Goal: Information Seeking & Learning: Find specific page/section

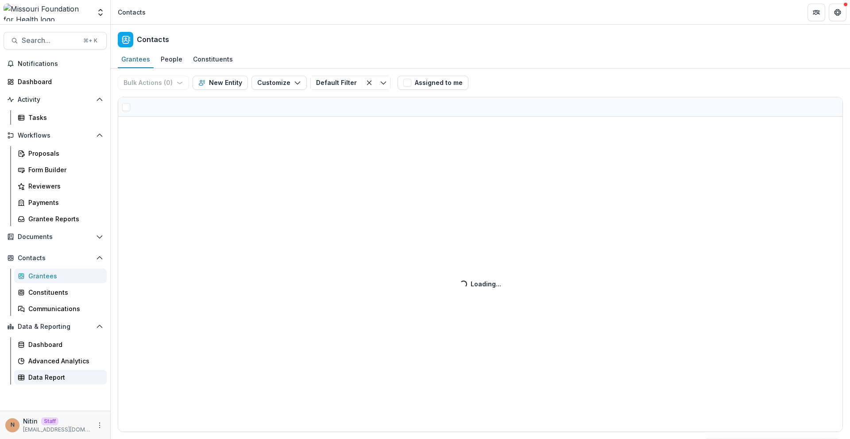
click at [54, 376] on div "Data Report" at bounding box center [63, 377] width 71 height 9
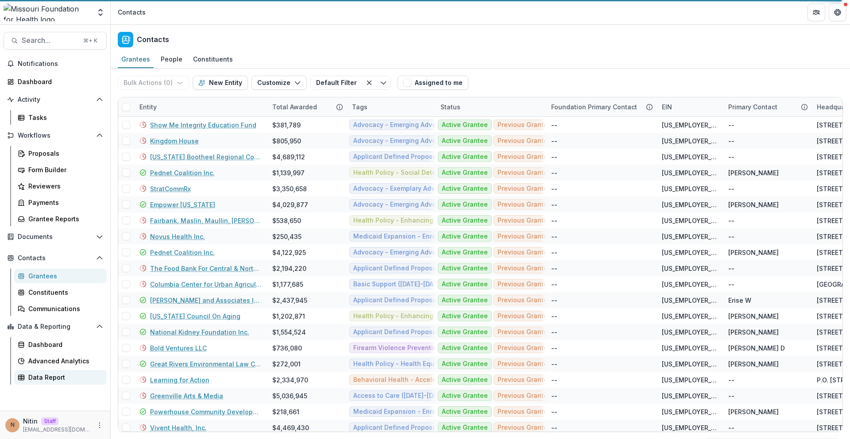
click at [53, 375] on div "Data Report" at bounding box center [63, 377] width 71 height 9
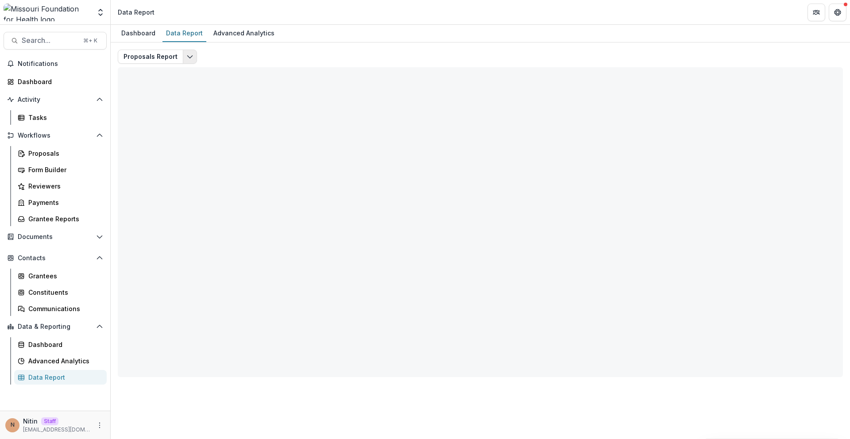
click at [189, 57] on icon "Edit selected report" at bounding box center [189, 56] width 7 height 7
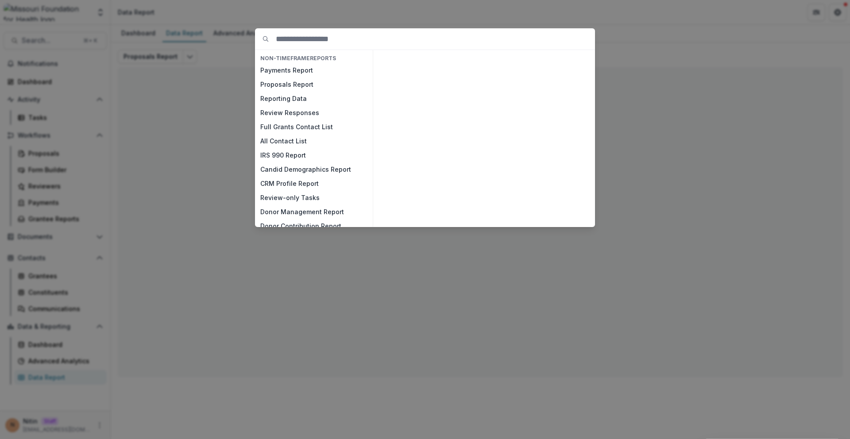
click at [212, 58] on div "NON-TIMEFRAME Reports Payments Report Proposals Report Reporting Data Review Re…" at bounding box center [425, 219] width 850 height 439
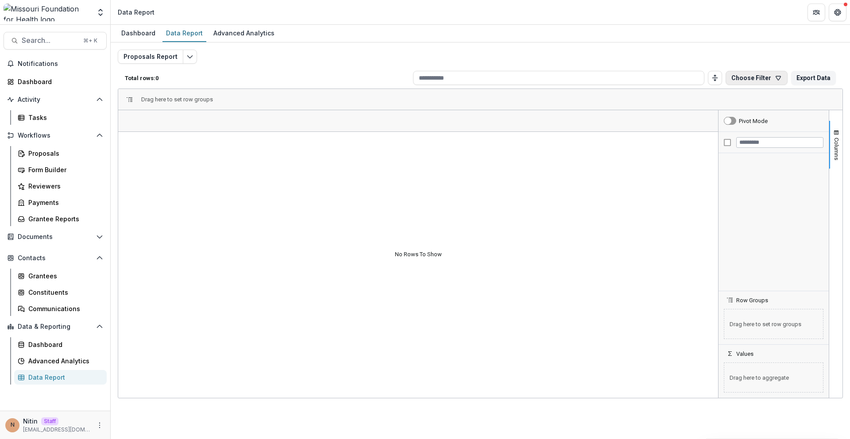
click at [758, 77] on button "Choose Filter" at bounding box center [757, 78] width 62 height 14
click at [572, 71] on input at bounding box center [558, 78] width 291 height 14
click at [710, 39] on div "Dashboard Data Report Advanced Analytics" at bounding box center [480, 34] width 739 height 18
click at [742, 86] on div "Total rows: 0 Choose Filter Personal Filters Team Filters Temelio Filters No pe…" at bounding box center [480, 77] width 725 height 21
click at [742, 80] on button "Choose Filter" at bounding box center [757, 78] width 62 height 14
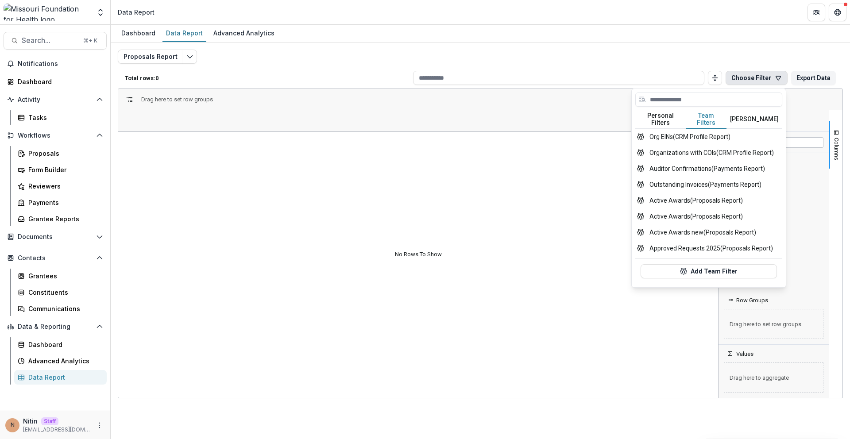
click at [706, 113] on button "Team Filters" at bounding box center [706, 119] width 41 height 19
click at [761, 113] on button "Temelio Filters" at bounding box center [754, 119] width 56 height 19
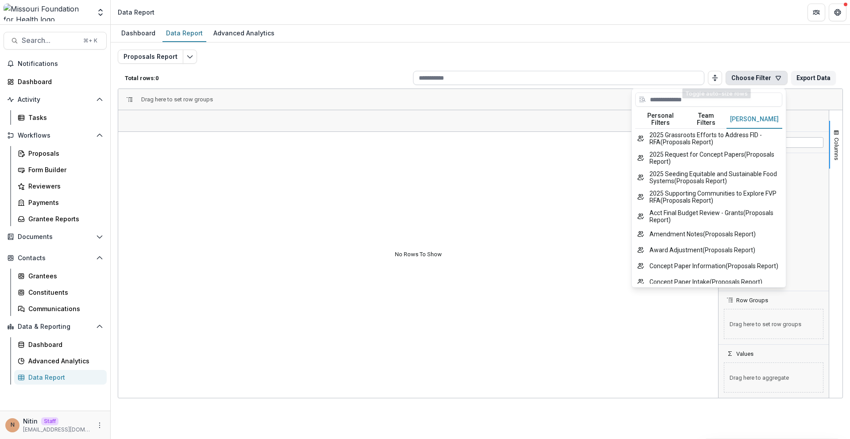
click at [699, 75] on input at bounding box center [558, 78] width 291 height 14
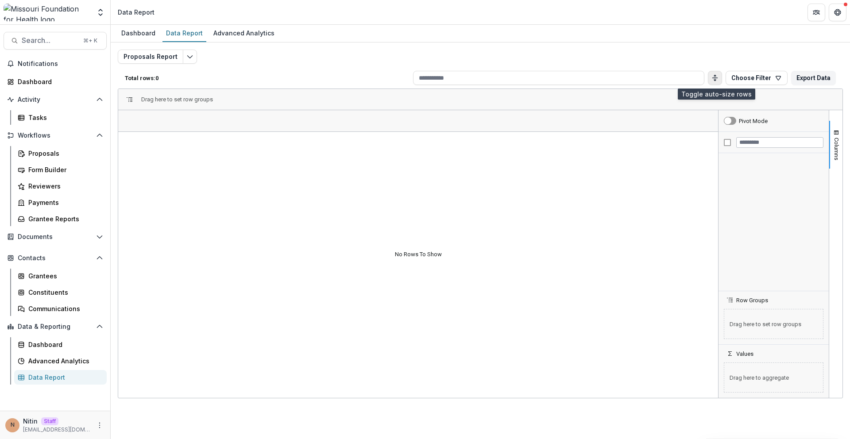
click at [714, 75] on icon "Toggle auto height" at bounding box center [714, 77] width 7 height 7
click at [672, 75] on input at bounding box center [558, 78] width 291 height 14
click at [157, 58] on button "Proposals Report" at bounding box center [151, 57] width 66 height 14
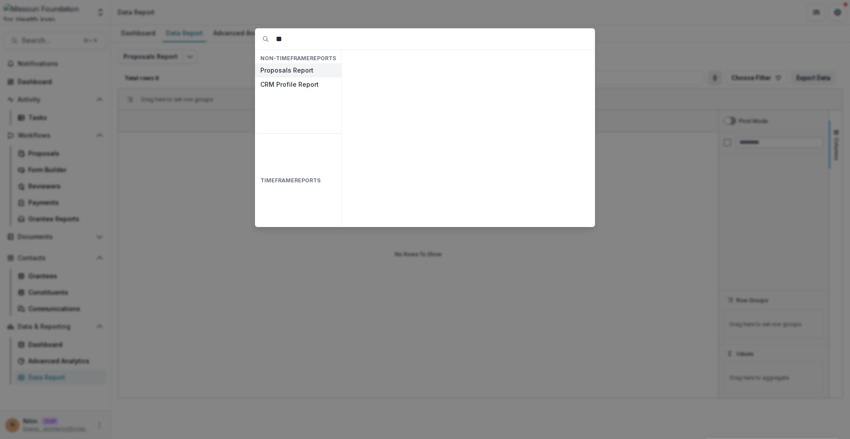
type input "**"
click at [300, 72] on button "Proposals Report" at bounding box center [298, 70] width 86 height 14
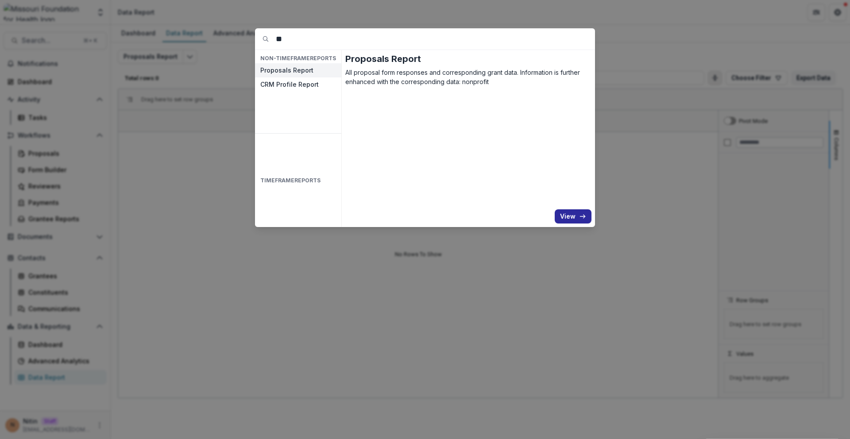
click at [585, 218] on icon "button" at bounding box center [582, 216] width 7 height 7
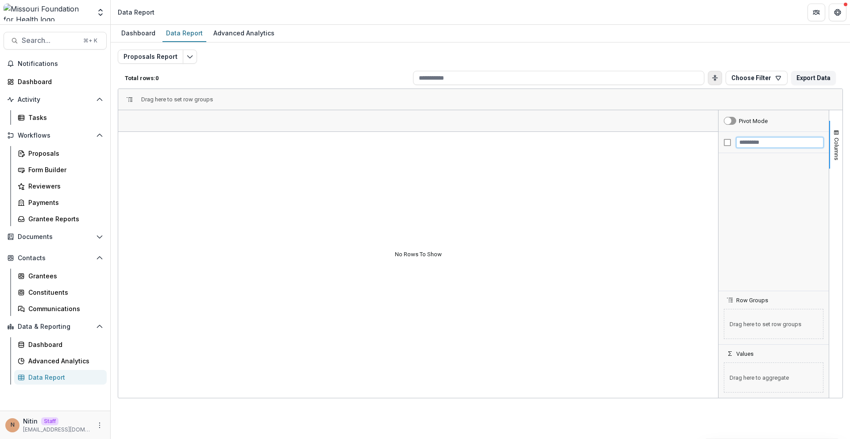
click at [770, 139] on input "Filter Columns Input" at bounding box center [779, 142] width 87 height 11
type input "***"
click at [755, 84] on button "Choose Filter" at bounding box center [757, 78] width 62 height 14
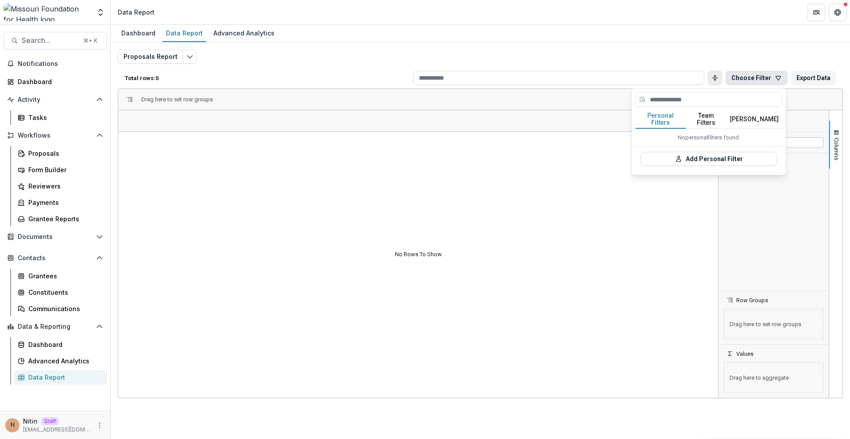
click at [668, 114] on button "Personal Filters" at bounding box center [660, 119] width 50 height 19
click at [705, 115] on button "Team Filters" at bounding box center [706, 119] width 41 height 19
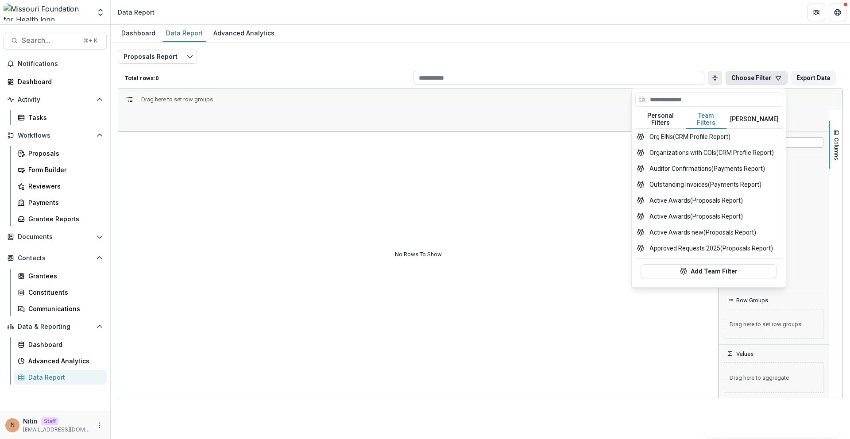
click at [748, 115] on button "Temelio Filters" at bounding box center [754, 119] width 56 height 19
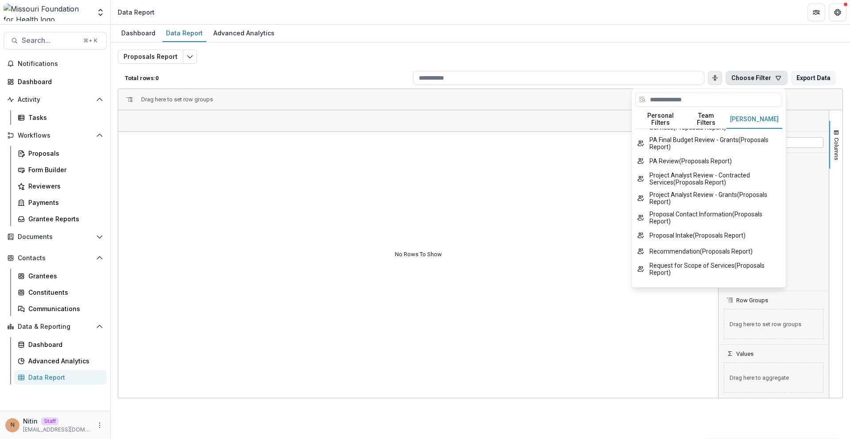
scroll to position [285, 0]
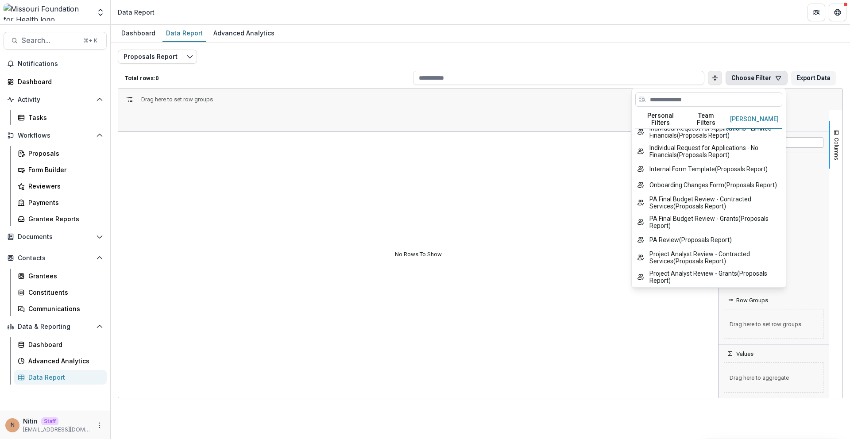
click at [657, 99] on input at bounding box center [708, 100] width 147 height 14
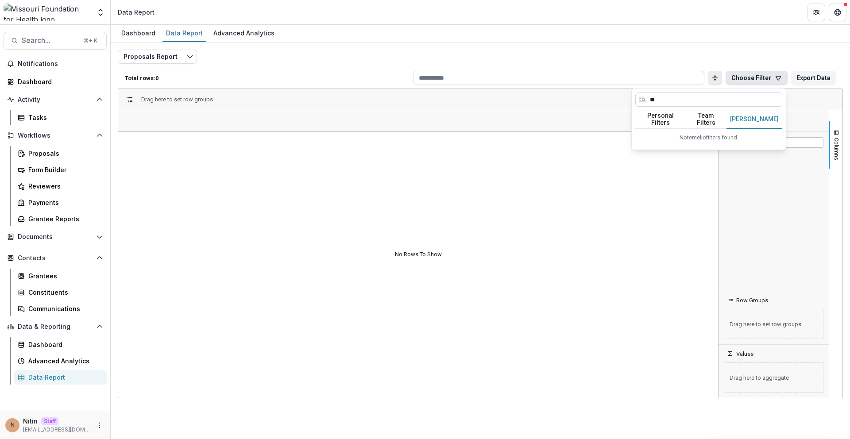
scroll to position [0, 0]
type input "*"
type input "*******"
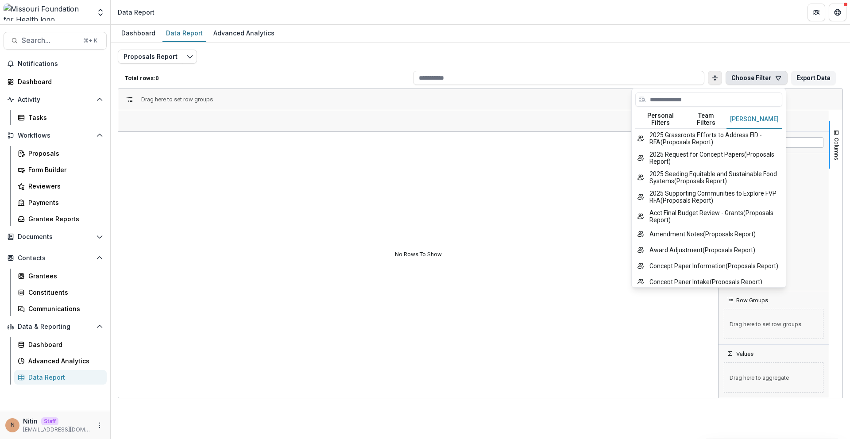
click at [703, 115] on button "Team Filters" at bounding box center [706, 119] width 41 height 19
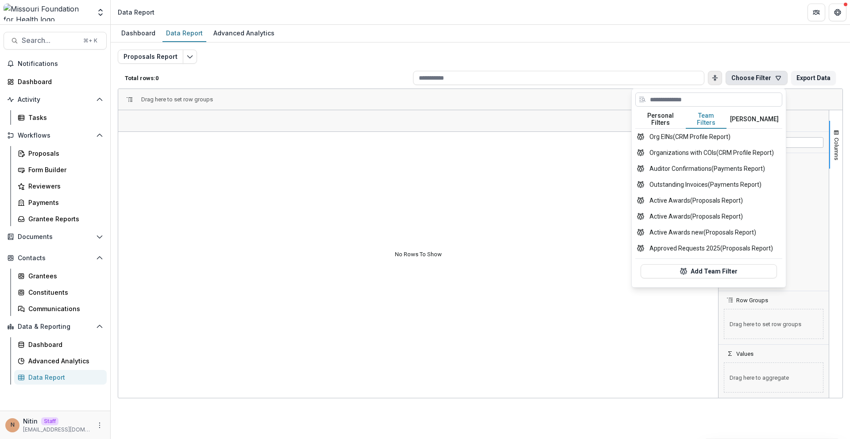
click at [688, 93] on input at bounding box center [708, 100] width 147 height 14
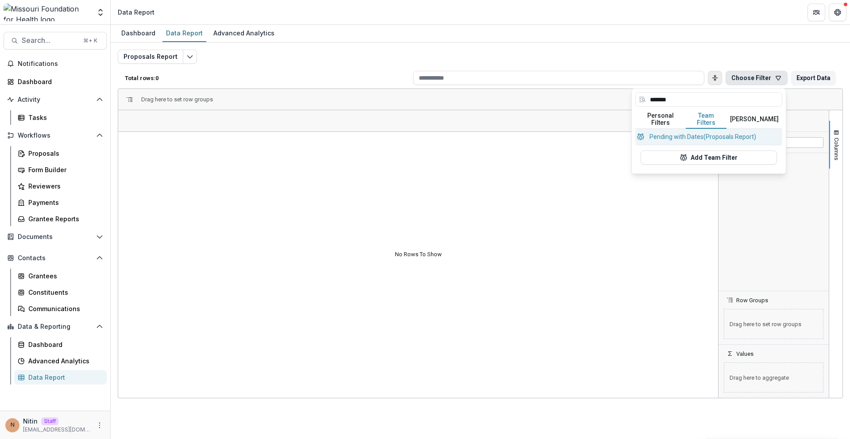
type input "*******"
click at [695, 130] on button "Pending with Dates (Proposals Report)" at bounding box center [708, 137] width 147 height 16
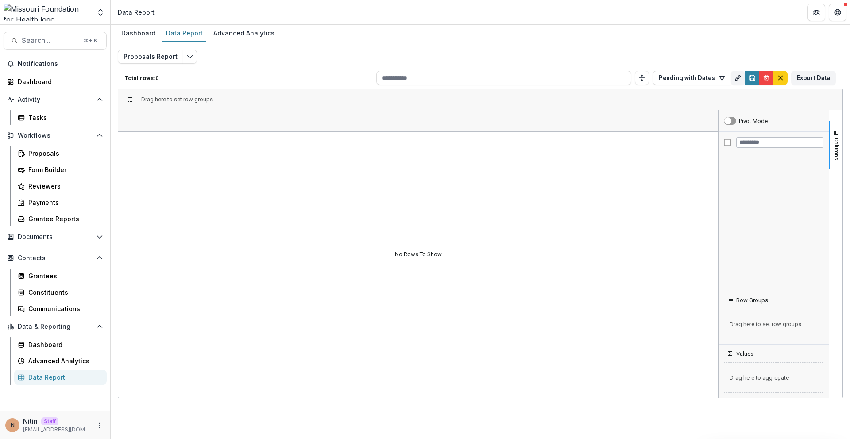
click at [185, 64] on div "Proposals Report Total rows: 0 Pending with Dates Personal Filters Team Filters…" at bounding box center [480, 214] width 725 height 328
click at [826, 154] on div at bounding box center [773, 222] width 110 height 138
click at [834, 154] on span "Columns" at bounding box center [836, 149] width 7 height 23
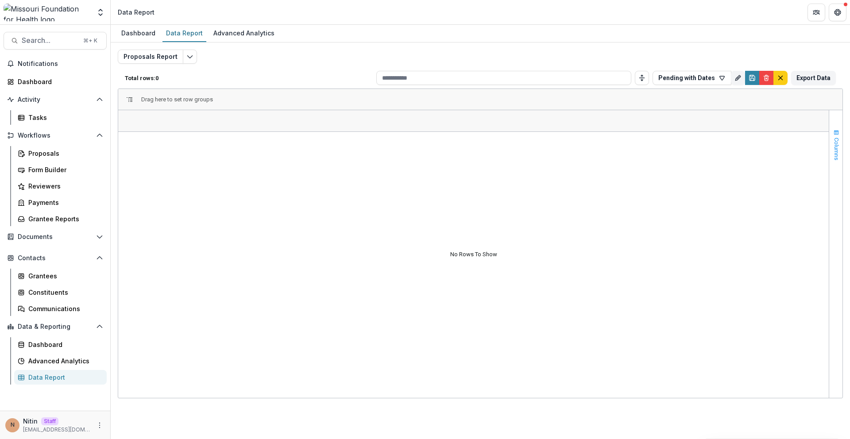
click at [834, 154] on span "Columns" at bounding box center [836, 149] width 7 height 23
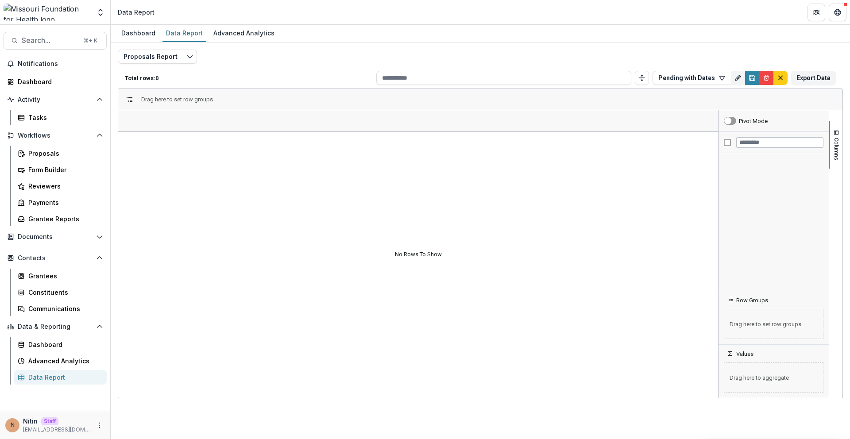
click at [752, 327] on span "Drag here to set row groups" at bounding box center [774, 324] width 100 height 30
click at [46, 381] on div "Data Report" at bounding box center [63, 377] width 71 height 9
click at [47, 380] on div "Data Report" at bounding box center [63, 377] width 71 height 9
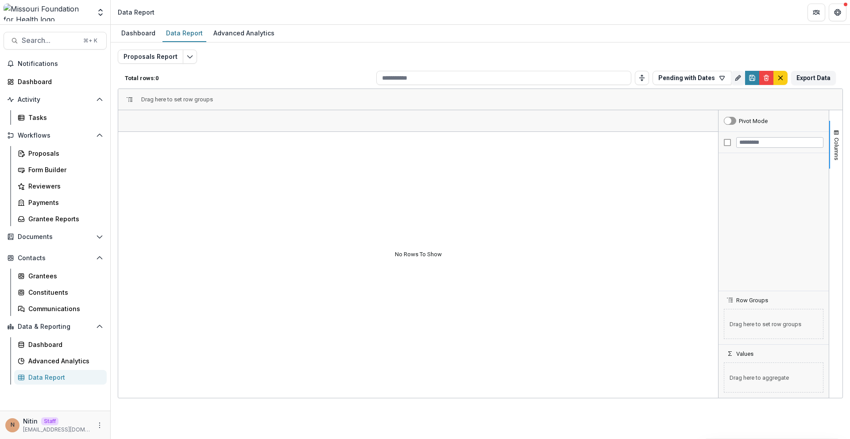
click at [47, 380] on div "Data Report" at bounding box center [63, 377] width 71 height 9
click at [67, 63] on span "Notifications" at bounding box center [60, 64] width 85 height 8
click at [39, 152] on div "Proposals" at bounding box center [63, 153] width 71 height 9
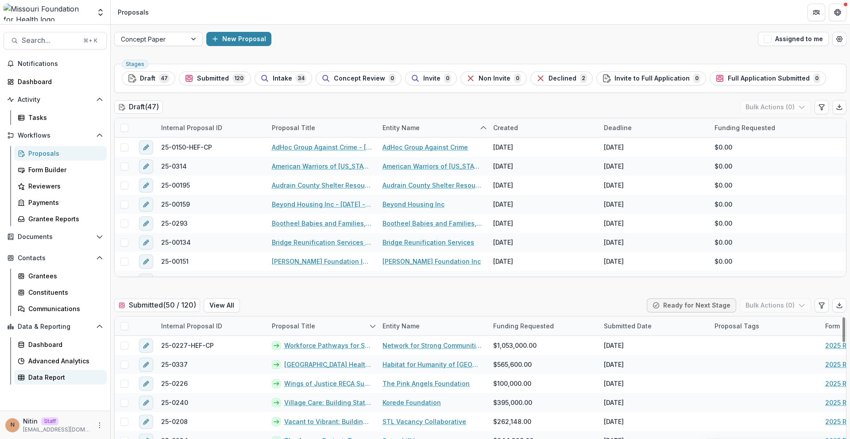
click at [60, 382] on div "Data Report" at bounding box center [63, 377] width 71 height 9
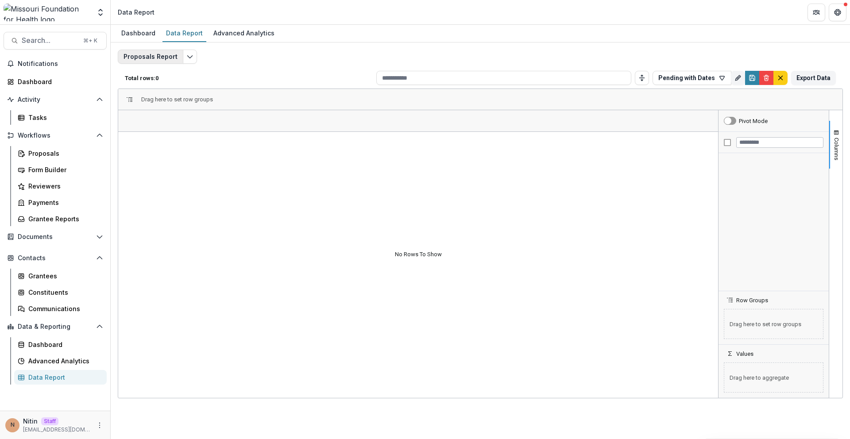
click at [168, 63] on button "Proposals Report" at bounding box center [151, 57] width 66 height 14
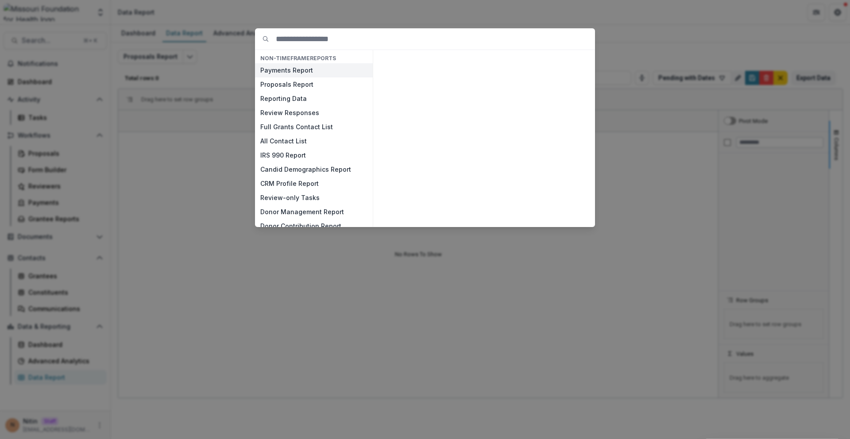
click at [291, 73] on button "Payments Report" at bounding box center [314, 70] width 118 height 14
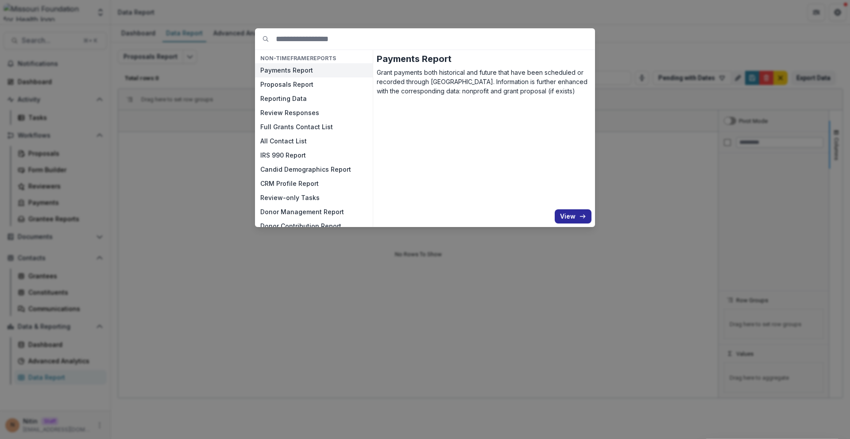
click at [585, 218] on icon "button" at bounding box center [582, 216] width 7 height 7
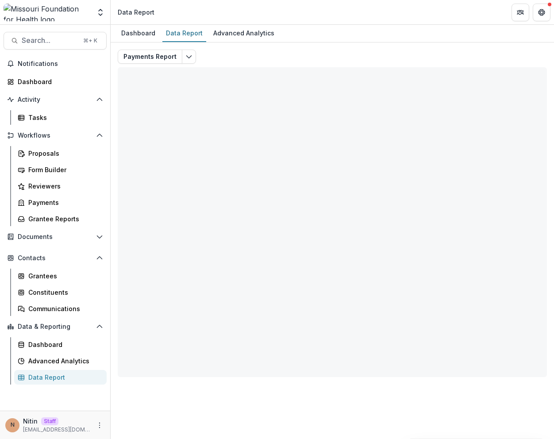
click at [190, 46] on div "Payments Report Total rows: 0 Choose Filter Personal Filters Team Filters Temel…" at bounding box center [333, 209] width 444 height 335
click at [187, 57] on icon "Edit selected report" at bounding box center [188, 56] width 7 height 7
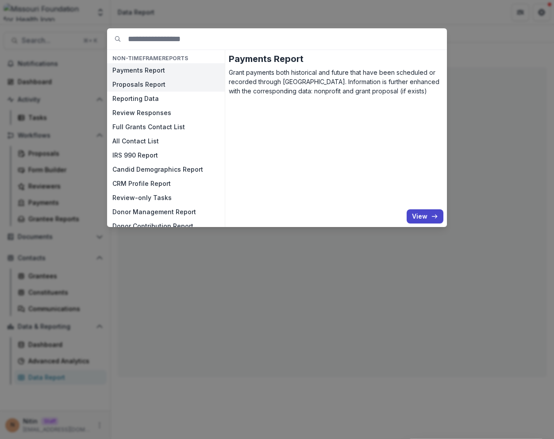
click at [165, 81] on button "Proposals Report" at bounding box center [166, 84] width 118 height 14
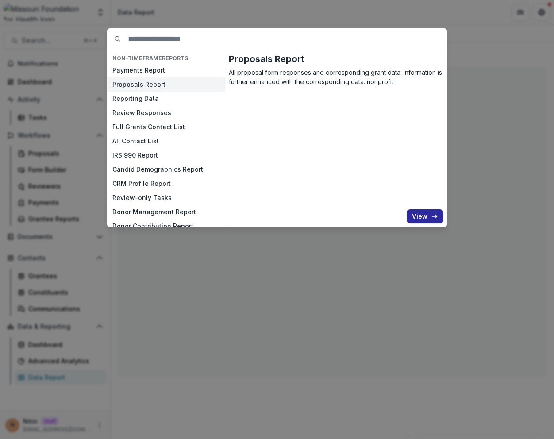
click at [427, 212] on button "View" at bounding box center [425, 216] width 37 height 14
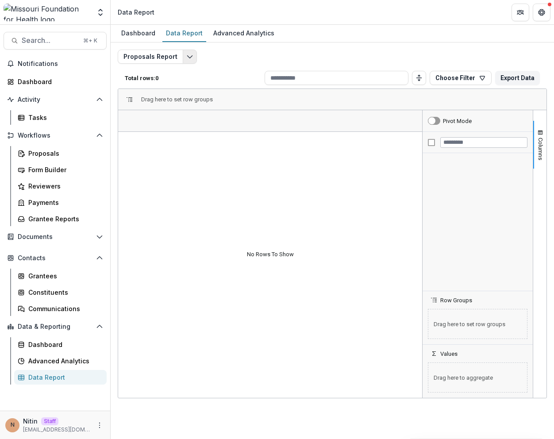
click at [188, 55] on icon "Edit selected report" at bounding box center [189, 56] width 7 height 7
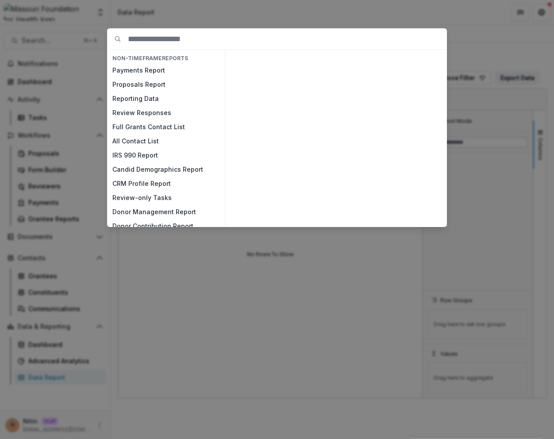
click at [541, 68] on div "NON-TIMEFRAME Reports Payments Report Proposals Report Reporting Data Review Re…" at bounding box center [277, 219] width 554 height 439
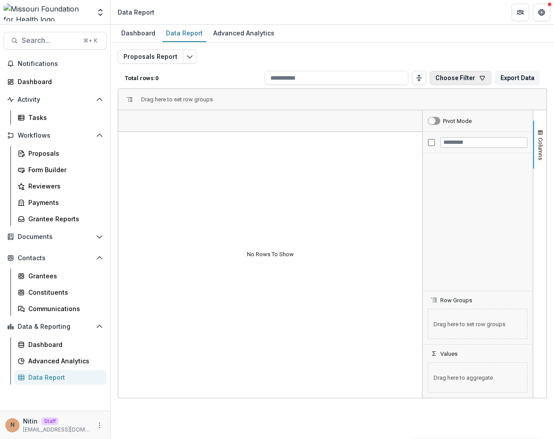
click at [471, 78] on button "Choose Filter" at bounding box center [461, 78] width 62 height 14
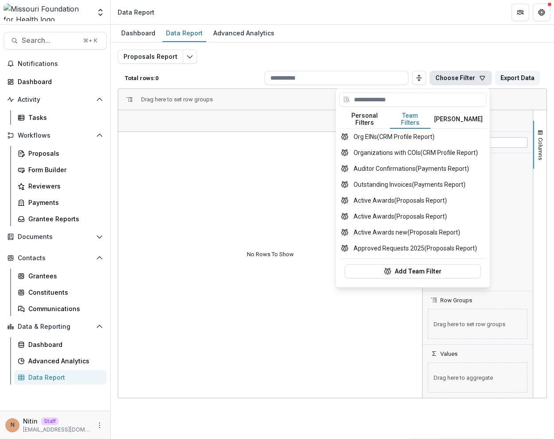
click at [406, 111] on button "Team Filters" at bounding box center [410, 119] width 41 height 19
click at [400, 96] on input at bounding box center [413, 100] width 147 height 14
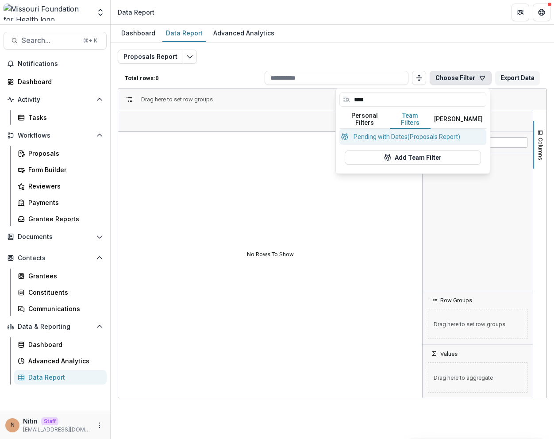
type input "****"
click at [416, 133] on button "Pending with Dates (Proposals Report)" at bounding box center [413, 137] width 147 height 16
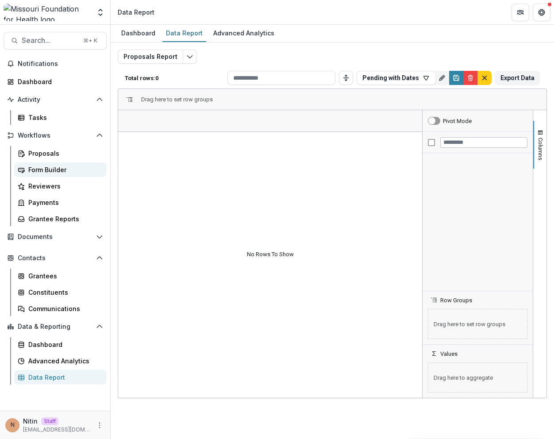
click at [46, 172] on div "Form Builder" at bounding box center [63, 169] width 71 height 9
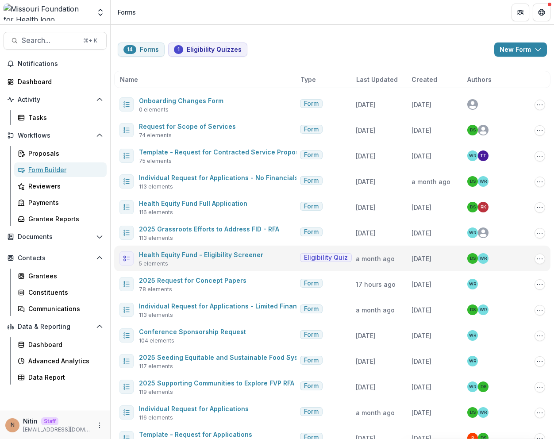
scroll to position [45, 0]
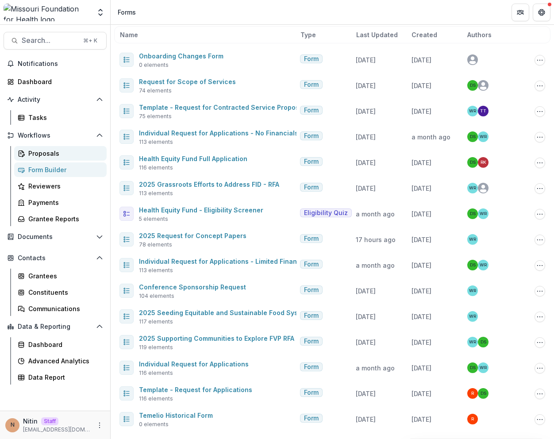
click at [46, 158] on div "Proposals" at bounding box center [63, 153] width 71 height 9
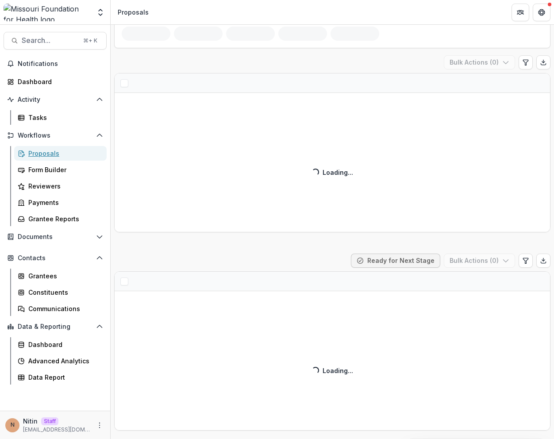
scroll to position [24, 0]
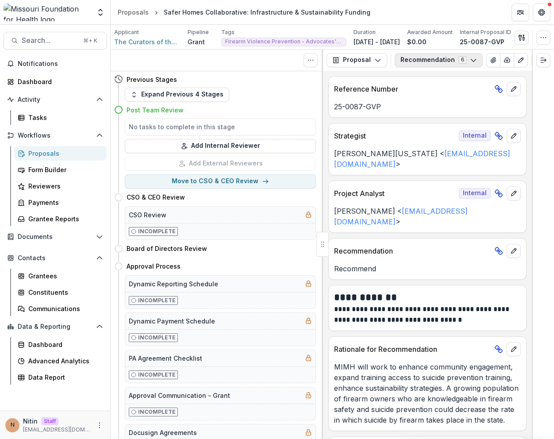
click at [411, 63] on button "Recommendation 6" at bounding box center [439, 60] width 88 height 14
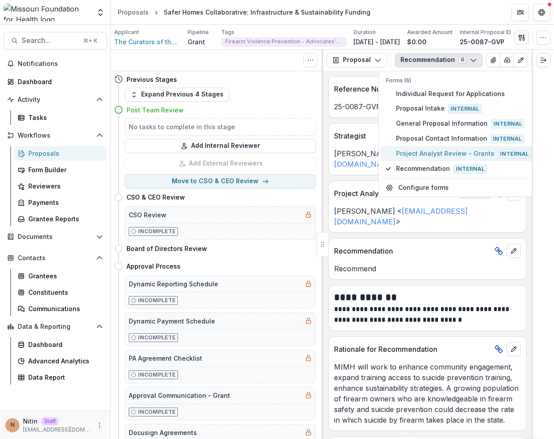
click at [419, 154] on span "Project Analyst Review - Grants Internal" at bounding box center [463, 154] width 135 height 10
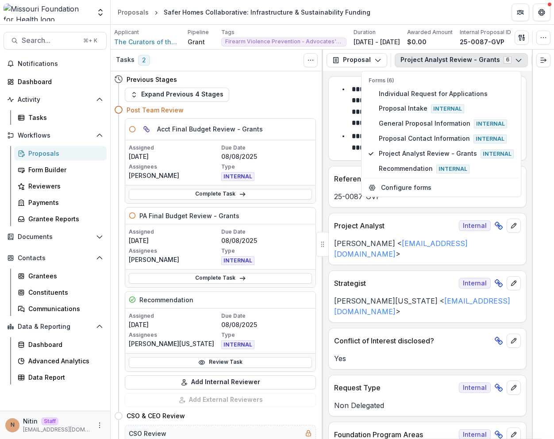
click at [392, 296] on p "[PERSON_NAME][US_STATE] < [EMAIL_ADDRESS][DOMAIN_NAME] >" at bounding box center [427, 306] width 187 height 21
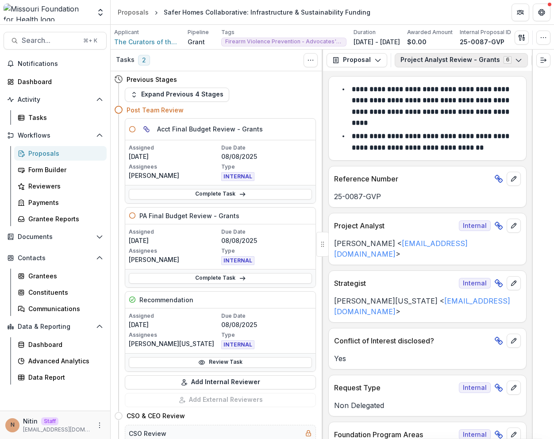
click at [432, 59] on button "Project Analyst Review - Grants 6" at bounding box center [461, 60] width 133 height 14
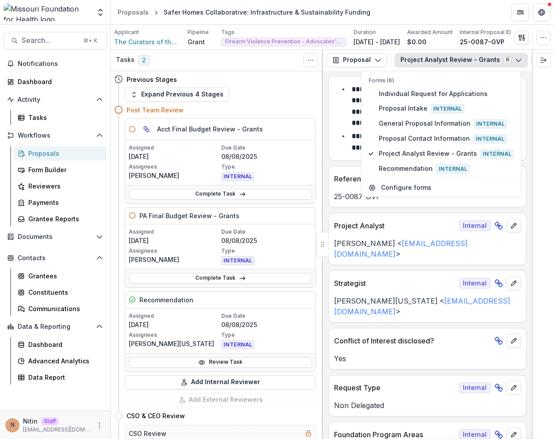
click at [432, 59] on button "Project Analyst Review - Grants 6" at bounding box center [461, 60] width 133 height 14
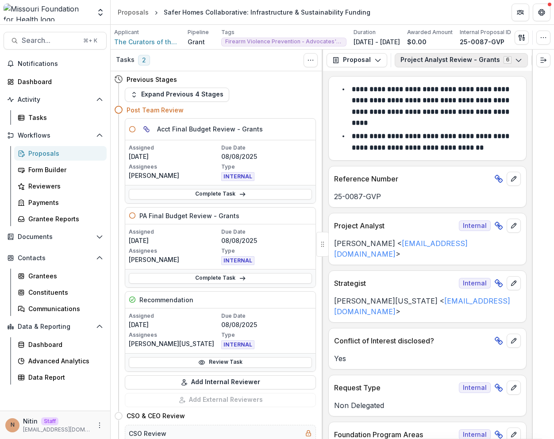
click at [403, 60] on button "Project Analyst Review - Grants 6" at bounding box center [461, 60] width 133 height 14
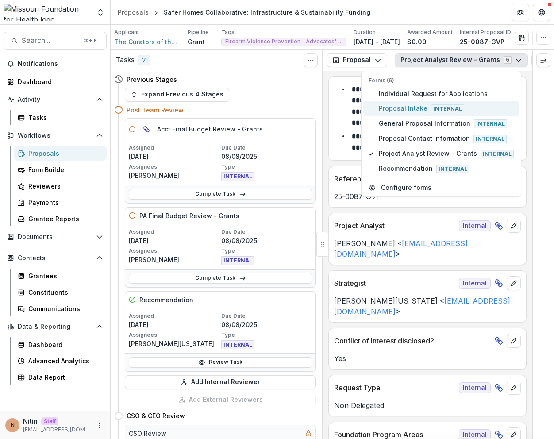
click at [398, 104] on span "Proposal Intake Internal" at bounding box center [446, 109] width 135 height 10
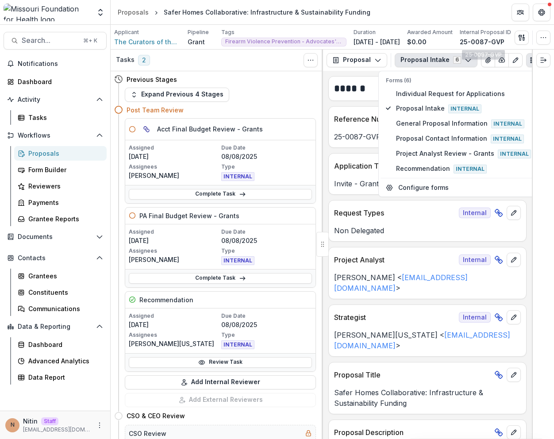
click at [448, 58] on button "Proposal Intake 6" at bounding box center [436, 60] width 83 height 14
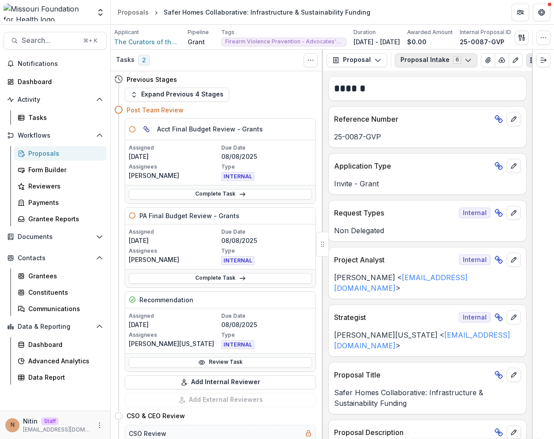
click at [436, 59] on button "Proposal Intake 6" at bounding box center [436, 60] width 83 height 14
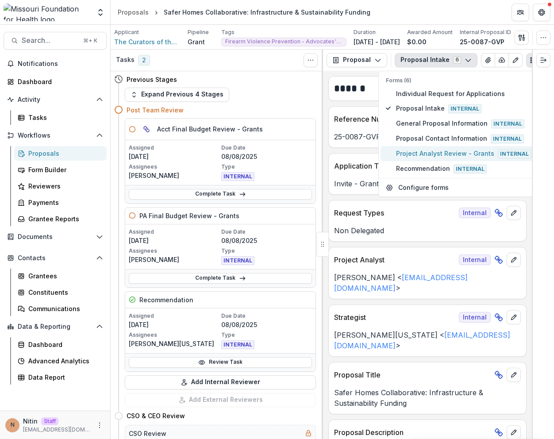
click at [425, 158] on span "Project Analyst Review - Grants Internal" at bounding box center [463, 154] width 135 height 10
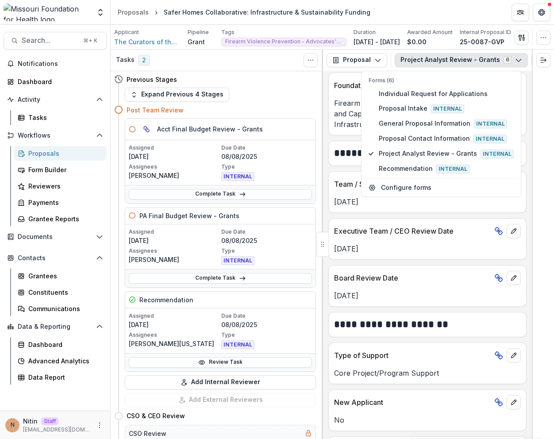
scroll to position [456, 0]
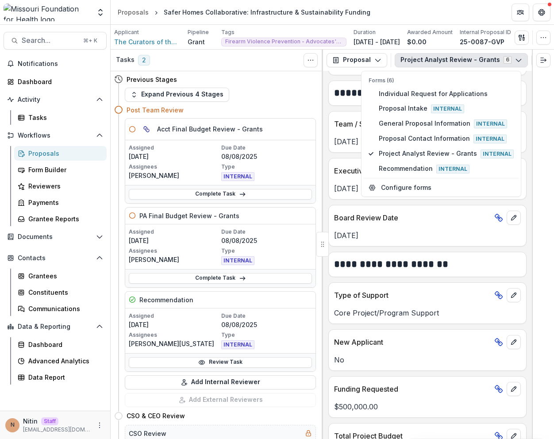
click at [408, 283] on div "Type of Support" at bounding box center [427, 292] width 197 height 19
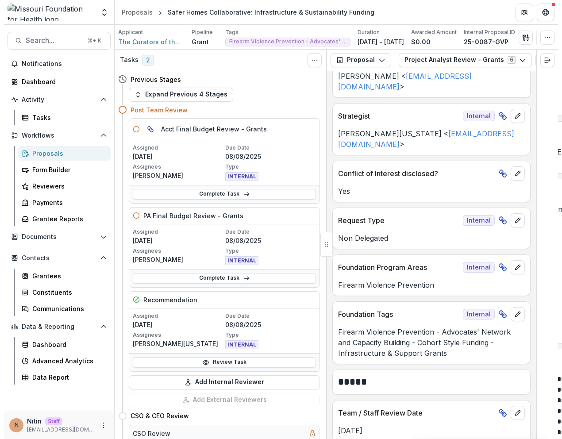
scroll to position [0, 0]
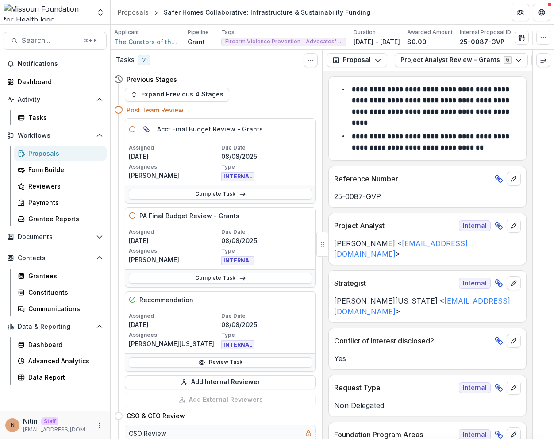
click at [534, 150] on div at bounding box center [543, 245] width 22 height 390
drag, startPoint x: 532, startPoint y: 155, endPoint x: 548, endPoint y: 155, distance: 16.4
click at [548, 155] on div at bounding box center [543, 245] width 22 height 390
drag, startPoint x: 533, startPoint y: 141, endPoint x: 558, endPoint y: 141, distance: 25.7
click at [554, 141] on html "Skip to content Team Settings Admin Settings Proposals Safer Homes Collaborativ…" at bounding box center [277, 219] width 554 height 439
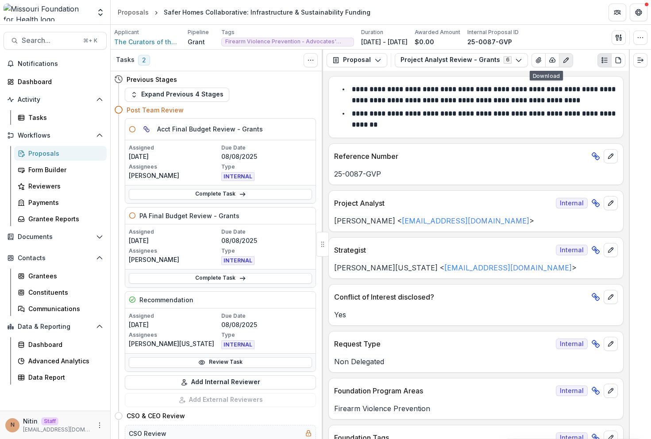
click at [554, 61] on icon "Edit as form" at bounding box center [566, 60] width 7 height 7
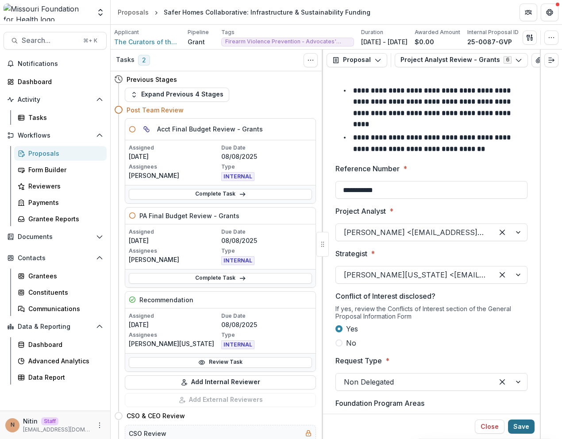
click at [521, 430] on button "Save" at bounding box center [521, 427] width 27 height 14
click at [429, 126] on li "**********" at bounding box center [436, 107] width 181 height 45
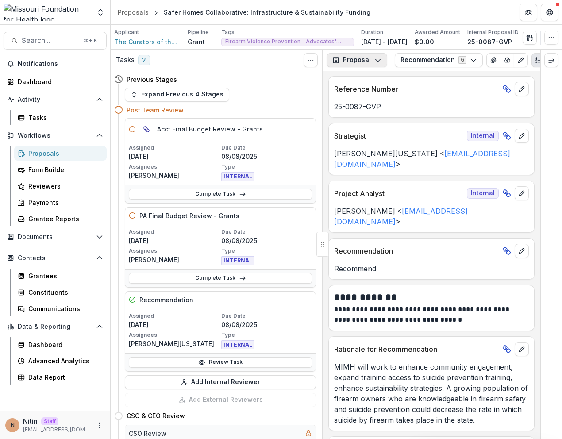
click at [371, 60] on button "Proposal" at bounding box center [357, 60] width 61 height 14
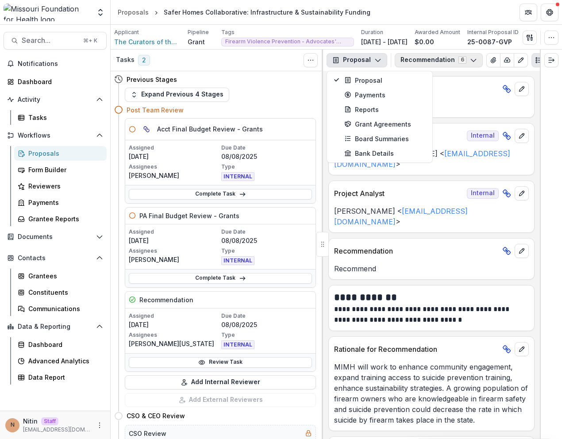
click at [421, 64] on button "Recommendation 6" at bounding box center [439, 60] width 88 height 14
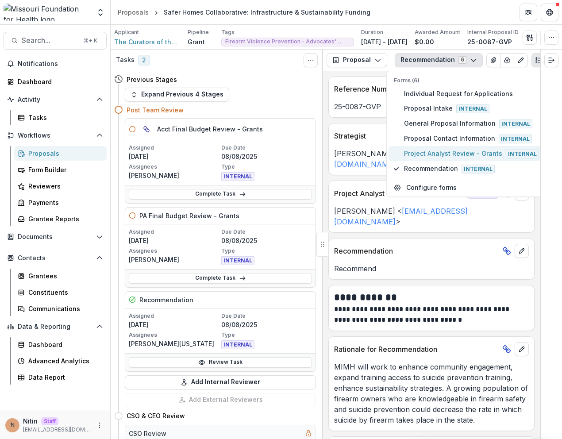
click at [424, 155] on span "Project Analyst Review - Grants Internal" at bounding box center [471, 154] width 135 height 10
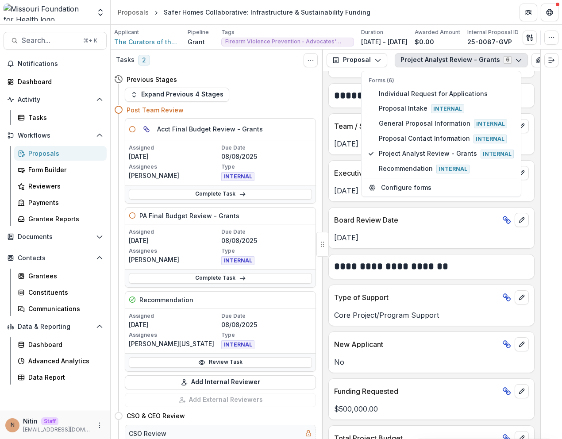
click at [410, 339] on p "New Applicant" at bounding box center [416, 344] width 165 height 11
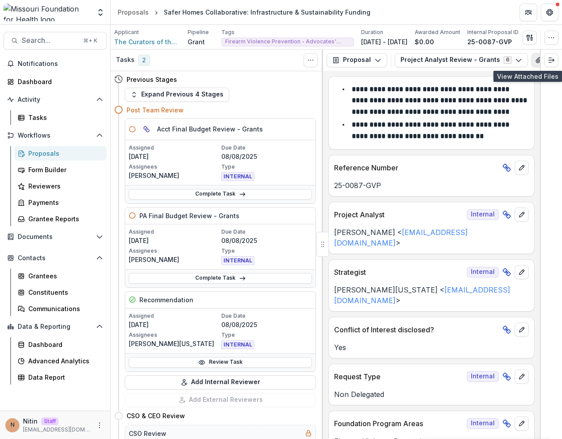
scroll to position [0, 62]
click at [488, 59] on button "button" at bounding box center [491, 60] width 14 height 14
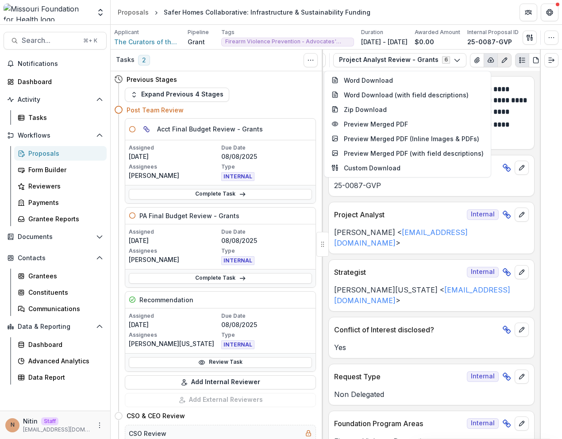
click at [502, 59] on icon "Edit as form" at bounding box center [504, 60] width 5 height 5
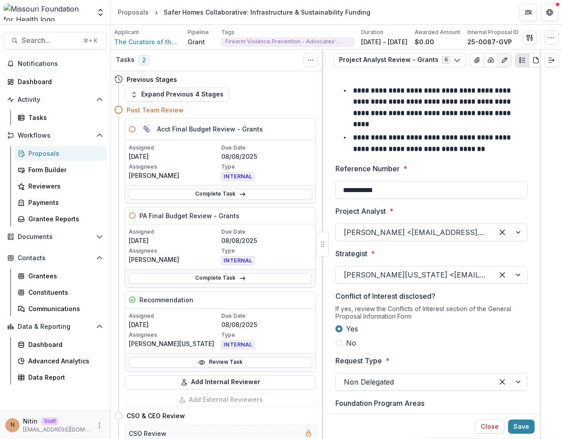
click at [502, 59] on icon "Edit as form" at bounding box center [504, 60] width 5 height 5
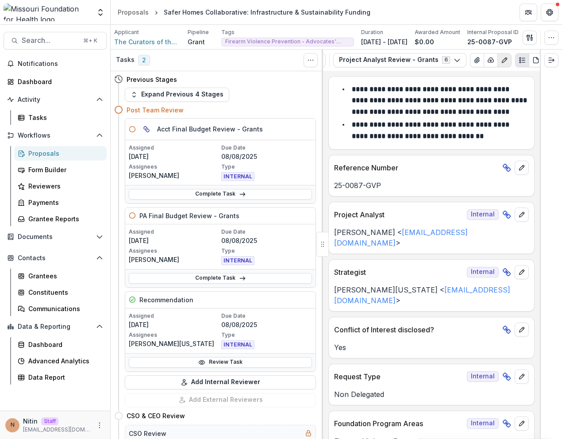
click at [502, 59] on icon "Edit as form" at bounding box center [504, 60] width 5 height 5
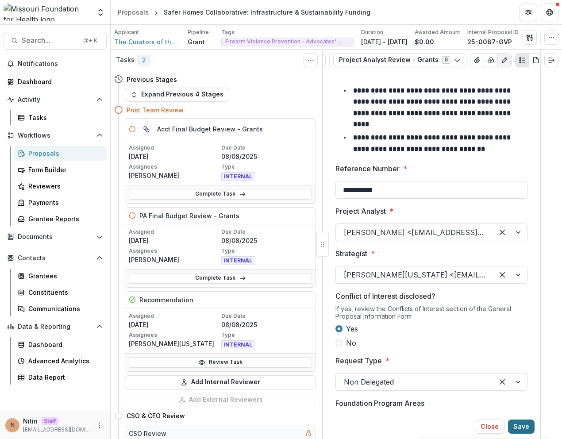
click at [524, 425] on button "Save" at bounding box center [521, 427] width 27 height 14
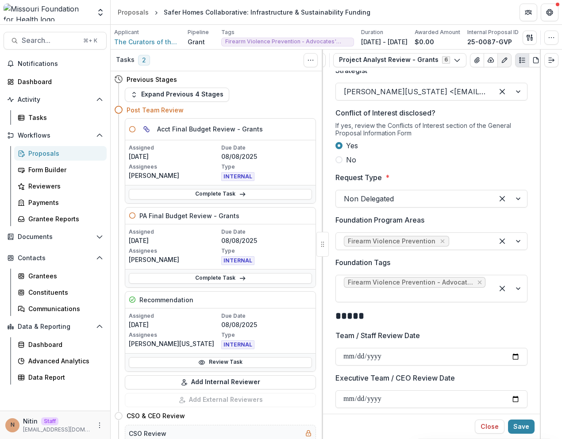
scroll to position [481, 0]
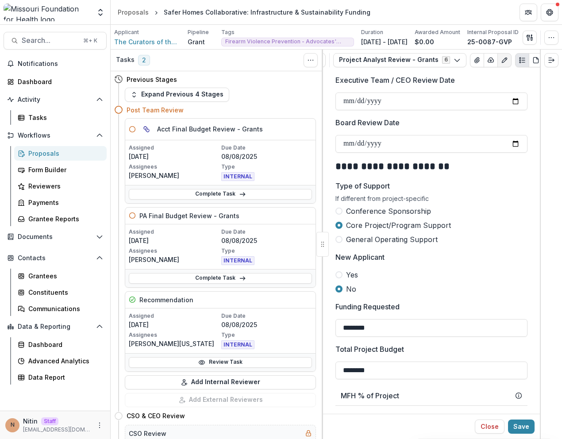
click at [408, 293] on label "No" at bounding box center [432, 289] width 192 height 11
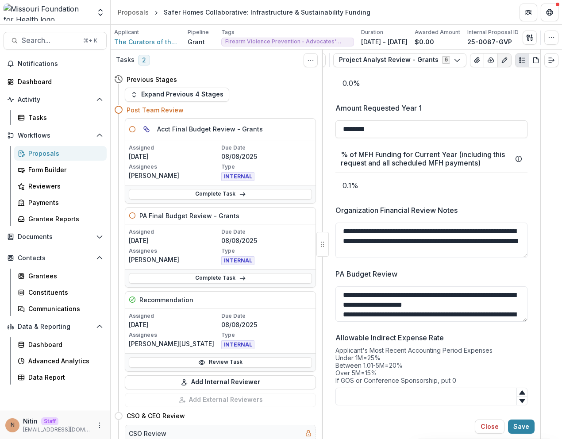
scroll to position [55, 0]
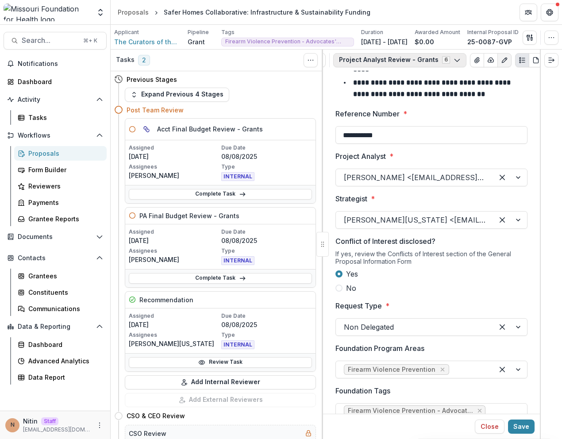
click at [407, 56] on button "Project Analyst Review - Grants 6" at bounding box center [399, 60] width 133 height 14
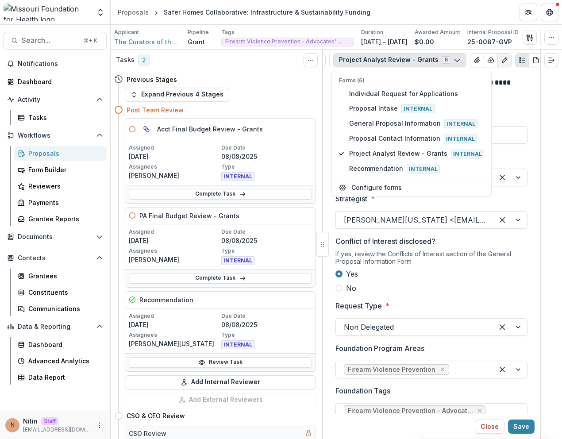
click at [407, 56] on button "Project Analyst Review - Grants 6" at bounding box center [399, 60] width 133 height 14
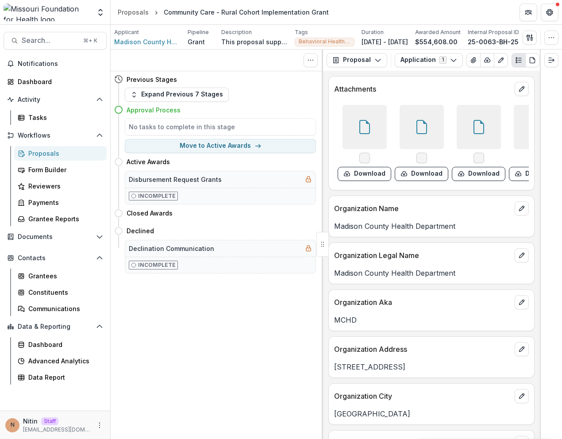
scroll to position [13, 0]
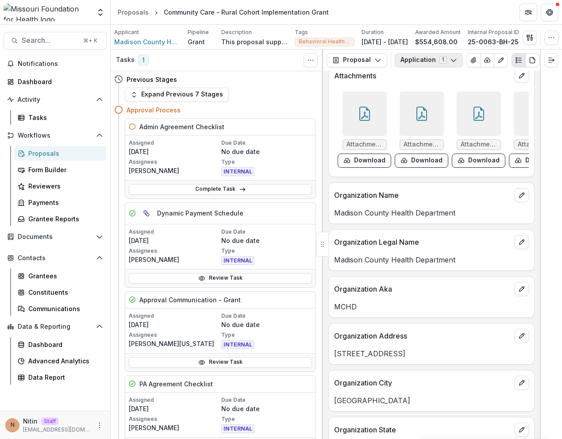
click at [430, 64] on button "Application 1" at bounding box center [429, 60] width 68 height 14
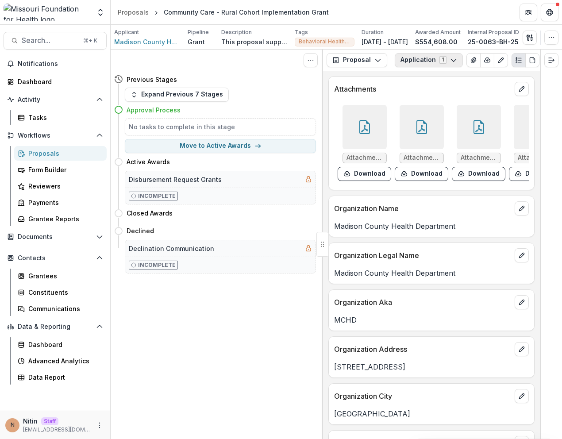
click at [428, 67] on button "Application 1" at bounding box center [429, 60] width 68 height 14
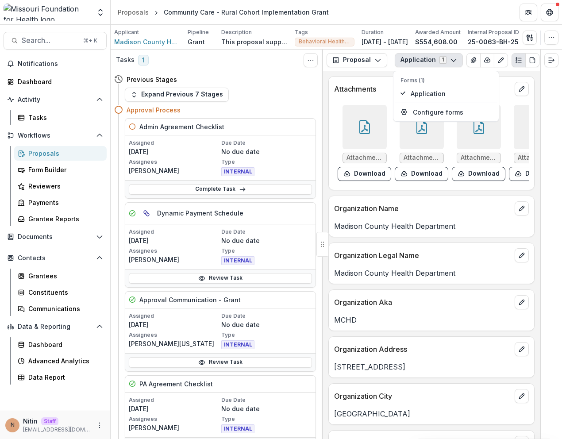
click at [428, 67] on button "Application 1" at bounding box center [429, 60] width 68 height 14
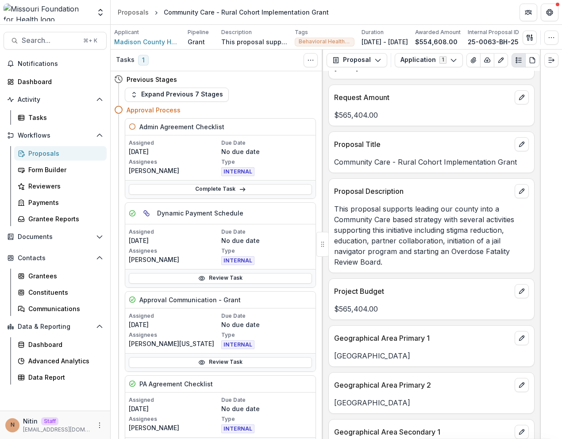
scroll to position [1384, 0]
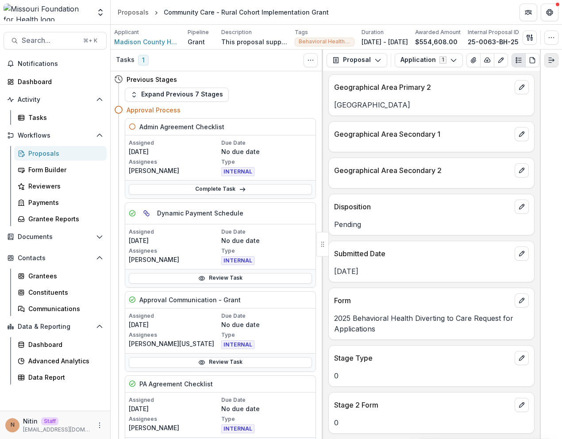
click at [554, 64] on icon "Expand right" at bounding box center [551, 60] width 7 height 7
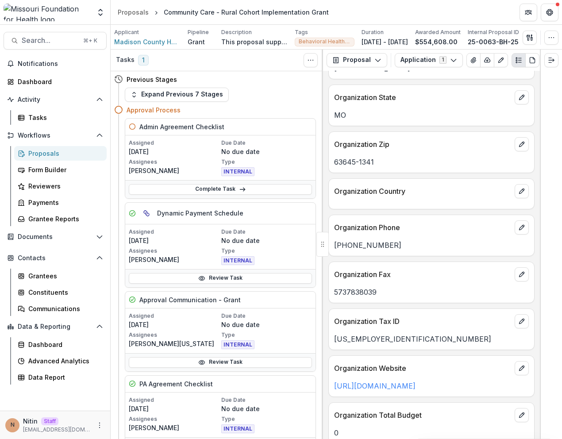
scroll to position [0, 0]
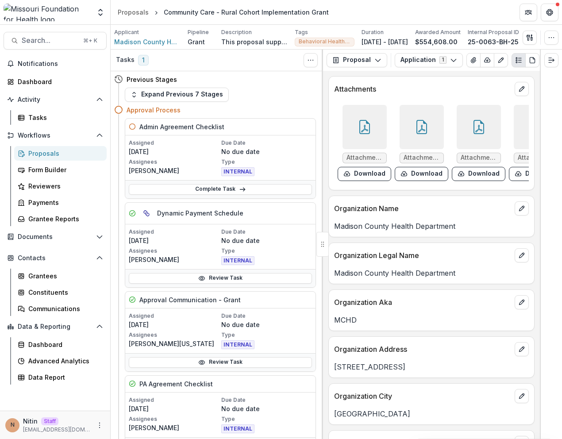
drag, startPoint x: 406, startPoint y: 250, endPoint x: 469, endPoint y: 107, distance: 155.8
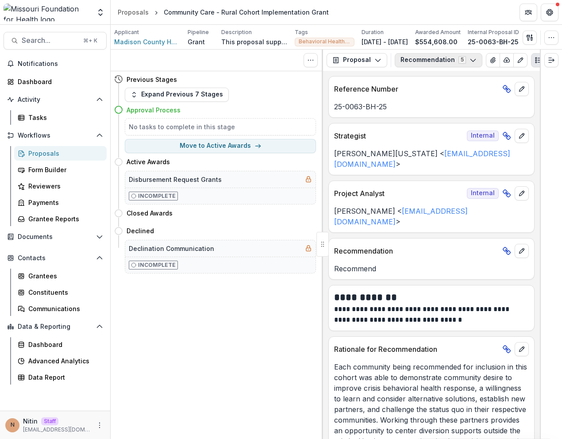
click at [451, 62] on button "Recommendation 5" at bounding box center [439, 60] width 88 height 14
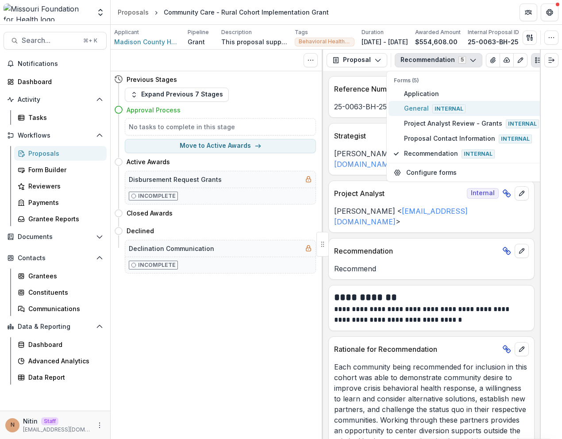
click at [432, 110] on span "Internal" at bounding box center [448, 108] width 33 height 9
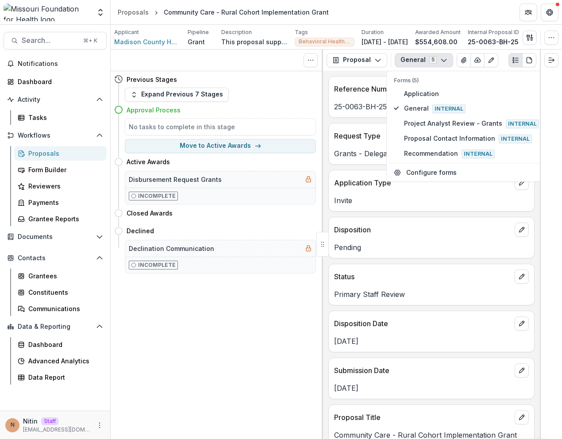
click at [402, 300] on p "Primary Staff Review" at bounding box center [431, 294] width 195 height 11
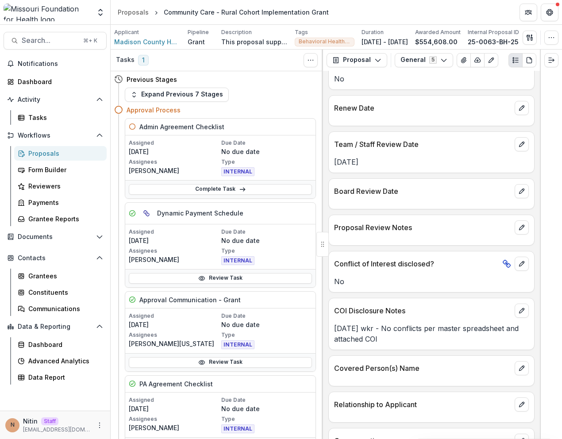
scroll to position [1254, 0]
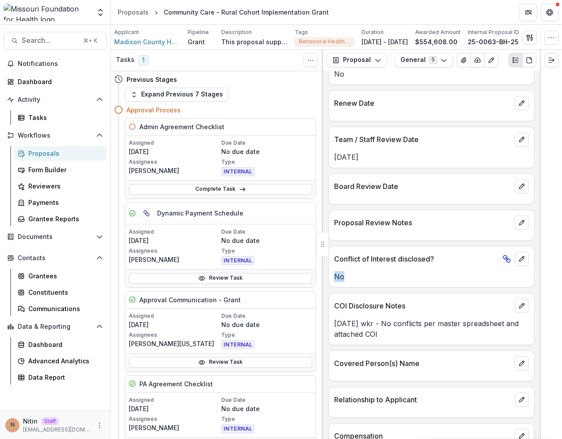
drag, startPoint x: 333, startPoint y: 282, endPoint x: 363, endPoint y: 282, distance: 30.1
click at [348, 282] on div "No" at bounding box center [431, 276] width 205 height 11
click at [377, 282] on p "No" at bounding box center [431, 276] width 195 height 11
click at [521, 262] on icon "edit" at bounding box center [521, 258] width 7 height 7
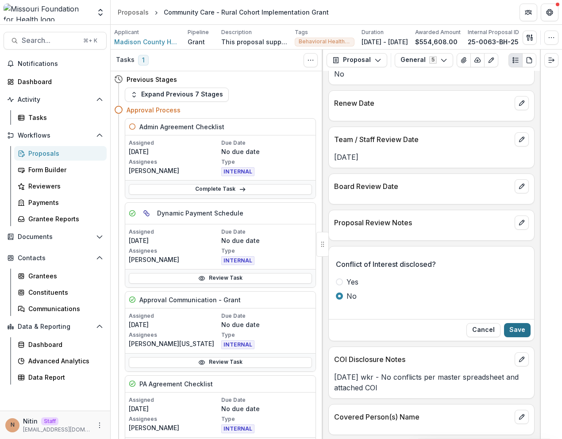
click at [519, 335] on button "Save" at bounding box center [517, 330] width 27 height 14
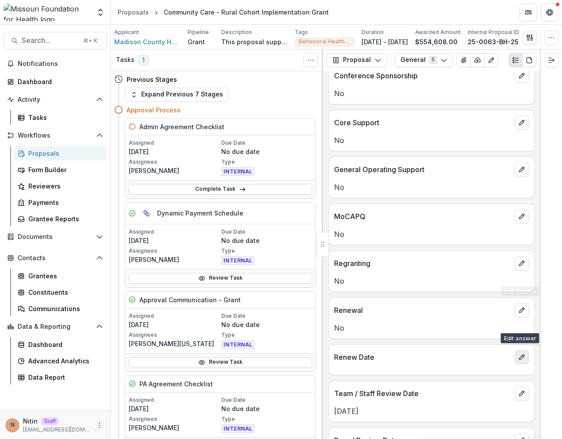
scroll to position [826, 0]
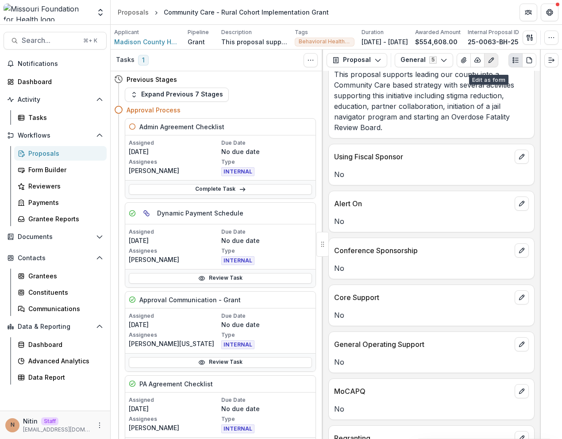
click at [490, 64] on icon "Edit as form" at bounding box center [491, 60] width 7 height 7
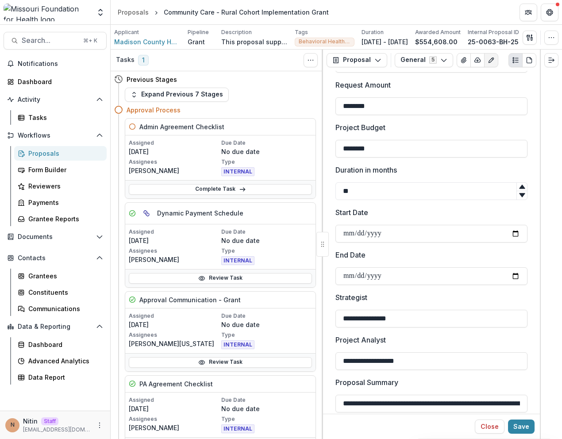
scroll to position [522, 0]
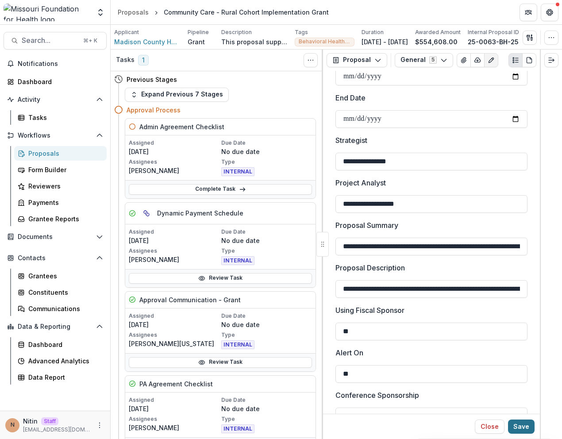
click at [529, 424] on button "Save" at bounding box center [521, 427] width 27 height 14
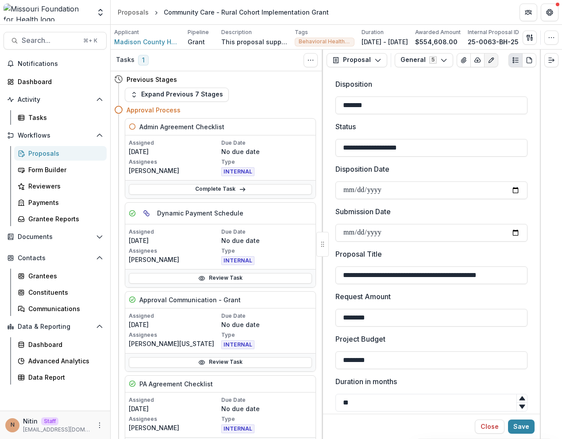
scroll to position [0, 0]
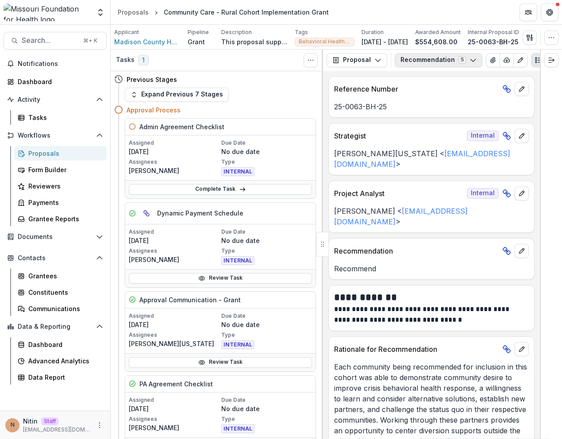
click at [421, 63] on button "Recommendation 5" at bounding box center [439, 60] width 88 height 14
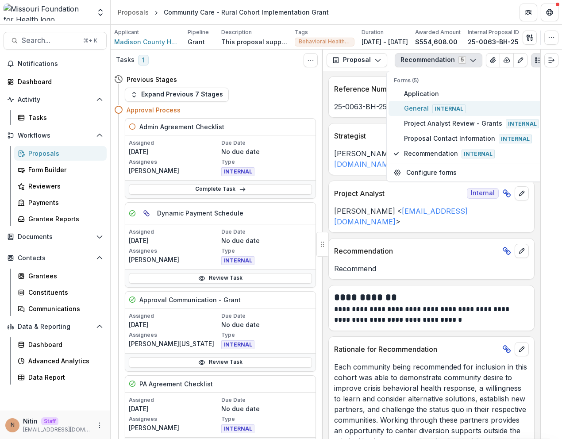
click at [421, 113] on span "General Internal" at bounding box center [471, 109] width 135 height 10
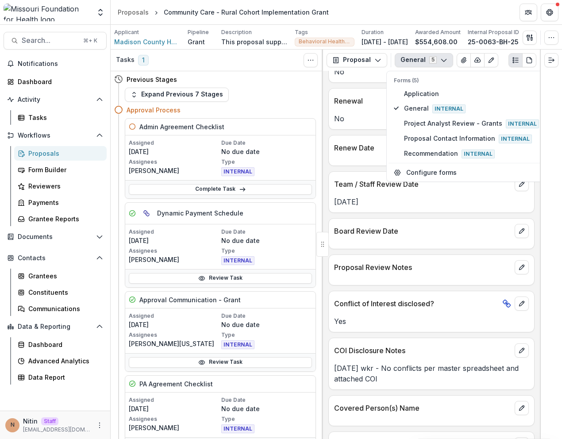
scroll to position [1212, 0]
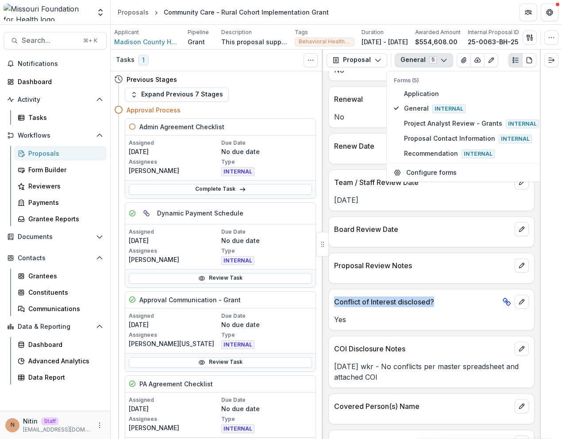
drag, startPoint x: 353, startPoint y: 308, endPoint x: 495, endPoint y: 314, distance: 142.2
click at [495, 314] on div "Conflict of Interest disclosed? Yes" at bounding box center [431, 310] width 206 height 42
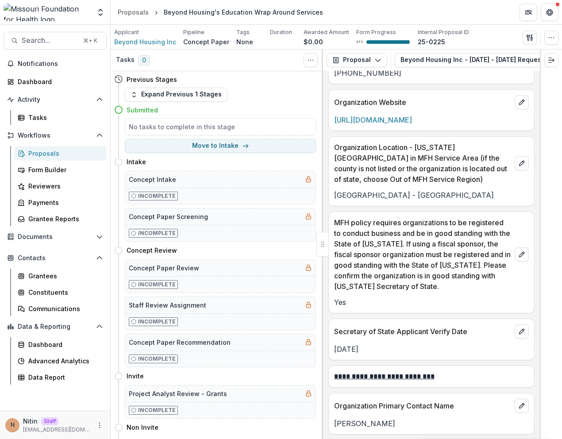
scroll to position [1849, 0]
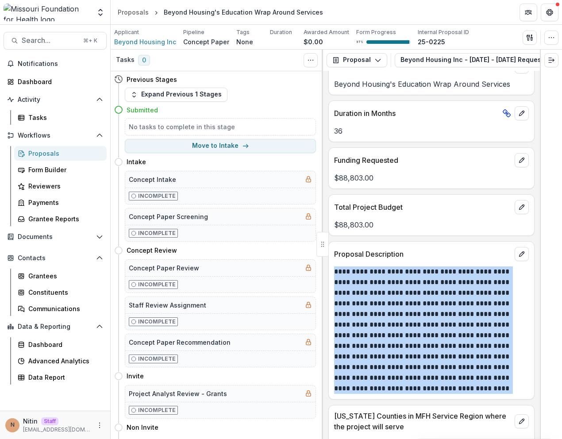
drag, startPoint x: 337, startPoint y: 278, endPoint x: 434, endPoint y: 390, distance: 148.5
click at [434, 390] on p "**********" at bounding box center [430, 329] width 192 height 127
copy p "**********"
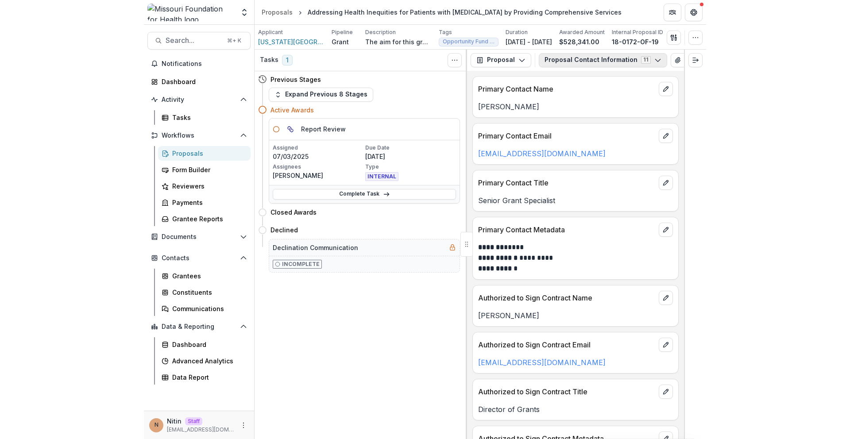
scroll to position [0, 56]
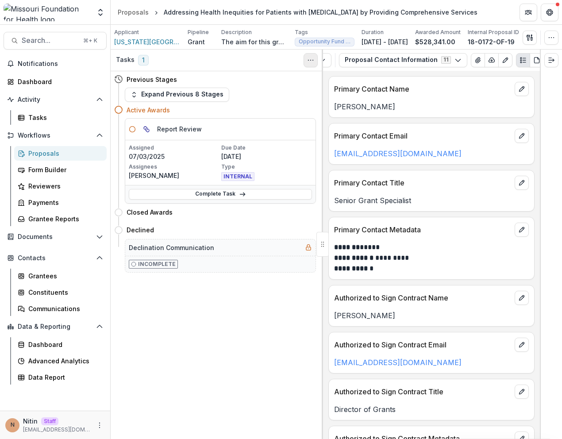
click at [309, 62] on icon "Toggle View Cancelled Tasks" at bounding box center [310, 60] width 7 height 7
click at [537, 31] on button "button" at bounding box center [530, 38] width 14 height 14
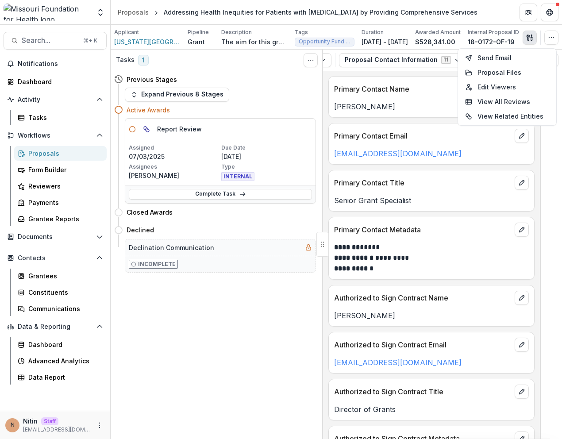
drag, startPoint x: 492, startPoint y: 85, endPoint x: 424, endPoint y: 105, distance: 71.1
click at [424, 105] on div "Applicant Washington University Pipeline Grant Description The aim for this gra…" at bounding box center [337, 232] width 452 height 414
click at [458, 34] on p "Awarded Amount" at bounding box center [438, 32] width 46 height 8
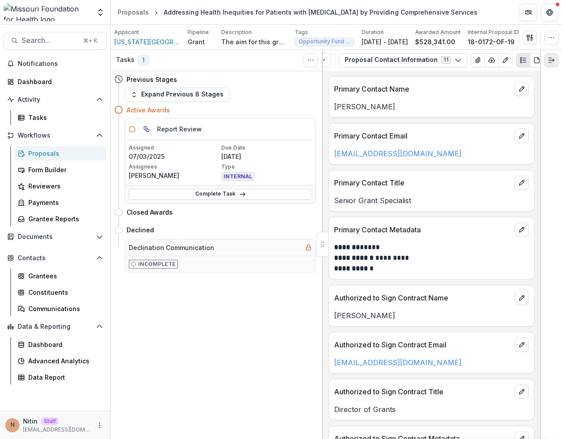
click at [550, 62] on line "Expand right" at bounding box center [550, 62] width 3 height 0
drag, startPoint x: 410, startPoint y: 252, endPoint x: 532, endPoint y: 247, distance: 121.8
click at [531, 247] on div "**********" at bounding box center [431, 255] width 205 height 37
click at [554, 12] on button "Get Help" at bounding box center [550, 13] width 18 height 18
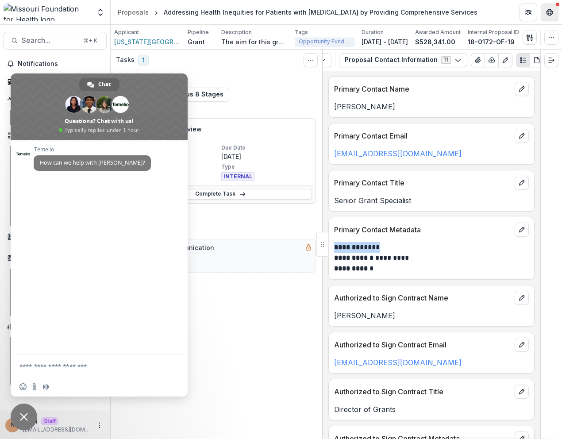
click at [554, 12] on button "Get Help" at bounding box center [550, 13] width 18 height 18
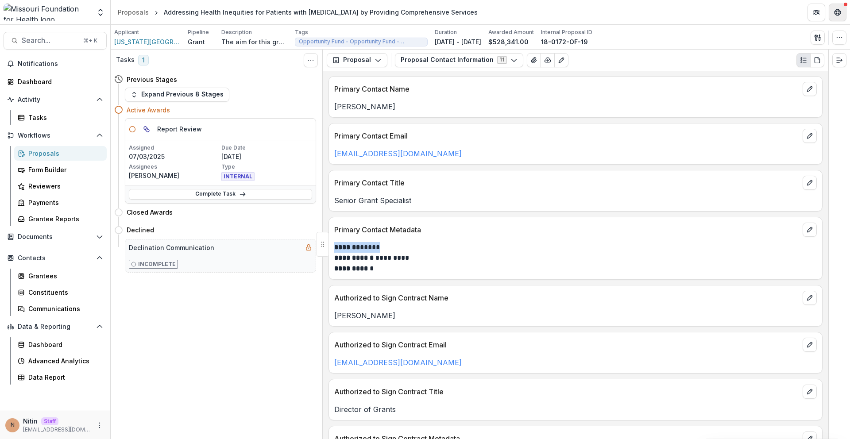
scroll to position [0, 0]
click at [562, 41] on button "button" at bounding box center [839, 38] width 14 height 14
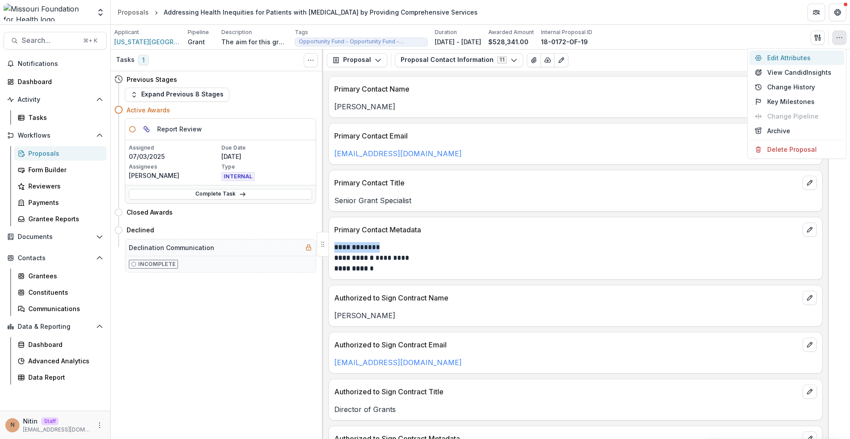
click at [562, 58] on button "Edit Attributes" at bounding box center [796, 57] width 95 height 15
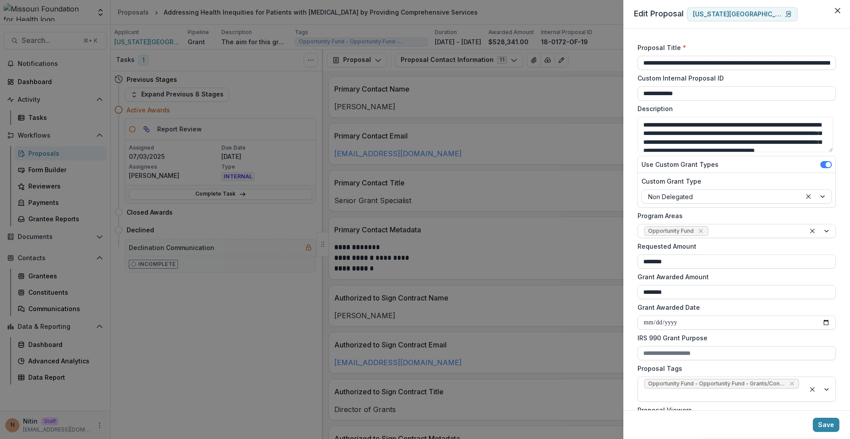
click at [562, 259] on div "**********" at bounding box center [425, 219] width 850 height 439
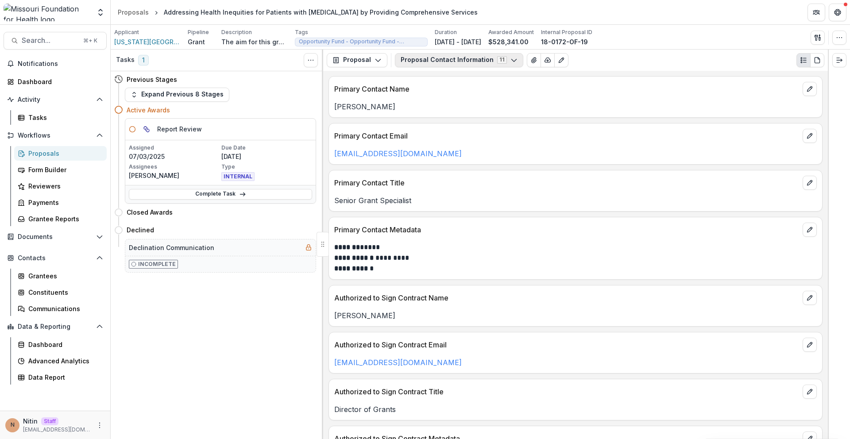
click at [468, 58] on button "Proposal Contact Information 11" at bounding box center [459, 60] width 128 height 14
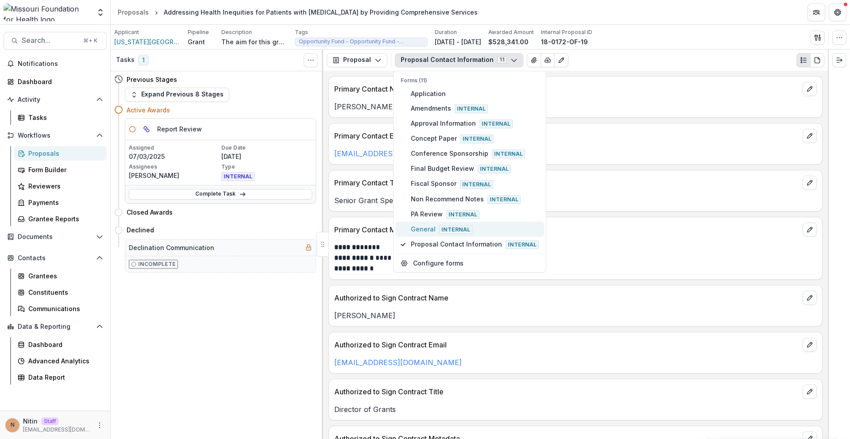
click at [436, 228] on span "General Internal" at bounding box center [475, 229] width 128 height 10
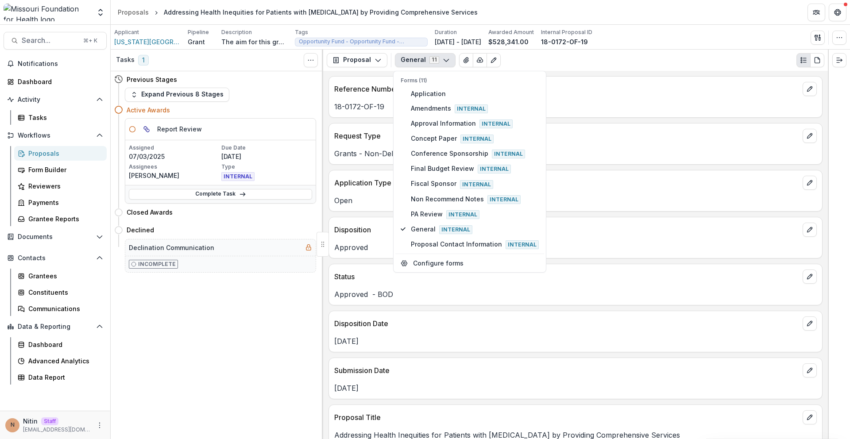
click at [377, 336] on p "Dec 20, 2019" at bounding box center [575, 341] width 482 height 11
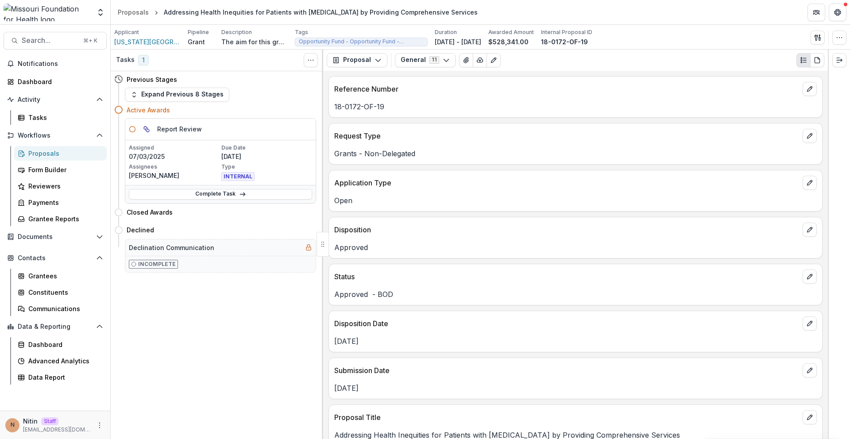
scroll to position [1220, 0]
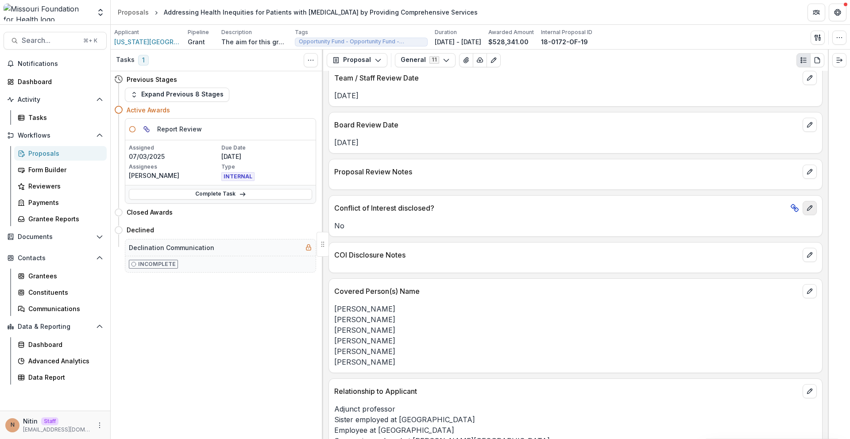
click at [562, 208] on button "edit" at bounding box center [810, 208] width 14 height 14
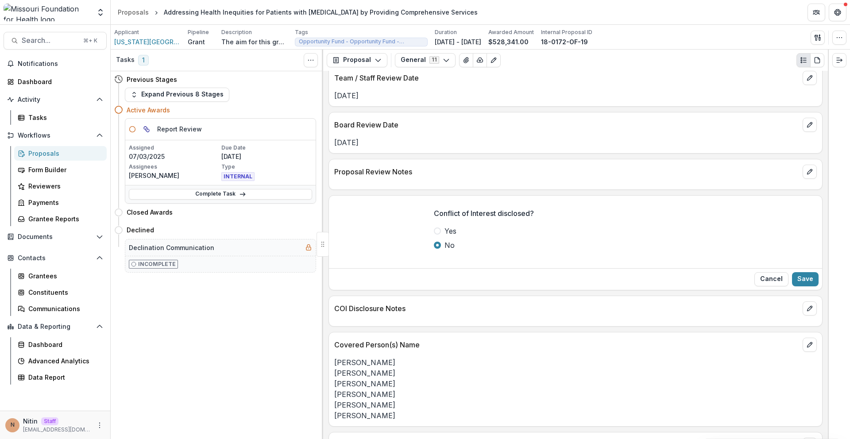
scroll to position [1274, 0]
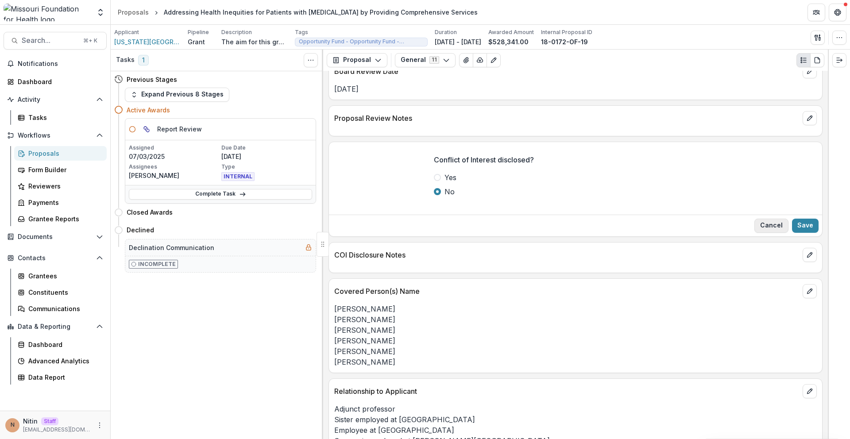
click at [562, 225] on button "Cancel" at bounding box center [771, 226] width 34 height 14
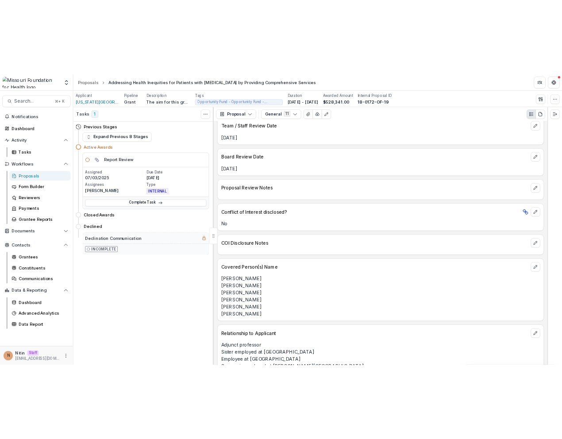
scroll to position [1220, 0]
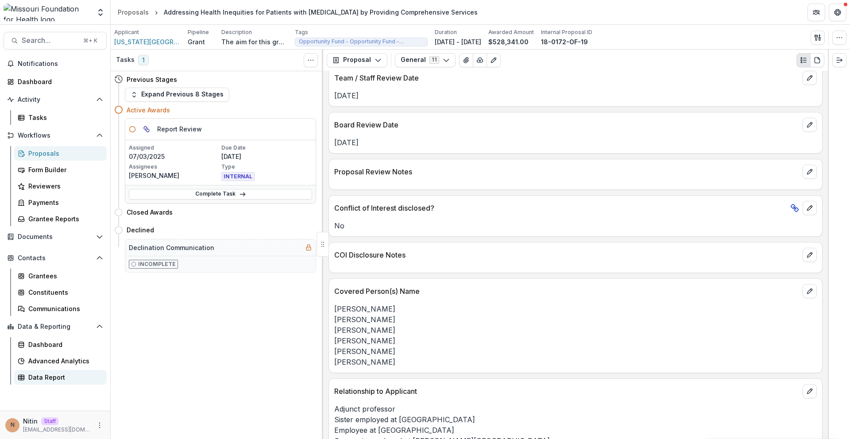
click at [46, 377] on div "Data Report" at bounding box center [63, 377] width 71 height 9
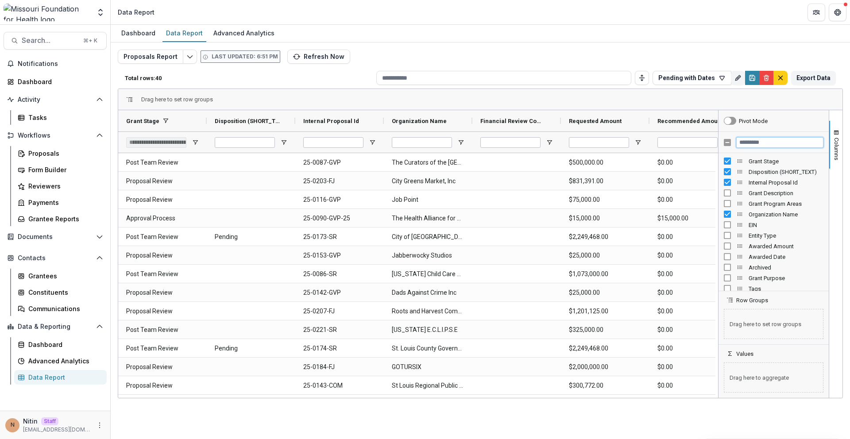
click at [562, 145] on input "Filter Columns Input" at bounding box center [779, 142] width 87 height 11
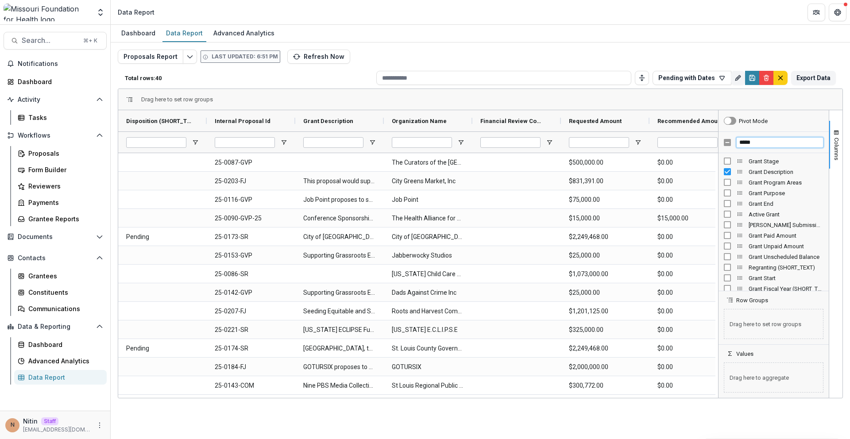
click at [562, 147] on input "*****" at bounding box center [779, 142] width 87 height 11
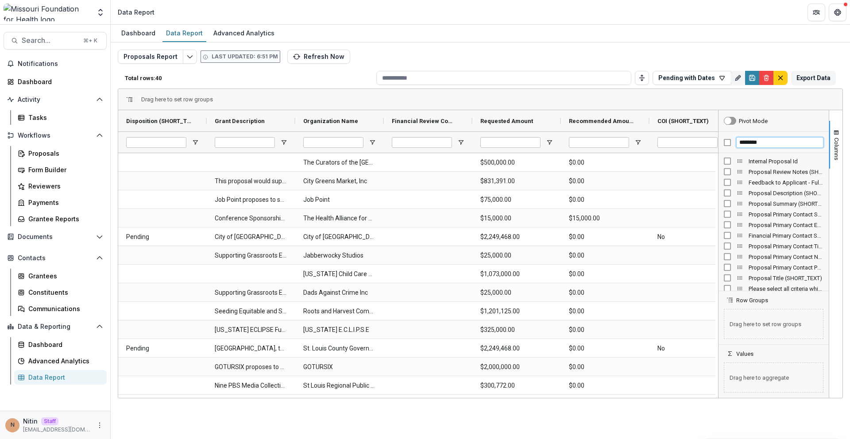
click at [562, 145] on input "********" at bounding box center [779, 142] width 87 height 11
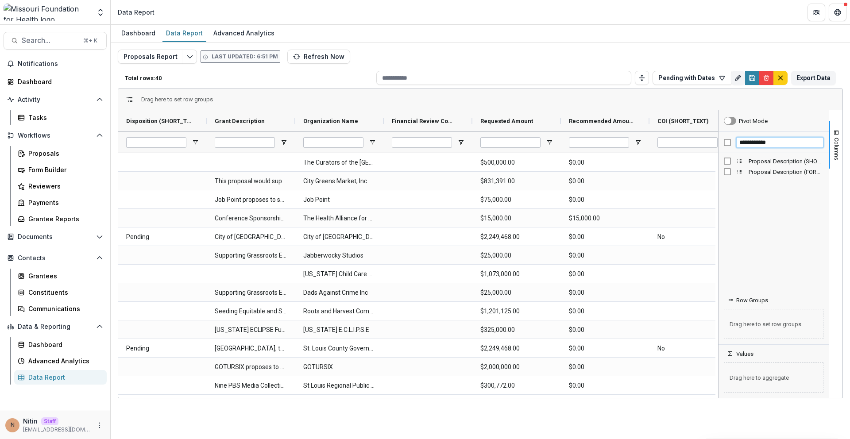
type input "**********"
click at [562, 167] on div "Proposal Description (FORMATTED_TEXT)" at bounding box center [774, 171] width 100 height 11
click at [562, 146] on input "**********" at bounding box center [779, 142] width 87 height 11
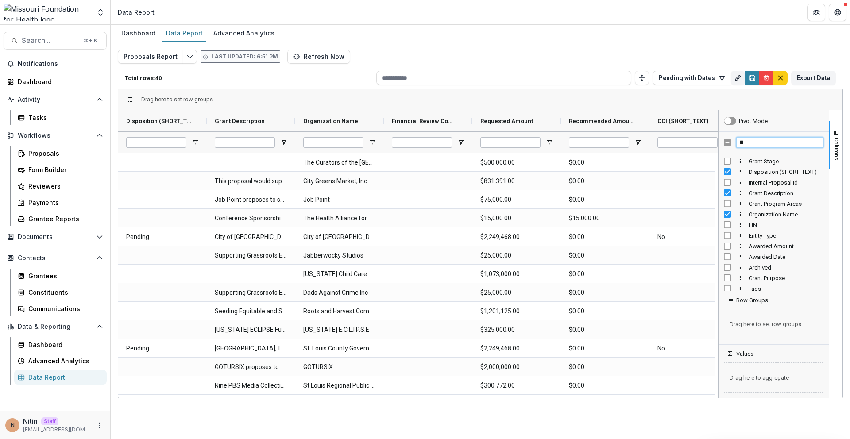
type input "***"
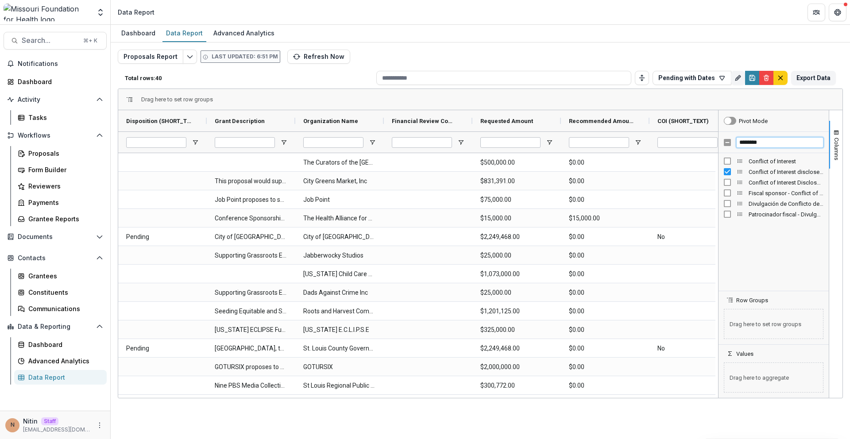
type input "********"
click at [562, 201] on div at bounding box center [718, 254] width 2 height 288
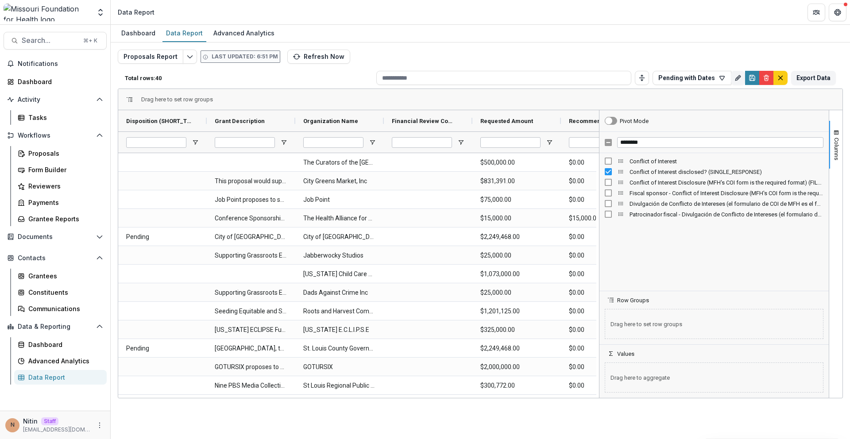
drag, startPoint x: 719, startPoint y: 237, endPoint x: 601, endPoint y: 236, distance: 118.2
click at [562, 236] on div at bounding box center [599, 254] width 2 height 288
click at [562, 175] on span "Conflict of Interest disclosed? (SINGLE_RESPONSE)" at bounding box center [726, 172] width 193 height 7
click at [562, 140] on input "********" at bounding box center [720, 142] width 206 height 11
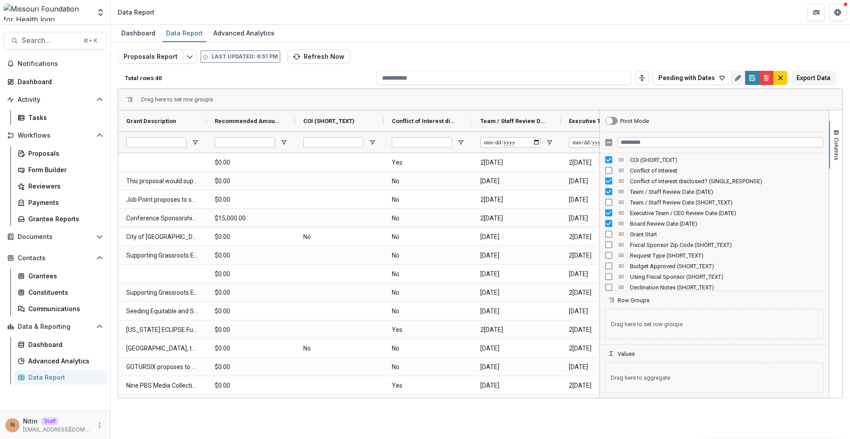
scroll to position [1663, 0]
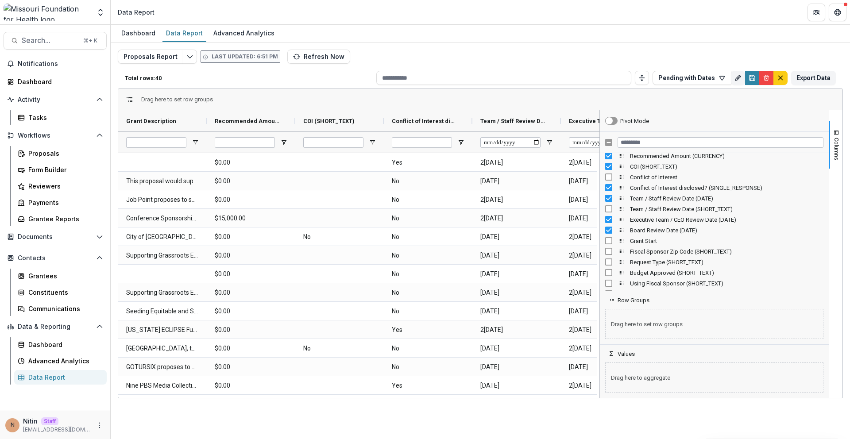
click at [562, 199] on div "Team / Staff Review Date (DATE)" at bounding box center [714, 198] width 218 height 11
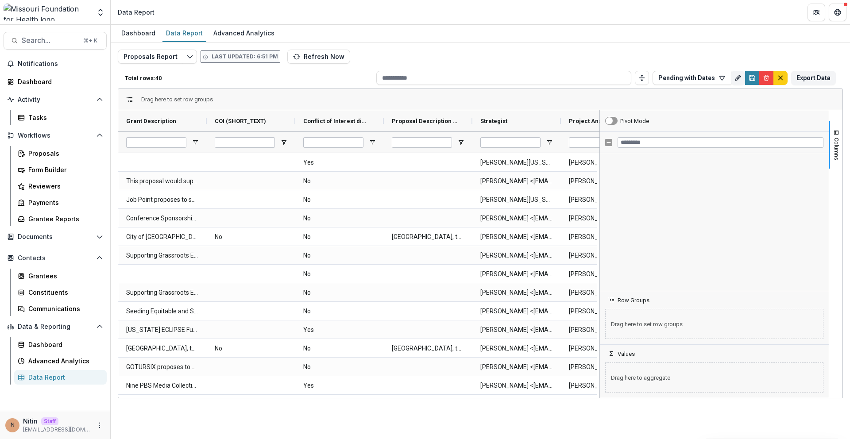
scroll to position [9121, 0]
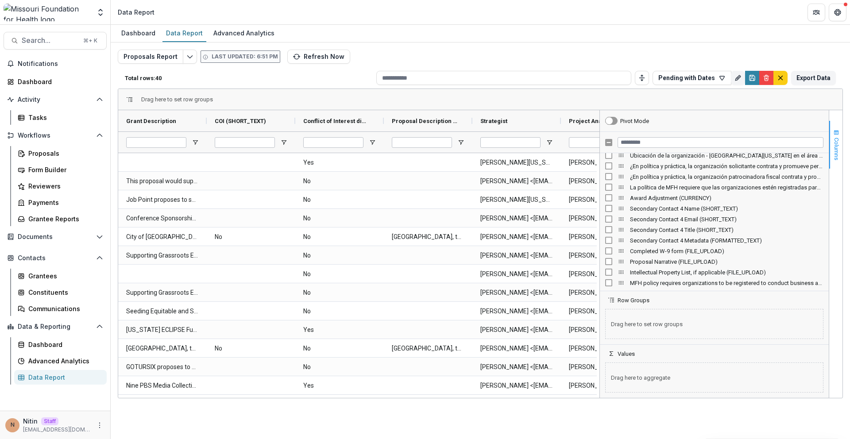
click at [562, 145] on span "Columns" at bounding box center [836, 149] width 7 height 23
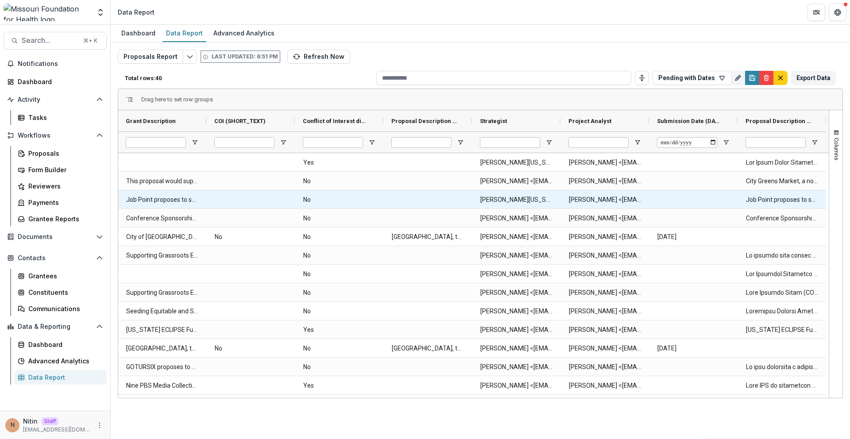
scroll to position [0, 0]
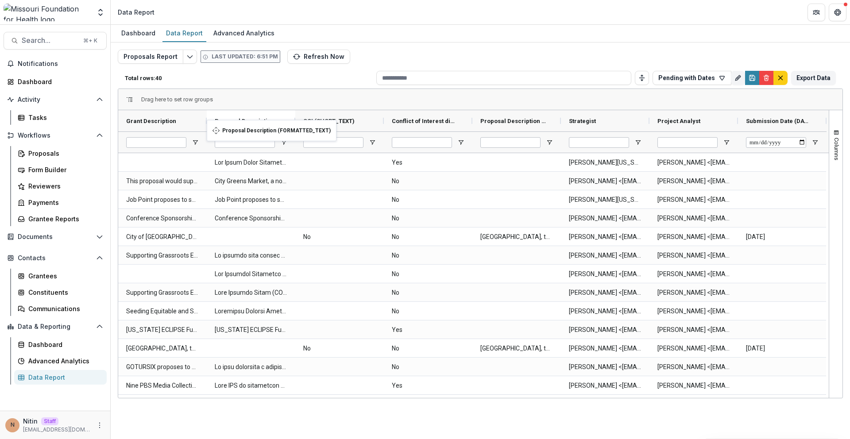
drag, startPoint x: 767, startPoint y: 123, endPoint x: 206, endPoint y: 125, distance: 561.3
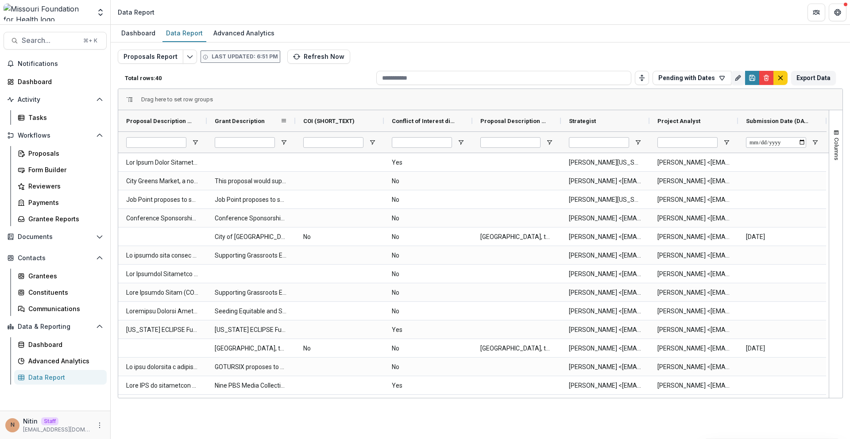
click at [225, 121] on span "Grant Description" at bounding box center [240, 121] width 50 height 7
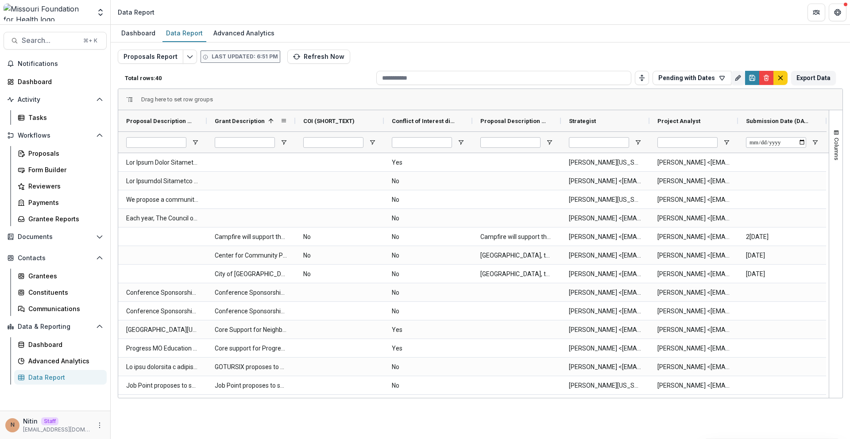
click at [225, 121] on span "Grant Description" at bounding box center [240, 121] width 50 height 7
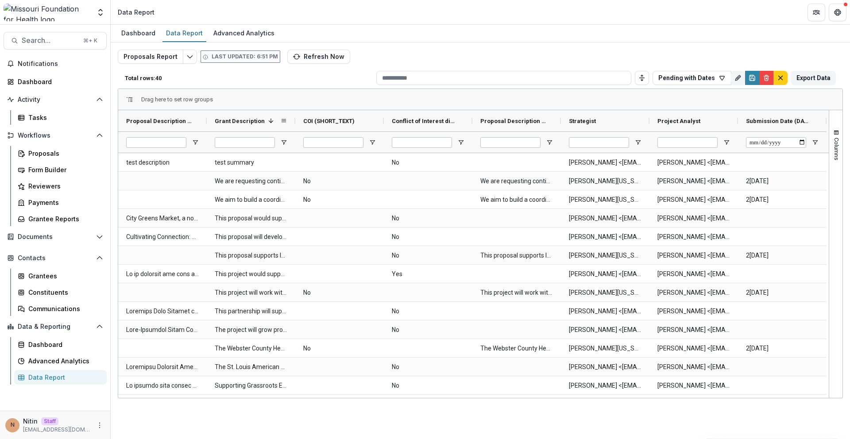
click at [225, 121] on span "Grant Description" at bounding box center [240, 121] width 50 height 7
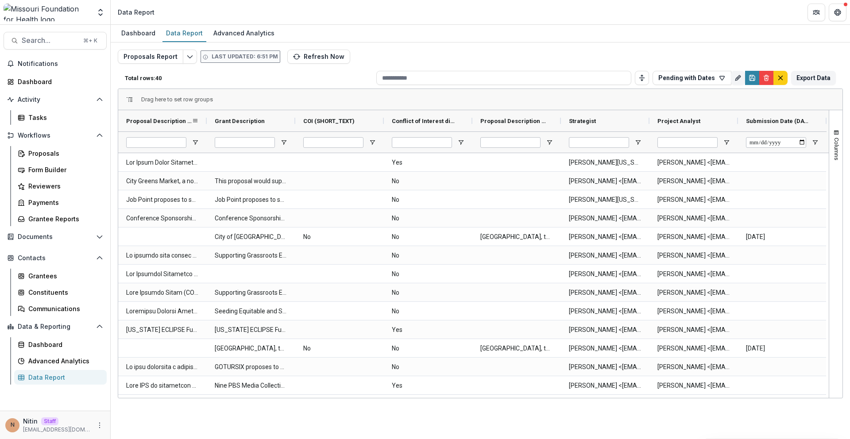
click at [174, 121] on span "Proposal Description (FORMATTED_TEXT)" at bounding box center [159, 121] width 66 height 7
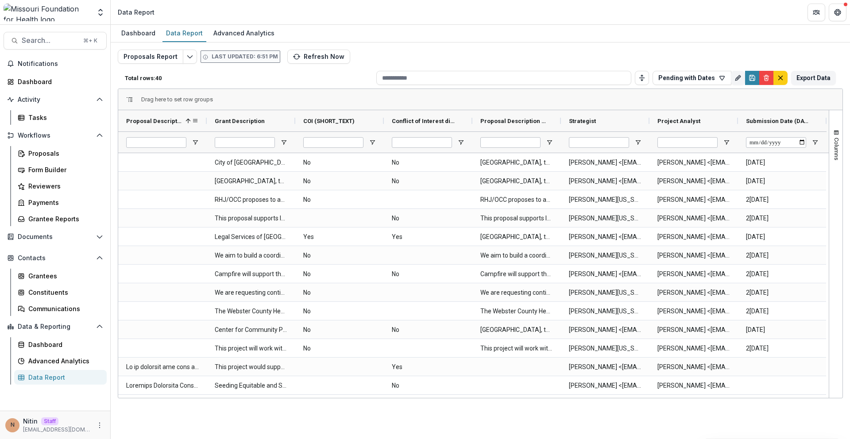
click at [174, 121] on span "Proposal Description (FORMATTED_TEXT)" at bounding box center [154, 121] width 56 height 7
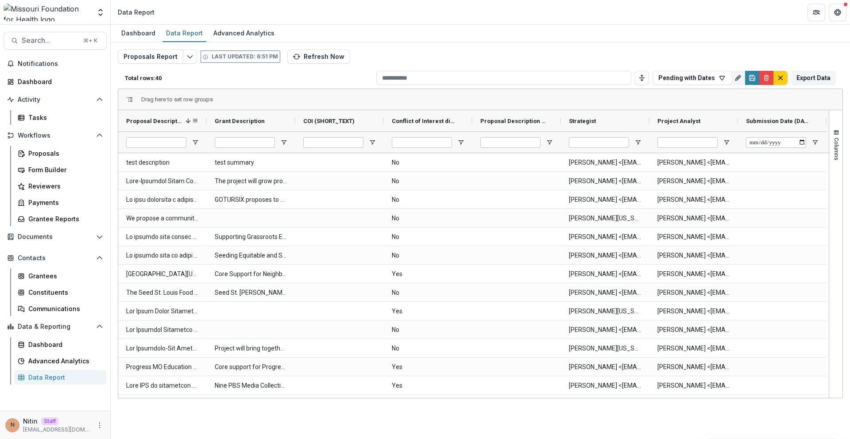
click at [174, 121] on span "Proposal Description (FORMATTED_TEXT)" at bounding box center [154, 121] width 56 height 7
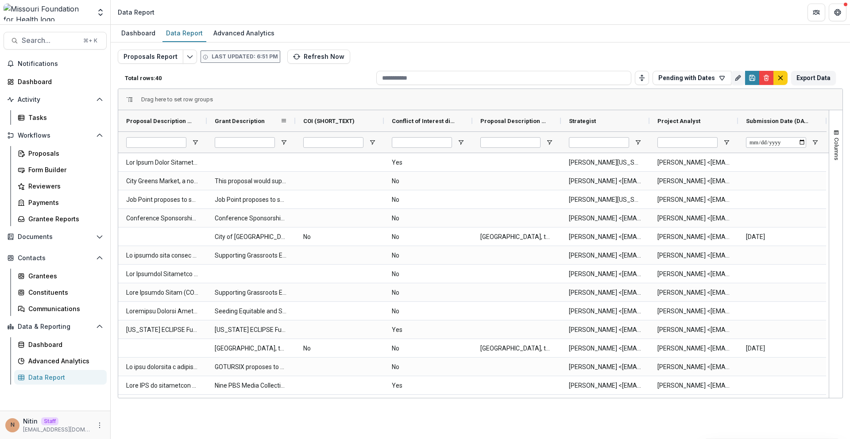
click at [228, 125] on div "Grant Description" at bounding box center [248, 120] width 66 height 17
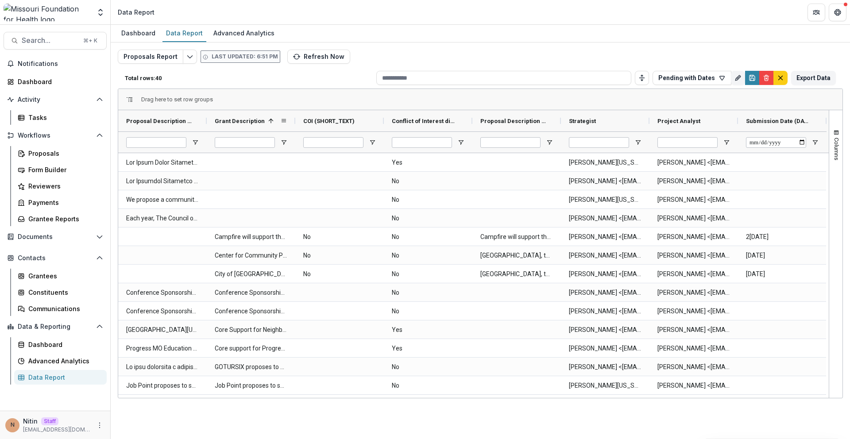
click at [228, 125] on div "Grant Description 1" at bounding box center [248, 120] width 66 height 17
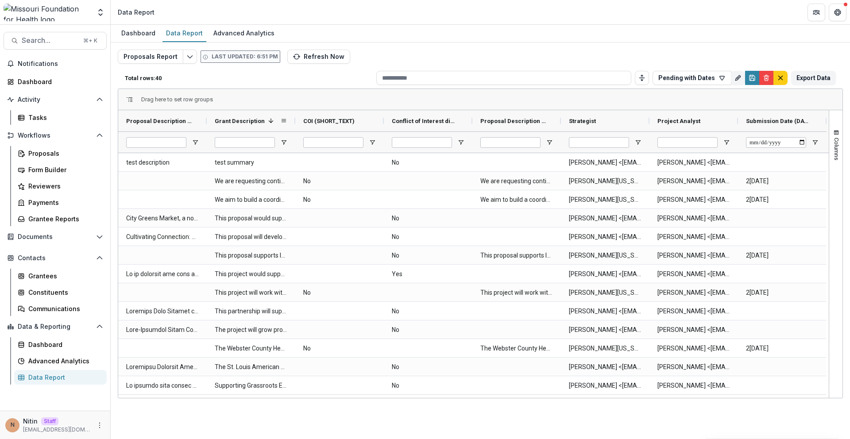
click at [228, 125] on div "Grant Description 1" at bounding box center [248, 120] width 66 height 17
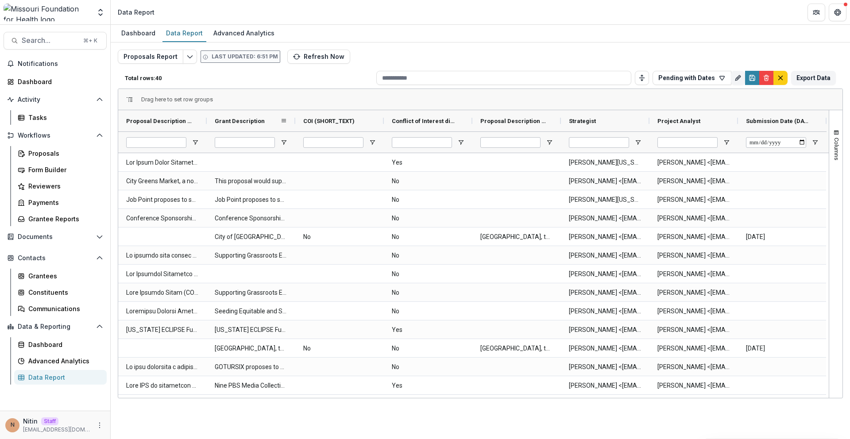
click at [228, 125] on div "Grant Description" at bounding box center [248, 120] width 66 height 17
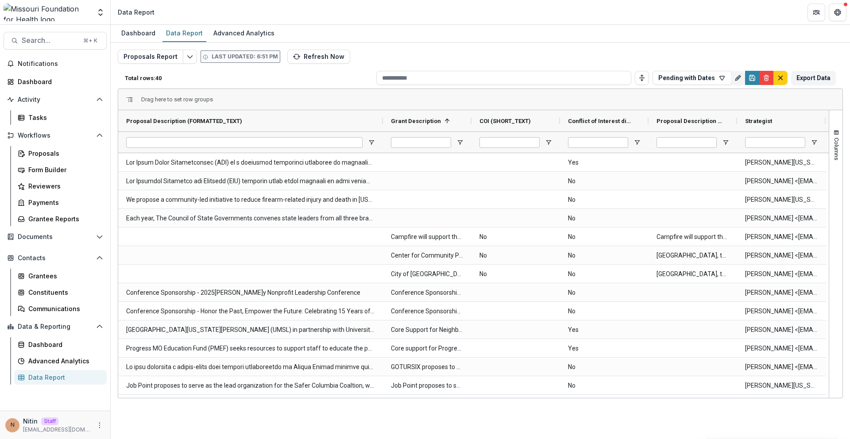
drag, startPoint x: 206, startPoint y: 120, endPoint x: 382, endPoint y: 139, distance: 176.8
click at [382, 139] on div "Proposal Description (FORMATTED_TEXT) Grant Description 1 COI (SHORT_TEXT)" at bounding box center [561, 131] width 887 height 42
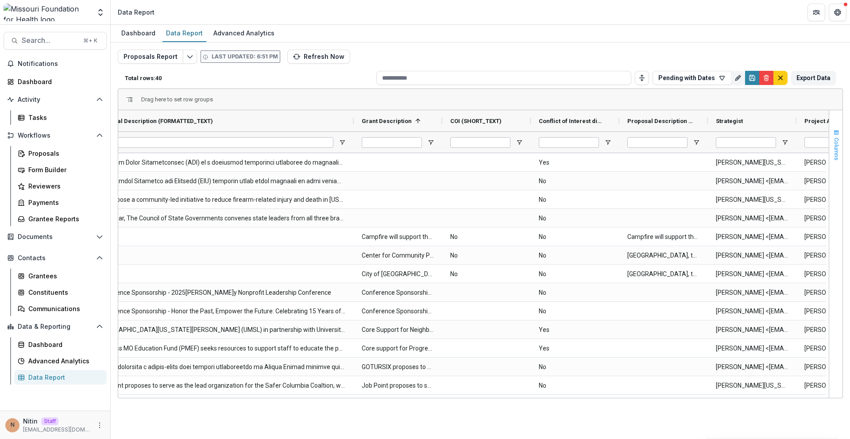
click at [562, 134] on span "button" at bounding box center [836, 132] width 7 height 7
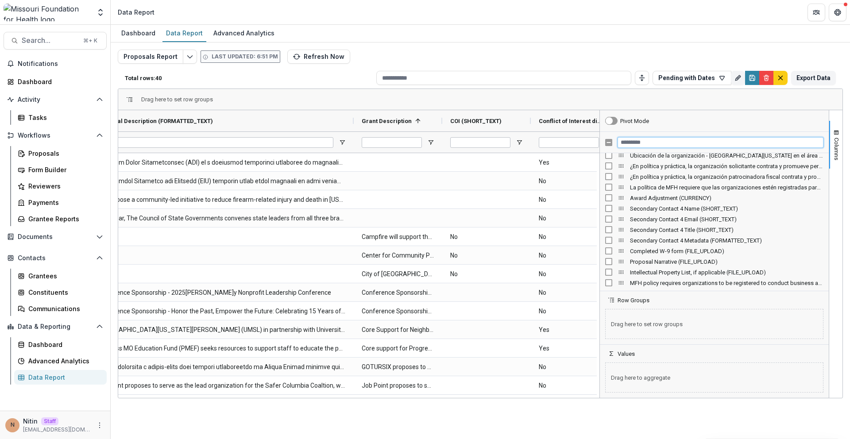
click at [562, 143] on input "Filter Columns Input" at bounding box center [720, 142] width 206 height 11
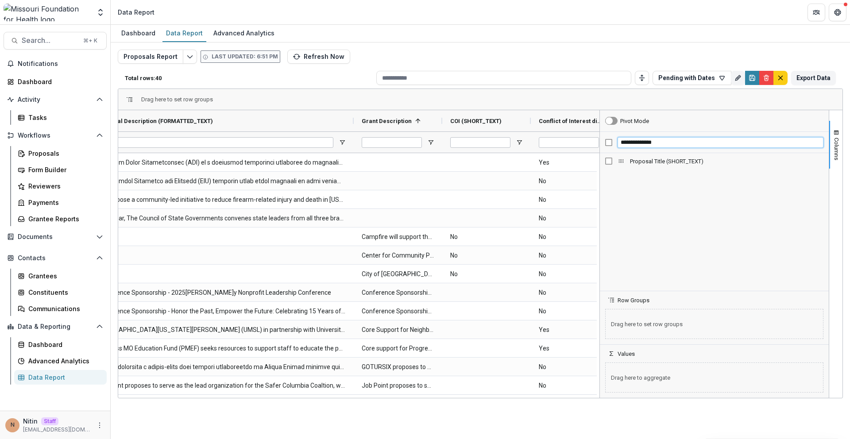
type input "**********"
click at [562, 163] on span "Proposal Title (SHORT_TEXT)" at bounding box center [726, 161] width 193 height 7
click at [562, 102] on div "Drag here to set row groups" at bounding box center [480, 99] width 724 height 21
click at [562, 134] on button "Columns" at bounding box center [835, 145] width 13 height 48
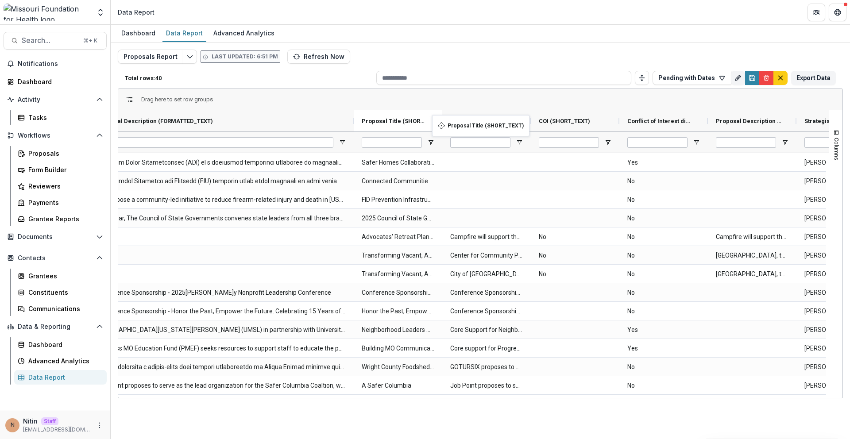
drag, startPoint x: 748, startPoint y: 122, endPoint x: 439, endPoint y: 121, distance: 309.0
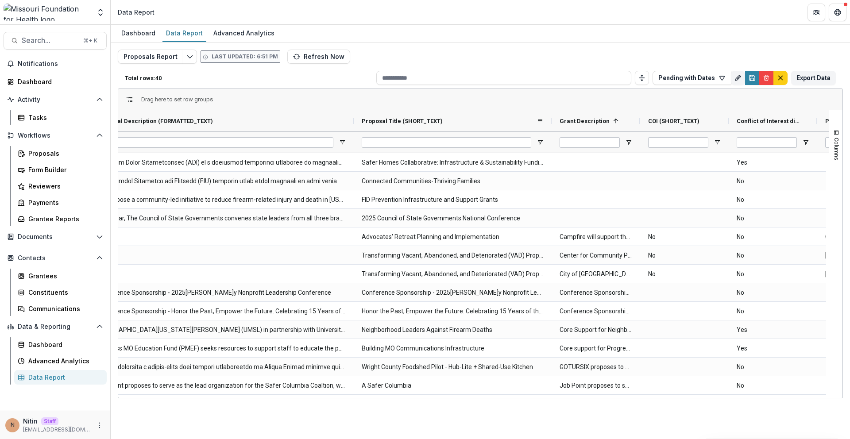
drag, startPoint x: 440, startPoint y: 121, endPoint x: 550, endPoint y: 123, distance: 109.4
click at [550, 124] on div at bounding box center [552, 120] width 4 height 21
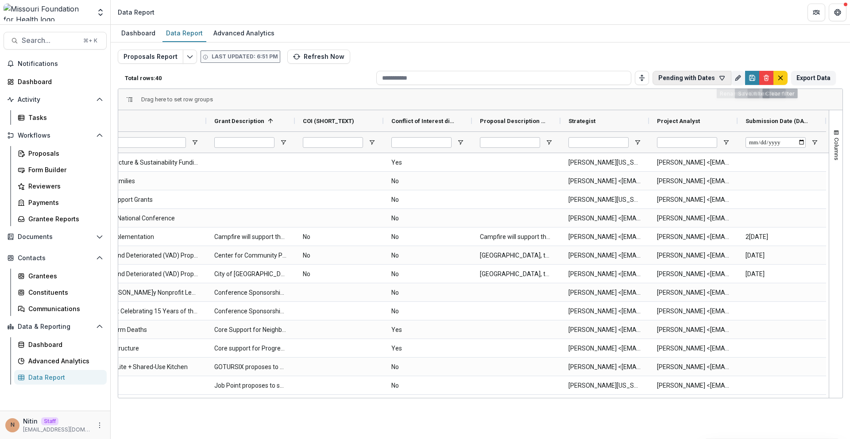
click at [562, 81] on button "Pending with Dates" at bounding box center [691, 78] width 79 height 14
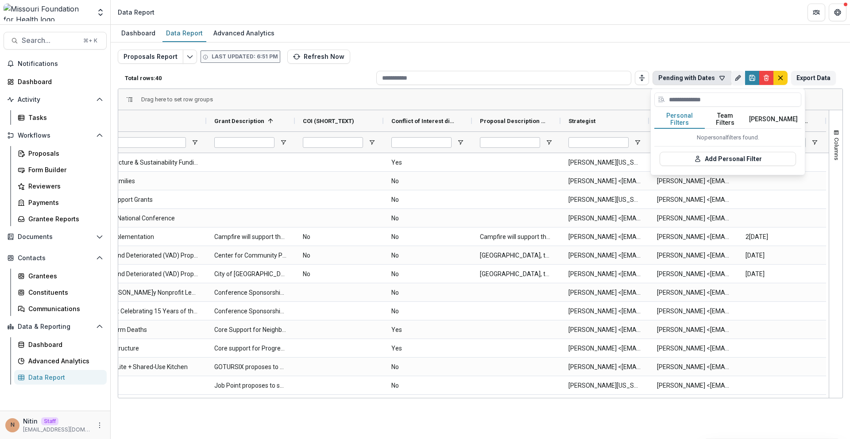
click at [562, 111] on button "Team Filters" at bounding box center [725, 119] width 41 height 19
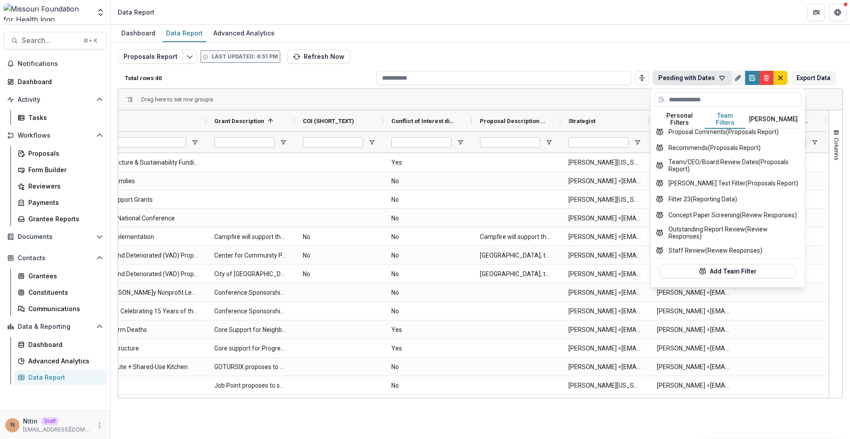
click at [562, 75] on button "Pending with Dates" at bounding box center [691, 78] width 79 height 14
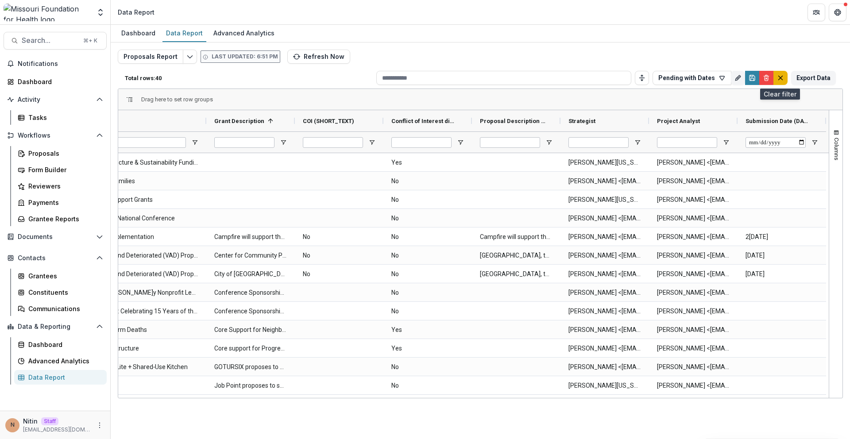
click at [562, 78] on icon "default" at bounding box center [780, 77] width 7 height 7
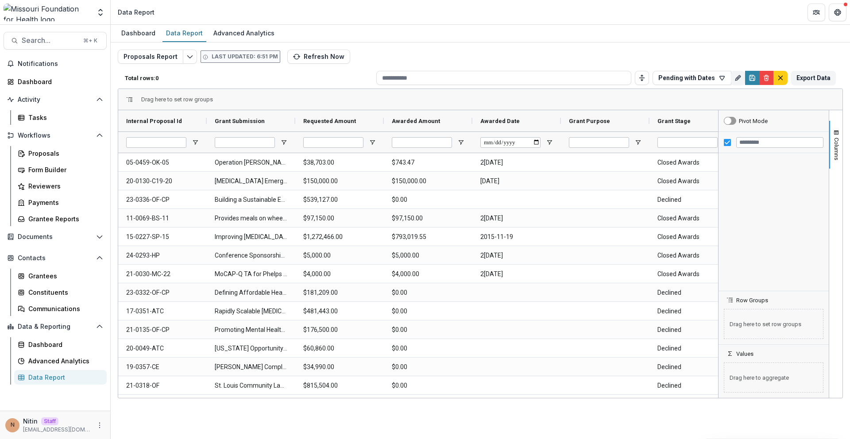
type input "**********"
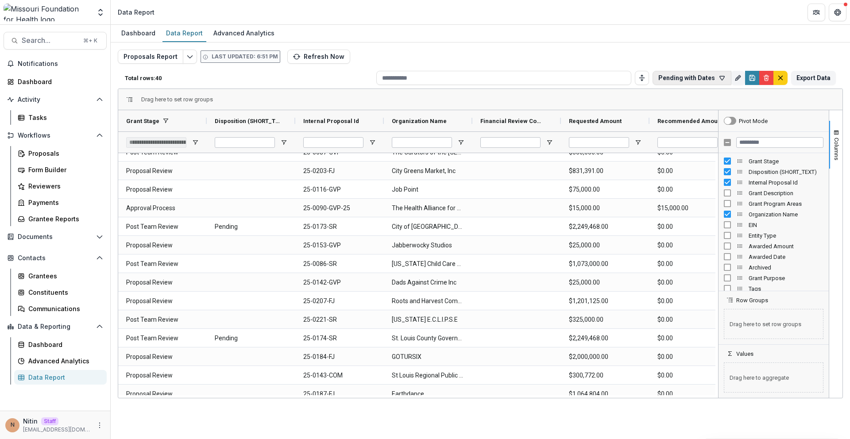
click at [562, 78] on button "Pending with Dates" at bounding box center [691, 78] width 79 height 14
click at [562, 81] on button "Pending with Dates" at bounding box center [691, 78] width 79 height 14
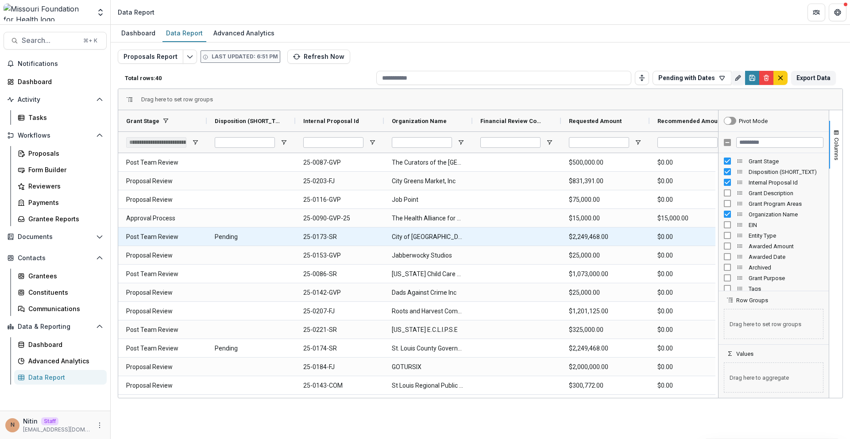
click at [162, 238] on Stage-5469 "Post Team Review" at bounding box center [162, 237] width 73 height 18
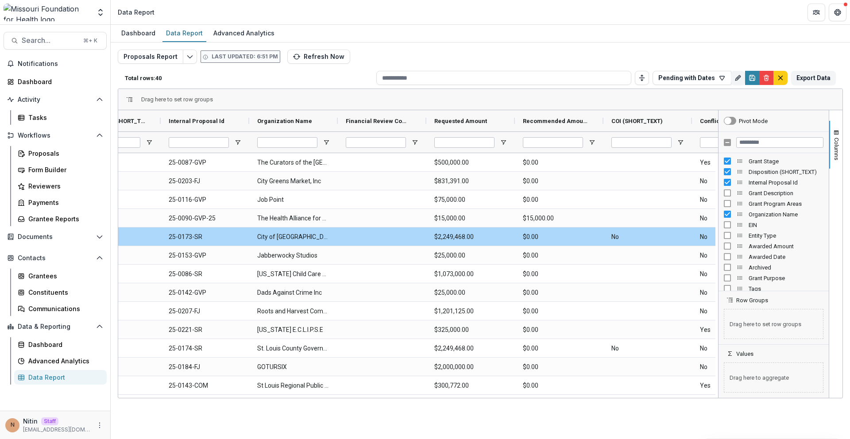
click at [284, 234] on Name-5397 "City of Springfield" at bounding box center [293, 237] width 73 height 18
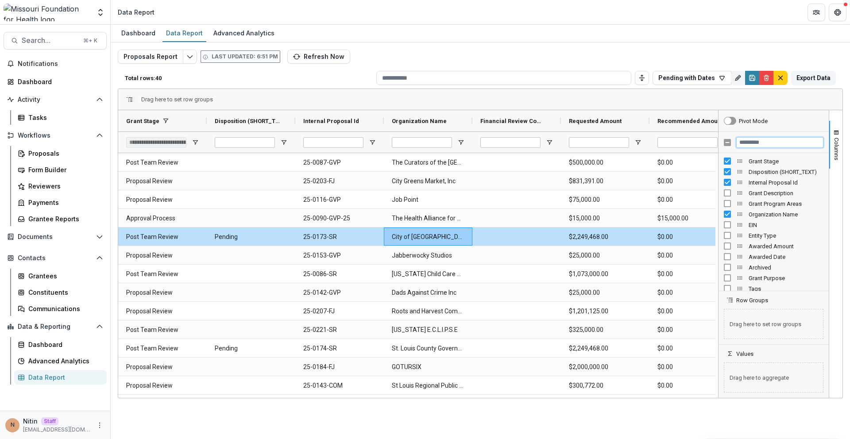
click at [562, 141] on input "Filter Columns Input" at bounding box center [779, 142] width 87 height 11
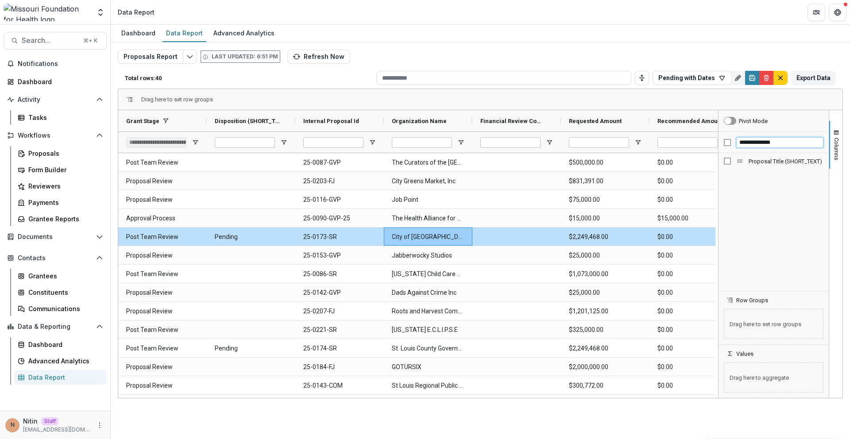
type input "**********"
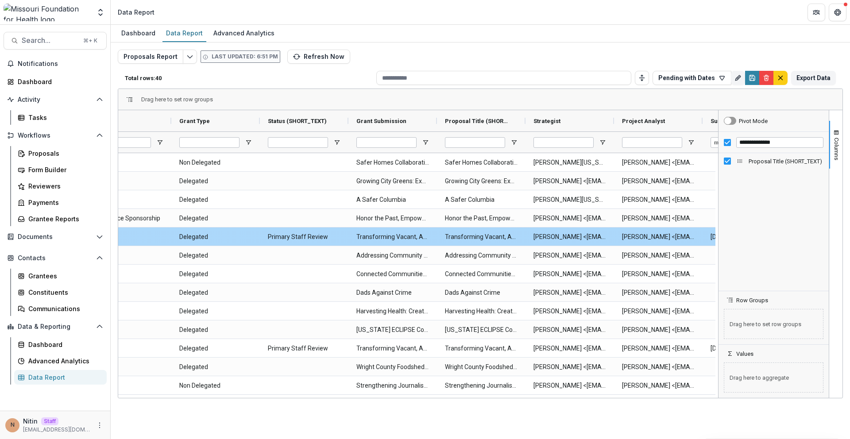
click at [458, 242] on \(SHORT_TEXT\)-7003 "Transforming Vacant, Abandoned, and Deteriorated (VAD) Properties through Court…" at bounding box center [481, 237] width 73 height 18
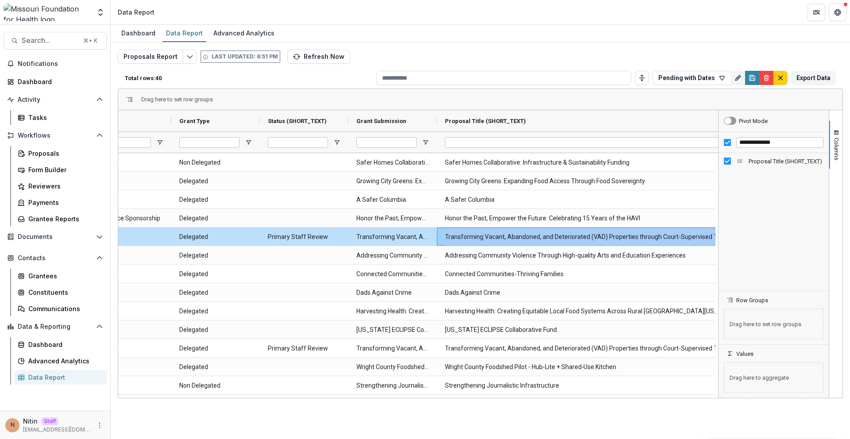
drag, startPoint x: 525, startPoint y: 121, endPoint x: 756, endPoint y: 129, distance: 230.3
click at [562, 129] on div "Grant Start Pipeline Grant Type" at bounding box center [480, 254] width 724 height 288
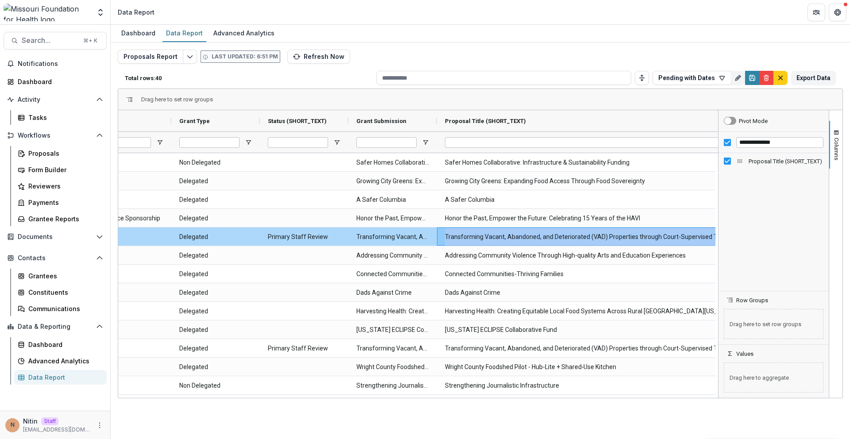
click at [532, 235] on \(SHORT_TEXT\)-7003 "Transforming Vacant, Abandoned, and Deteriorated (VAD) Properties through Court…" at bounding box center [596, 237] width 303 height 18
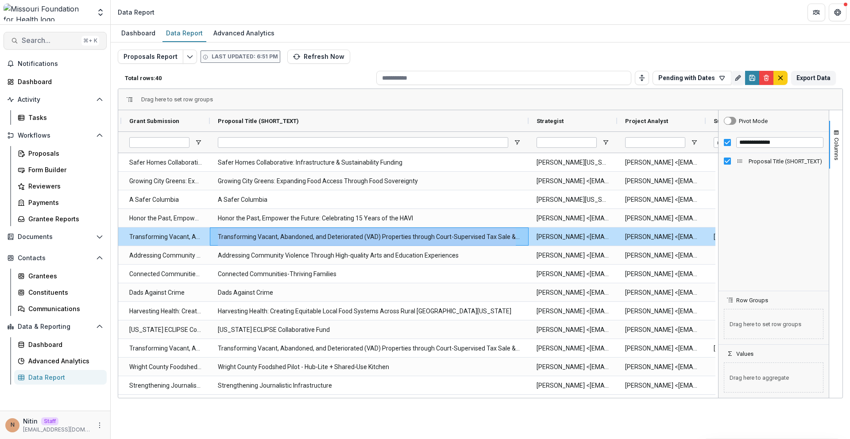
click at [71, 38] on span "Search..." at bounding box center [50, 40] width 56 height 8
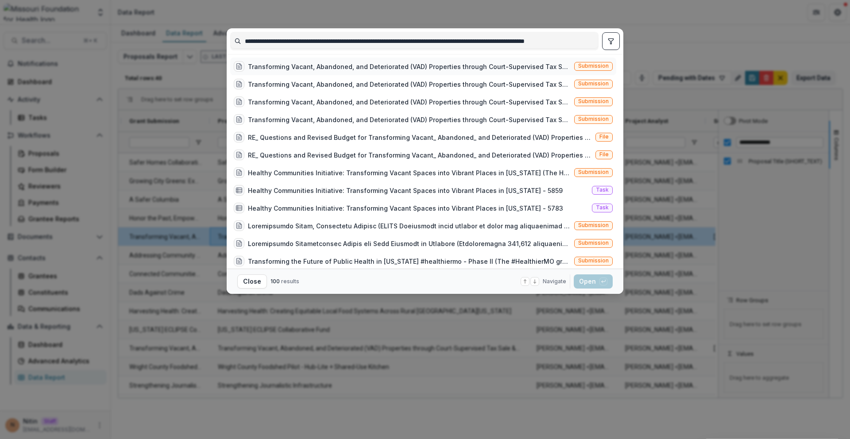
type input "**********"
click at [539, 69] on div "Transforming Vacant, Abandoned, and Deteriorated (VAD) Properties through Court…" at bounding box center [409, 66] width 323 height 9
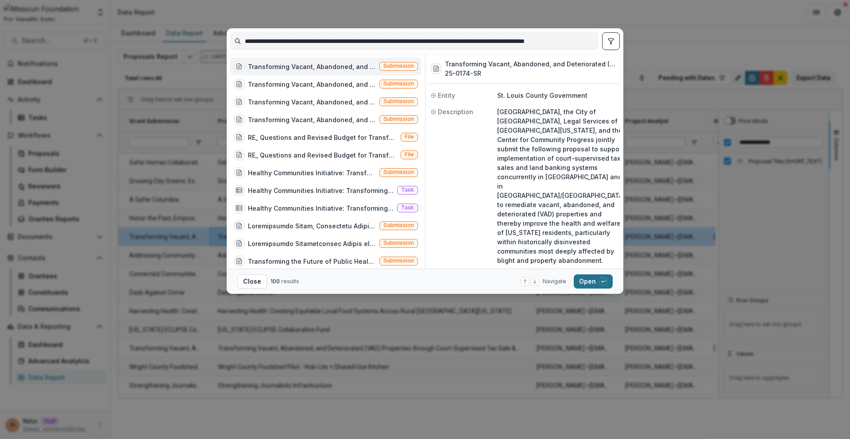
click at [562, 279] on button "Open with enter key" at bounding box center [593, 281] width 39 height 14
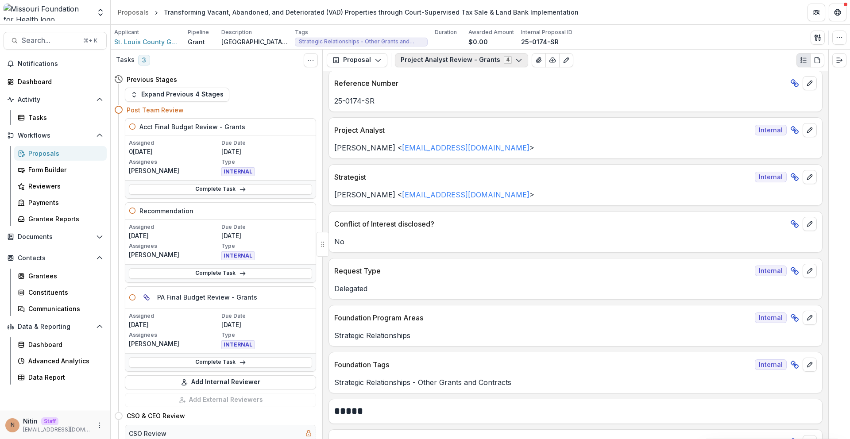
click at [435, 66] on button "Project Analyst Review - Grants 4" at bounding box center [461, 60] width 133 height 14
click at [434, 62] on button "Project Analyst Review - Grants 4" at bounding box center [461, 60] width 133 height 14
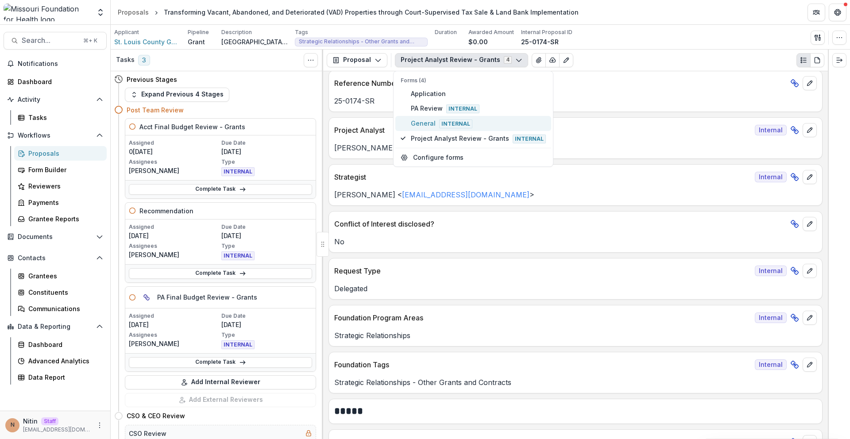
click at [428, 129] on button "General Internal" at bounding box center [473, 123] width 156 height 15
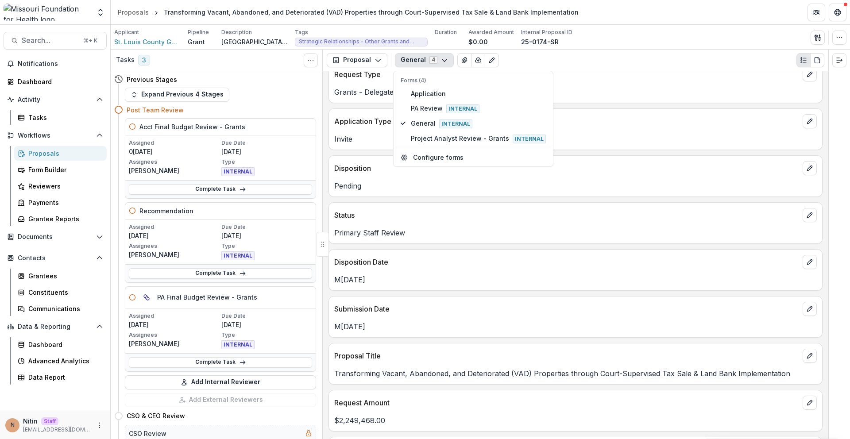
click at [390, 287] on div "Disposition Date Mar 17, 2025" at bounding box center [575, 270] width 494 height 42
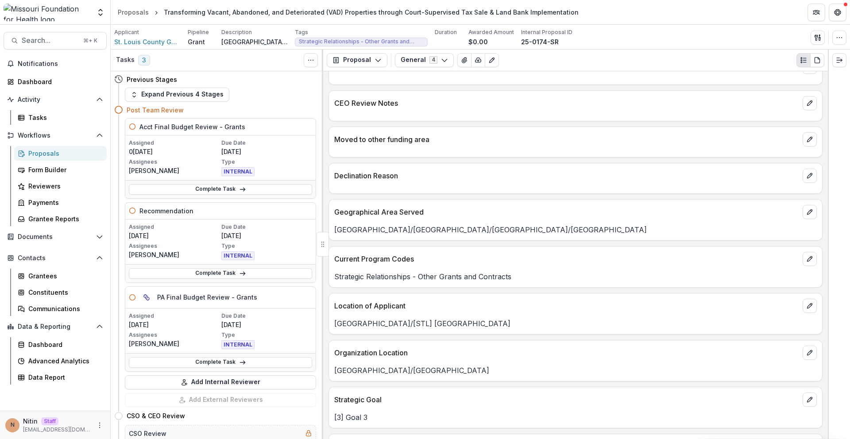
scroll to position [1861, 0]
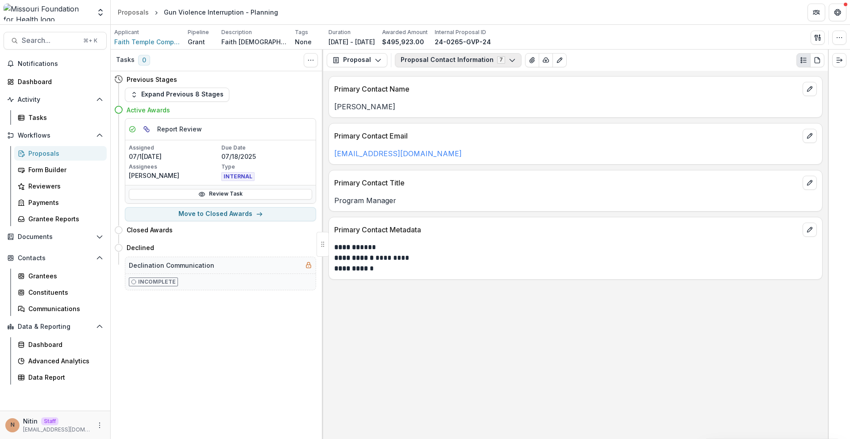
click at [463, 57] on button "Proposal Contact Information 7" at bounding box center [458, 60] width 127 height 14
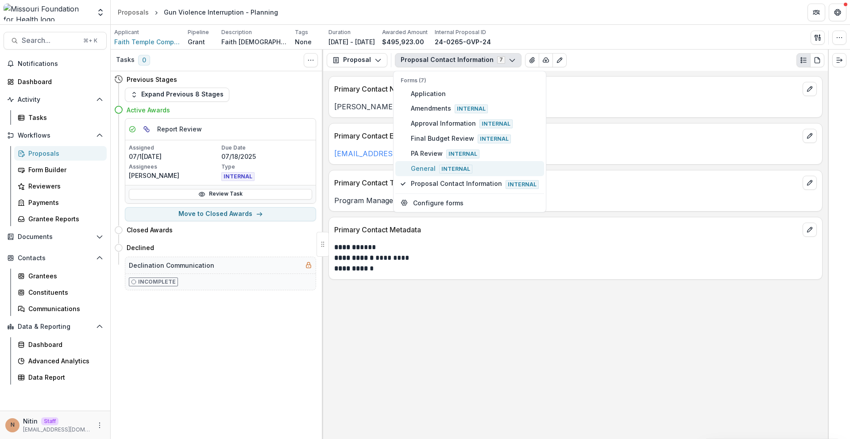
click at [428, 167] on span "General Internal" at bounding box center [475, 169] width 128 height 10
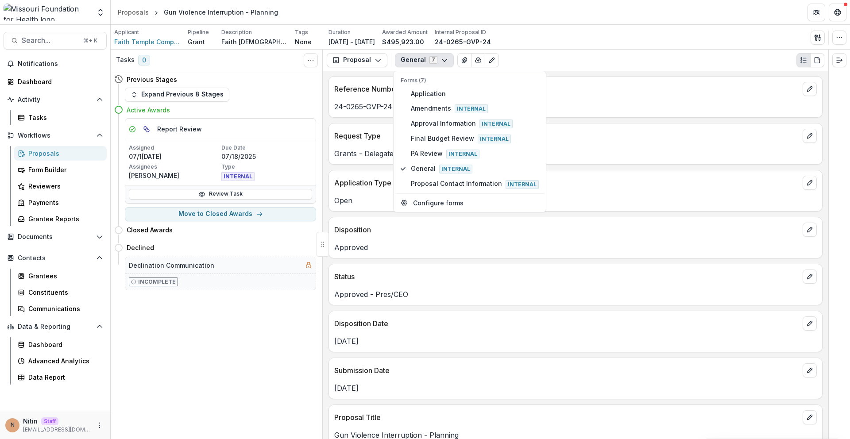
click at [432, 247] on p "Approved" at bounding box center [575, 247] width 482 height 11
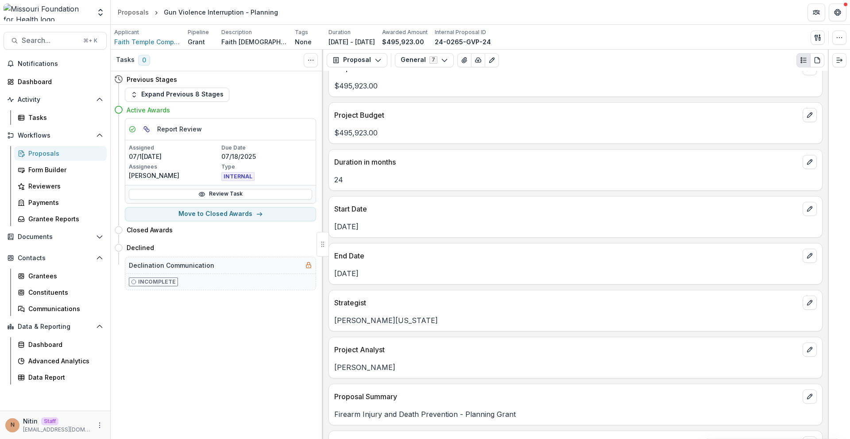
scroll to position [1231, 0]
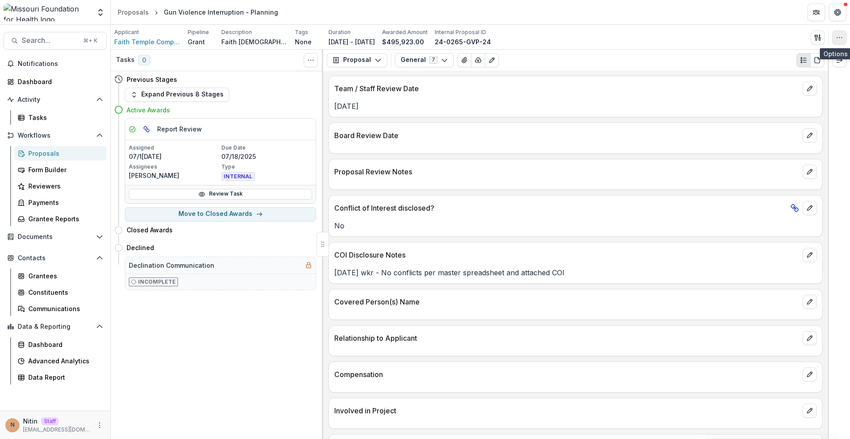
click at [834, 41] on button "button" at bounding box center [839, 38] width 14 height 14
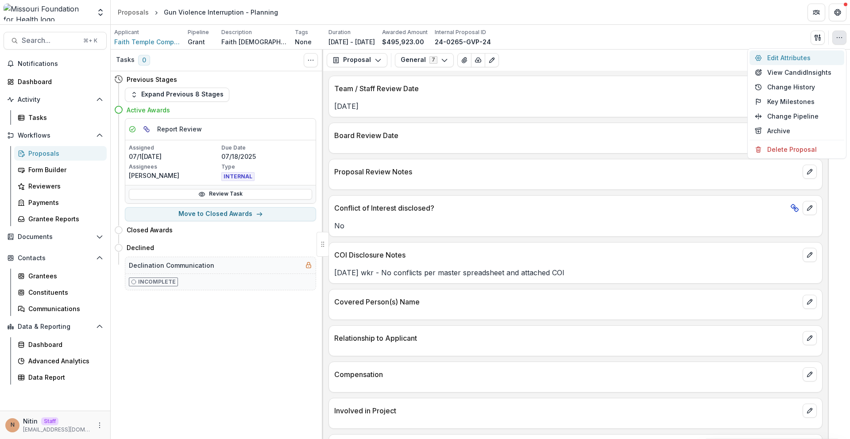
click at [803, 62] on button "Edit Attributes" at bounding box center [796, 57] width 95 height 15
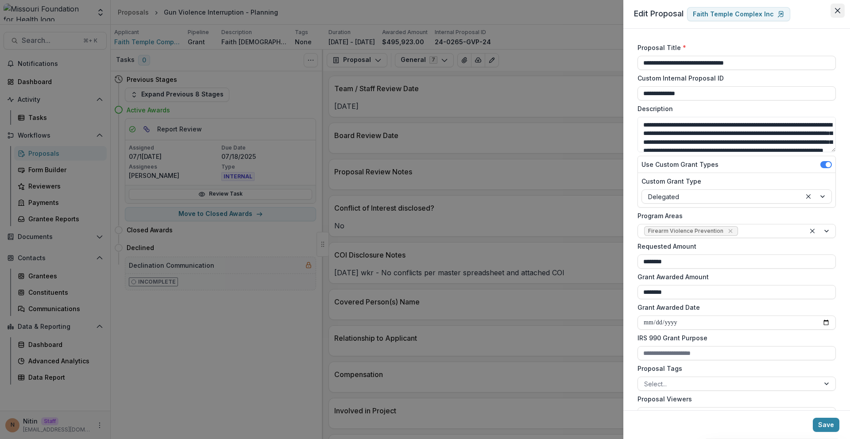
click at [842, 11] on button "Close" at bounding box center [837, 11] width 14 height 14
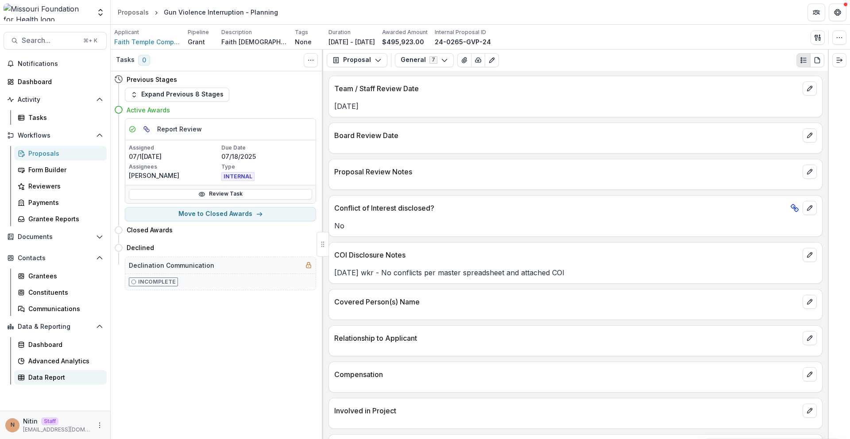
click at [51, 377] on div "Data Report" at bounding box center [63, 377] width 71 height 9
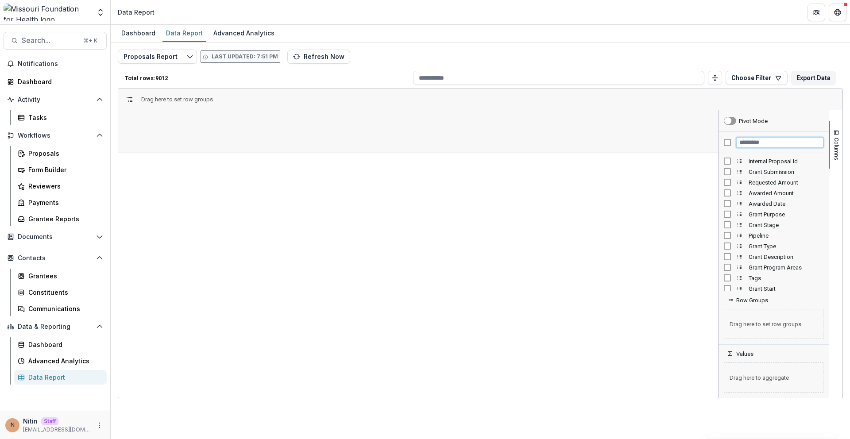
click at [753, 143] on input "Filter Columns Input" at bounding box center [779, 142] width 87 height 11
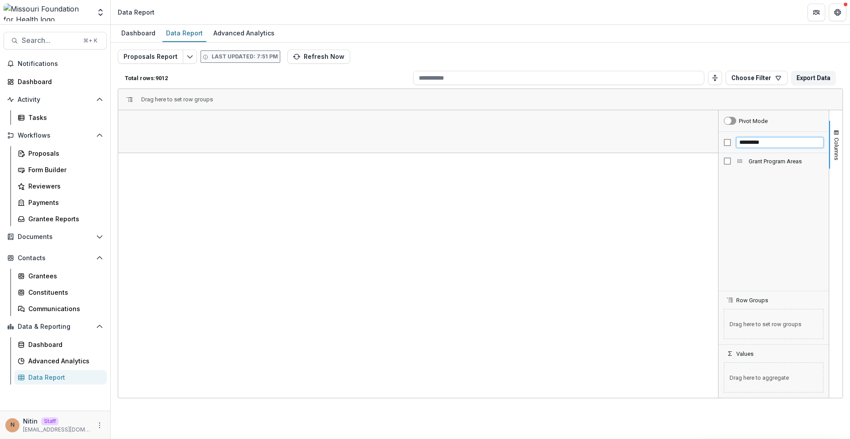
type input "********"
type input "*"
click at [725, 165] on div "Grant Description" at bounding box center [774, 161] width 100 height 11
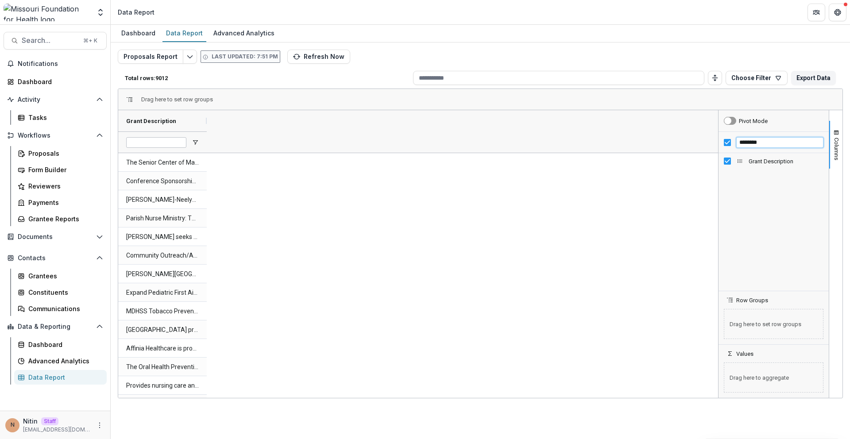
click at [774, 138] on input "********" at bounding box center [779, 142] width 87 height 11
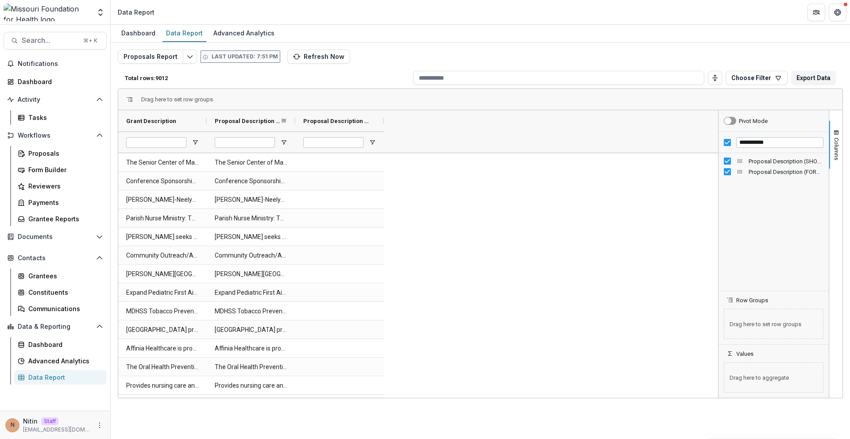
click at [274, 127] on div "Proposal Description (SHORT_TEXT)" at bounding box center [248, 120] width 66 height 17
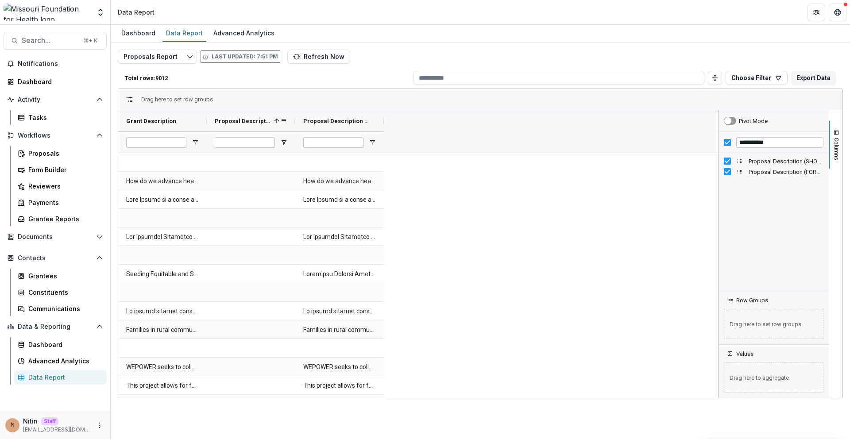
click at [264, 121] on span "Proposal Description (SHORT_TEXT)" at bounding box center [243, 121] width 56 height 7
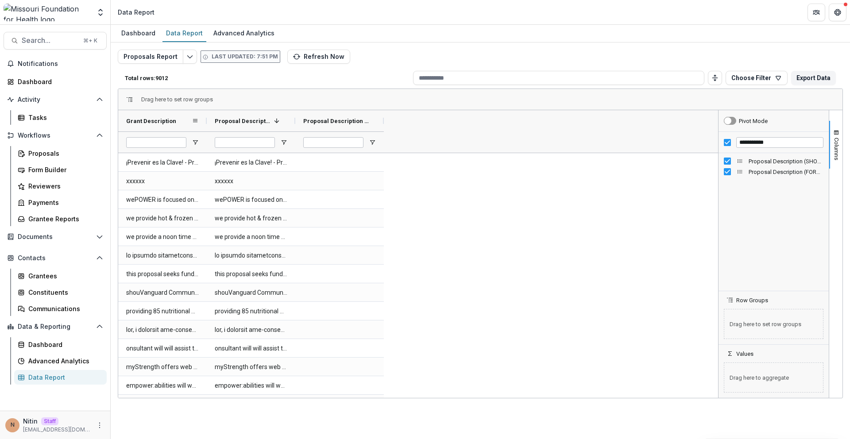
click at [169, 122] on span "Grant Description" at bounding box center [151, 121] width 50 height 7
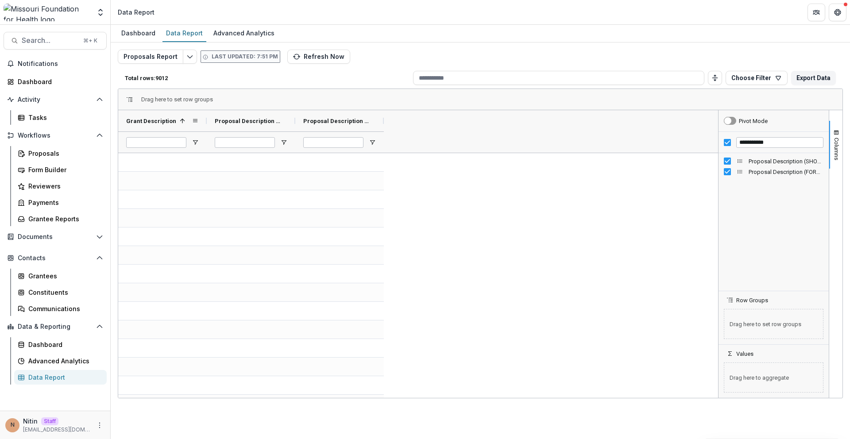
click at [170, 122] on span "Grant Description" at bounding box center [151, 121] width 50 height 7
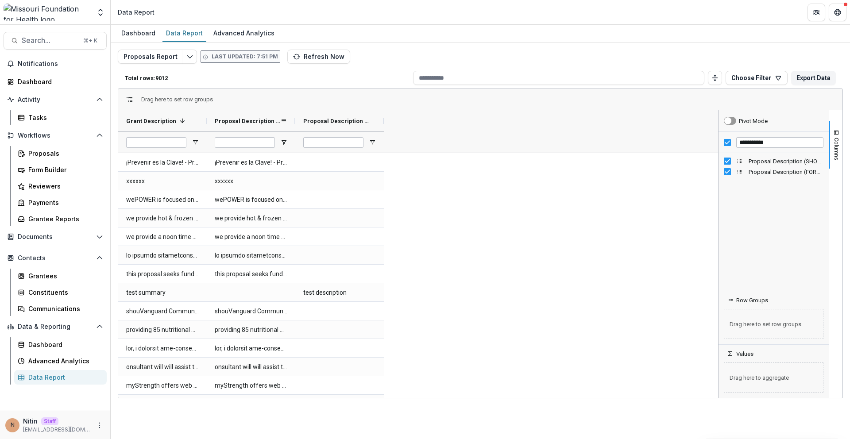
click at [256, 124] on span "Proposal Description (SHORT_TEXT)" at bounding box center [248, 121] width 66 height 7
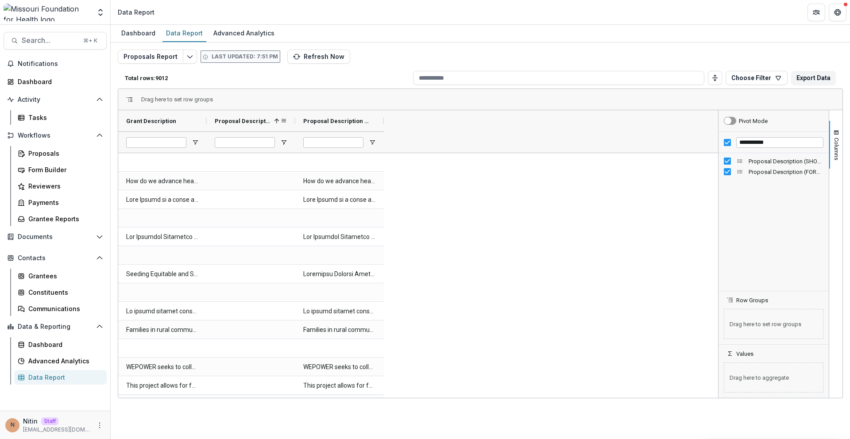
click at [256, 124] on span "Proposal Description (SHORT_TEXT)" at bounding box center [243, 121] width 56 height 7
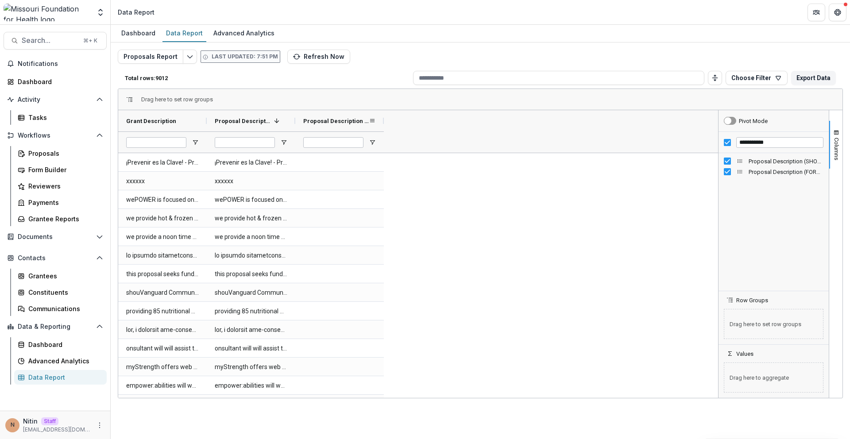
click at [329, 123] on span "Proposal Description (FORMATTED_TEXT)" at bounding box center [336, 121] width 66 height 7
click at [329, 123] on span "Proposal Description (FORMATTED_TEXT)" at bounding box center [331, 121] width 56 height 7
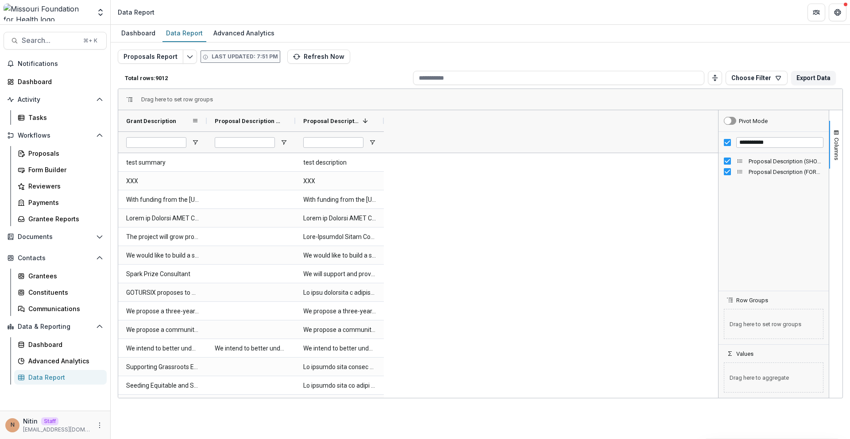
click at [177, 122] on div "Grant Description" at bounding box center [159, 120] width 66 height 17
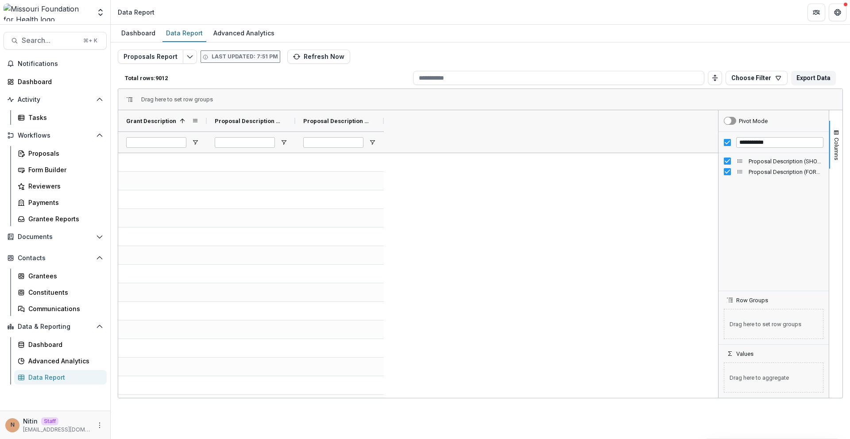
click at [177, 122] on span at bounding box center [181, 120] width 10 height 7
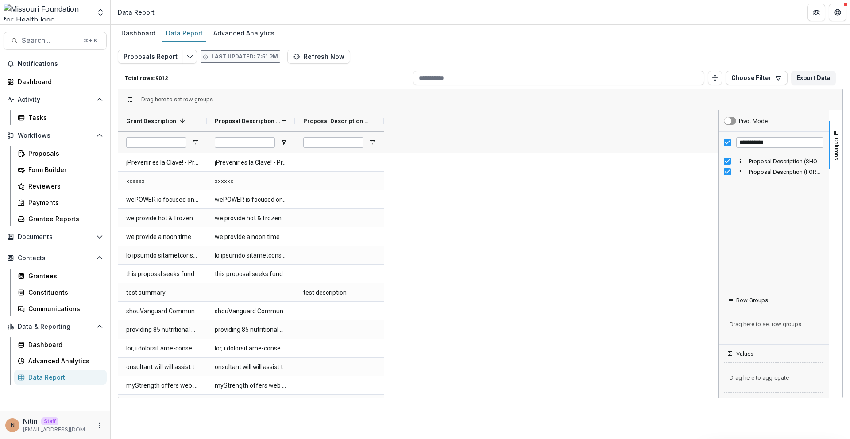
click at [245, 126] on div "Proposal Description (SHORT_TEXT)" at bounding box center [248, 120] width 66 height 17
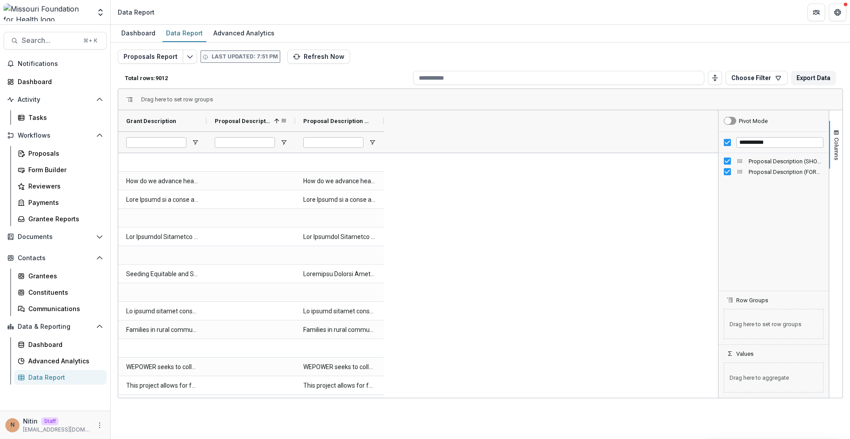
click at [245, 123] on span "Proposal Description (SHORT_TEXT)" at bounding box center [243, 121] width 56 height 7
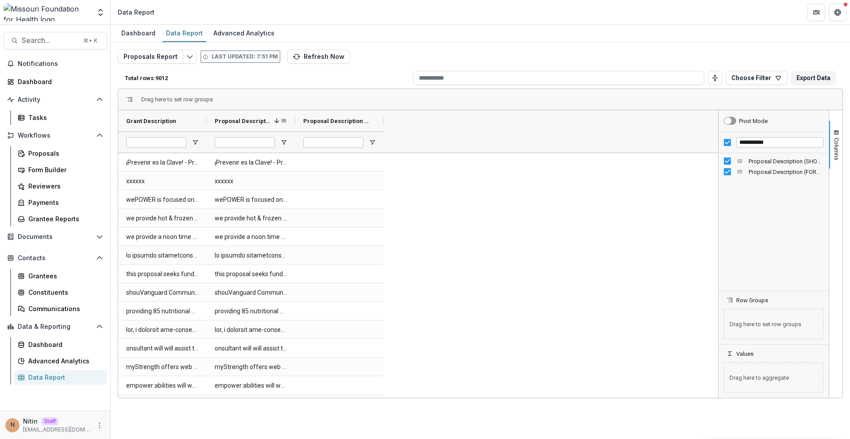
click at [249, 124] on div "Proposal Description (SHORT_TEXT) 1" at bounding box center [248, 120] width 66 height 17
click at [249, 124] on div "Proposal Description (SHORT_TEXT)" at bounding box center [248, 120] width 66 height 17
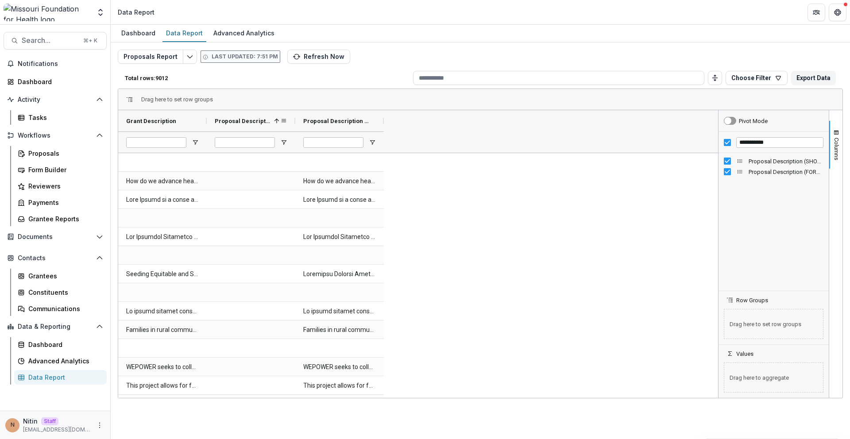
click at [240, 118] on span "Proposal Description (SHORT_TEXT)" at bounding box center [243, 121] width 56 height 7
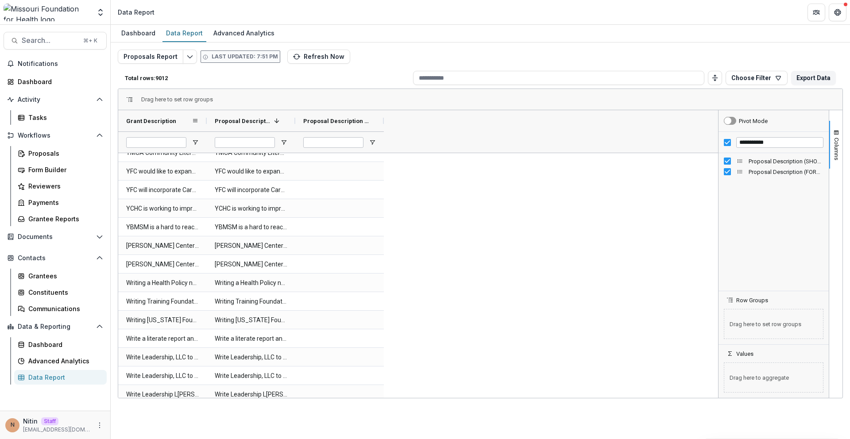
click at [171, 126] on div "Grant Description" at bounding box center [159, 120] width 66 height 17
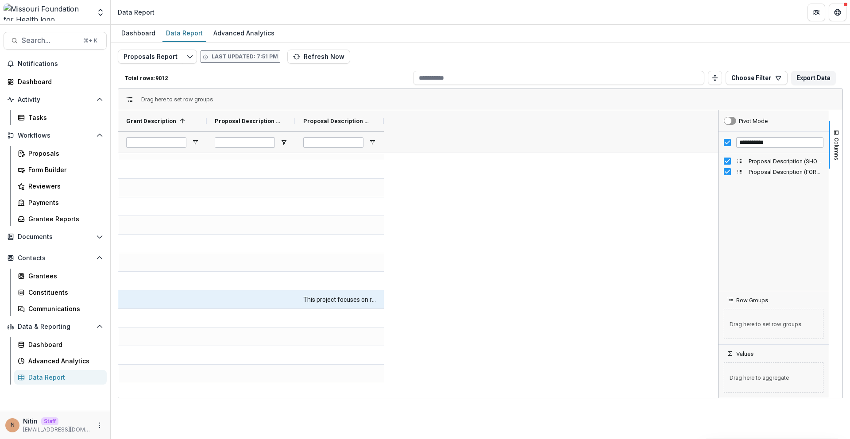
click at [335, 303] on \(FORMATTED_TEXT\)-4769 "This project focuses on reducing firearm violence by equipping youth with the k…" at bounding box center [339, 300] width 73 height 18
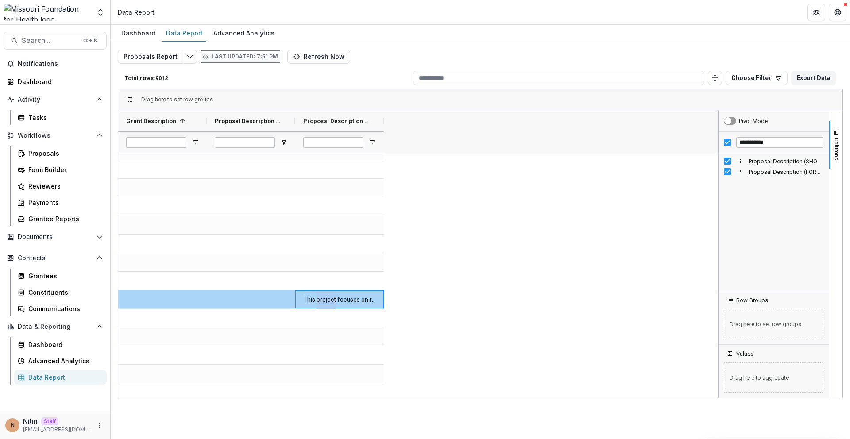
click at [335, 303] on \(FORMATTED_TEXT\)-4769 "This project focuses on reducing firearm violence by equipping youth with the k…" at bounding box center [339, 300] width 73 height 18
drag, startPoint x: 717, startPoint y: 162, endPoint x: 717, endPoint y: 169, distance: 7.1
click at [717, 169] on div at bounding box center [718, 254] width 2 height 288
drag, startPoint x: 717, startPoint y: 161, endPoint x: 717, endPoint y: 167, distance: 6.2
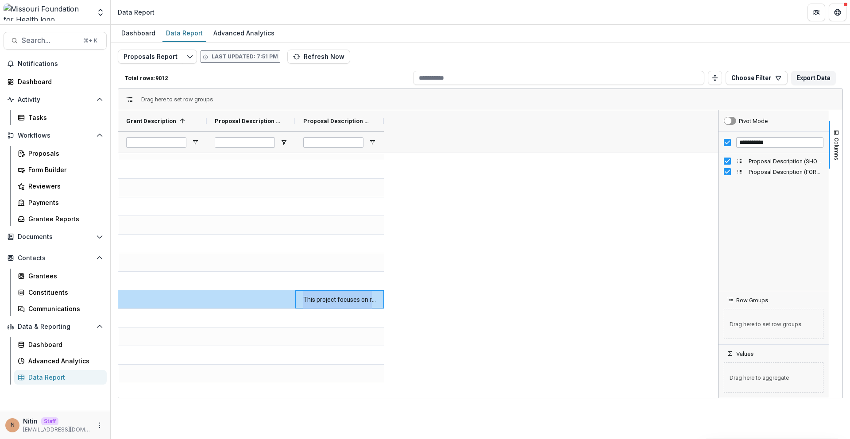
click at [717, 167] on div at bounding box center [718, 254] width 2 height 288
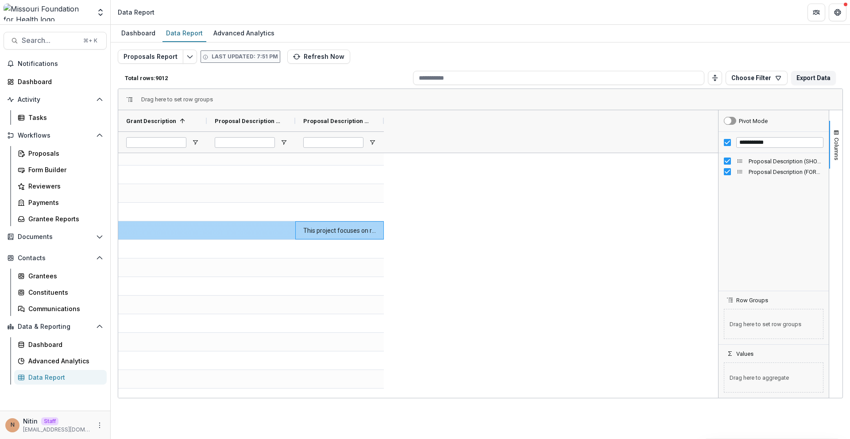
click at [322, 231] on \(FORMATTED_TEXT\)-4769 "This project focuses on reducing firearm violence by equipping youth with the k…" at bounding box center [339, 231] width 73 height 18
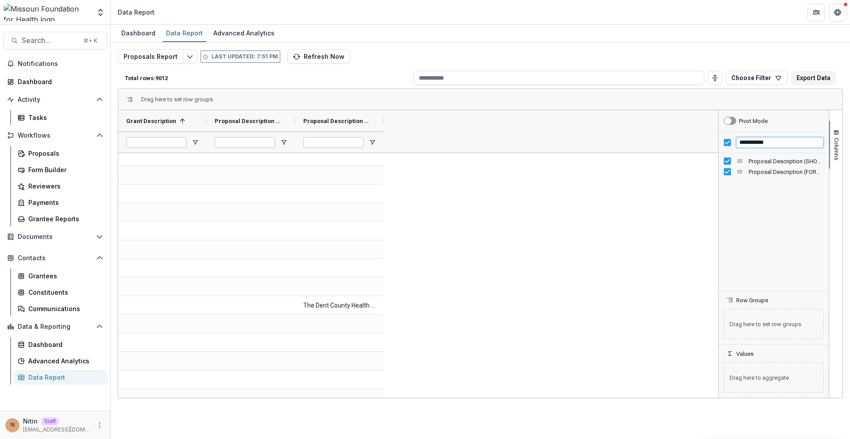
click at [769, 144] on input "**********" at bounding box center [779, 142] width 87 height 11
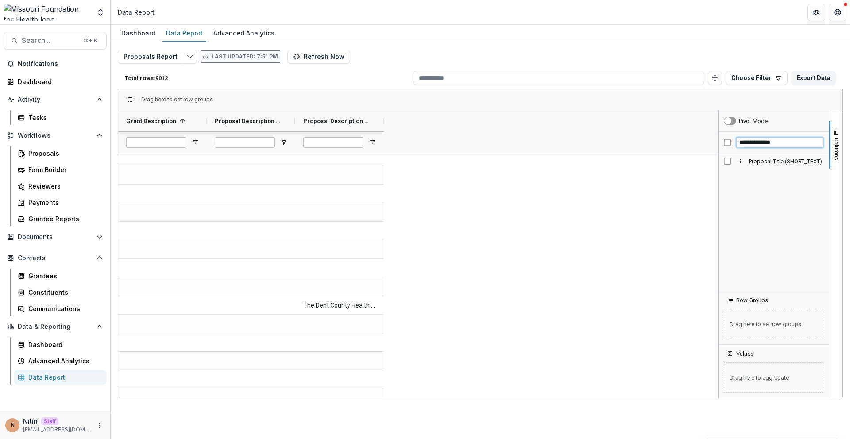
type input "**********"
click at [723, 157] on div "Proposal Title (SHORT_TEXT)" at bounding box center [773, 161] width 110 height 11
click at [731, 161] on div "Proposal Title (SHORT_TEXT)" at bounding box center [774, 161] width 100 height 11
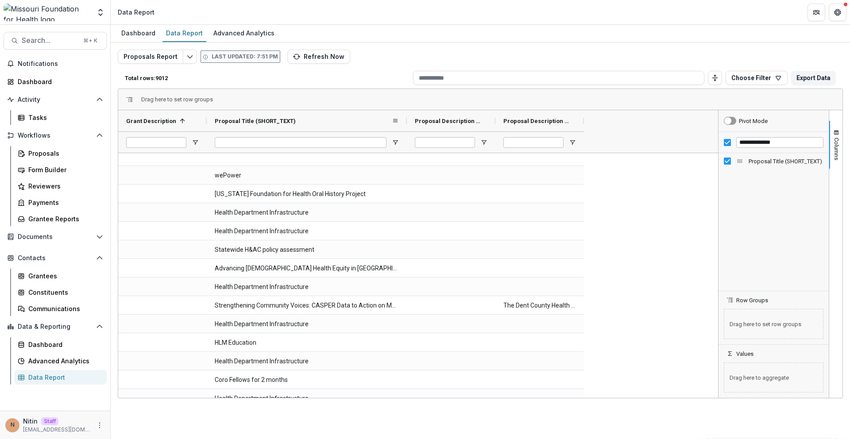
drag, startPoint x: 294, startPoint y: 121, endPoint x: 454, endPoint y: 133, distance: 160.2
click at [454, 133] on div "Grant Description 1 Proposal Title (SHORT_TEXT) Proposal Description (SHORT_TEX…" at bounding box center [352, 131] width 468 height 42
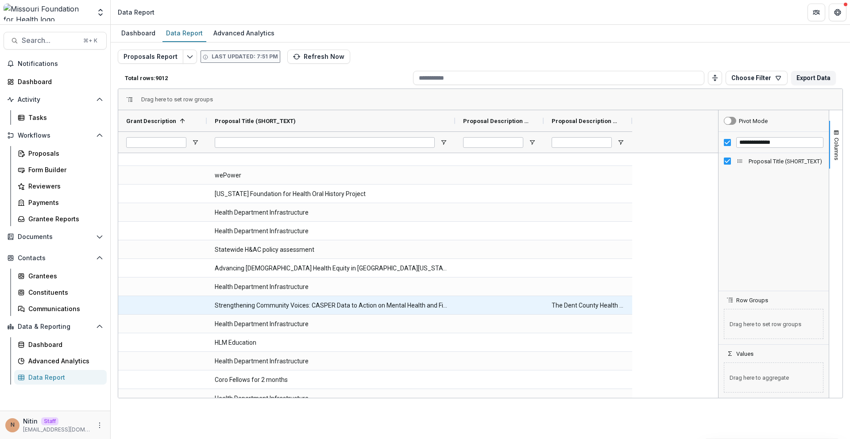
click at [252, 301] on \(SHORT_TEXT\)-21885 "Strengthening Community Voices: CASPER Data to Action on Mental Health and Fire…" at bounding box center [331, 306] width 232 height 18
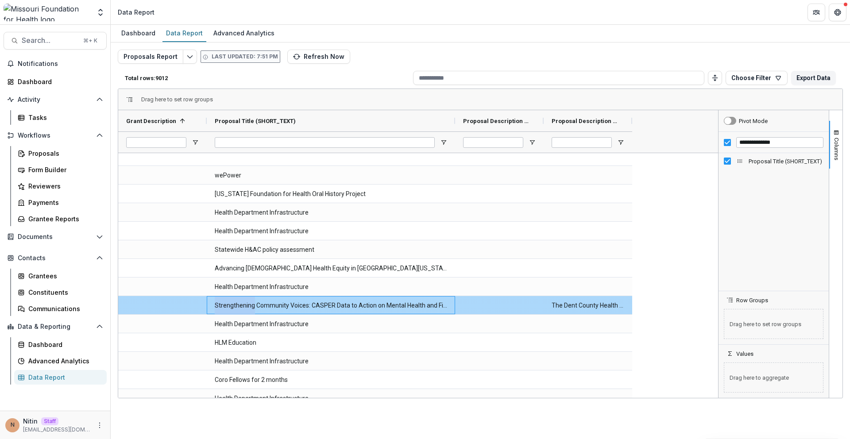
click at [252, 301] on \(SHORT_TEXT\)-21885 "Strengthening Community Voices: CASPER Data to Action on Mental Health and Fire…" at bounding box center [331, 306] width 232 height 18
copy \(SHORT_TEXT\)-21885 "Strengthening Community Voices: CASPER Data to Action on Mental Health and Fire…"
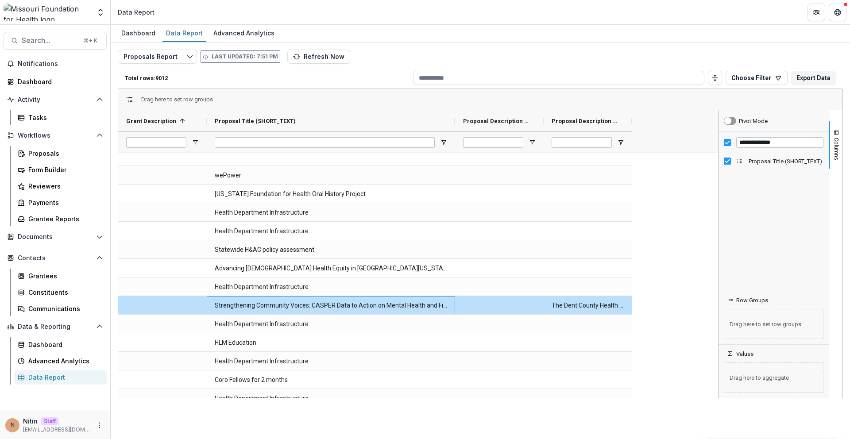
scroll to position [266, 0]
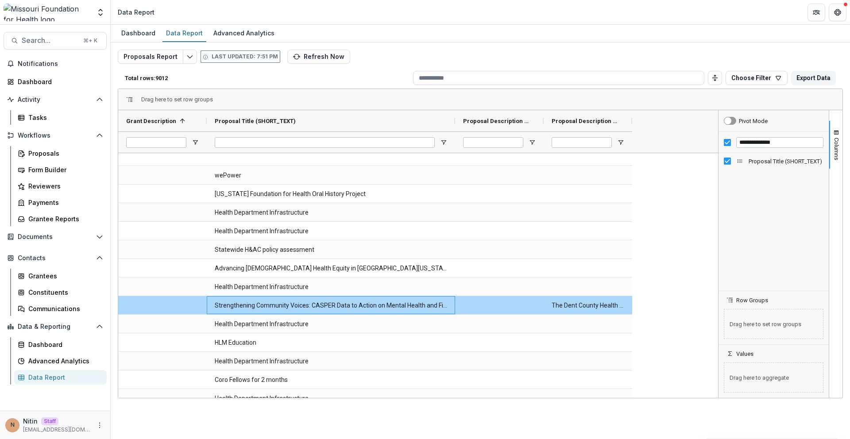
click at [367, 304] on \(SHORT_TEXT\)-21885 "Strengthening Community Voices: CASPER Data to Action on Mental Health and Fire…" at bounding box center [331, 306] width 232 height 18
copy \(SHORT_TEXT\)-21885 "Strengthening Community Voices: CASPER Data to Action on Mental Health and Fire…"
click at [54, 38] on span "Search..." at bounding box center [50, 40] width 56 height 8
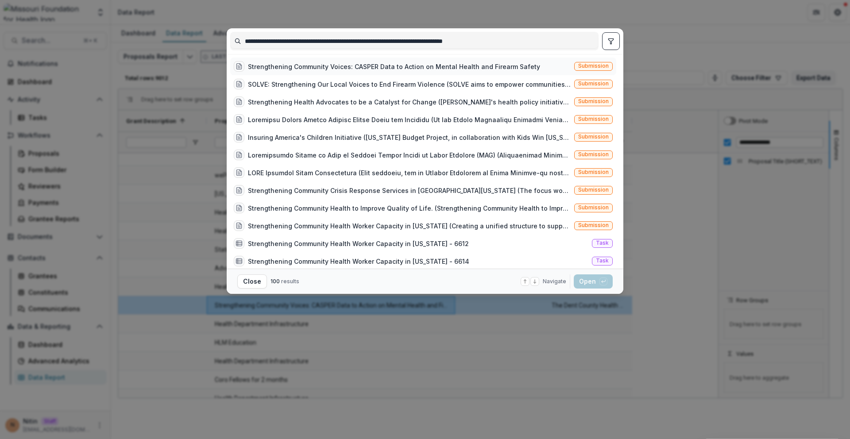
type input "**********"
click at [532, 63] on div "Strengthening Community Voices: CASPER Data to Action on Mental Health and Fire…" at bounding box center [423, 67] width 386 height 18
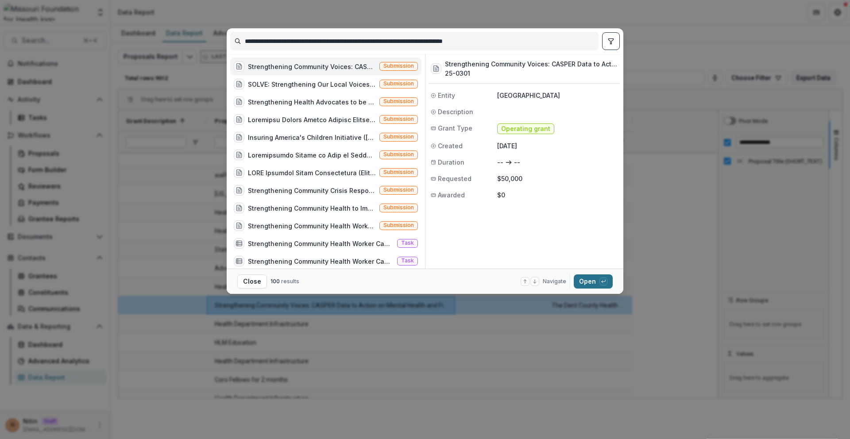
click at [589, 283] on button "Open with enter key" at bounding box center [593, 281] width 39 height 14
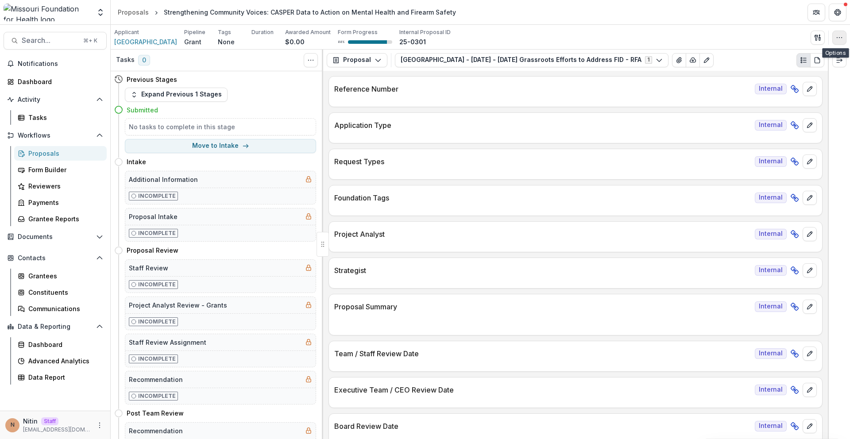
click at [840, 35] on icon "button" at bounding box center [839, 37] width 7 height 7
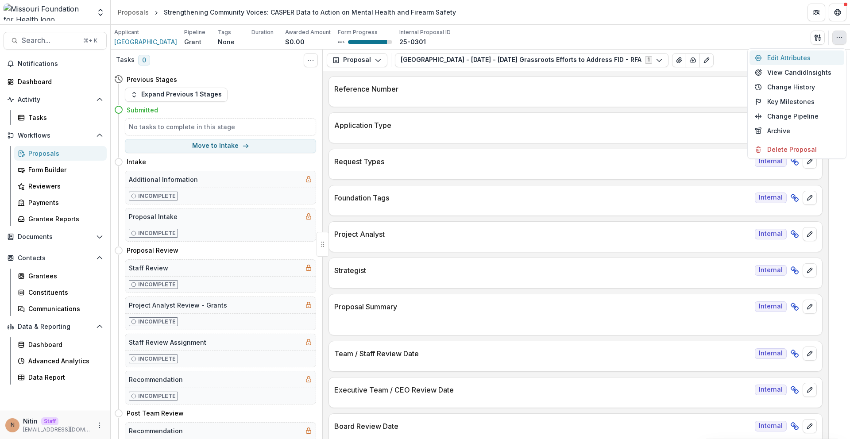
click at [791, 60] on button "Edit Attributes" at bounding box center [796, 57] width 95 height 15
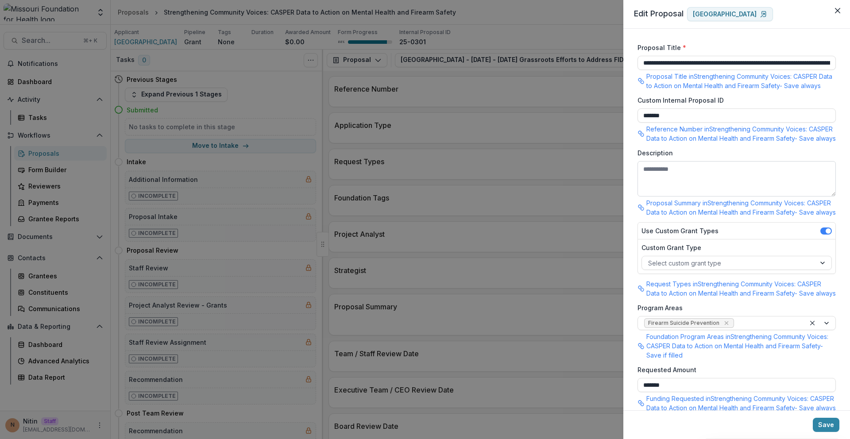
click at [715, 195] on textarea "Description" at bounding box center [736, 178] width 198 height 35
click at [672, 217] on p "Proposal Summary in Strengthening Community Voices: CASPER Data to Action on Me…" at bounding box center [740, 207] width 189 height 19
click at [679, 217] on p "Proposal Summary in Strengthening Community Voices: CASPER Data to Action on Me…" at bounding box center [740, 207] width 189 height 19
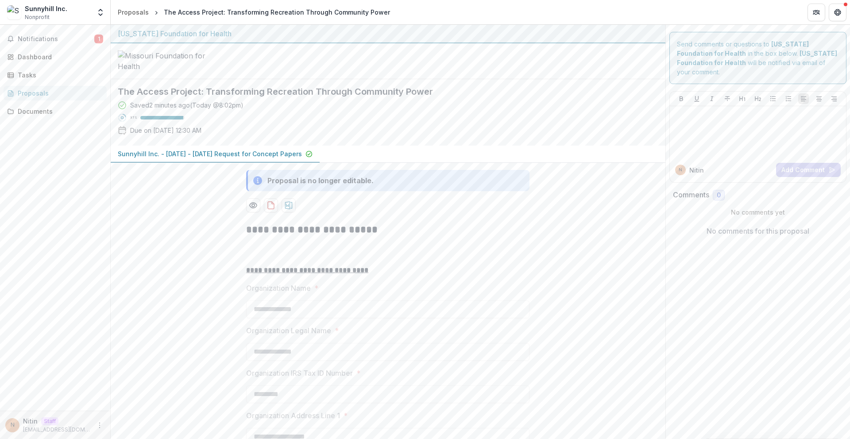
click at [693, 166] on p "Nitin" at bounding box center [696, 170] width 15 height 9
click at [128, 10] on div "Proposals" at bounding box center [133, 12] width 31 height 9
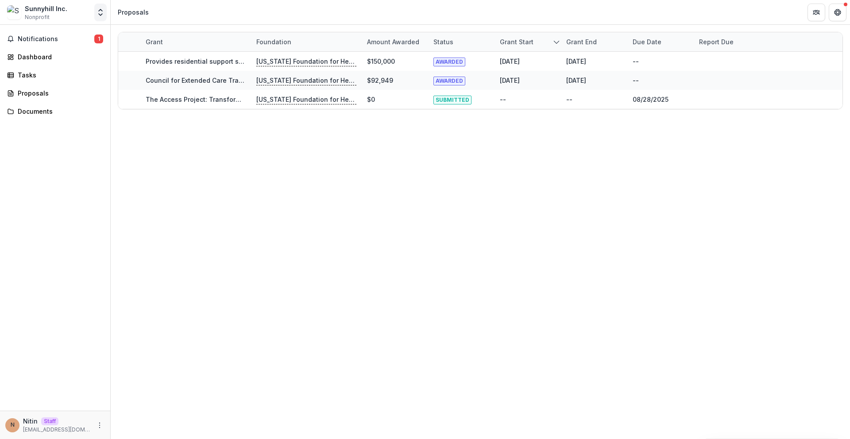
click at [102, 15] on icon "Open entity switcher" at bounding box center [100, 12] width 9 height 9
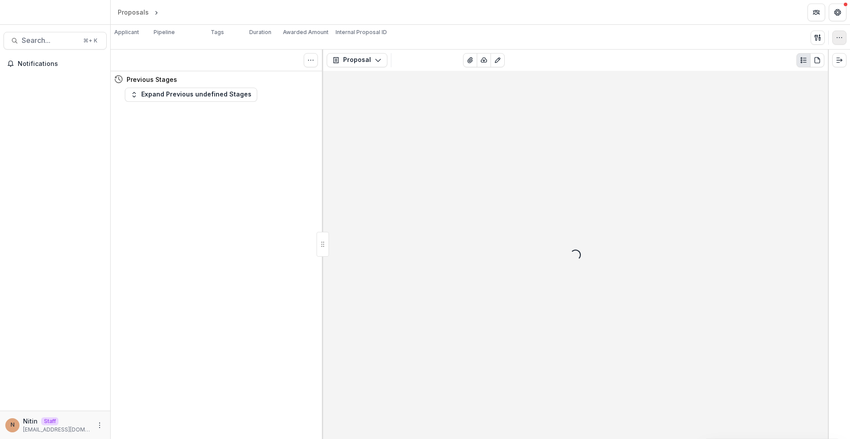
click at [835, 37] on button "button" at bounding box center [839, 38] width 14 height 14
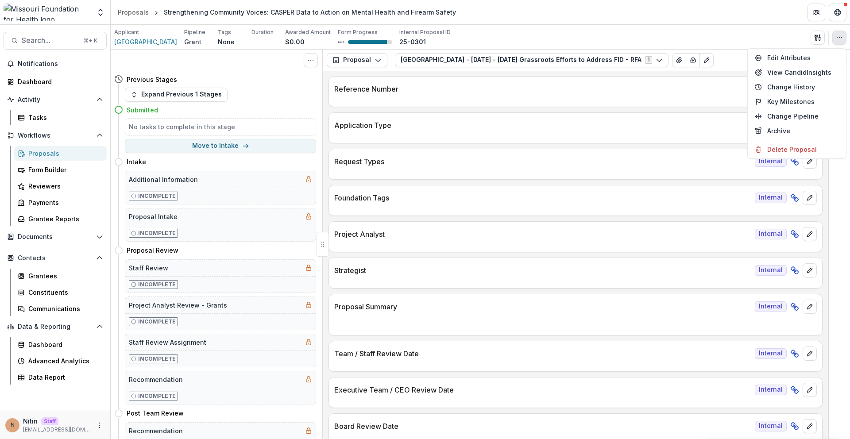
click at [840, 35] on icon "button" at bounding box center [839, 37] width 7 height 7
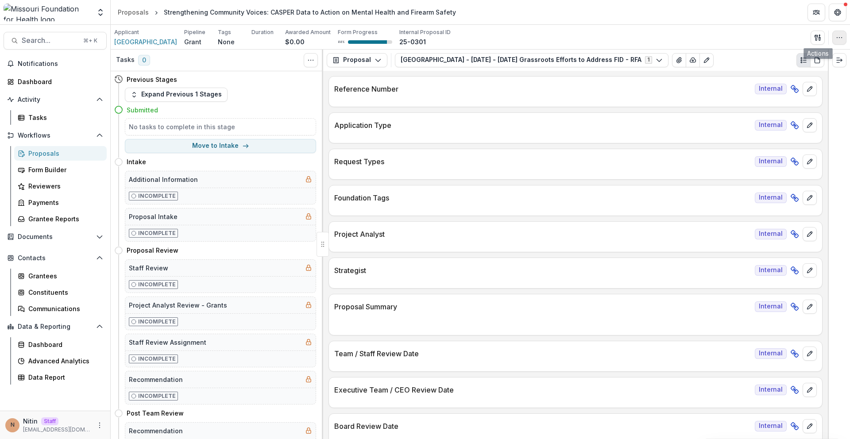
click at [835, 36] on button "button" at bounding box center [839, 38] width 14 height 14
click at [805, 54] on button "Edit Attributes" at bounding box center [796, 57] width 95 height 15
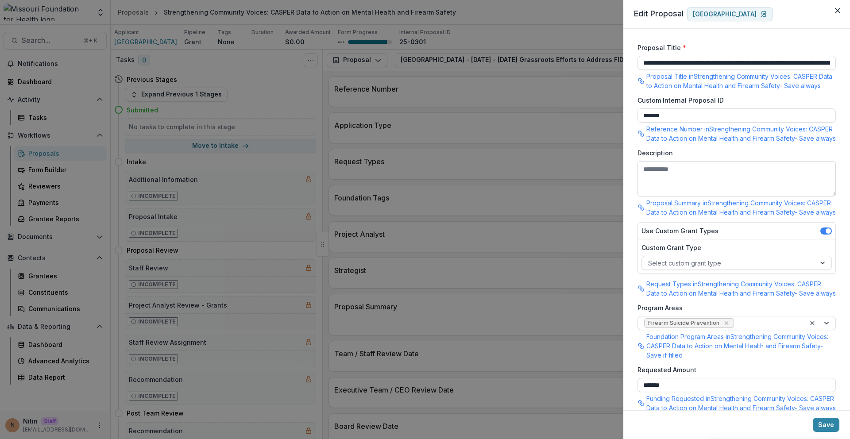
click at [691, 190] on textarea "Description" at bounding box center [736, 178] width 198 height 35
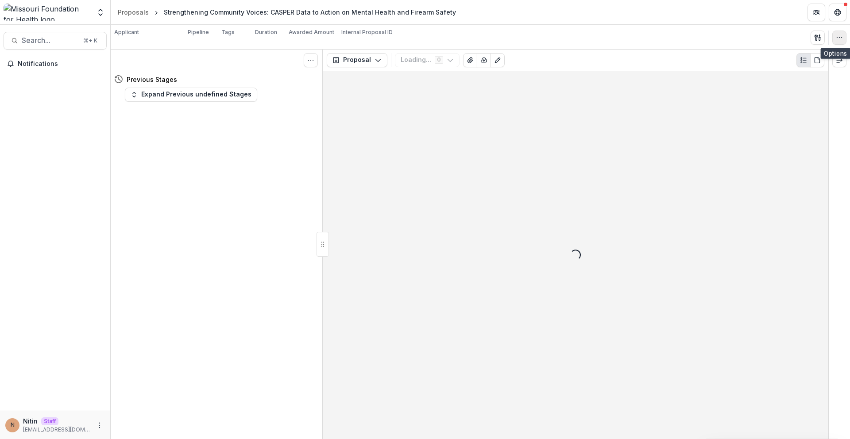
click at [845, 42] on button "button" at bounding box center [839, 38] width 14 height 14
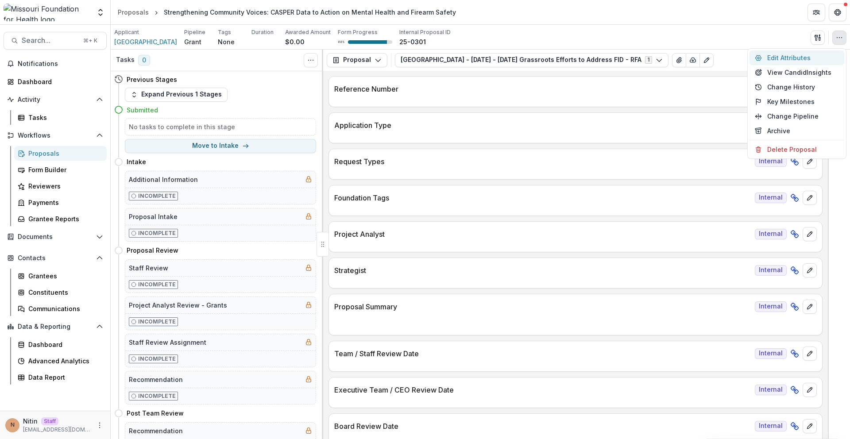
click at [814, 61] on button "Edit Attributes" at bounding box center [796, 57] width 95 height 15
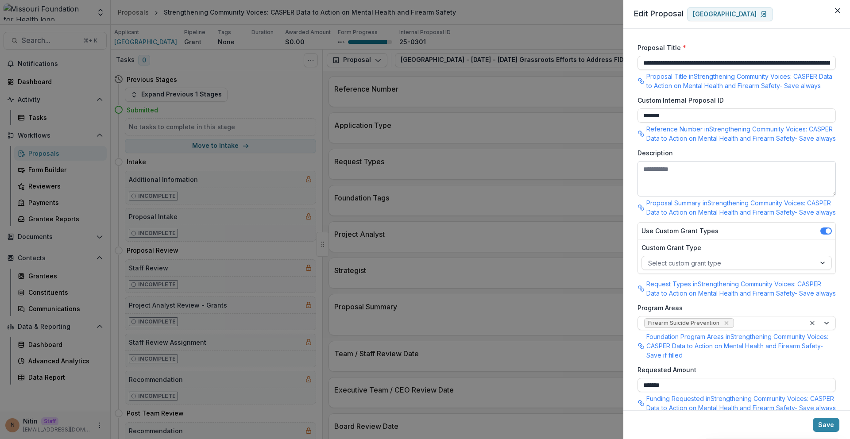
click at [664, 195] on textarea "Description" at bounding box center [736, 178] width 198 height 35
click at [674, 193] on textarea "Description" at bounding box center [736, 178] width 198 height 35
paste textarea "**********"
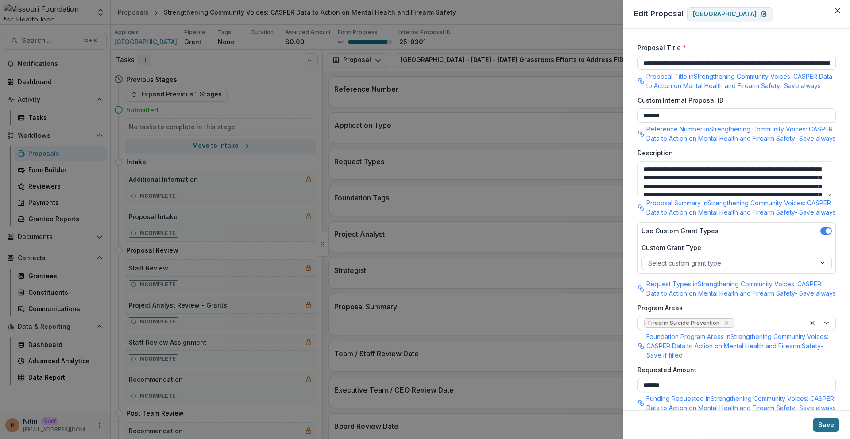
type textarea "**********"
click at [824, 428] on button "Save" at bounding box center [826, 425] width 27 height 14
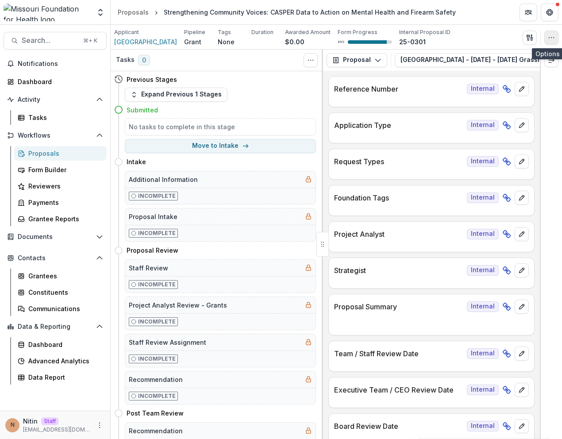
click at [554, 35] on icon "button" at bounding box center [551, 37] width 7 height 7
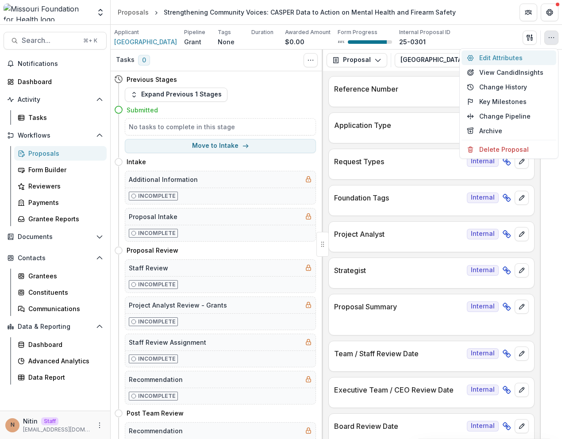
click at [511, 57] on button "Edit Attributes" at bounding box center [509, 57] width 95 height 15
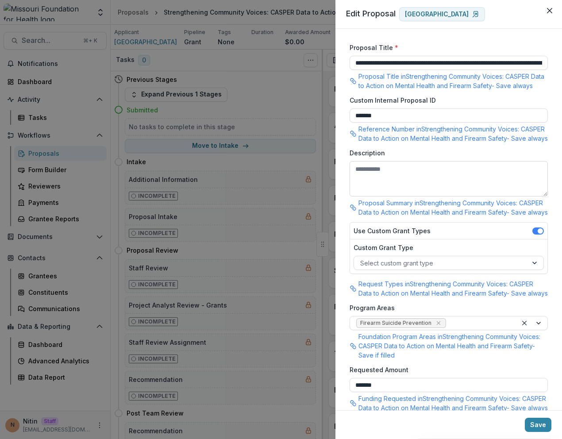
click at [412, 194] on textarea "Description" at bounding box center [449, 178] width 198 height 35
paste textarea "**********"
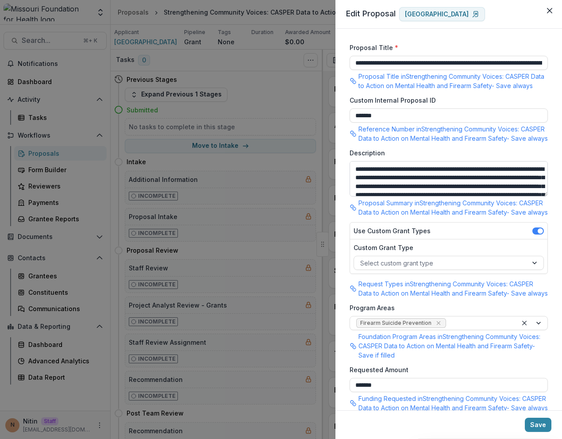
scroll to position [105, 0]
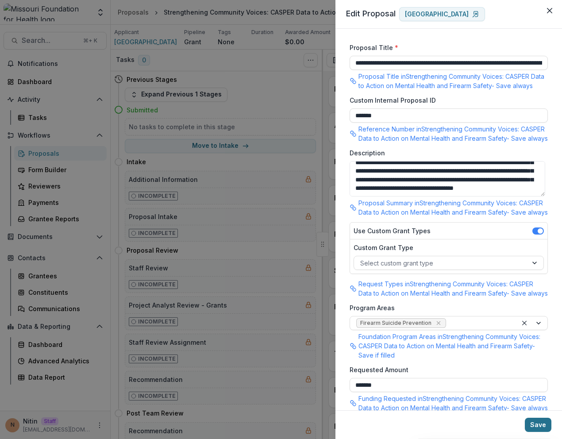
type textarea "**********"
click at [535, 424] on button "Save" at bounding box center [538, 425] width 27 height 14
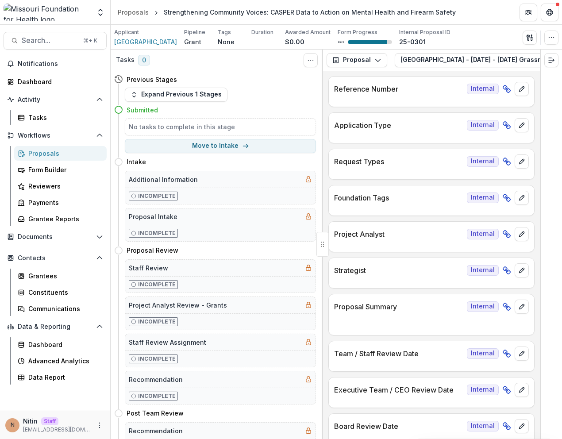
click at [544, 137] on div at bounding box center [551, 245] width 22 height 390
click at [544, 41] on button "button" at bounding box center [551, 38] width 14 height 14
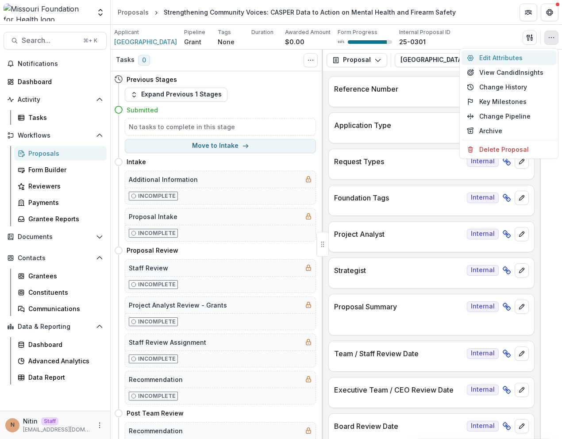
click at [509, 57] on button "Edit Attributes" at bounding box center [509, 57] width 95 height 15
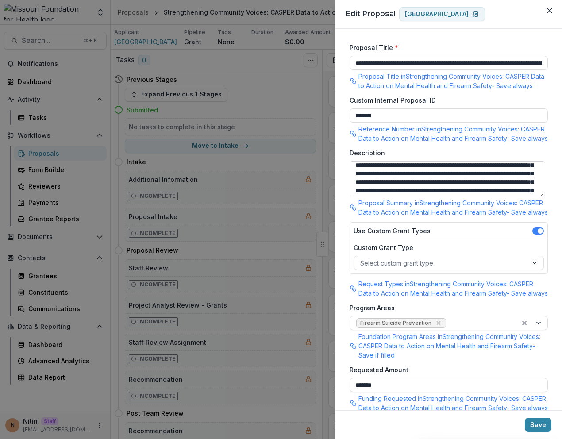
scroll to position [109, 0]
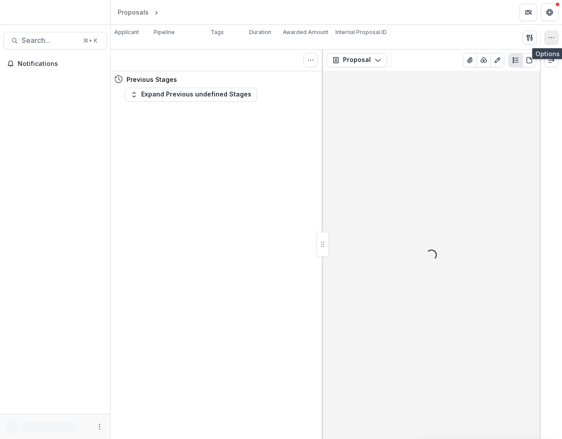
click at [552, 39] on icon "button" at bounding box center [551, 37] width 7 height 7
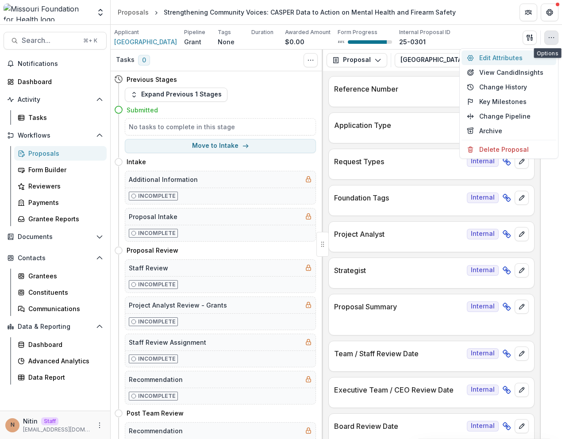
click at [523, 54] on button "Edit Attributes" at bounding box center [509, 57] width 95 height 15
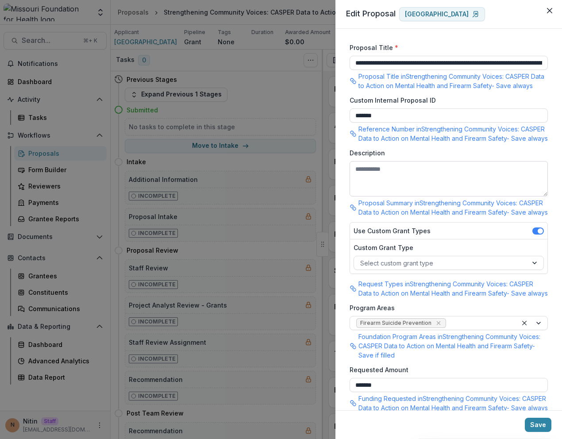
click at [400, 195] on textarea "Description" at bounding box center [449, 178] width 198 height 35
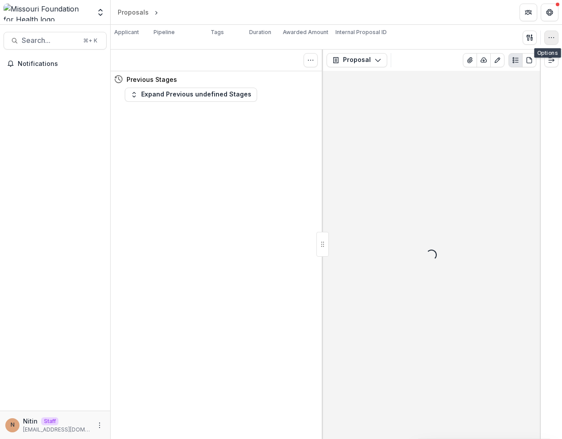
click at [551, 39] on icon "button" at bounding box center [551, 37] width 7 height 7
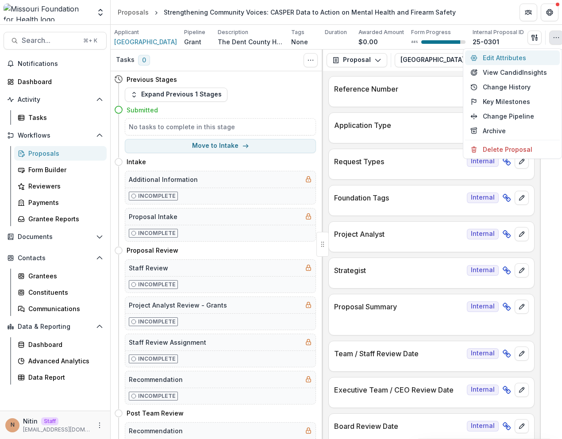
click at [529, 56] on button "Edit Attributes" at bounding box center [512, 57] width 95 height 15
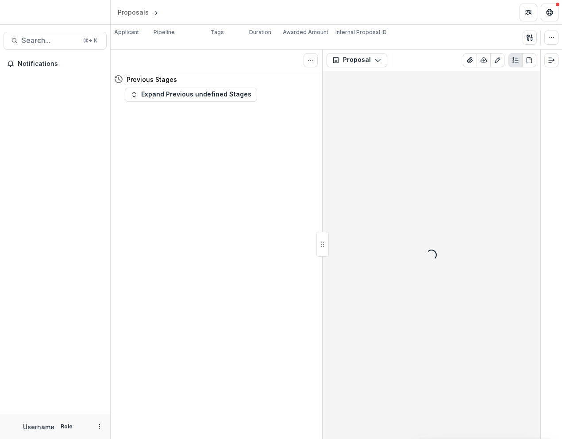
click at [552, 44] on div "Applicant Loading... Pipeline Default Pipeline Tags Loading... Duration Awarded…" at bounding box center [336, 37] width 444 height 18
click at [548, 34] on icon "button" at bounding box center [551, 37] width 7 height 7
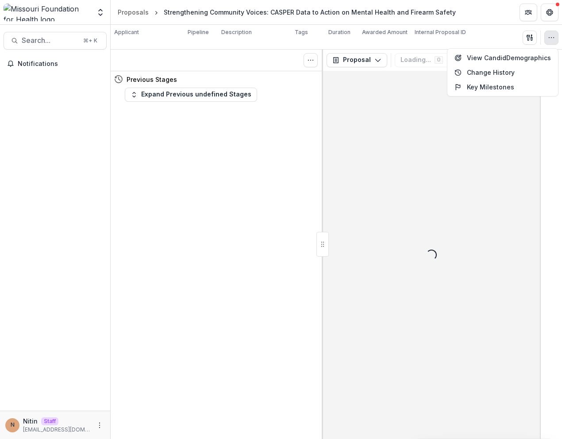
click at [502, 30] on div "Applicant Dent County Health Center Pipeline Description The Dent County Health…" at bounding box center [336, 37] width 444 height 18
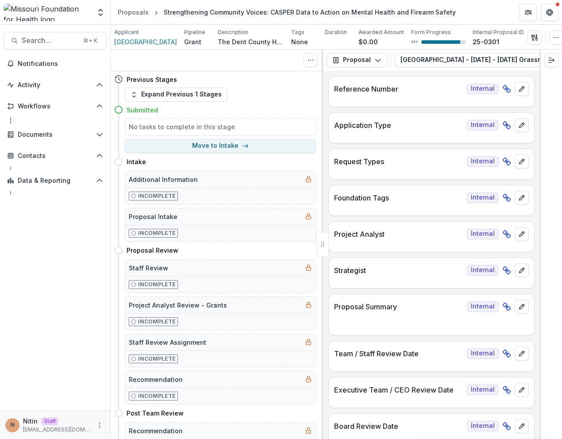
click at [549, 38] on div "Send Email Proposal Files Edit Viewers View All Reviews View Related Entities E…" at bounding box center [546, 38] width 36 height 14
click at [554, 38] on button "button" at bounding box center [556, 38] width 14 height 14
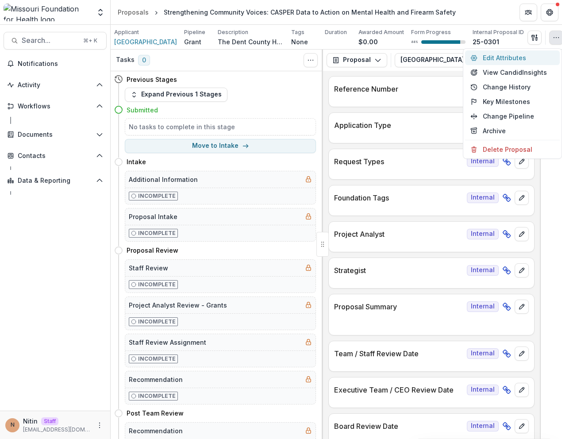
click at [518, 58] on button "Edit Attributes" at bounding box center [512, 57] width 95 height 15
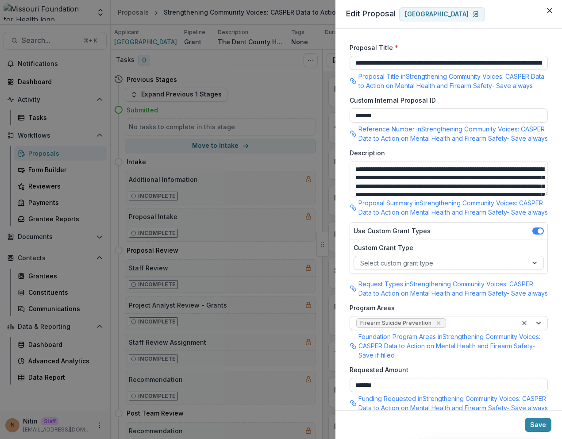
click at [285, 199] on div "**********" at bounding box center [281, 219] width 562 height 439
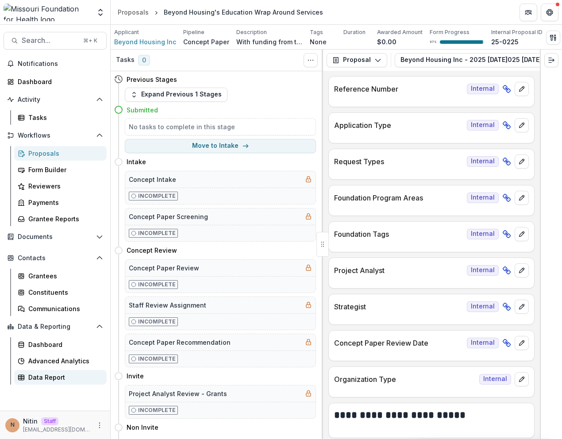
click at [44, 375] on div "Data Report" at bounding box center [63, 377] width 71 height 9
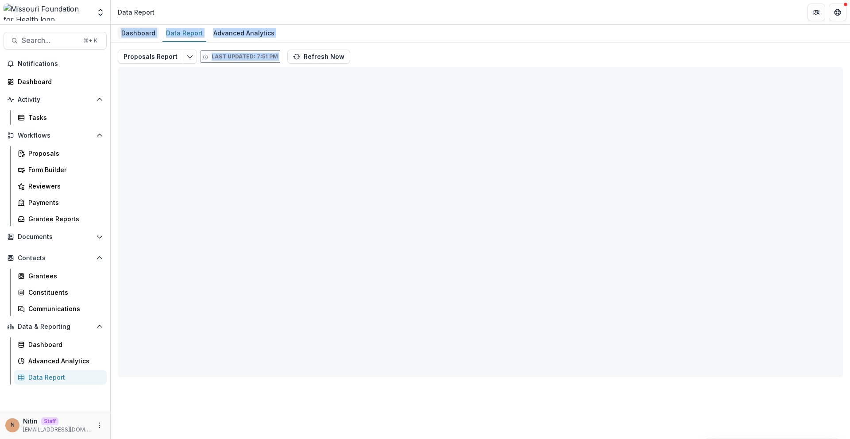
drag, startPoint x: 363, startPoint y: 58, endPoint x: 120, endPoint y: 27, distance: 244.5
click at [120, 27] on div "Dashboard Data Report Advanced Analytics Proposals Report Last updated: 7:51 PM…" at bounding box center [480, 232] width 739 height 414
click at [120, 35] on div "Dashboard" at bounding box center [138, 33] width 41 height 13
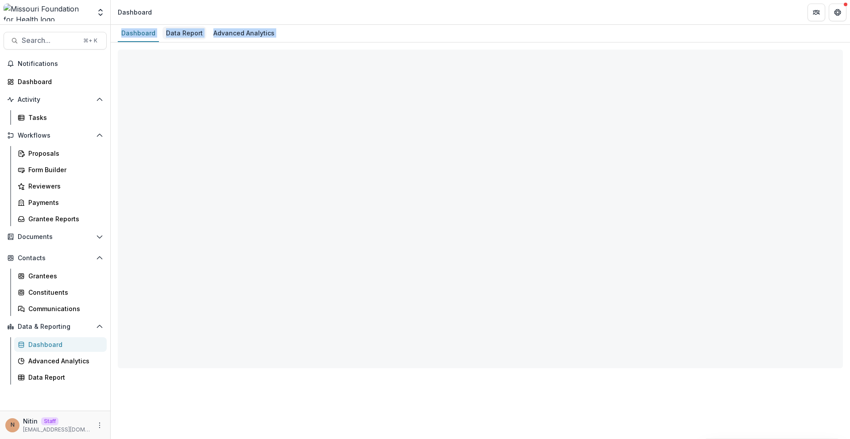
click at [180, 33] on div "Data Report" at bounding box center [184, 33] width 44 height 13
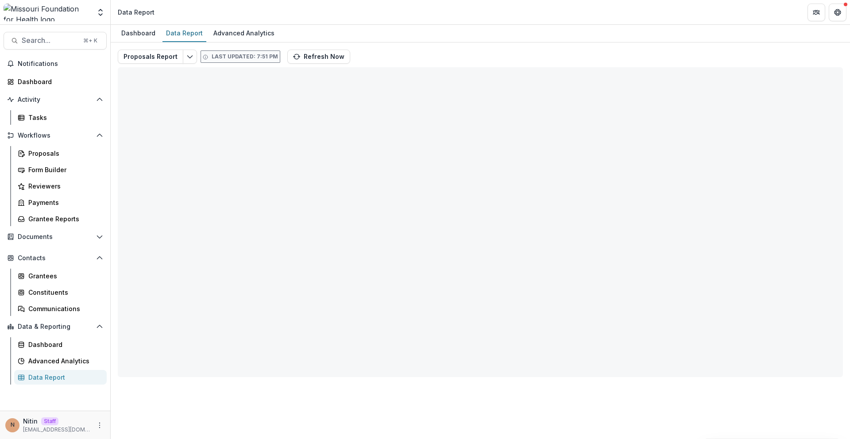
click at [290, 33] on div "Dashboard Data Report Advanced Analytics" at bounding box center [480, 34] width 739 height 18
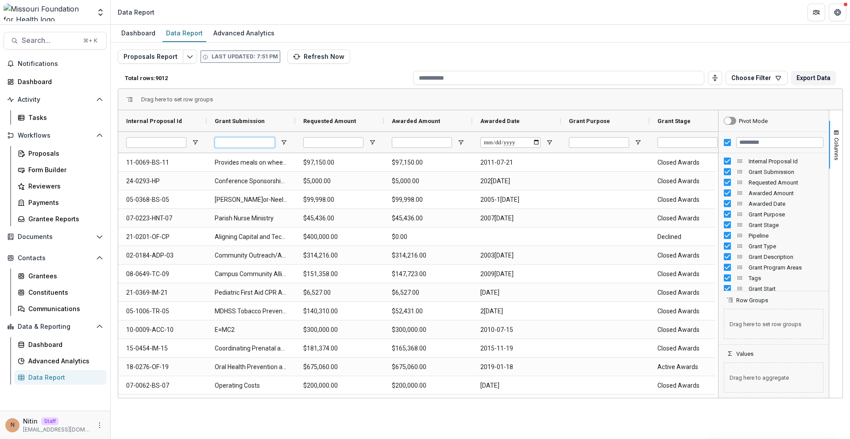
click at [264, 143] on input "Grant Submission Filter Input" at bounding box center [245, 142] width 60 height 11
click at [284, 89] on div "Drag here to set row groups Drag here to set column labels Internal Proposal Id…" at bounding box center [480, 244] width 725 height 310
click at [252, 149] on div at bounding box center [245, 142] width 60 height 21
click at [252, 146] on input "Grant Submission Filter Input" at bounding box center [245, 142] width 60 height 11
click at [281, 104] on div "Drag here to set row groups" at bounding box center [480, 99] width 724 height 21
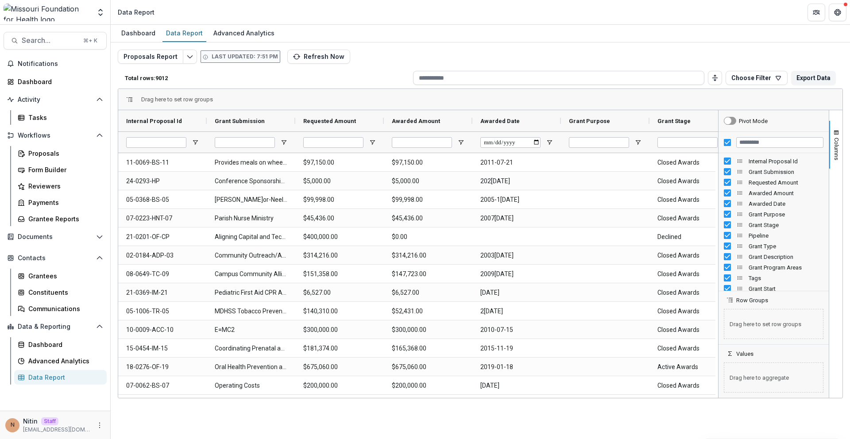
click at [455, 81] on input at bounding box center [558, 78] width 291 height 14
click at [397, 105] on div "Drag here to set row groups" at bounding box center [480, 99] width 724 height 21
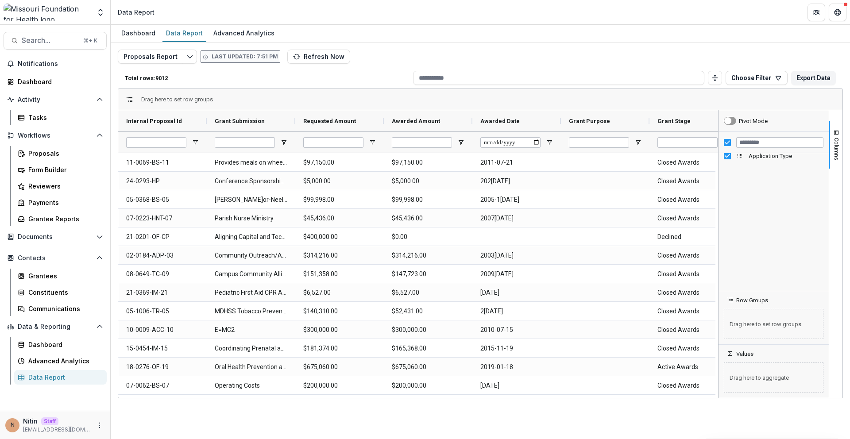
scroll to position [965, 0]
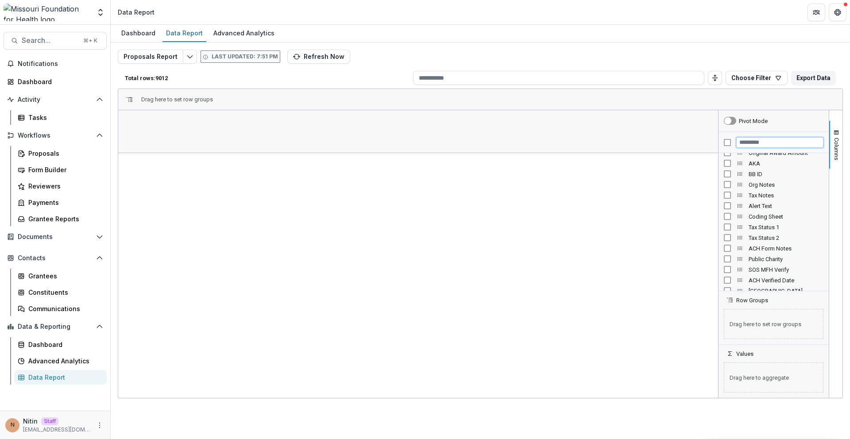
click at [562, 142] on input "Filter Columns Input" at bounding box center [779, 142] width 87 height 11
type input "*"
type input "********"
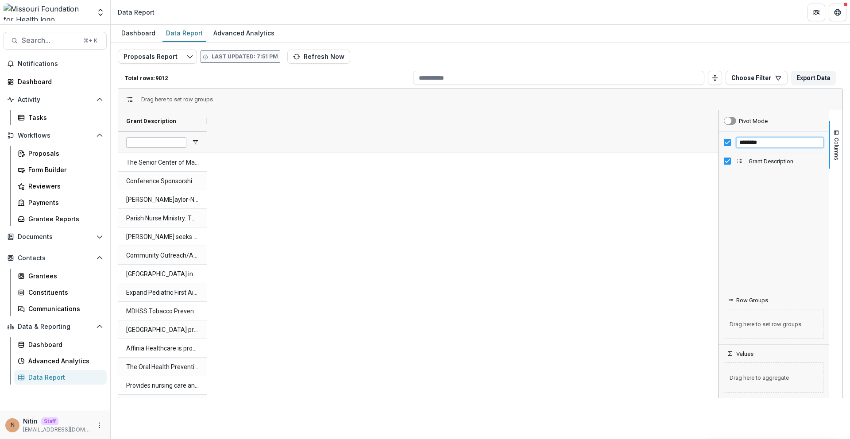
click at [562, 145] on input "********" at bounding box center [779, 142] width 87 height 11
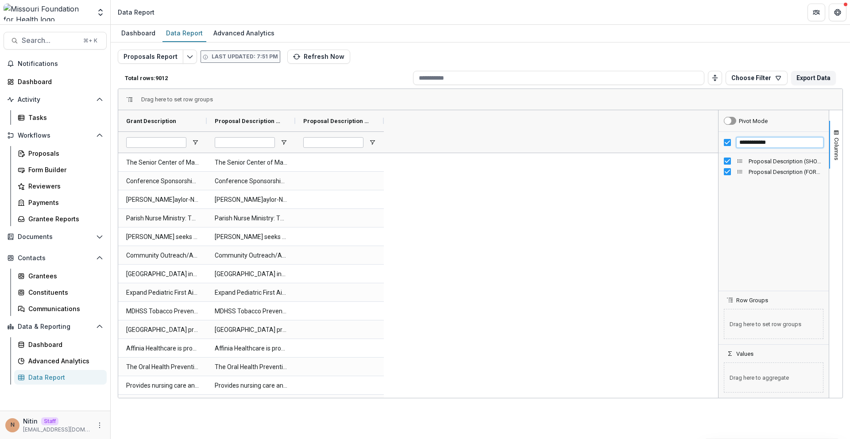
click at [562, 145] on input "**********" at bounding box center [779, 142] width 87 height 11
type input "**********"
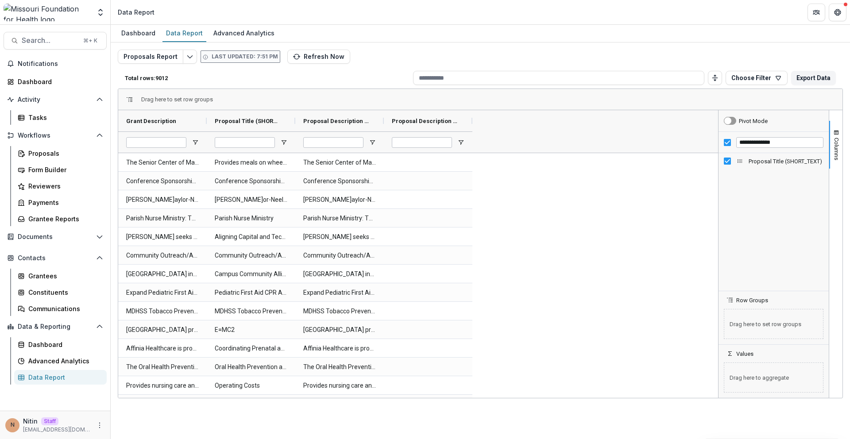
click at [562, 138] on div "Grant Description Proposal Title (SHORT_TEXT) Proposal Description (SHORT_TEXT)" at bounding box center [418, 131] width 600 height 42
click at [176, 118] on span "Grant Description" at bounding box center [151, 121] width 50 height 7
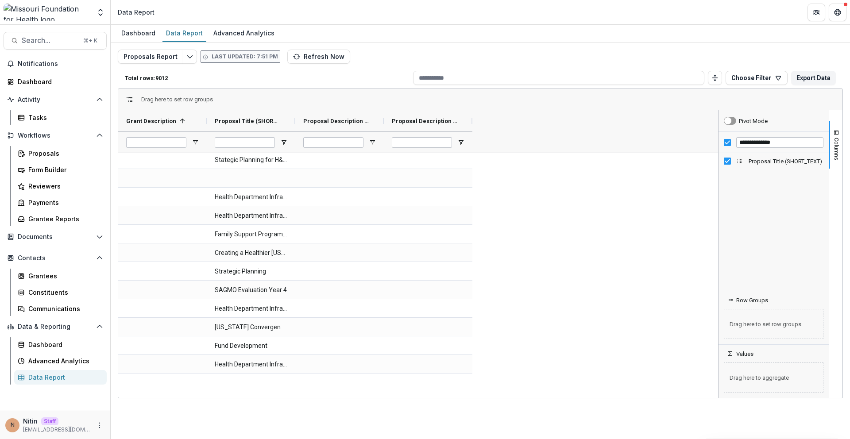
scroll to position [2036, 0]
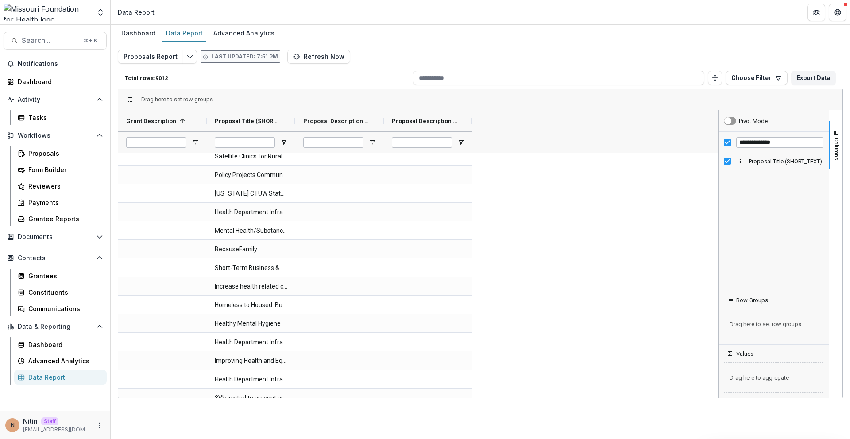
drag, startPoint x: 717, startPoint y: 164, endPoint x: 717, endPoint y: 176, distance: 12.0
click at [562, 176] on div at bounding box center [718, 254] width 2 height 288
click at [562, 181] on div at bounding box center [718, 254] width 2 height 288
drag, startPoint x: 715, startPoint y: 164, endPoint x: 712, endPoint y: 211, distance: 47.0
click at [562, 210] on div at bounding box center [716, 254] width 2 height 288
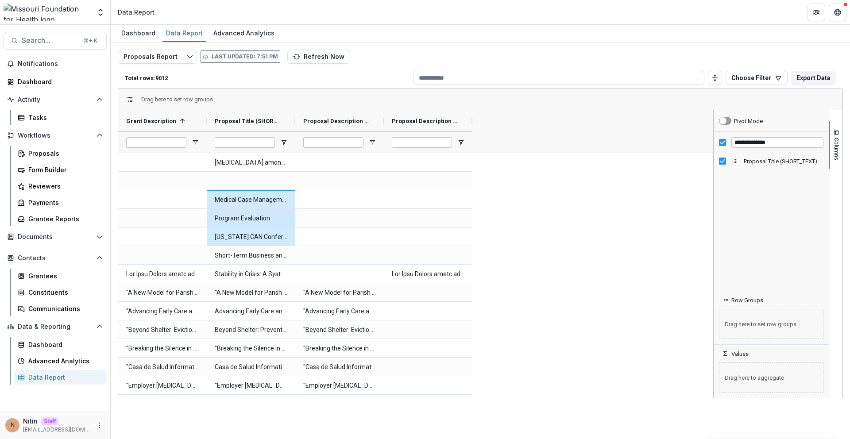
drag, startPoint x: 251, startPoint y: 254, endPoint x: 247, endPoint y: 198, distance: 56.4
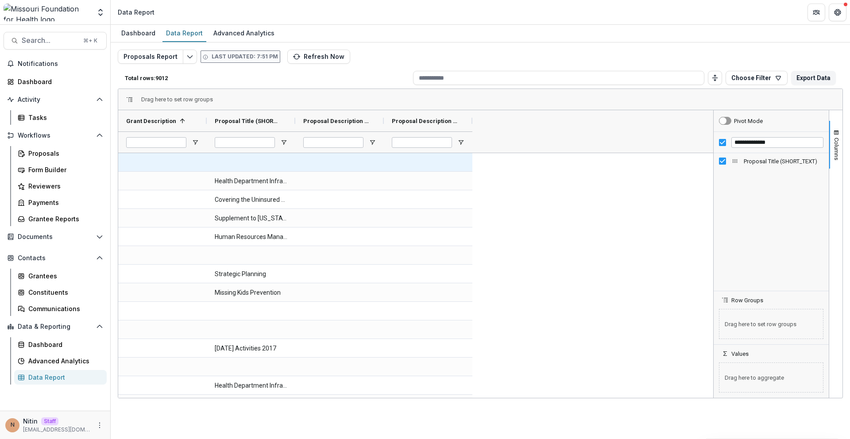
click at [251, 160] on div at bounding box center [251, 162] width 89 height 18
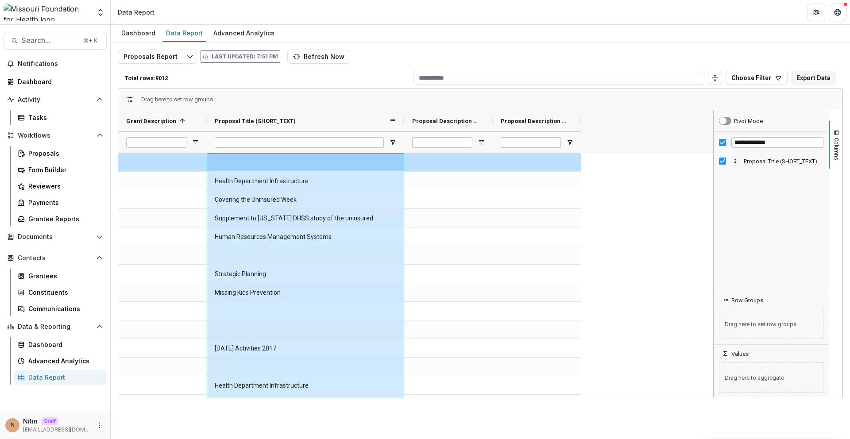
drag, startPoint x: 295, startPoint y: 121, endPoint x: 404, endPoint y: 122, distance: 108.9
click at [404, 122] on div at bounding box center [404, 120] width 4 height 21
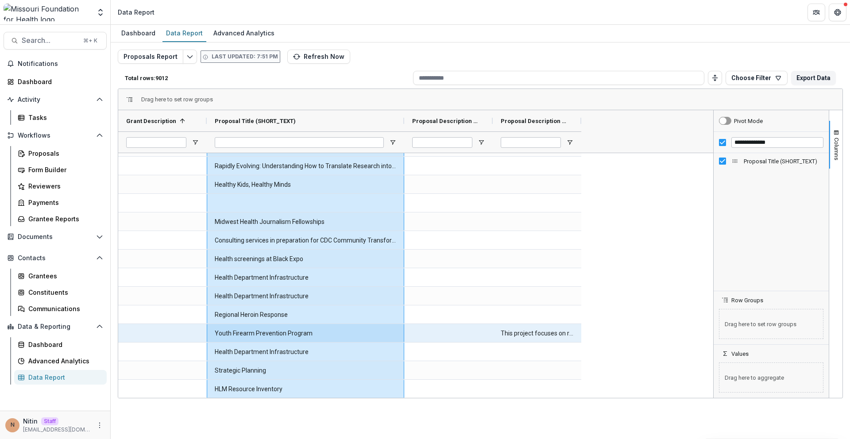
click at [299, 335] on \(SHORT_TEXT\)-6247 "Youth Firearm Prevention Program" at bounding box center [305, 333] width 181 height 18
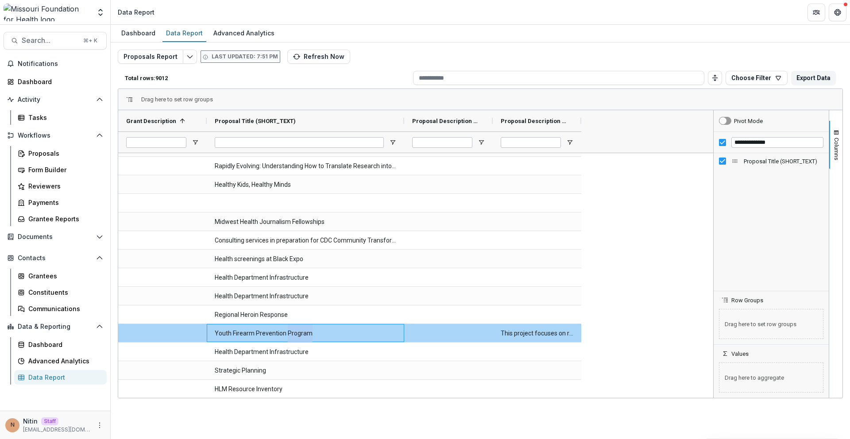
click at [299, 335] on \(SHORT_TEXT\)-6247 "Youth Firearm Prevention Program" at bounding box center [305, 333] width 181 height 18
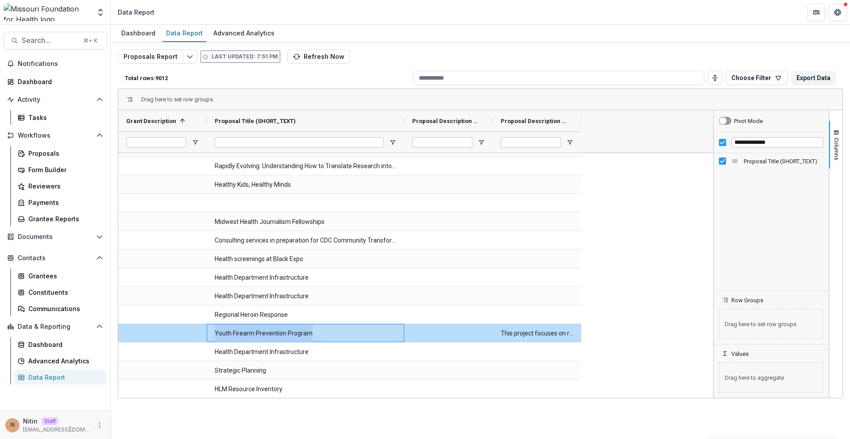
copy \(SHORT_TEXT\)-6247 "Youth Firearm Prevention Program"
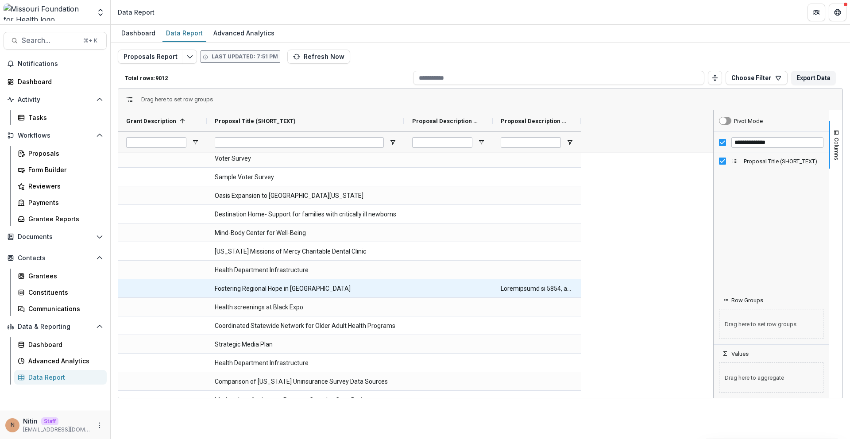
click at [269, 287] on \(SHORT_TEXT\)-7867 "Fostering Regional Hope in STL" at bounding box center [305, 289] width 181 height 18
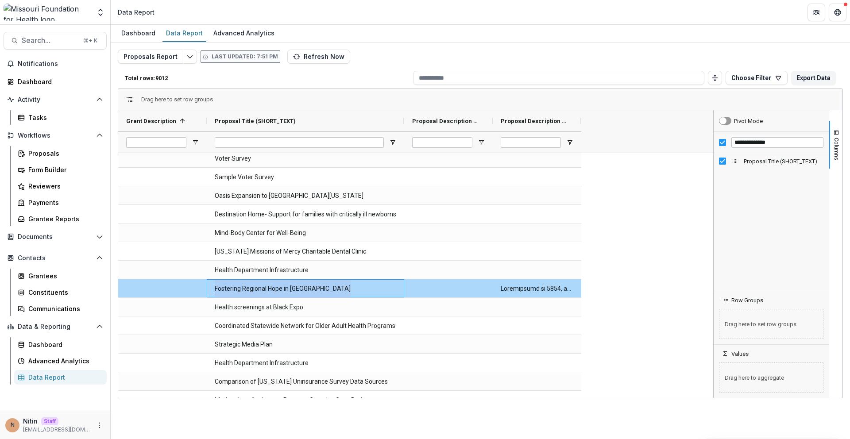
click at [269, 287] on \(SHORT_TEXT\)-7867 "Fostering Regional Hope in STL" at bounding box center [305, 289] width 181 height 18
copy \(SHORT_TEXT\)-7867 "Fostering Regional Hope in STL"
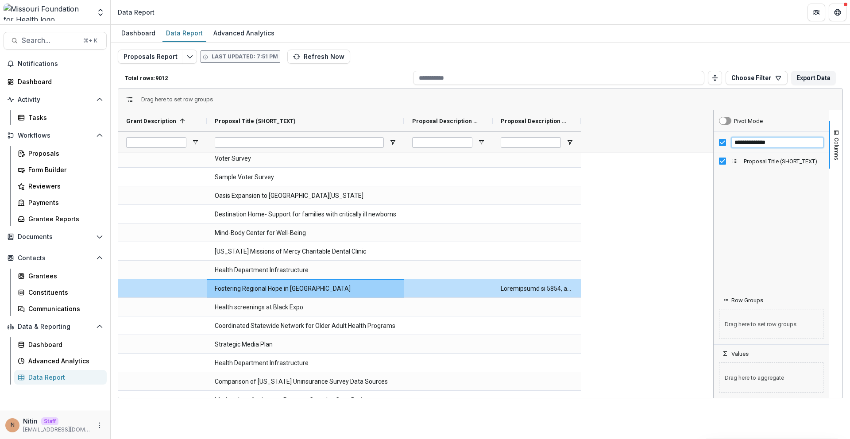
click at [562, 139] on input "**********" at bounding box center [777, 142] width 92 height 11
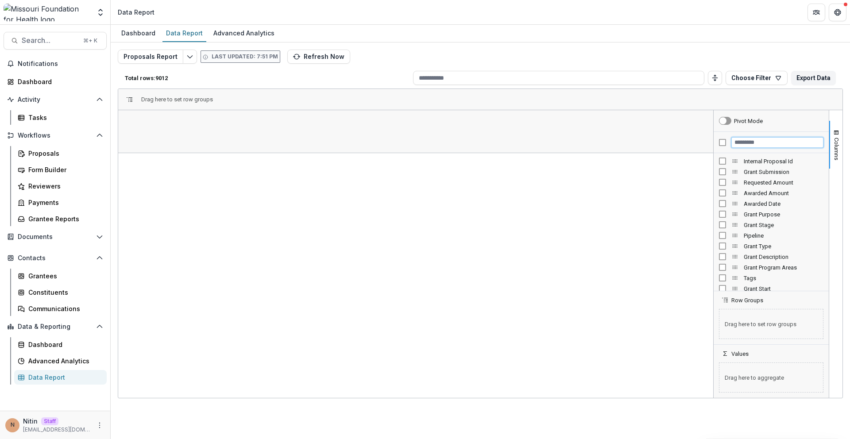
click at [562, 147] on input "Filter Columns Input" at bounding box center [777, 142] width 92 height 11
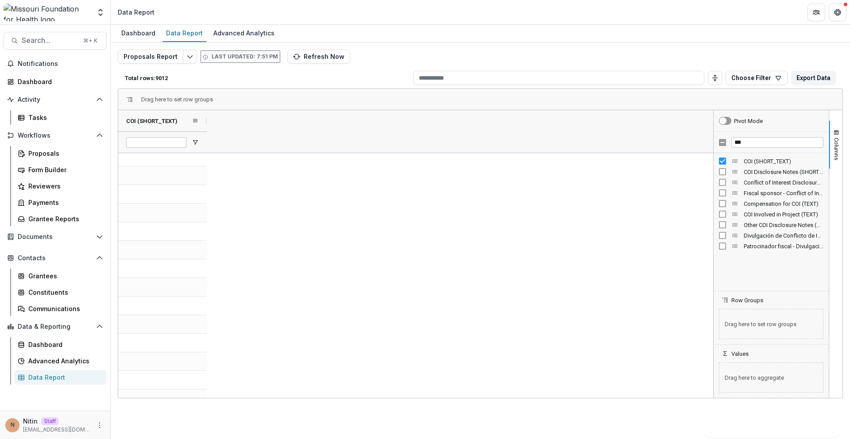
click at [183, 120] on div "COI (SHORT_TEXT)" at bounding box center [159, 120] width 66 height 17
click at [182, 121] on span at bounding box center [183, 120] width 10 height 7
click at [562, 170] on span "COI Disclosure Notes (SHORT_TEXT)" at bounding box center [784, 172] width 80 height 7
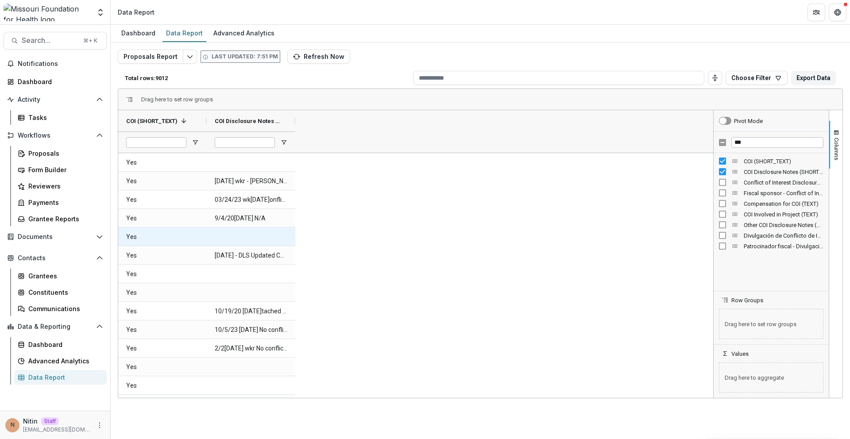
scroll to position [12, 0]
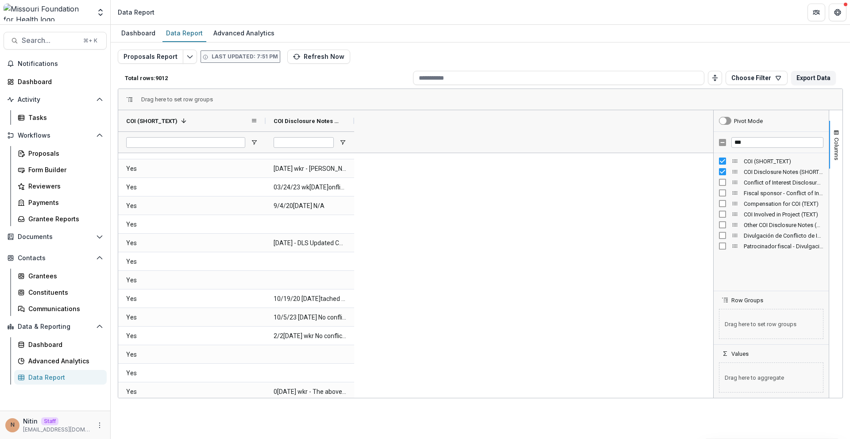
drag, startPoint x: 206, startPoint y: 120, endPoint x: 287, endPoint y: 127, distance: 81.3
click at [267, 127] on div at bounding box center [266, 120] width 4 height 21
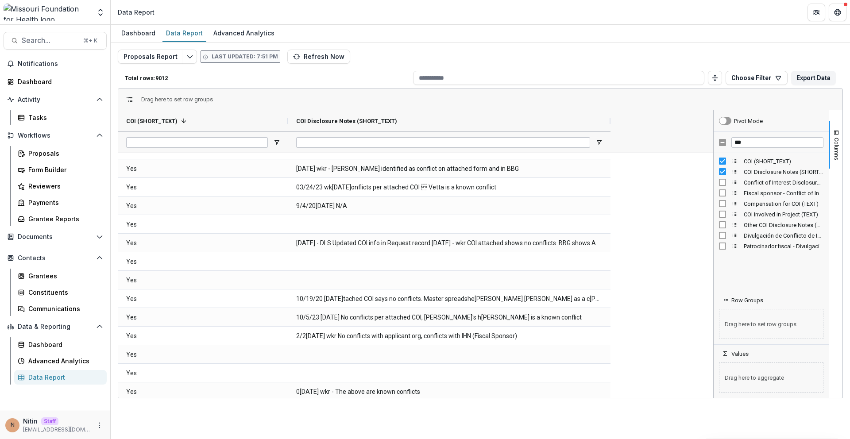
drag, startPoint x: 377, startPoint y: 121, endPoint x: 610, endPoint y: 150, distance: 235.5
click at [562, 150] on div "COI (SHORT_TEXT) 1 COI Disclosure Notes (SHORT_TEXT)" at bounding box center [365, 131] width 495 height 42
click at [562, 144] on input "***" at bounding box center [777, 142] width 92 height 11
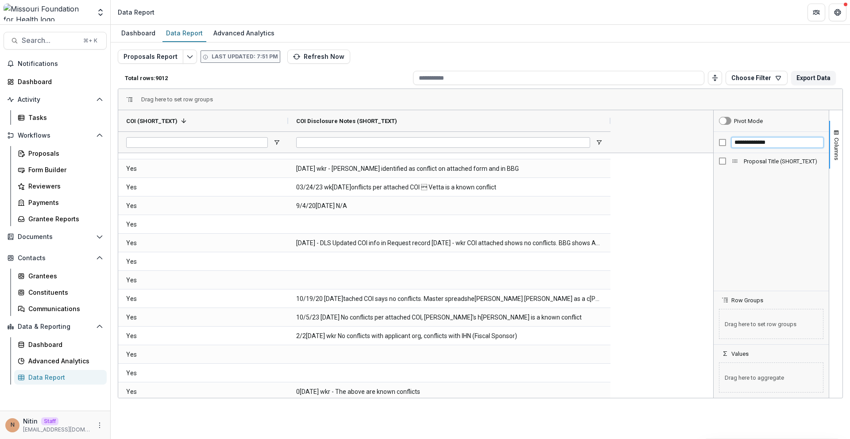
type input "**********"
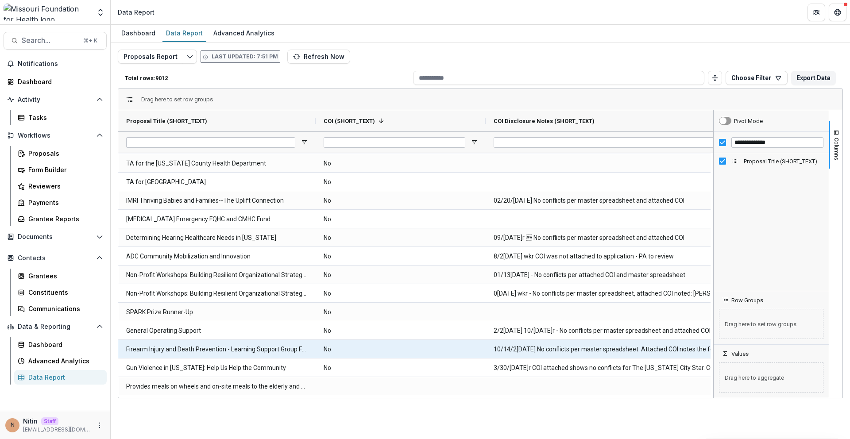
click at [386, 361] on \(SHORT_TEXT\)-19076 "No" at bounding box center [401, 368] width 154 height 18
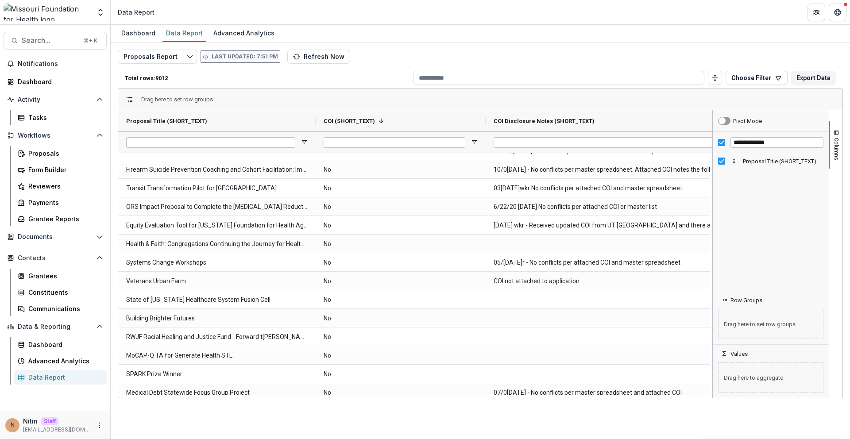
drag, startPoint x: 712, startPoint y: 199, endPoint x: 711, endPoint y: 130, distance: 69.1
click at [562, 130] on div at bounding box center [712, 254] width 2 height 288
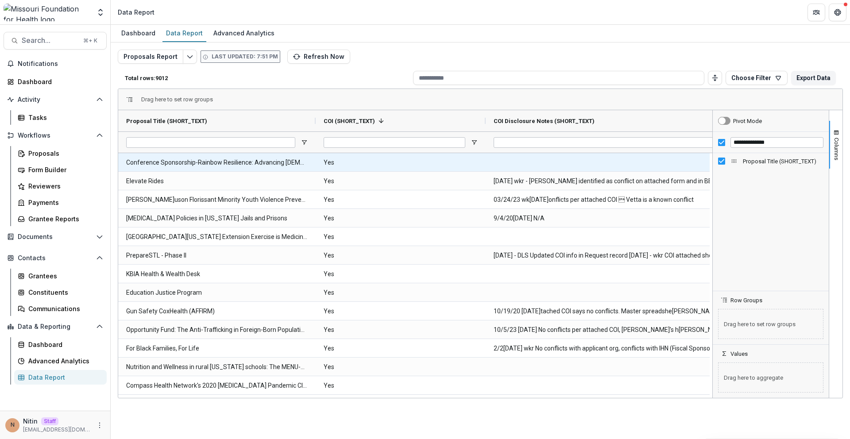
click at [363, 158] on \(SHORT_TEXT\)-20270 "Yes" at bounding box center [401, 163] width 154 height 18
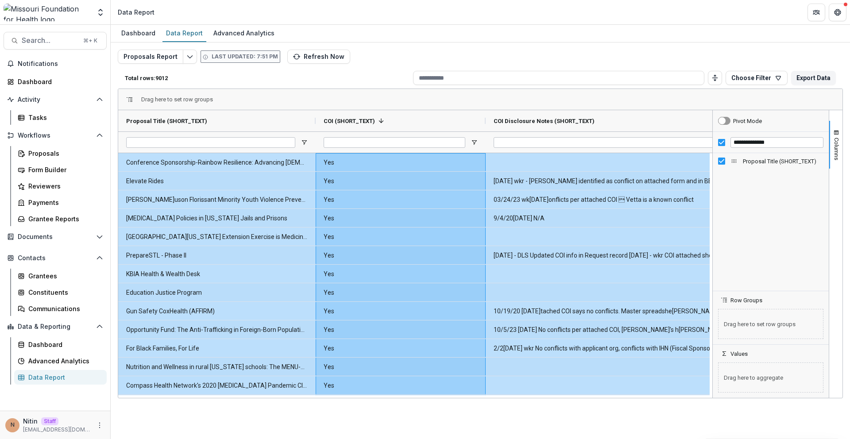
click at [402, 96] on div "Drag here to set row groups" at bounding box center [480, 99] width 724 height 21
click at [374, 68] on div "Total rows: 9012 Choose Filter Personal Filters Team Filters Temelio Filters No…" at bounding box center [480, 77] width 725 height 21
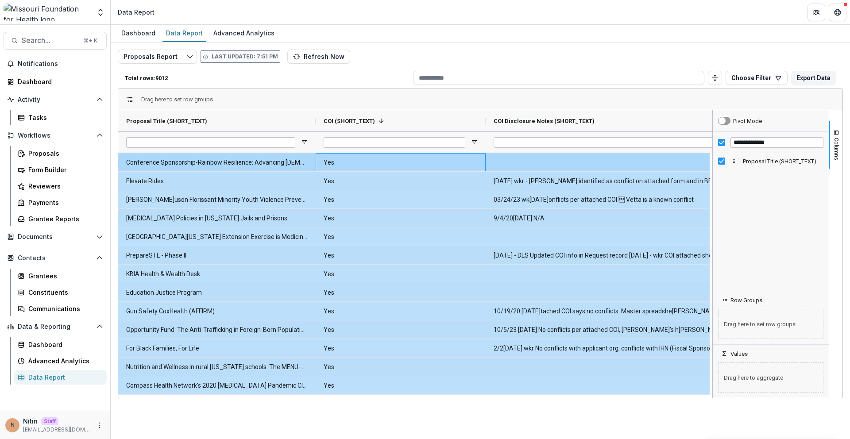
click at [350, 169] on \(SHORT_TEXT\)-20270 "Yes" at bounding box center [401, 163] width 154 height 18
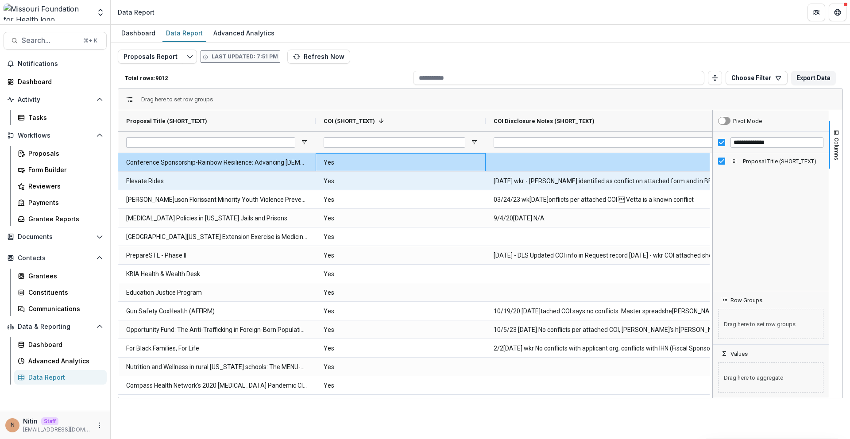
click at [347, 177] on \(SHORT_TEXT\)-20267 "Yes" at bounding box center [401, 181] width 154 height 18
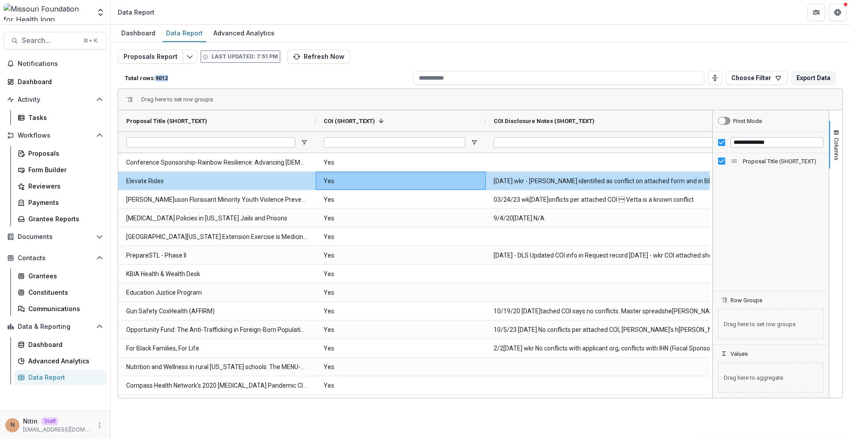
drag, startPoint x: 158, startPoint y: 79, endPoint x: 179, endPoint y: 79, distance: 21.7
click at [179, 79] on p "Total rows: 9012" at bounding box center [267, 78] width 285 height 7
drag, startPoint x: 179, startPoint y: 79, endPoint x: 158, endPoint y: 77, distance: 21.7
click at [158, 77] on p "Total rows: 9012" at bounding box center [267, 78] width 285 height 7
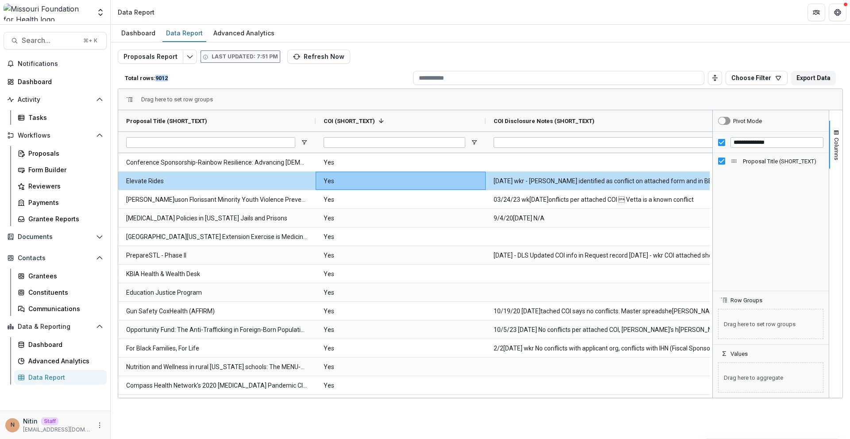
click at [158, 77] on p "Total rows: 9012" at bounding box center [267, 78] width 285 height 7
drag, startPoint x: 158, startPoint y: 78, endPoint x: 174, endPoint y: 78, distance: 16.8
click at [174, 78] on p "Total rows: 9012" at bounding box center [267, 78] width 285 height 7
drag, startPoint x: 202, startPoint y: 80, endPoint x: 124, endPoint y: 79, distance: 77.9
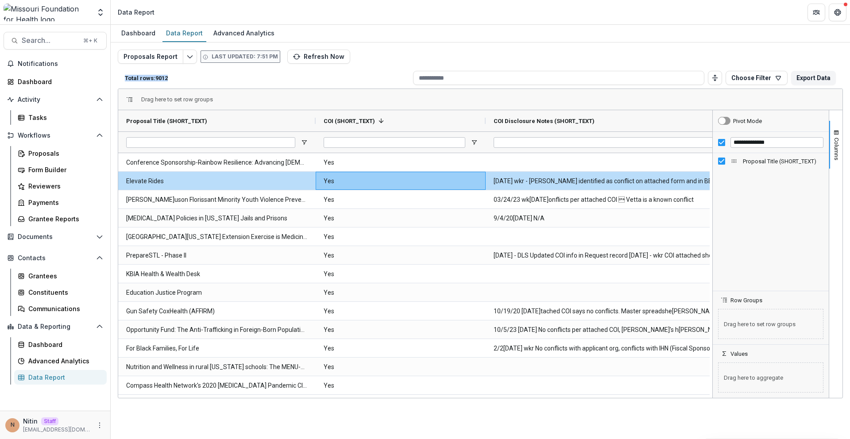
click at [125, 79] on p "Total rows: 9012" at bounding box center [267, 78] width 285 height 7
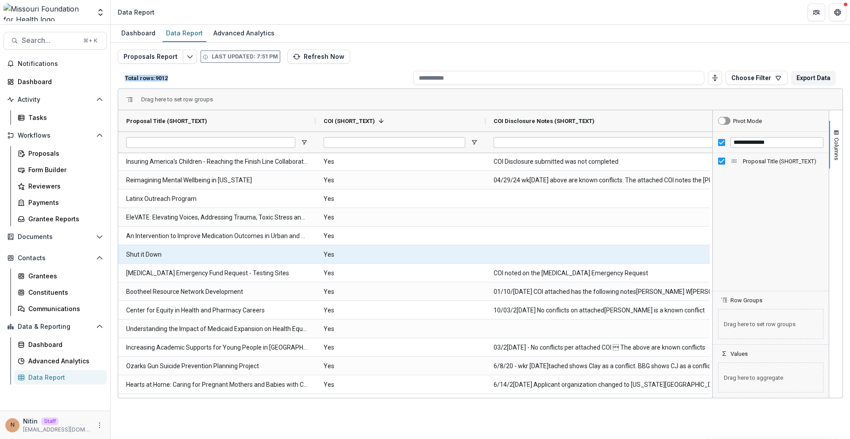
scroll to position [355, 0]
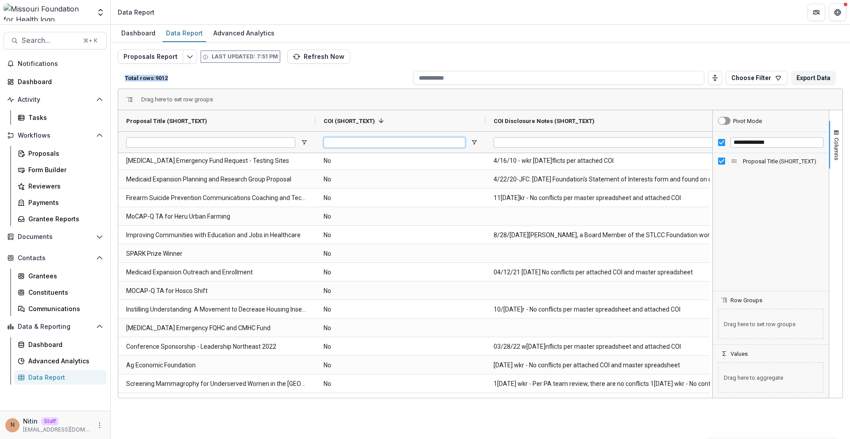
click at [367, 146] on input "COI (SHORT_TEXT) Filter Input" at bounding box center [395, 142] width 142 height 11
click at [475, 144] on span "Open Filter Menu" at bounding box center [474, 142] width 7 height 7
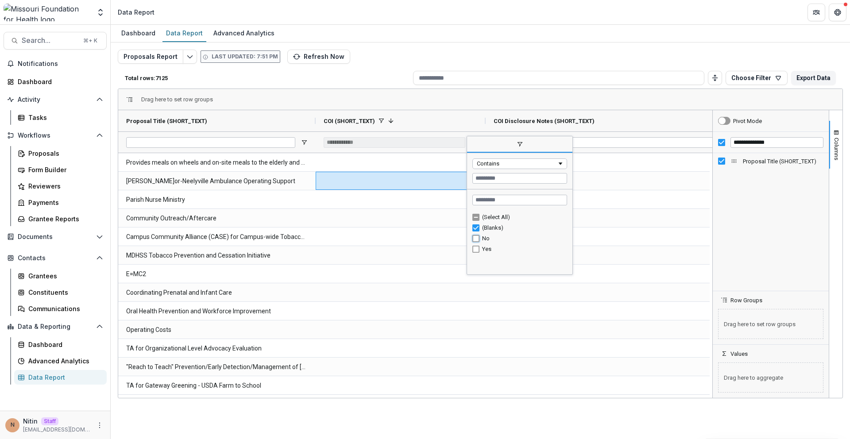
type input "**********"
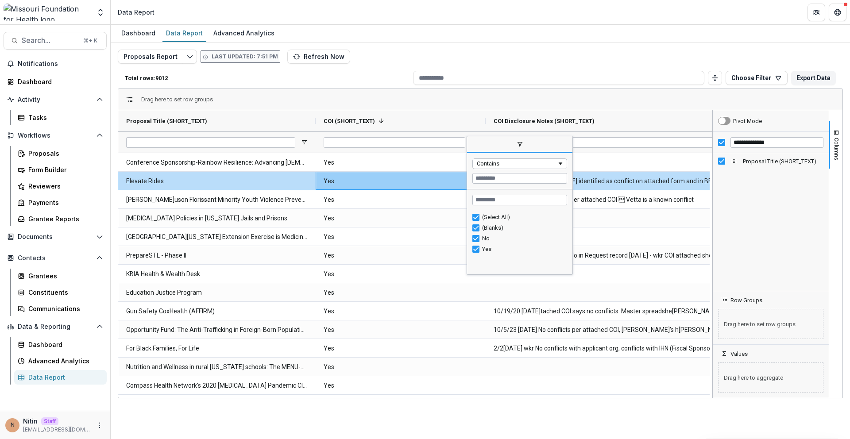
type input "**********"
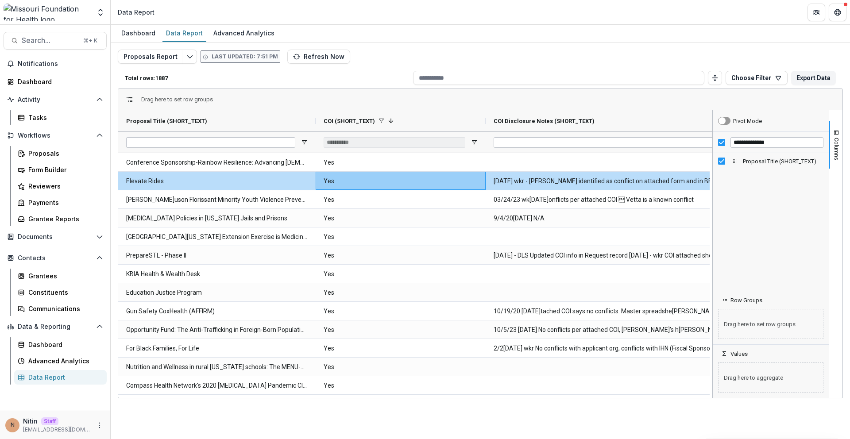
click at [438, 97] on div "Drag here to set row groups" at bounding box center [480, 99] width 724 height 21
drag, startPoint x: 157, startPoint y: 77, endPoint x: 181, endPoint y: 77, distance: 24.3
click at [181, 77] on p "Total rows: 1887" at bounding box center [267, 78] width 285 height 7
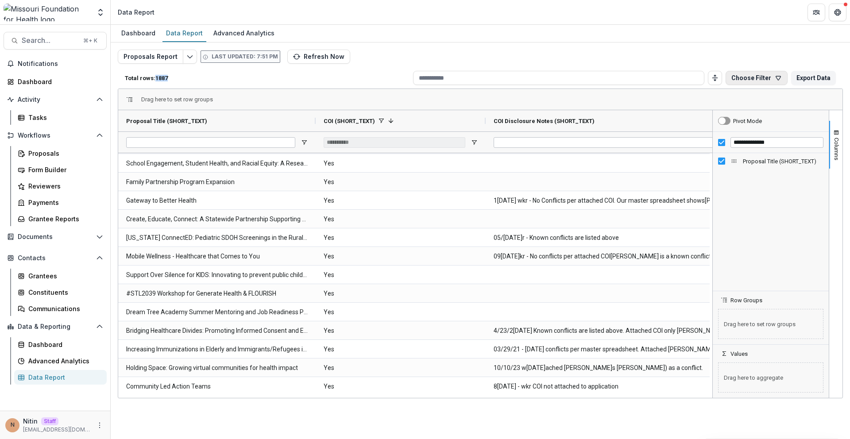
click at [562, 79] on button "Choose Filter" at bounding box center [757, 78] width 62 height 14
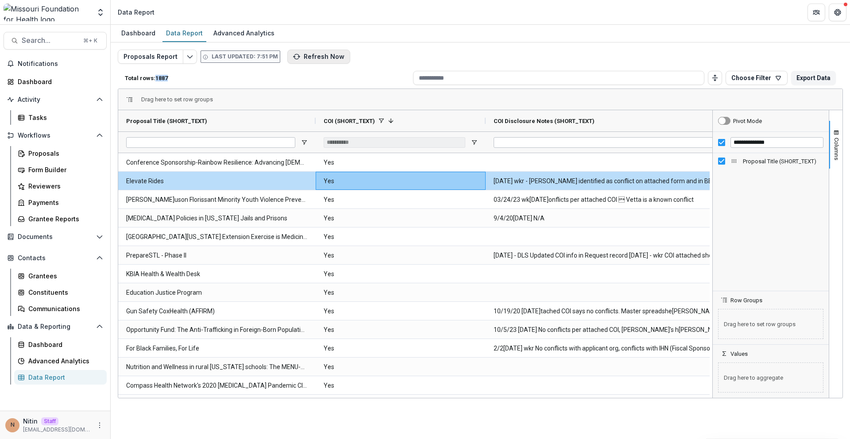
click at [306, 52] on button "Refresh Now" at bounding box center [318, 57] width 63 height 14
click at [162, 78] on p "Total rows: 1887" at bounding box center [267, 78] width 285 height 7
click at [172, 73] on div "Total rows: 1887 Choose Filter Personal Filters Team Filters Temelio Filters No…" at bounding box center [480, 77] width 725 height 21
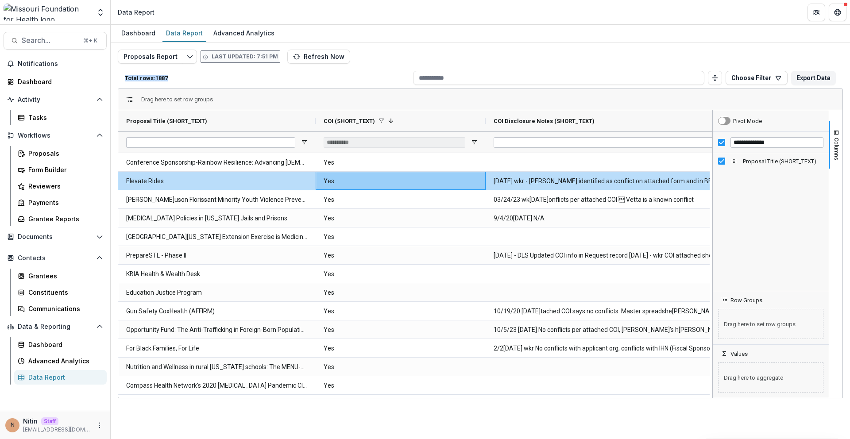
drag, startPoint x: 177, startPoint y: 74, endPoint x: 117, endPoint y: 75, distance: 59.3
click at [118, 74] on div "Total rows: 1887 Choose Filter Personal Filters Team Filters Temelio Filters No…" at bounding box center [480, 77] width 725 height 21
click at [121, 75] on div "Total rows: 1887 Choose Filter Personal Filters Team Filters Temelio Filters No…" at bounding box center [480, 77] width 725 height 21
drag, startPoint x: 125, startPoint y: 78, endPoint x: 206, endPoint y: 79, distance: 81.5
click at [206, 79] on p "Total rows: 1887" at bounding box center [267, 78] width 285 height 7
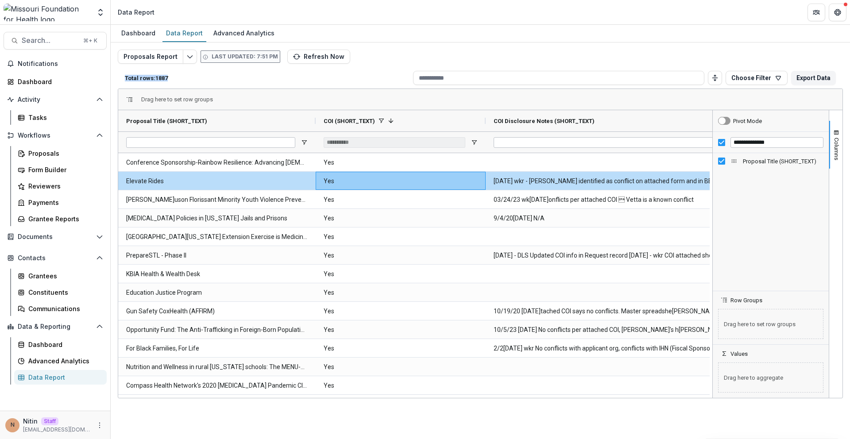
click at [206, 79] on p "Total rows: 1887" at bounding box center [267, 78] width 285 height 7
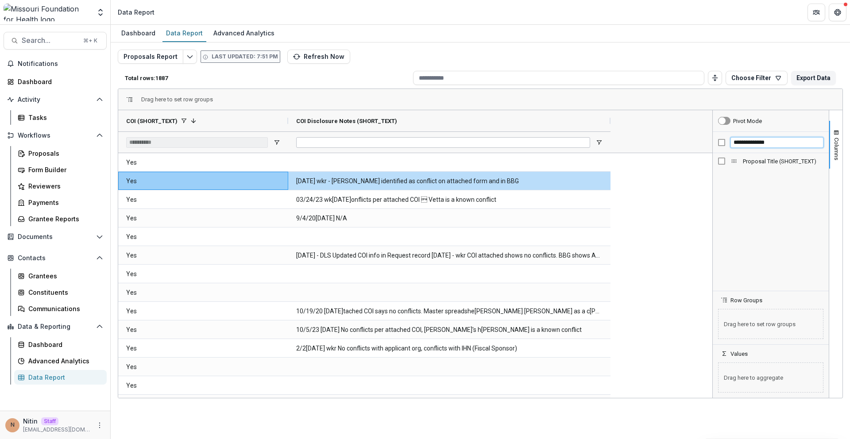
click at [562, 143] on input "**********" at bounding box center [776, 142] width 93 height 11
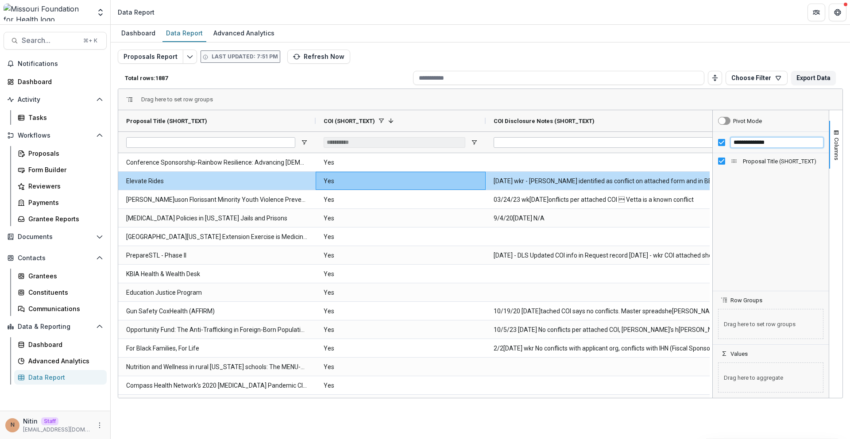
click at [562, 142] on input "**********" at bounding box center [776, 142] width 93 height 11
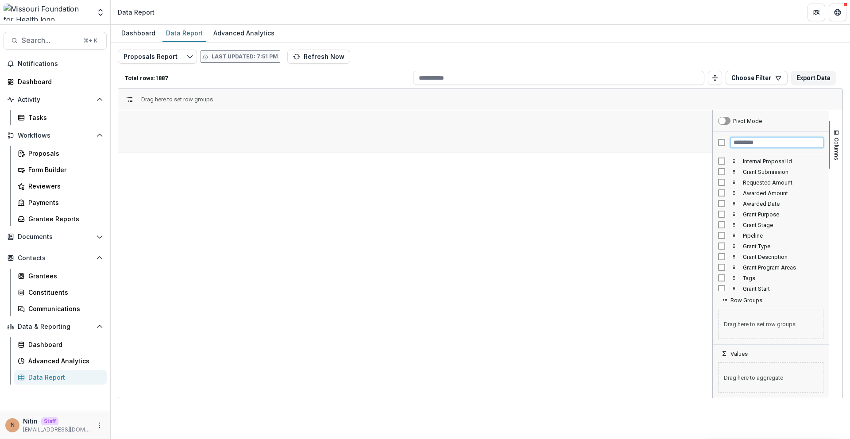
click at [562, 143] on input "Filter Columns Input" at bounding box center [776, 142] width 93 height 11
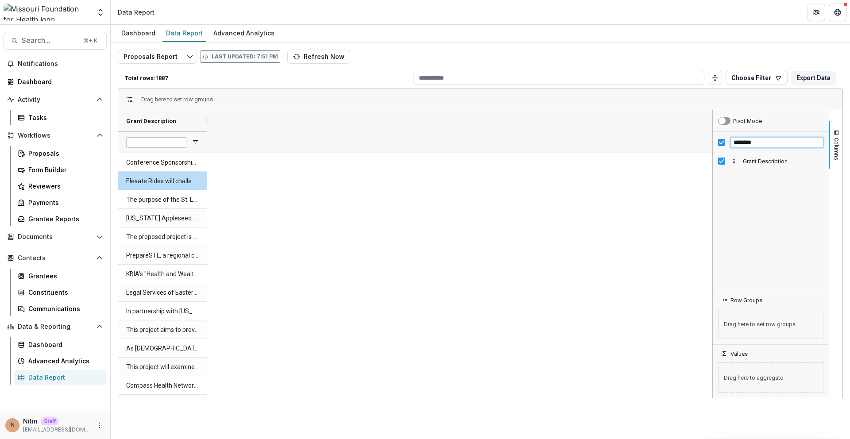
click at [562, 145] on input "********" at bounding box center [776, 142] width 93 height 11
type input "**********"
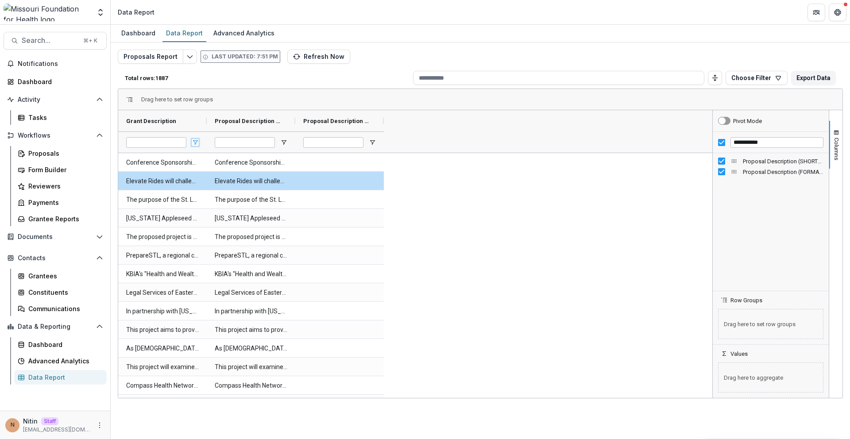
click at [197, 144] on span "Open Filter Menu" at bounding box center [195, 142] width 7 height 7
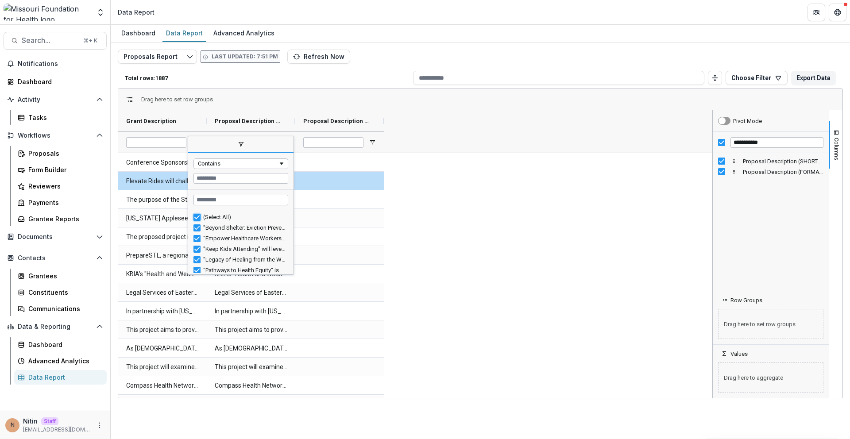
type input "***"
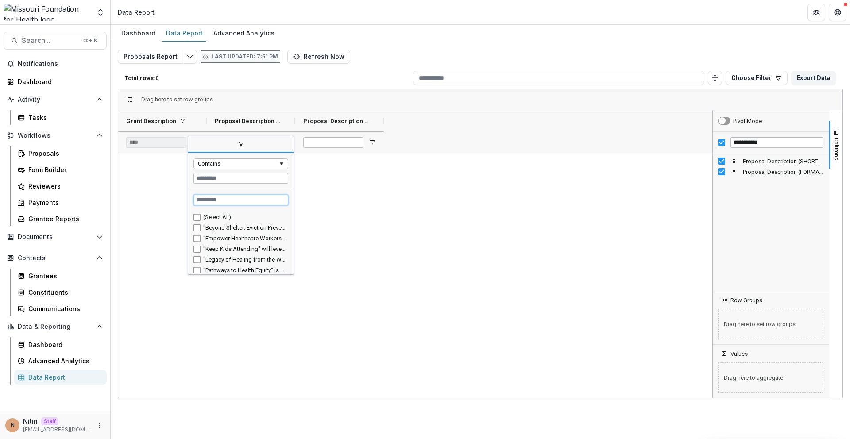
click at [208, 201] on input "Search filter values" at bounding box center [240, 200] width 95 height 11
type input "******"
click at [292, 233] on div "Column Menu" at bounding box center [292, 206] width 2 height 134
drag, startPoint x: 292, startPoint y: 237, endPoint x: 292, endPoint y: 263, distance: 26.1
click at [292, 263] on div "Column Menu" at bounding box center [292, 206] width 2 height 134
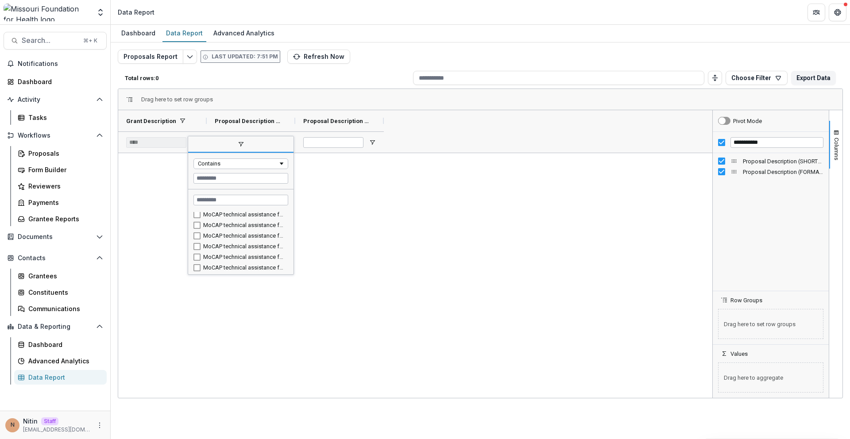
drag, startPoint x: 292, startPoint y: 237, endPoint x: 292, endPoint y: 249, distance: 11.5
click at [292, 277] on div "Drag here to set row groups Drag here to set column labels Grant Description Pr…" at bounding box center [480, 244] width 725 height 310
click at [205, 170] on div "Contains" at bounding box center [240, 171] width 105 height 36
click at [205, 167] on div "Contains" at bounding box center [240, 163] width 95 height 11
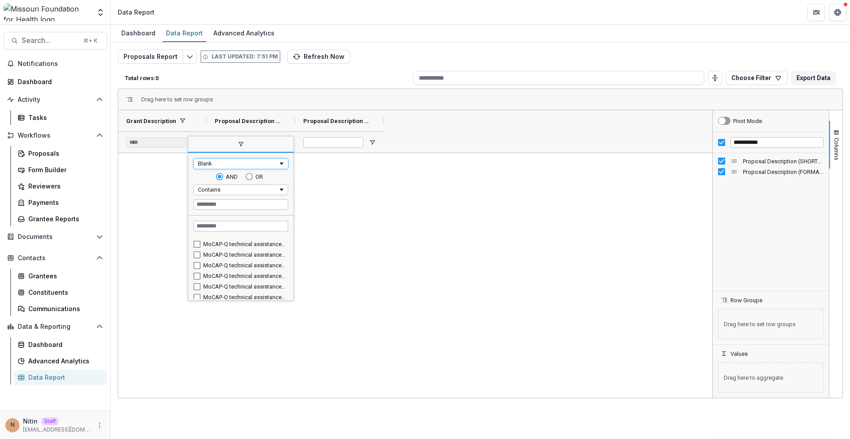
type input "*****"
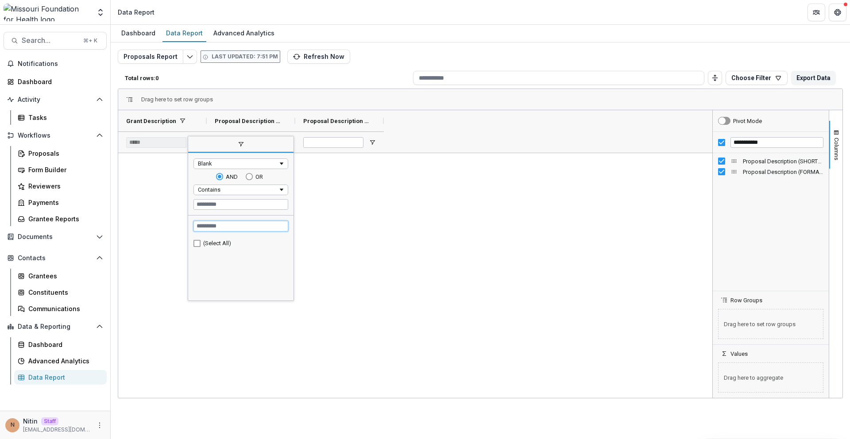
click at [216, 229] on input "Search filter values" at bounding box center [240, 226] width 95 height 11
click at [323, 238] on div at bounding box center [415, 275] width 594 height 245
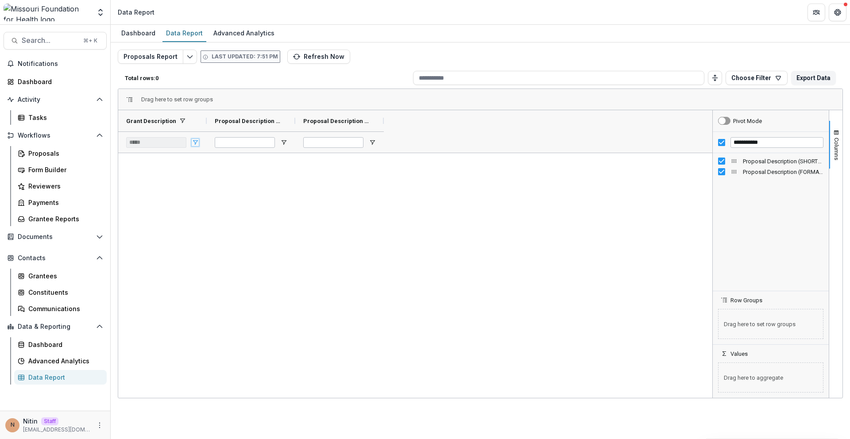
click at [195, 140] on span "Open Filter Menu" at bounding box center [195, 142] width 7 height 7
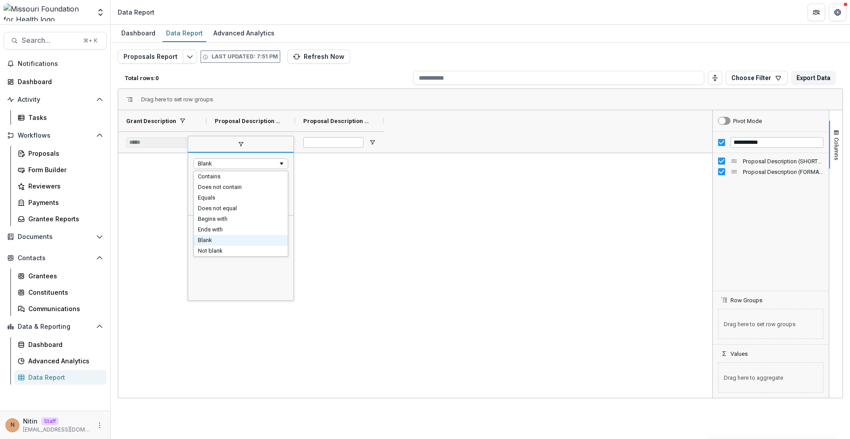
click at [216, 165] on div "Blank" at bounding box center [238, 163] width 80 height 7
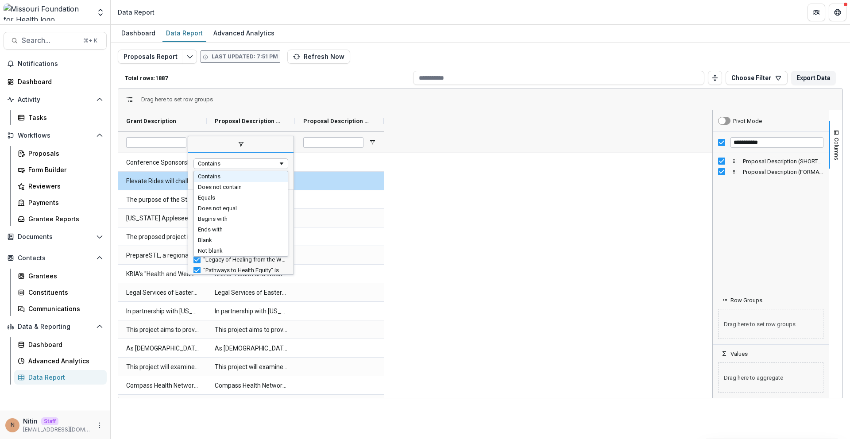
click at [214, 166] on div "Contains" at bounding box center [238, 163] width 80 height 7
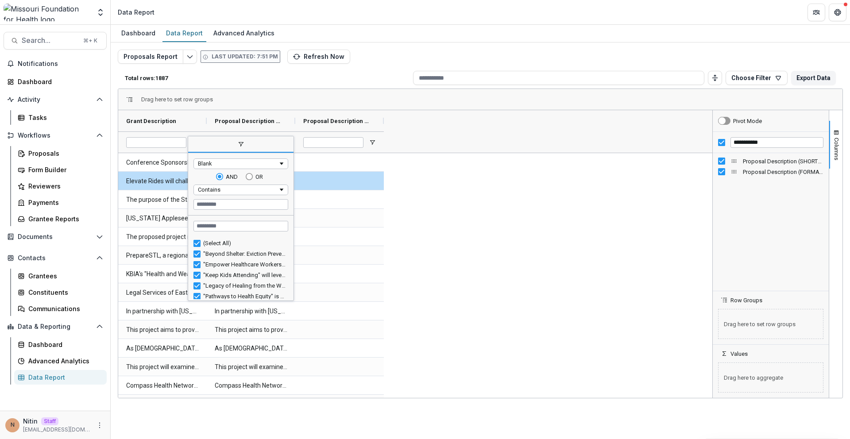
type input "*****"
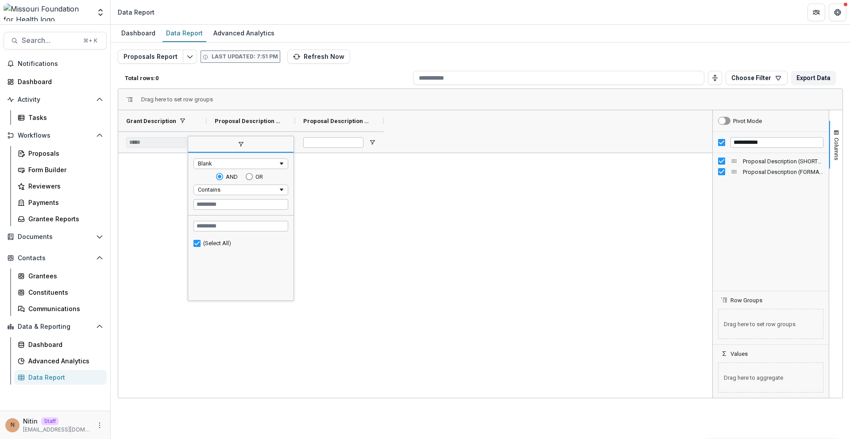
click at [201, 242] on div "(Select All)" at bounding box center [240, 243] width 95 height 11
type input "***"
click at [318, 172] on div at bounding box center [415, 275] width 594 height 245
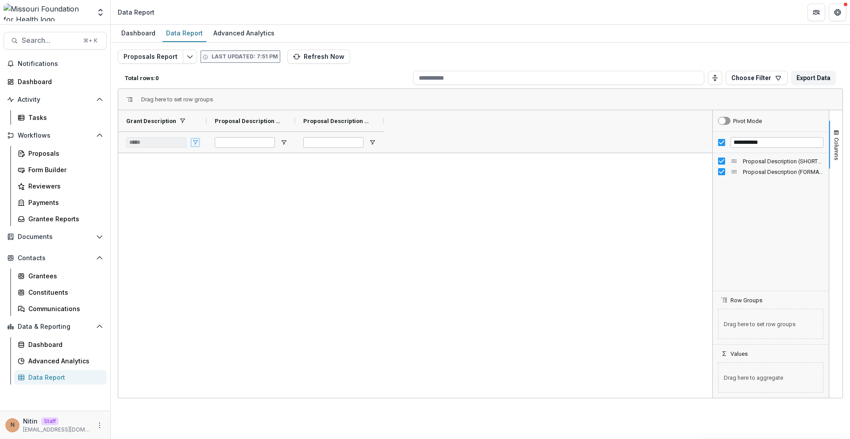
click at [195, 143] on span "Open Filter Menu" at bounding box center [195, 142] width 7 height 7
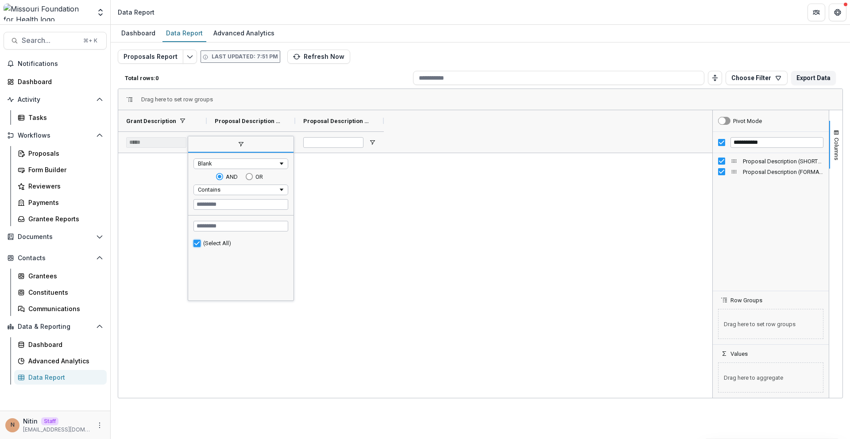
type input "***"
click at [228, 165] on div "Blank" at bounding box center [238, 163] width 80 height 7
click at [386, 193] on div at bounding box center [415, 275] width 594 height 245
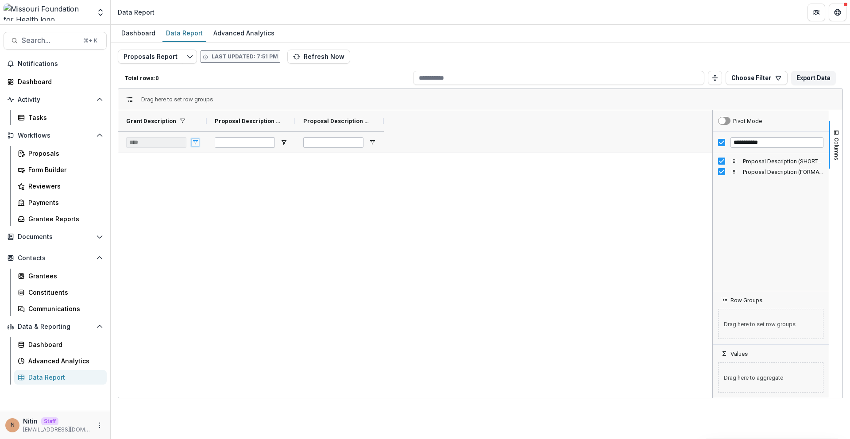
click at [194, 143] on span "Open Filter Menu" at bounding box center [195, 142] width 7 height 7
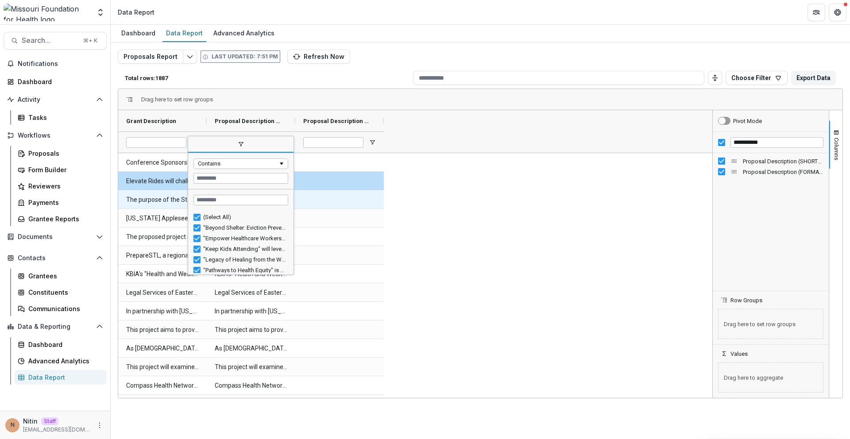
click at [354, 192] on div at bounding box center [339, 199] width 89 height 18
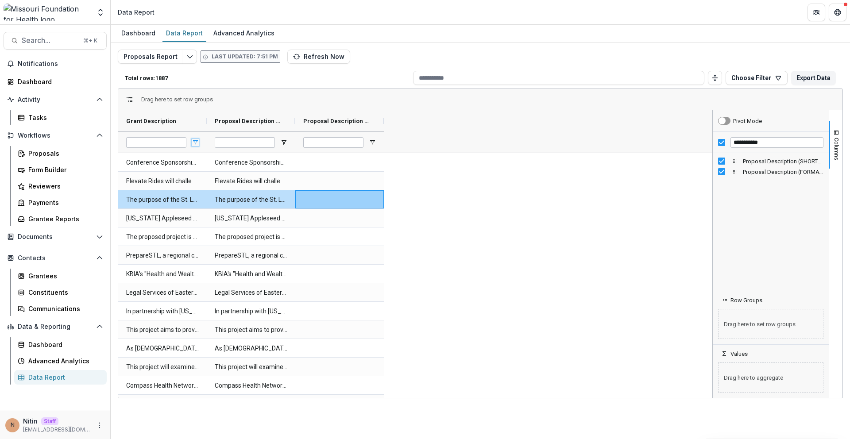
click at [197, 141] on span "Open Filter Menu" at bounding box center [195, 142] width 7 height 7
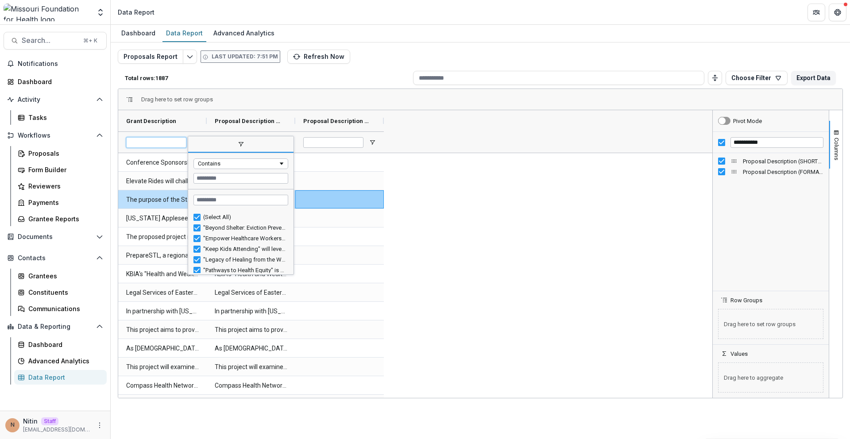
click at [173, 139] on input "Grant Description Filter Input" at bounding box center [156, 142] width 60 height 11
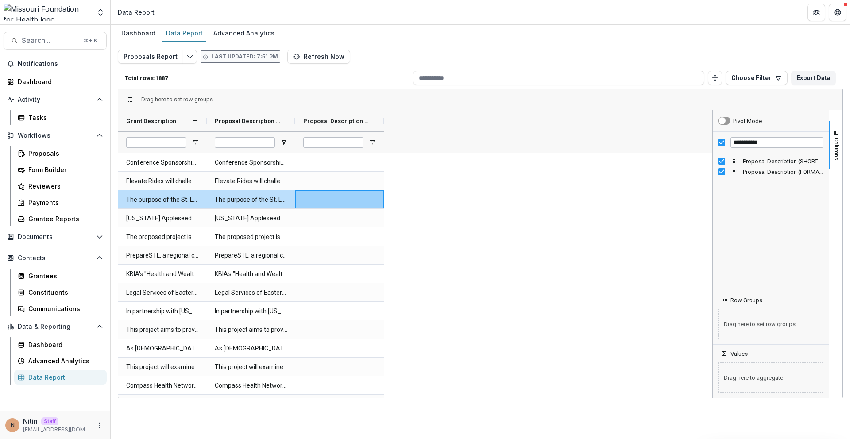
click at [173, 123] on span "Grant Description" at bounding box center [151, 121] width 50 height 7
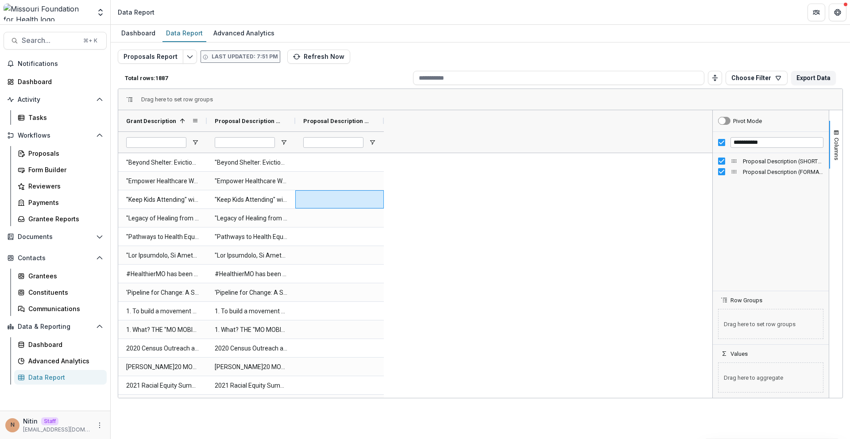
click at [173, 123] on span "Grant Description" at bounding box center [151, 121] width 50 height 7
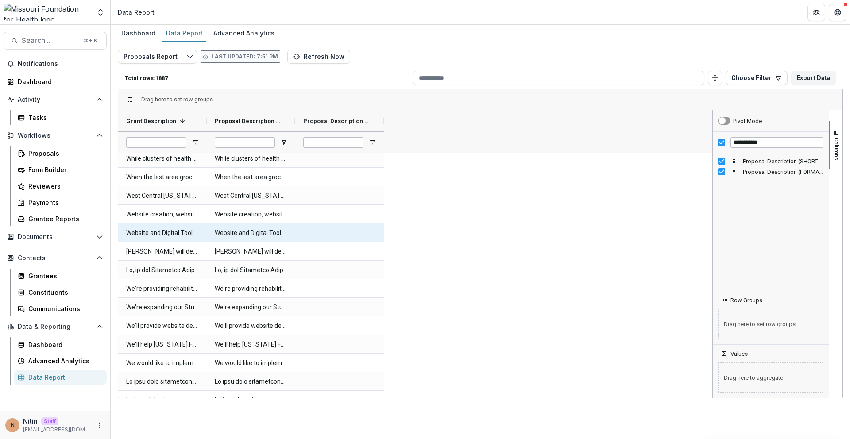
scroll to position [882, 0]
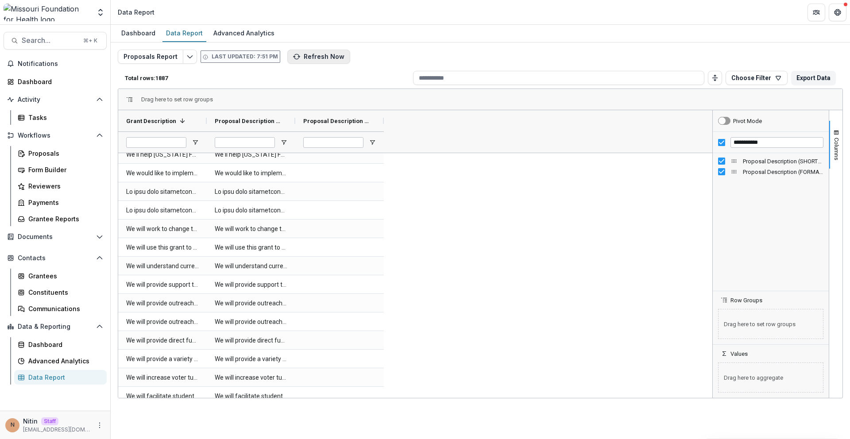
click at [296, 60] on button "Refresh Now" at bounding box center [318, 57] width 63 height 14
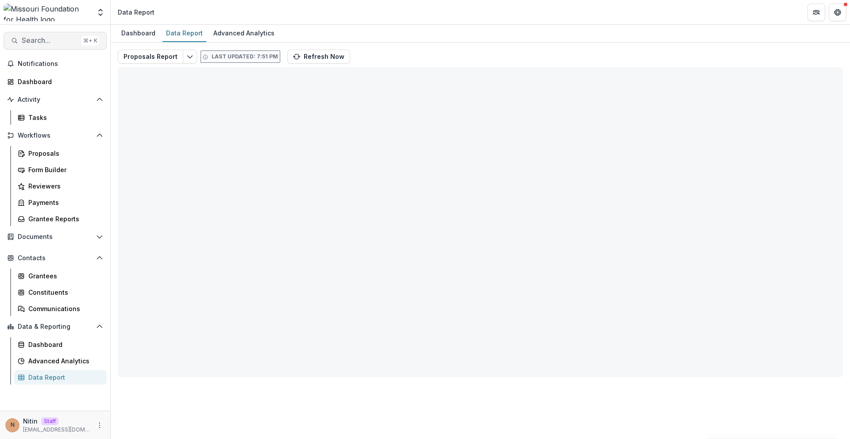
click at [60, 35] on button "Search... ⌘ + K" at bounding box center [55, 41] width 103 height 18
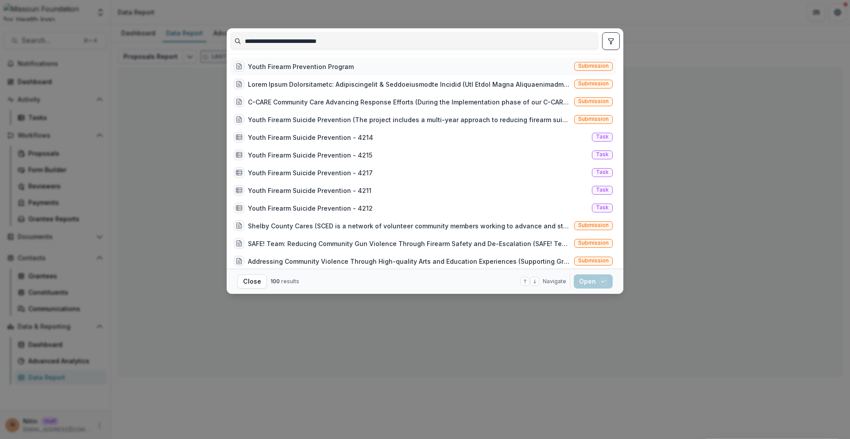
type input "**********"
click at [363, 60] on div "Youth Firearm Prevention Program Submission" at bounding box center [423, 67] width 386 height 18
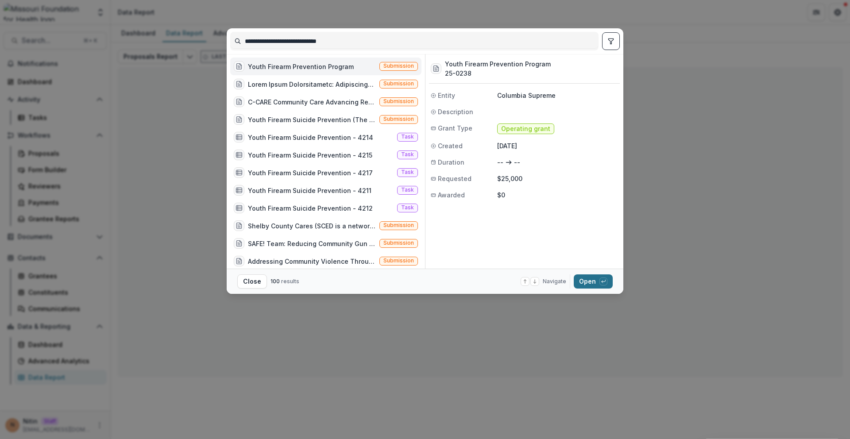
click at [593, 282] on button "Open with enter key" at bounding box center [593, 281] width 39 height 14
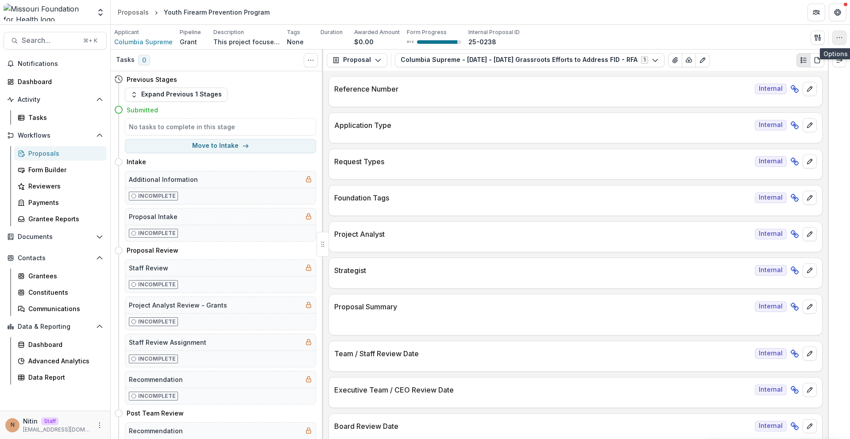
click at [837, 37] on circle "button" at bounding box center [837, 37] width 0 height 0
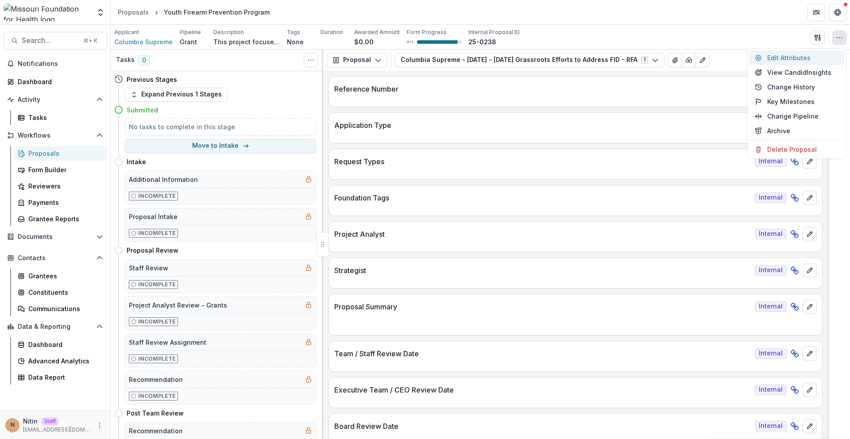
click at [789, 61] on button "Edit Attributes" at bounding box center [796, 57] width 95 height 15
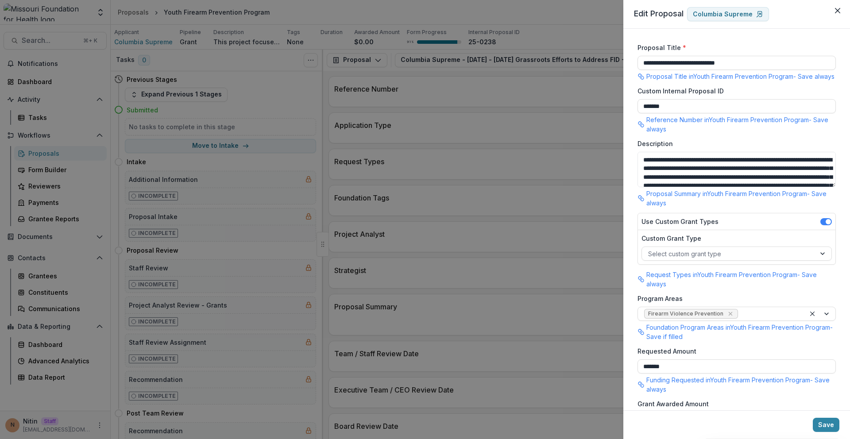
click at [72, 30] on div "**********" at bounding box center [425, 219] width 850 height 439
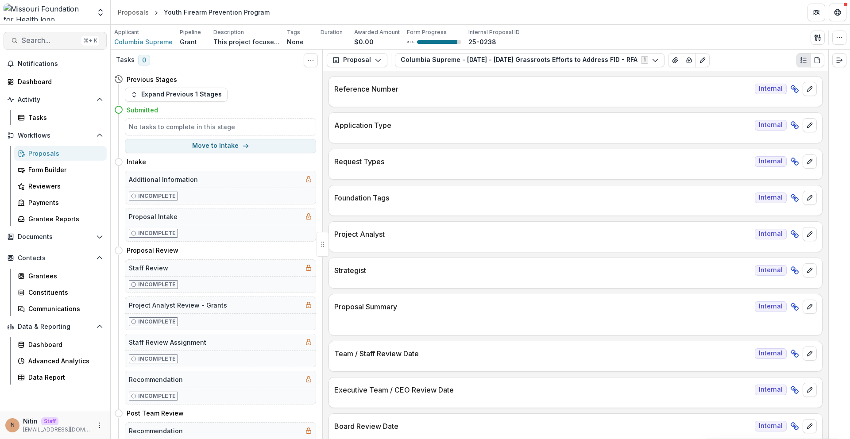
click at [69, 39] on span "Search..." at bounding box center [50, 40] width 56 height 8
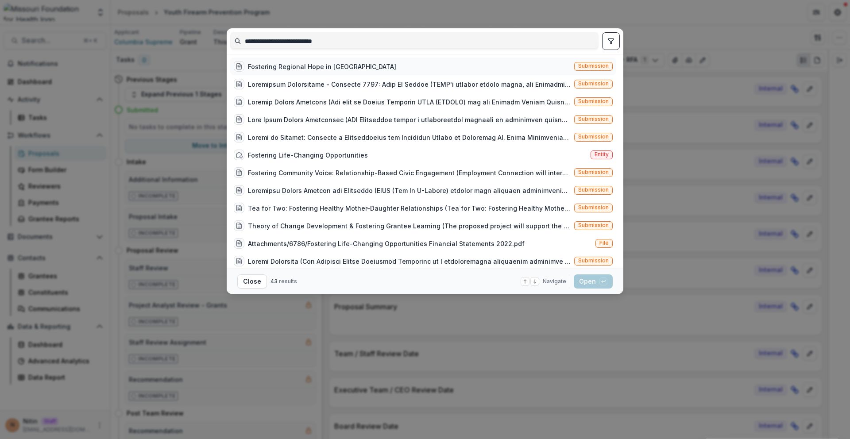
type input "**********"
click at [591, 63] on span "Submission" at bounding box center [593, 66] width 31 height 6
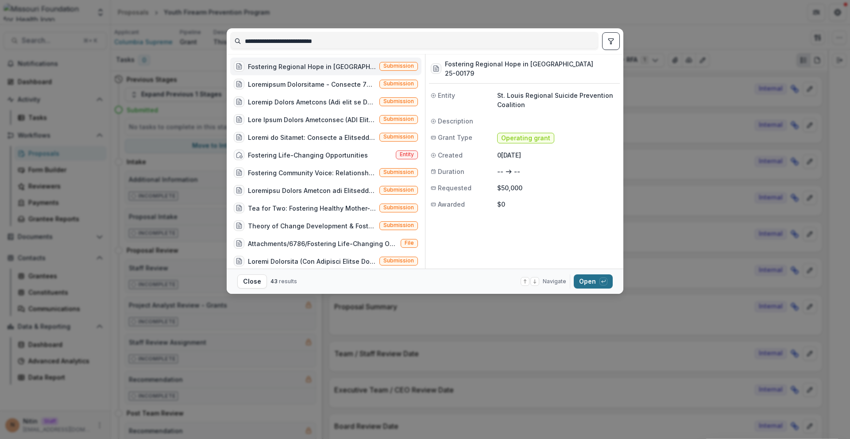
click at [598, 278] on button "Open with enter key" at bounding box center [593, 281] width 39 height 14
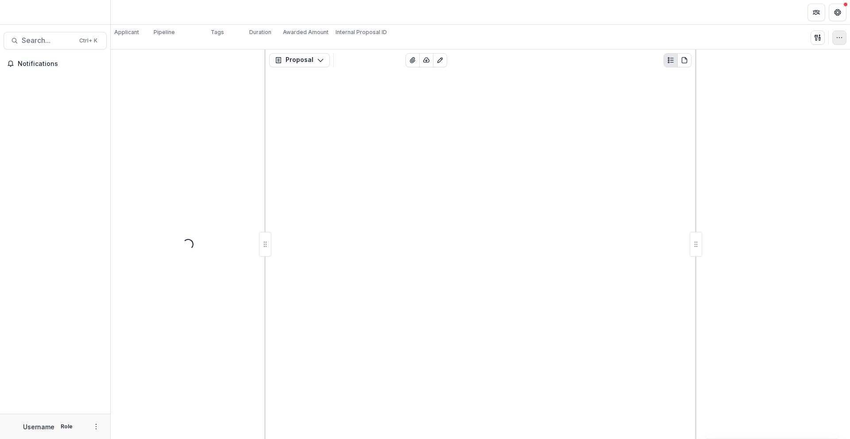
click at [842, 38] on icon "button" at bounding box center [839, 37] width 7 height 7
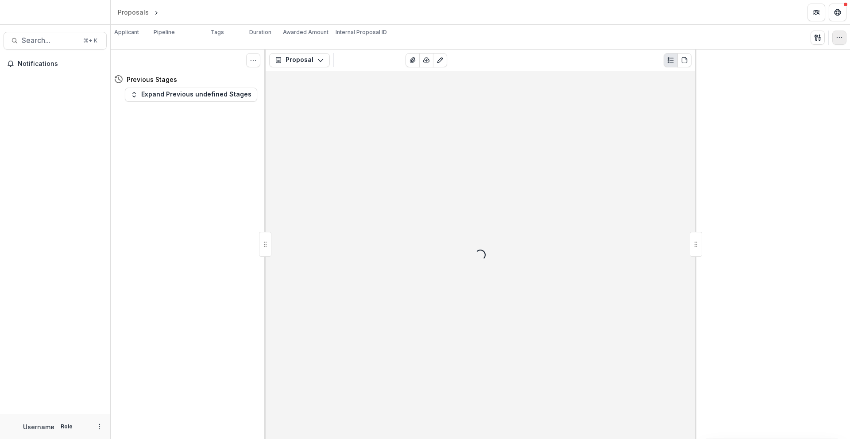
click at [842, 38] on icon "button" at bounding box center [839, 37] width 7 height 7
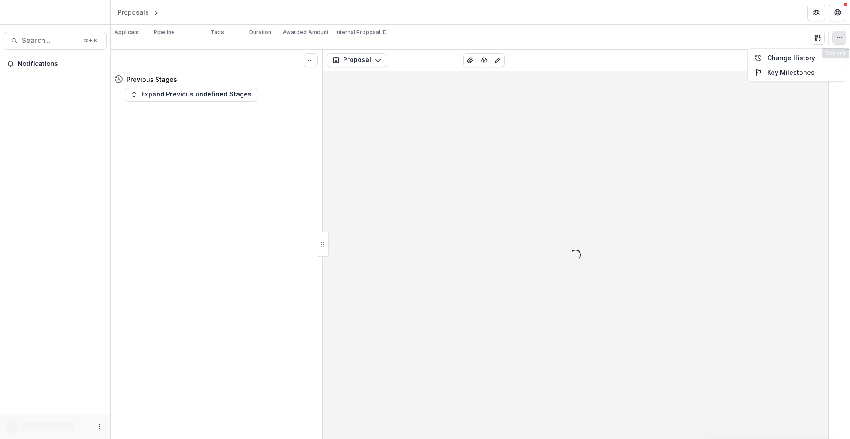
click at [842, 29] on div "Applicant Loading... Pipeline Default Pipeline Tags Loading... Duration Awarded…" at bounding box center [480, 37] width 732 height 18
click at [841, 39] on icon "button" at bounding box center [839, 37] width 7 height 7
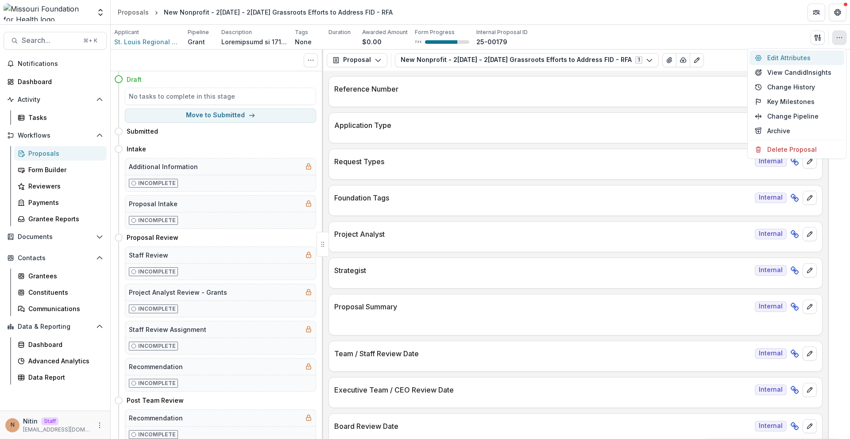
click at [801, 57] on button "Edit Attributes" at bounding box center [796, 57] width 95 height 15
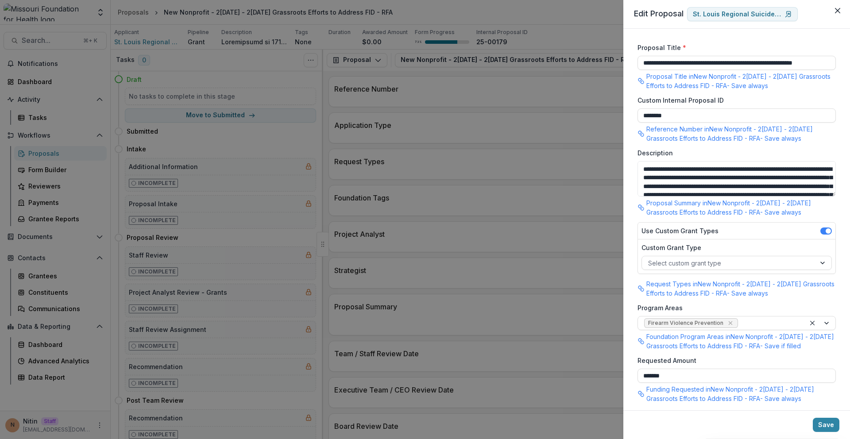
click at [330, 21] on div "**********" at bounding box center [425, 219] width 850 height 439
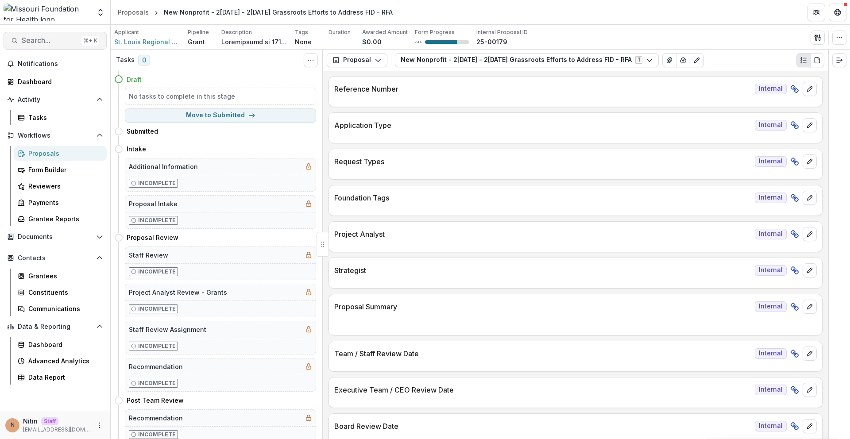
click at [75, 39] on span "Search..." at bounding box center [50, 40] width 56 height 8
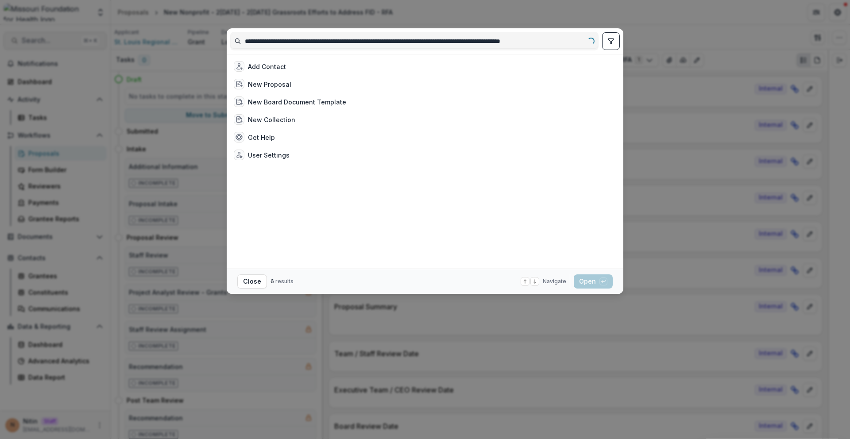
scroll to position [0, 6]
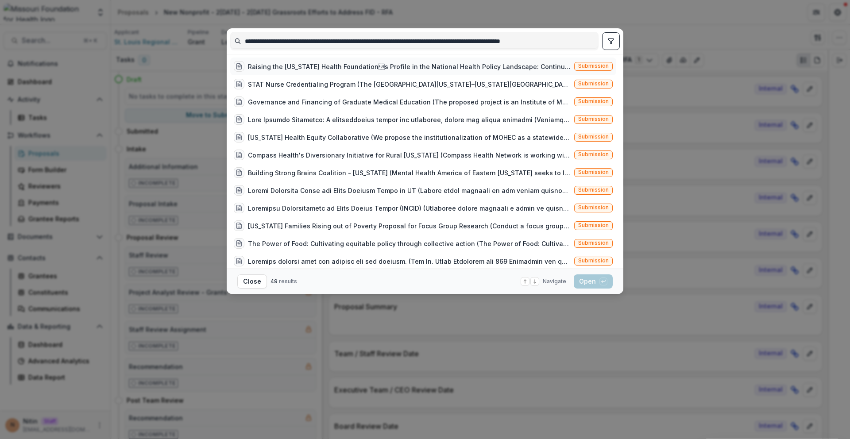
type input "**********"
click at [590, 63] on span "Submission" at bounding box center [593, 66] width 31 height 6
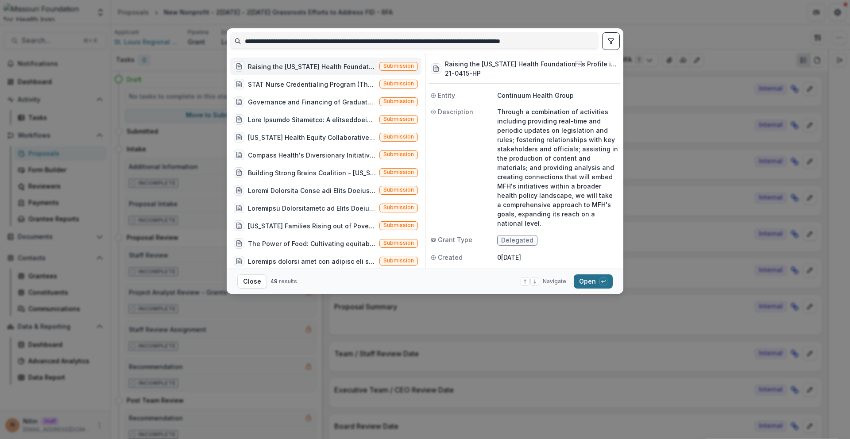
click at [583, 283] on button "Open with enter key" at bounding box center [593, 281] width 39 height 14
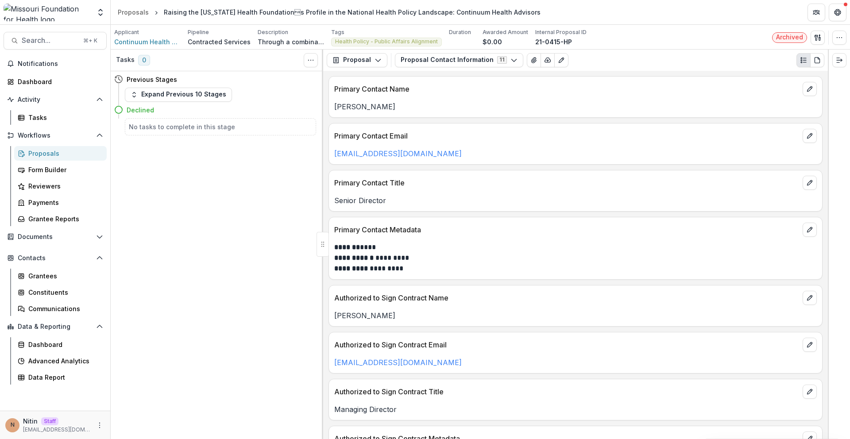
click at [184, 13] on div "Raising the [US_STATE] Health Foundations Profile in the National Health Polic…" at bounding box center [352, 12] width 377 height 9
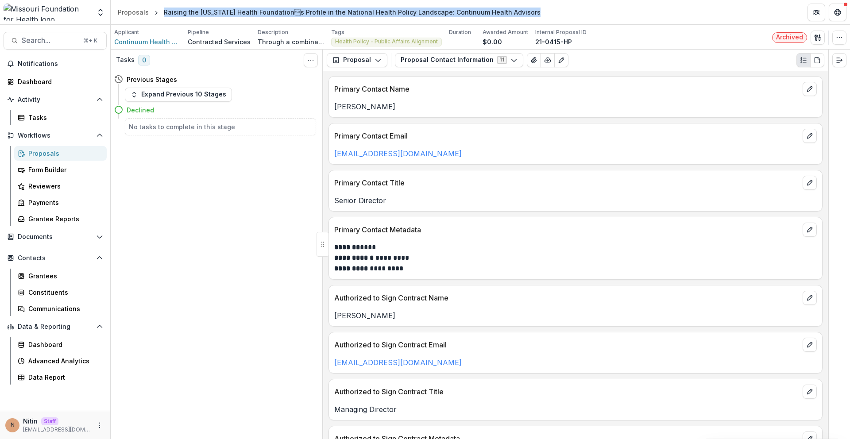
click at [184, 13] on div "Raising the [US_STATE] Health Foundations Profile in the National Health Polic…" at bounding box center [352, 12] width 377 height 9
click at [197, 15] on div "Raising the [US_STATE] Health Foundations Profile in the National Health Polic…" at bounding box center [352, 12] width 377 height 9
drag, startPoint x: 158, startPoint y: 10, endPoint x: 423, endPoint y: 12, distance: 264.3
click at [422, 12] on div "Raising the [US_STATE] Health Foundations Profile in the National Health Polic…" at bounding box center [352, 12] width 384 height 13
copy div "Raising the Missouri Health Foundations Profile in the National Health Policy …"
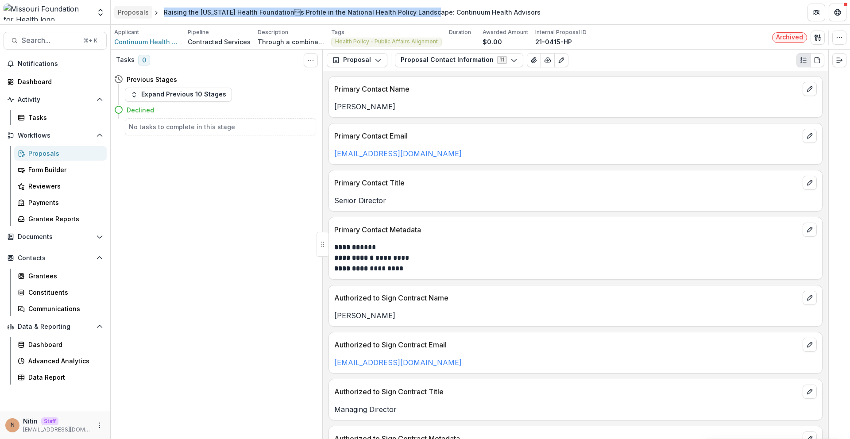
click at [139, 10] on div "Proposals" at bounding box center [133, 12] width 31 height 9
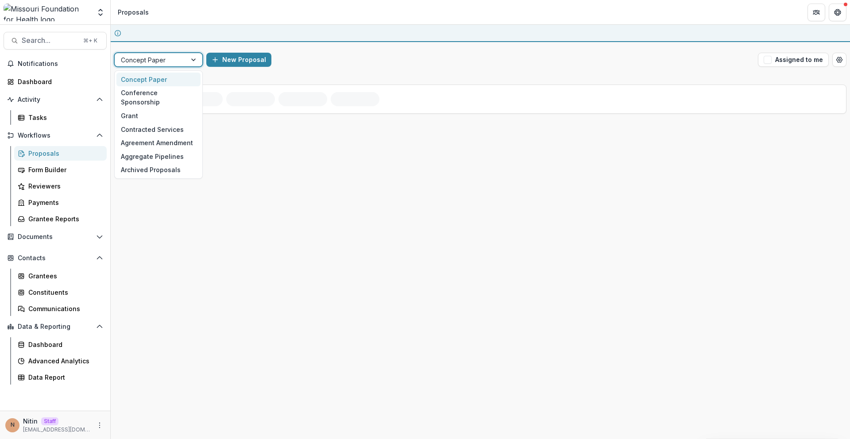
click at [159, 56] on body "Skip to content Team Settings Admin Settings Proposals Search... ⌘ + K Notifica…" at bounding box center [425, 219] width 850 height 439
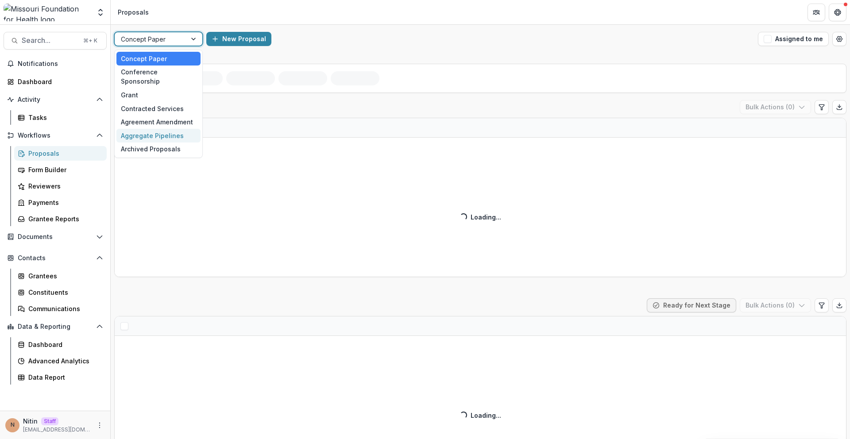
click at [148, 129] on div "Aggregate Pipelines" at bounding box center [158, 136] width 84 height 14
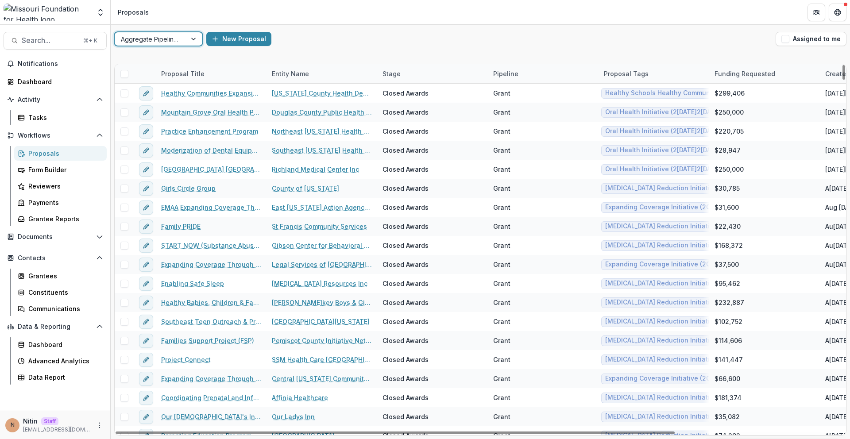
click at [128, 74] on div at bounding box center [124, 73] width 19 height 19
click at [123, 75] on span at bounding box center [124, 74] width 8 height 8
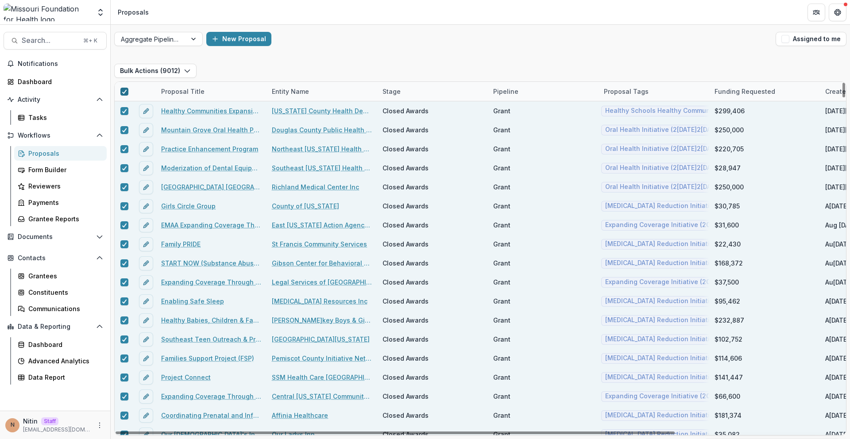
click at [123, 90] on icon at bounding box center [124, 91] width 5 height 4
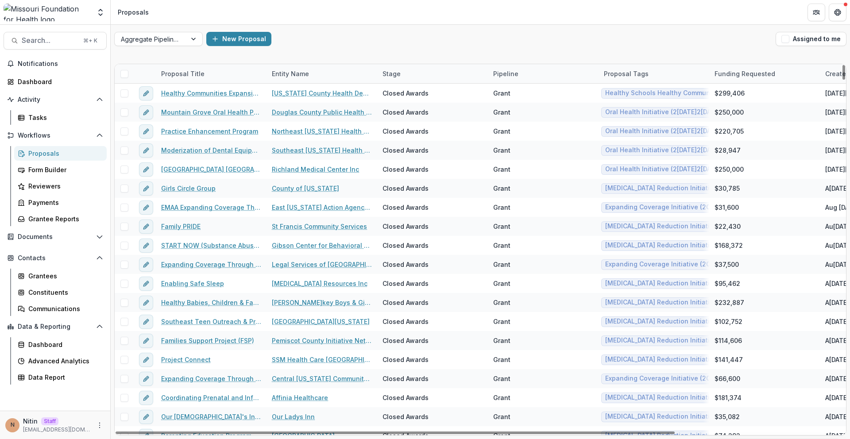
click at [186, 67] on div "Proposal Title" at bounding box center [211, 73] width 111 height 19
click at [189, 95] on input at bounding box center [211, 94] width 106 height 14
paste input "**********"
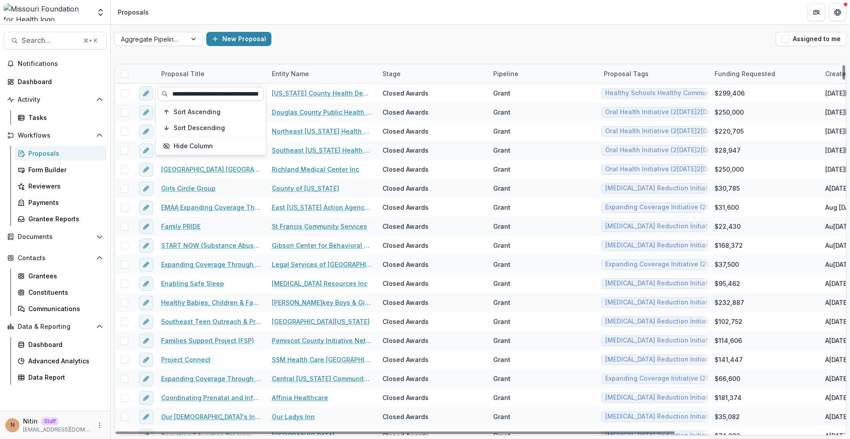
scroll to position [0, 172]
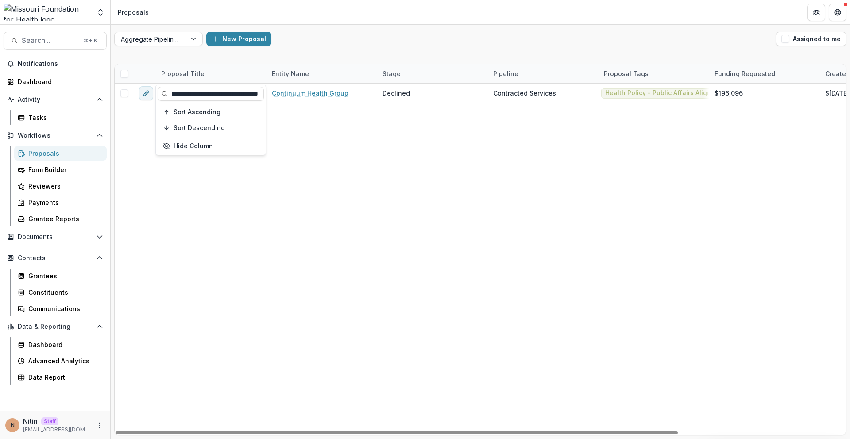
type input "**********"
click at [313, 51] on div "Aggregate Pipelines New Proposal Assigned to me" at bounding box center [480, 39] width 739 height 28
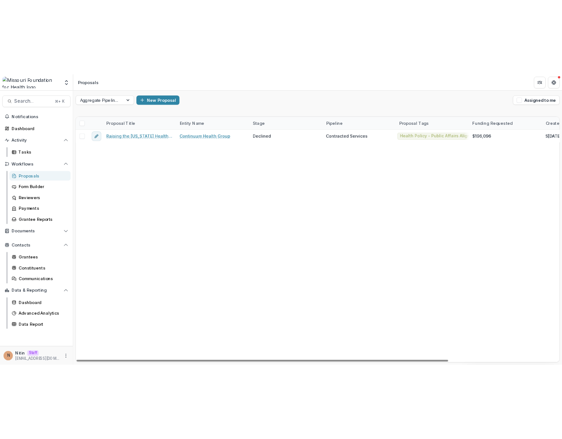
scroll to position [0, 0]
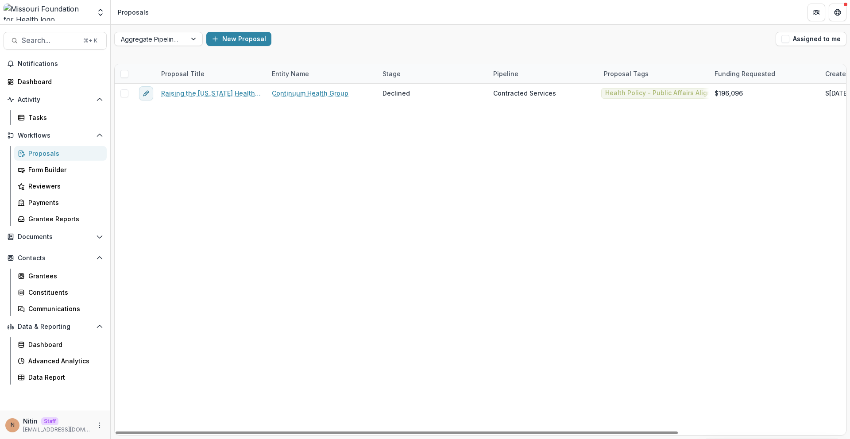
click at [174, 75] on div "Proposal Title" at bounding box center [183, 73] width 54 height 9
click at [193, 93] on input "**********" at bounding box center [211, 94] width 106 height 14
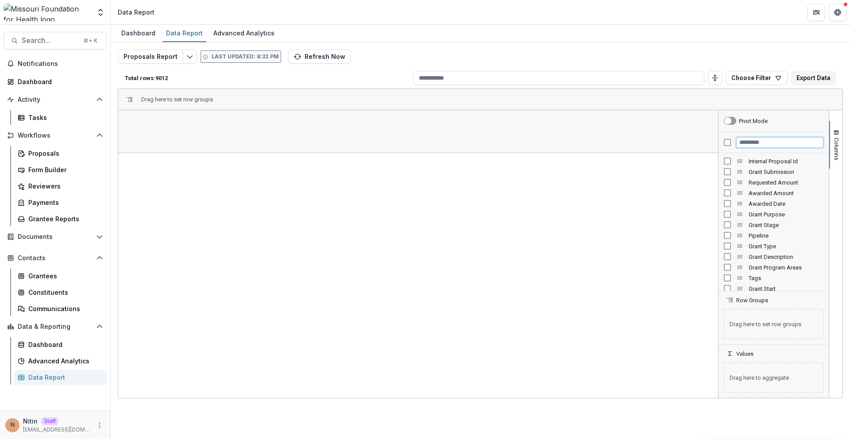
click at [753, 143] on input "Filter Columns Input" at bounding box center [779, 142] width 87 height 11
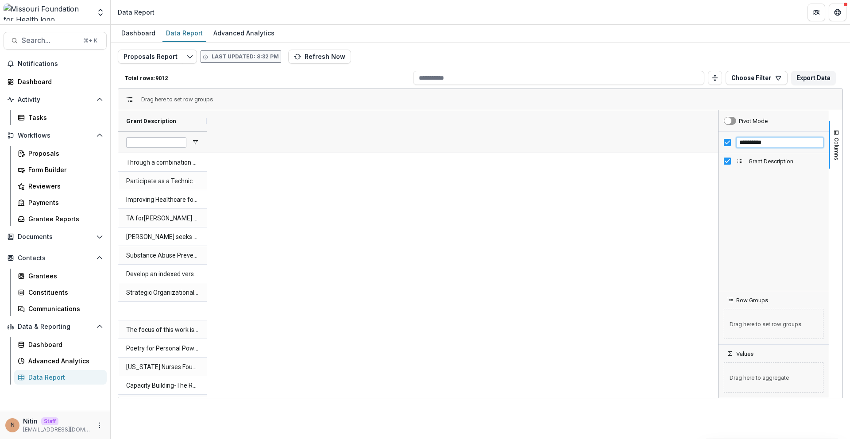
click at [744, 146] on input "**********" at bounding box center [779, 142] width 87 height 11
type input "**********"
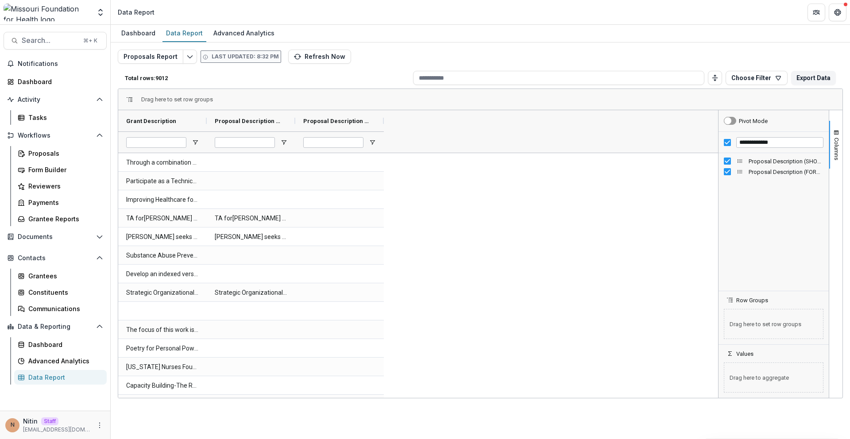
click at [730, 208] on div "Proposal Description (SHORT_TEXT) Proposal Description (FORMATTED_TEXT)" at bounding box center [773, 222] width 110 height 138
click at [178, 122] on div "Grant Description" at bounding box center [159, 120] width 66 height 17
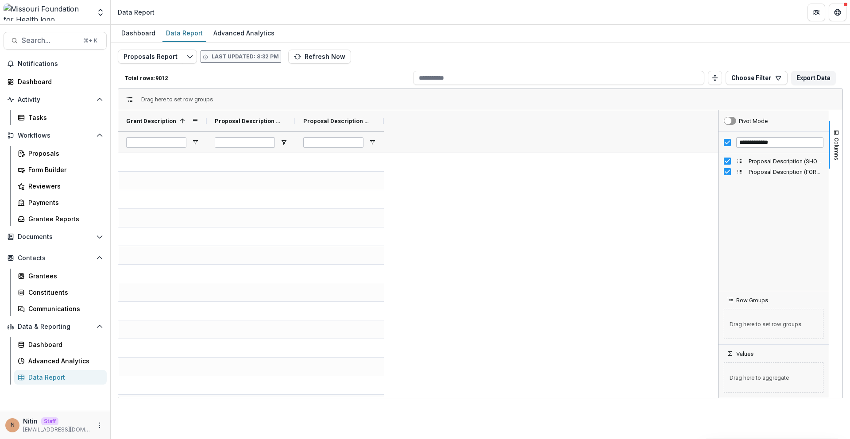
click at [179, 122] on span at bounding box center [182, 120] width 7 height 7
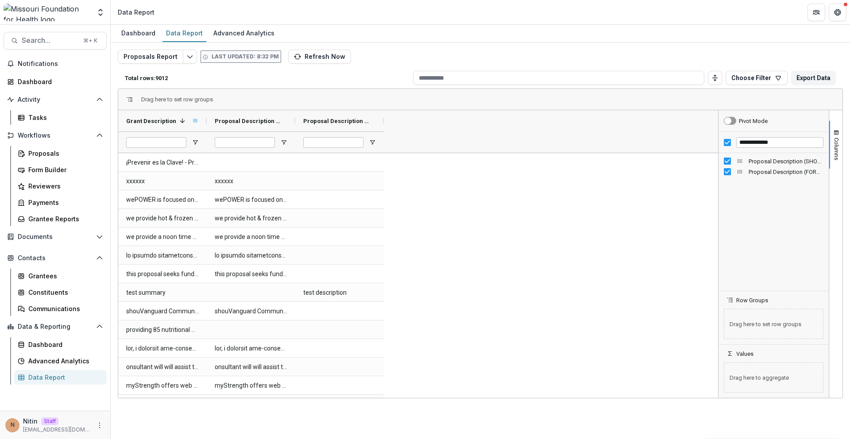
click at [192, 122] on span at bounding box center [195, 120] width 7 height 7
click at [177, 127] on div "Grant Description 1" at bounding box center [159, 120] width 66 height 17
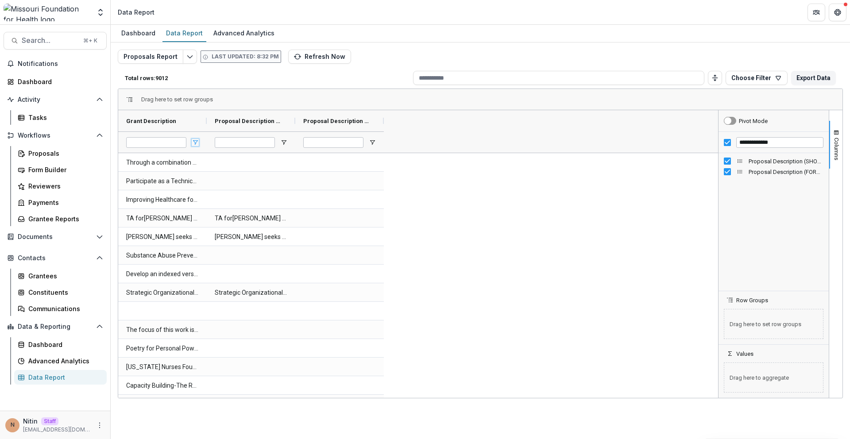
click at [195, 143] on span "Open Filter Menu" at bounding box center [195, 142] width 7 height 7
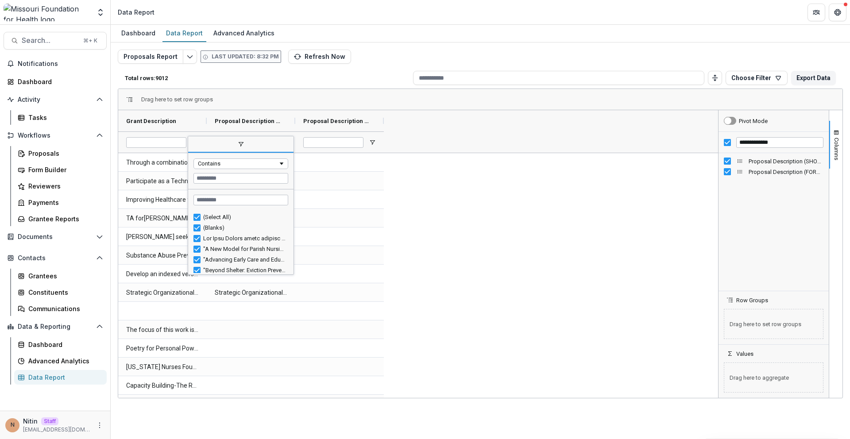
click at [211, 227] on div "(Blanks)" at bounding box center [244, 227] width 82 height 7
click at [206, 220] on div "(Select All)" at bounding box center [244, 217] width 82 height 7
click at [206, 228] on div "(Blanks)" at bounding box center [244, 227] width 82 height 7
type input "**********"
click at [206, 226] on div "(Blanks)" at bounding box center [244, 227] width 82 height 7
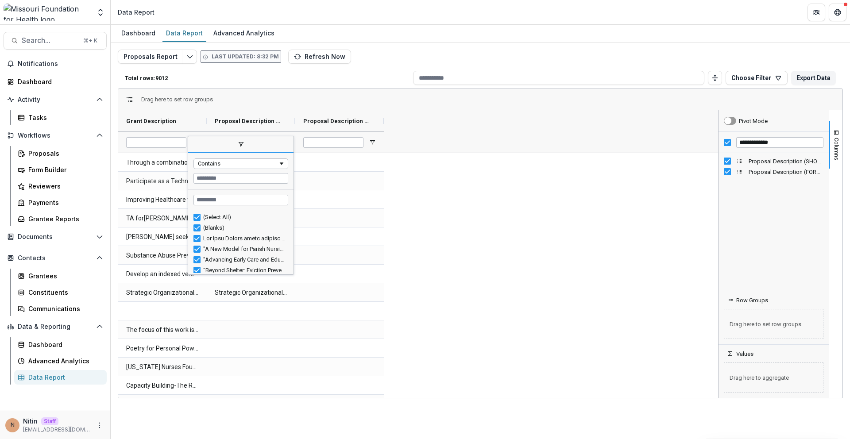
click at [206, 214] on div "(Select All)" at bounding box center [244, 217] width 82 height 7
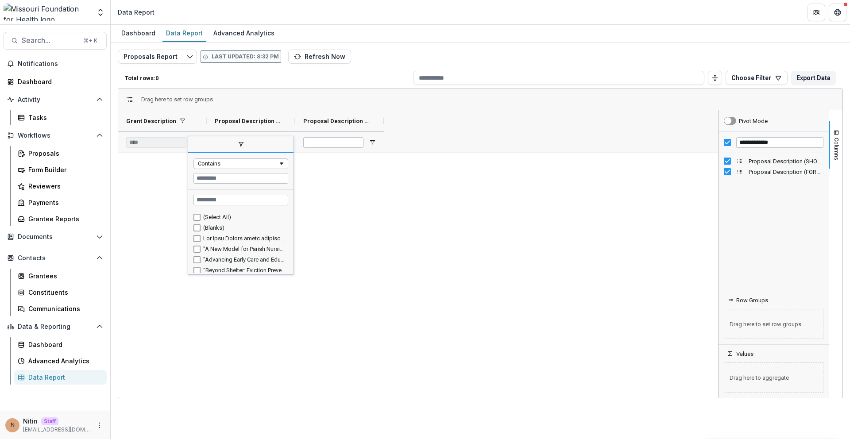
click at [206, 226] on div "(Blanks)" at bounding box center [244, 227] width 82 height 7
type input "**********"
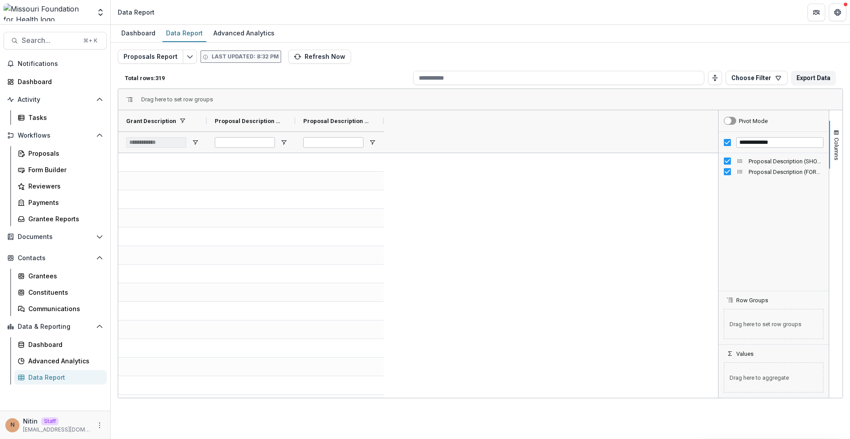
click at [394, 139] on div "Grant Description Proposal Description (SHORT_TEXT) Proposal Description (FORMA…" at bounding box center [418, 131] width 600 height 42
click at [366, 145] on div at bounding box center [339, 141] width 89 height 21
click at [370, 145] on span "Open Filter Menu" at bounding box center [372, 142] width 7 height 7
click at [282, 142] on span "Open Filter Menu" at bounding box center [283, 142] width 7 height 7
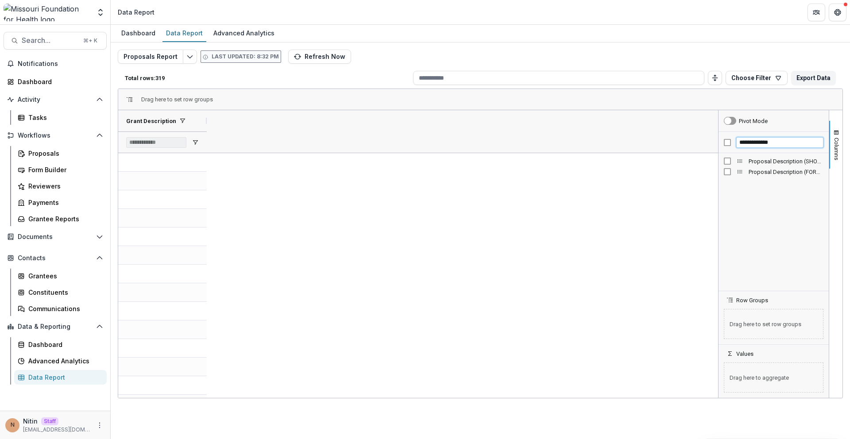
click at [746, 143] on input "**********" at bounding box center [779, 142] width 87 height 11
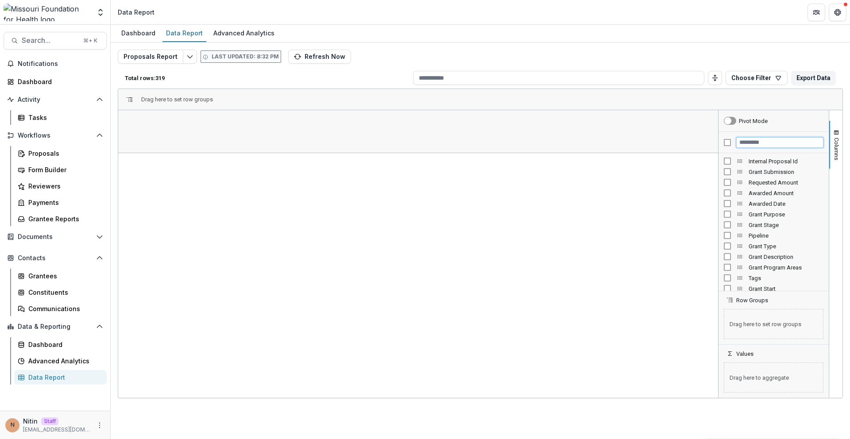
click at [749, 143] on input "Filter Columns Input" at bounding box center [779, 142] width 87 height 11
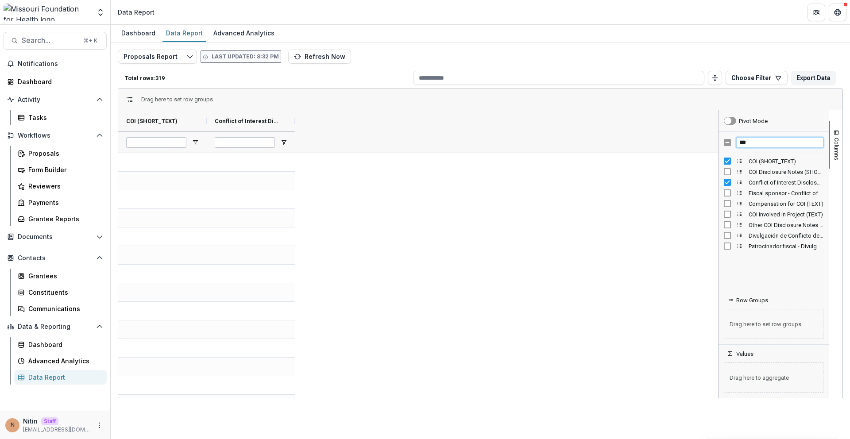
click at [758, 141] on input "***" at bounding box center [779, 142] width 87 height 11
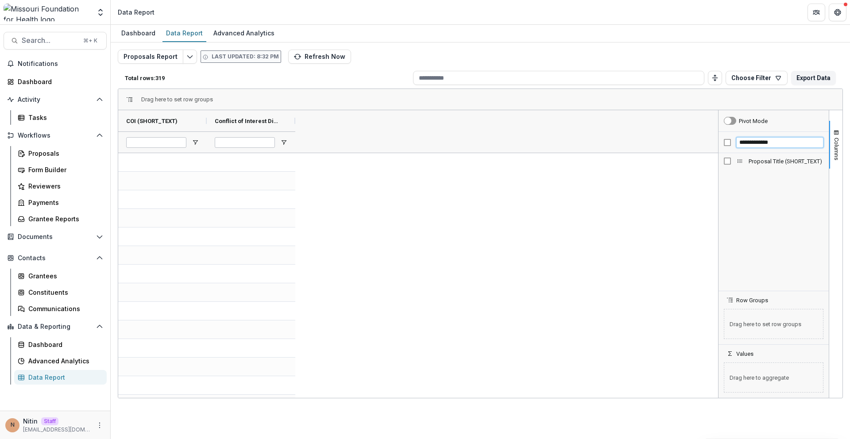
type input "**********"
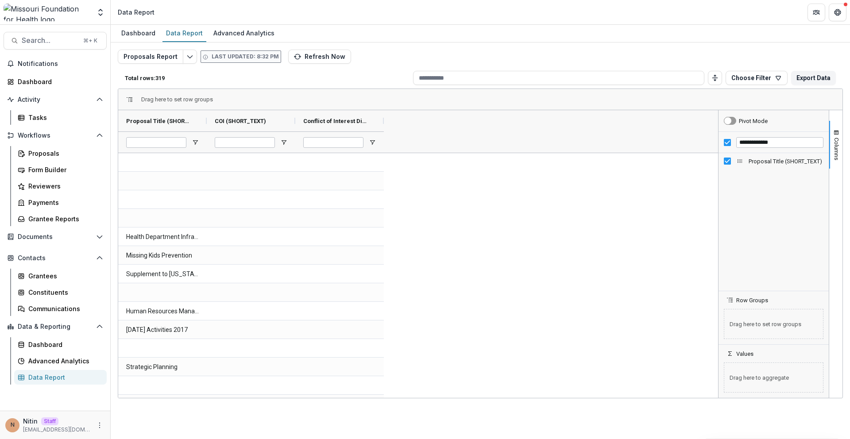
click at [283, 139] on span "Open Filter Menu" at bounding box center [283, 142] width 7 height 7
click at [297, 218] on div "(Select All)" at bounding box center [333, 217] width 82 height 7
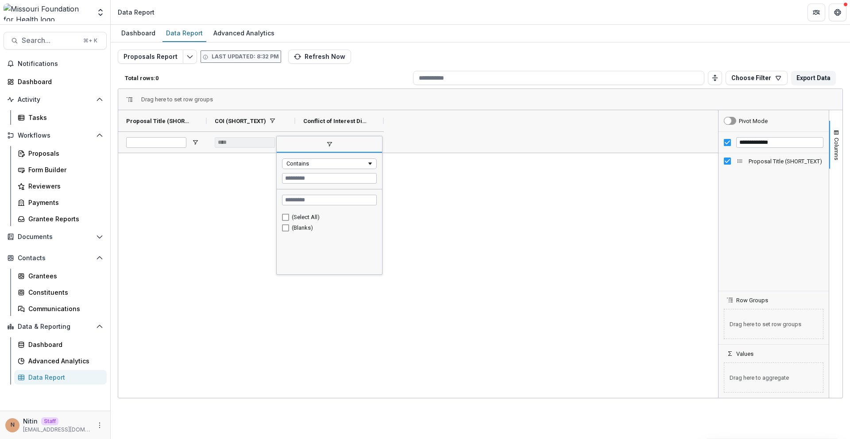
click at [299, 220] on div "(Select All)" at bounding box center [329, 217] width 95 height 11
click at [299, 226] on div "(Blanks)" at bounding box center [333, 227] width 82 height 7
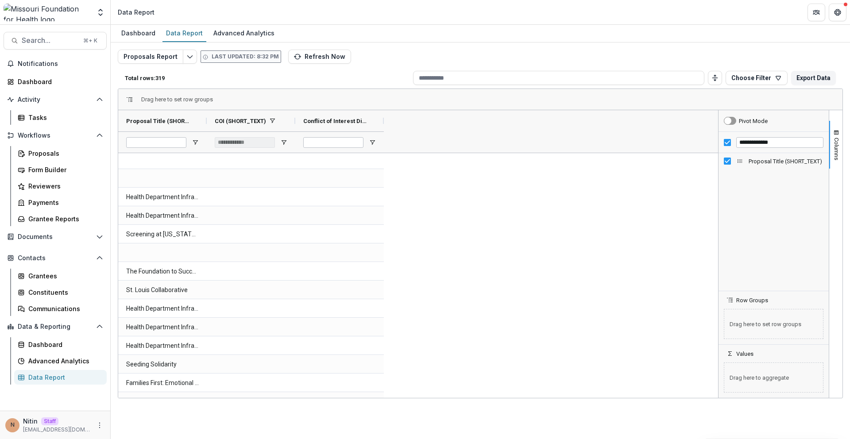
scroll to position [1463, 0]
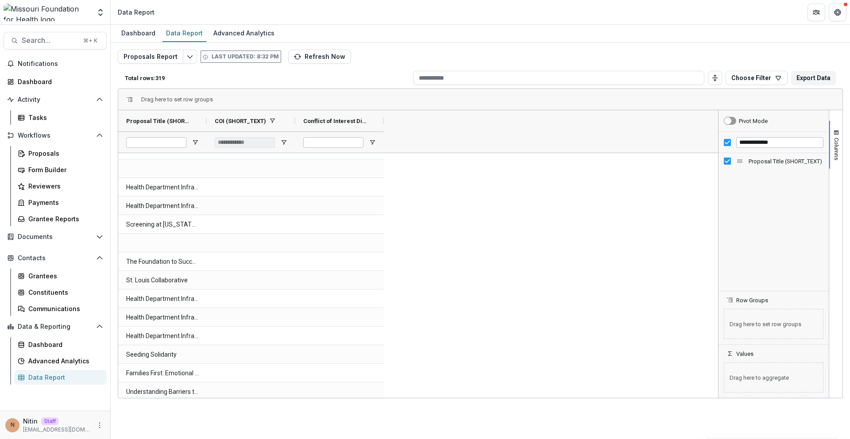
drag, startPoint x: 717, startPoint y: 220, endPoint x: 715, endPoint y: 275, distance: 55.8
click at [717, 275] on div at bounding box center [718, 254] width 2 height 288
drag, startPoint x: 715, startPoint y: 217, endPoint x: 710, endPoint y: 247, distance: 30.9
click at [715, 246] on div at bounding box center [716, 254] width 2 height 288
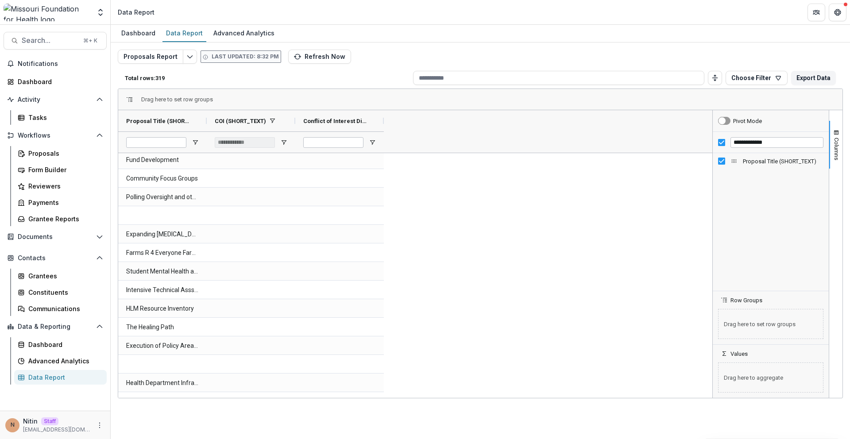
scroll to position [0, 0]
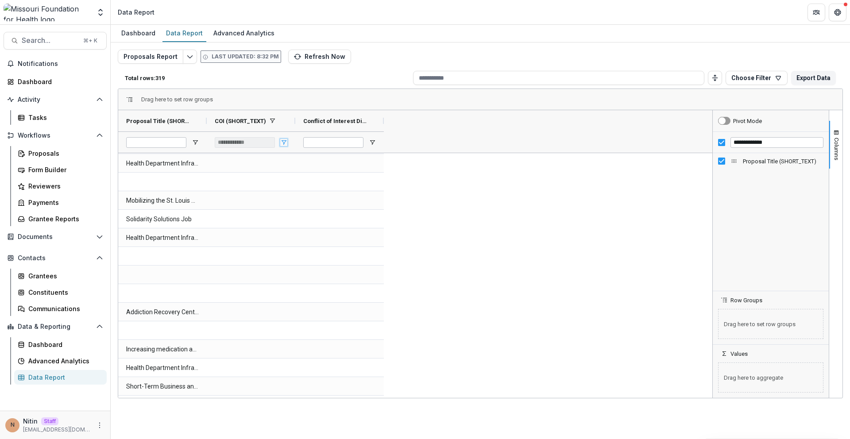
click at [280, 140] on span "Open Filter Menu" at bounding box center [283, 142] width 7 height 7
type input "***"
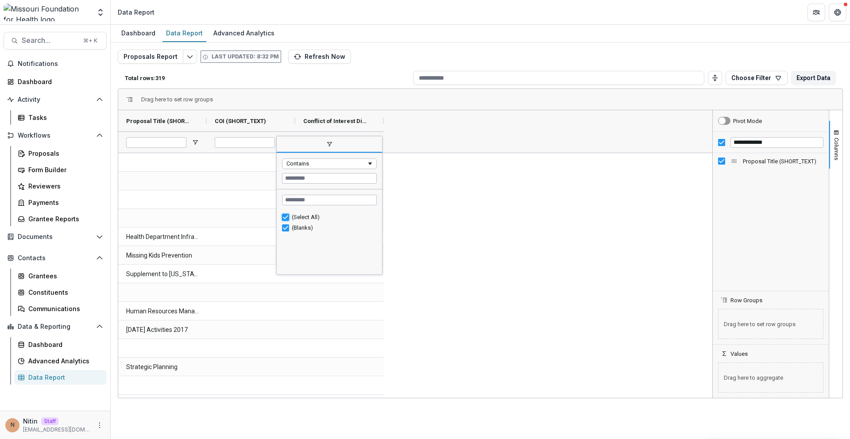
type input "***"
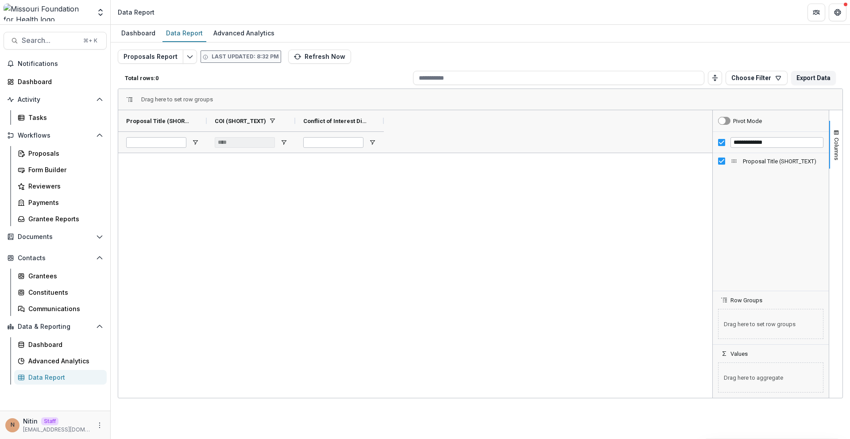
click at [422, 177] on div at bounding box center [415, 275] width 594 height 245
click at [282, 144] on span "Open Filter Menu" at bounding box center [283, 142] width 7 height 7
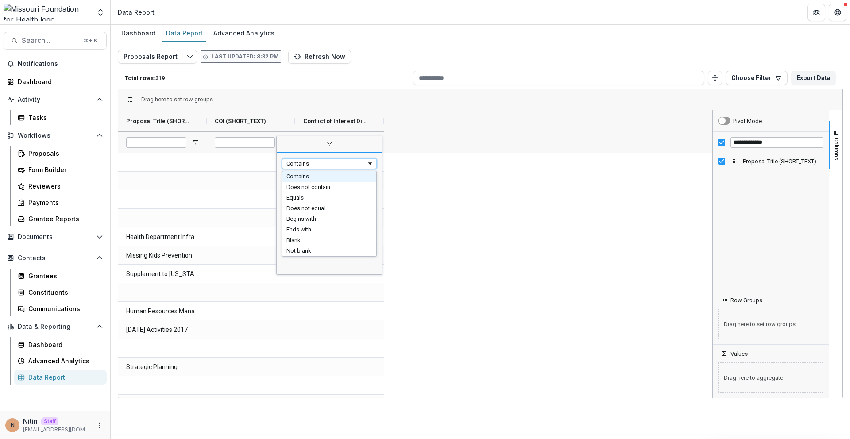
click at [300, 163] on div "Contains" at bounding box center [326, 163] width 80 height 7
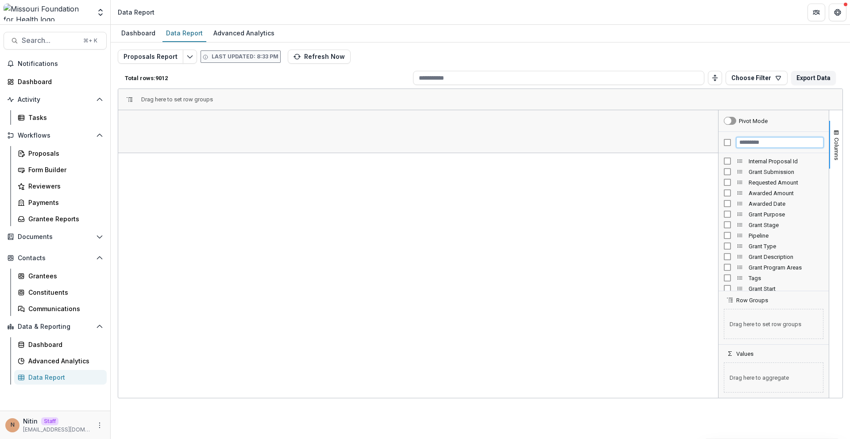
click at [760, 144] on input "Filter Columns Input" at bounding box center [779, 142] width 87 height 11
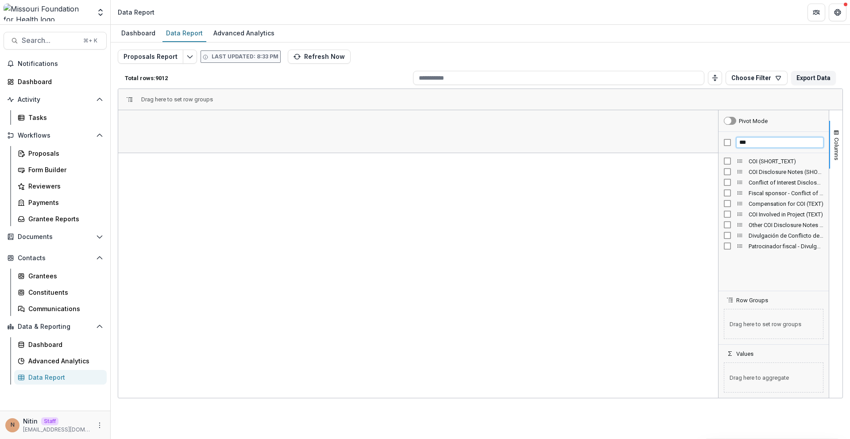
type input "***"
click at [759, 147] on input "***" at bounding box center [779, 142] width 87 height 11
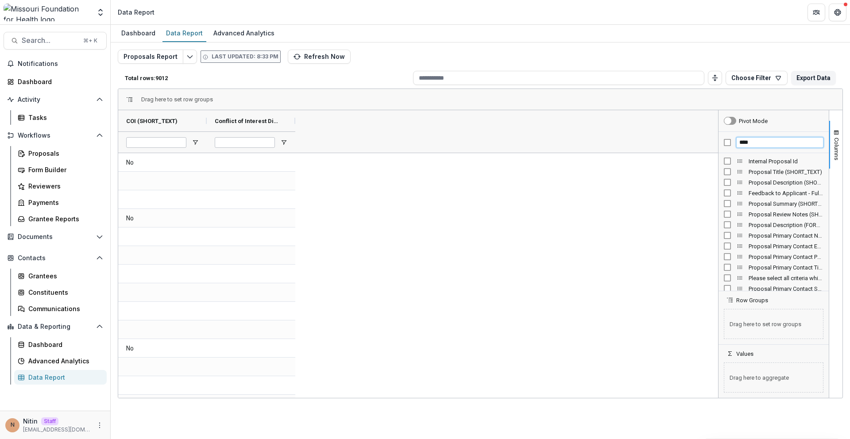
type input "****"
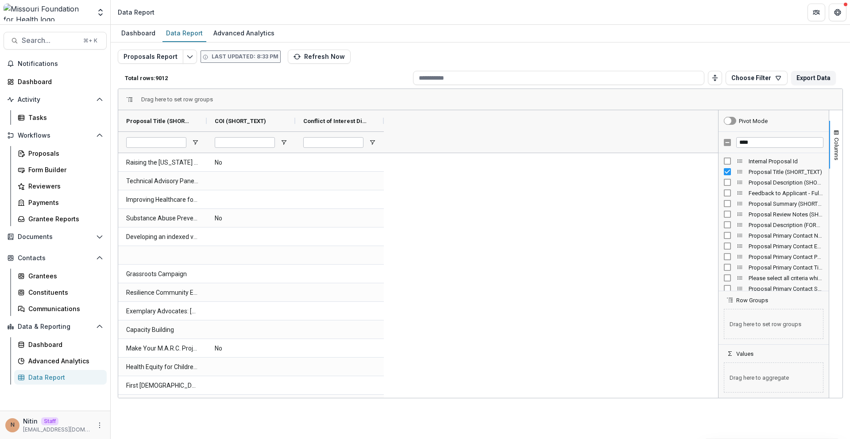
click at [490, 135] on div "Proposal Title (SHORT_TEXT) COI (SHORT_TEXT) Conflict of Interest Disclosure (M…" at bounding box center [418, 131] width 600 height 42
click at [287, 142] on span "Open Filter Menu" at bounding box center [283, 142] width 7 height 7
type input "**********"
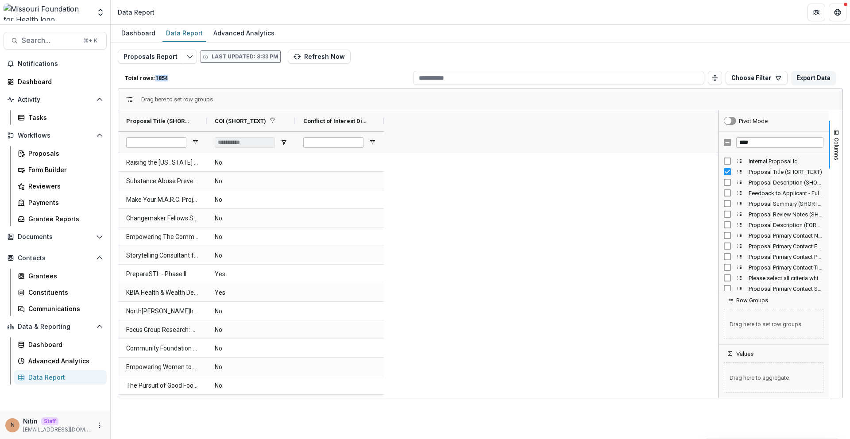
drag, startPoint x: 158, startPoint y: 80, endPoint x: 179, endPoint y: 80, distance: 21.7
click at [179, 80] on p "Total rows: 1854" at bounding box center [267, 78] width 285 height 7
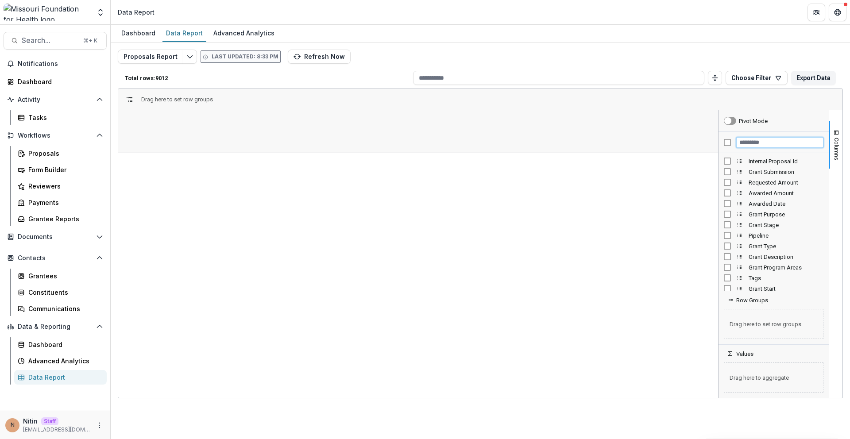
click at [562, 143] on input "Filter Columns Input" at bounding box center [779, 142] width 87 height 11
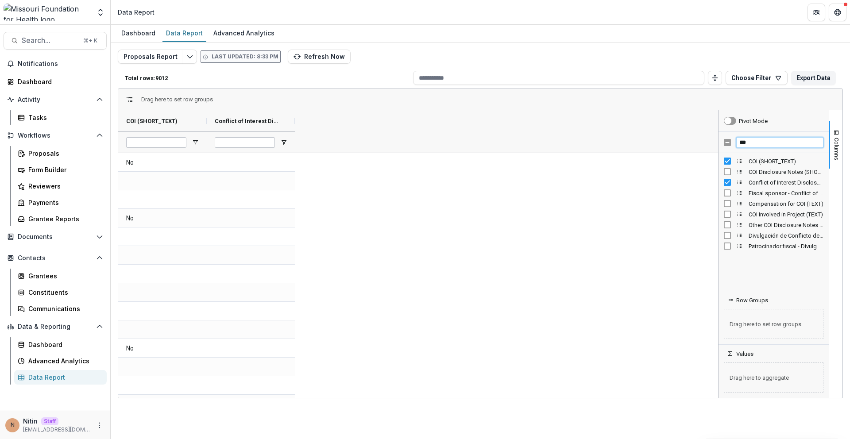
click at [562, 146] on input "***" at bounding box center [779, 142] width 87 height 11
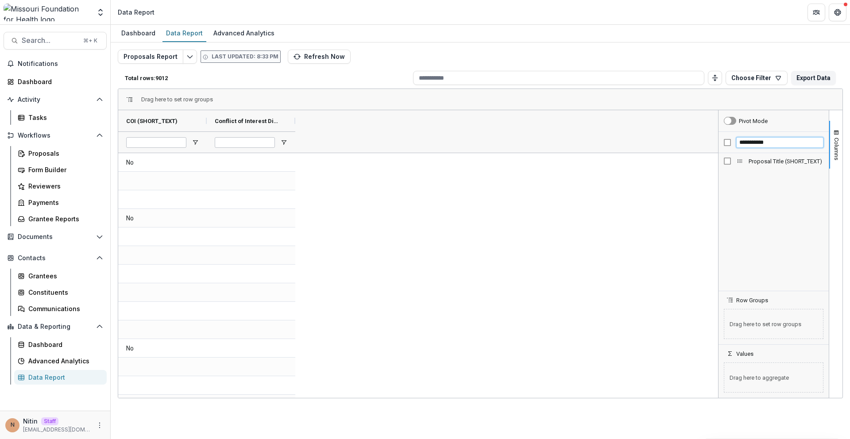
type input "**********"
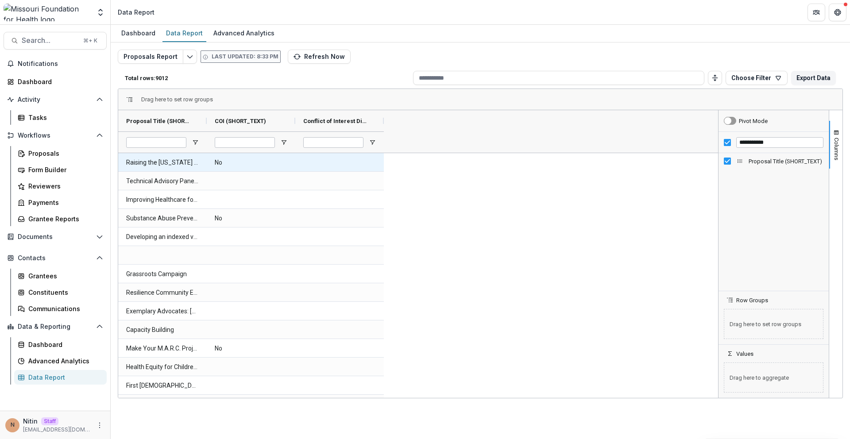
click at [168, 162] on \(SHORT_TEXT\)-522 "Raising the [US_STATE] Health Foundation's Profile in the National Health Polic…" at bounding box center [162, 163] width 73 height 18
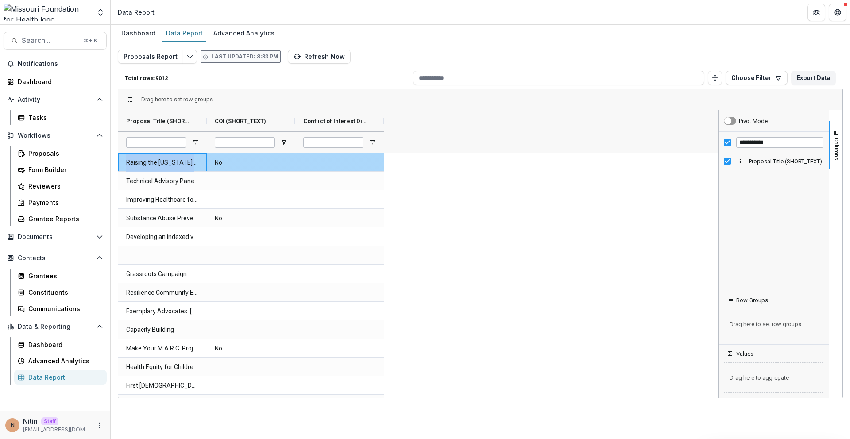
click at [168, 162] on \(SHORT_TEXT\)-522 "Raising the [US_STATE] Health Foundation's Profile in the National Health Polic…" at bounding box center [162, 163] width 73 height 18
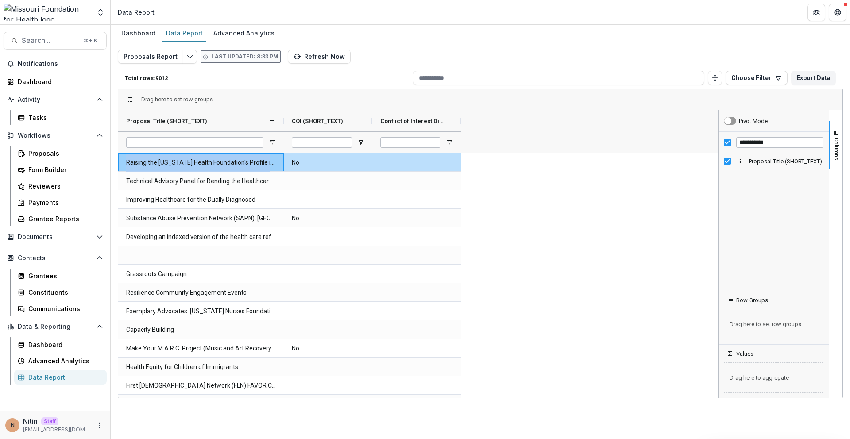
drag, startPoint x: 207, startPoint y: 121, endPoint x: 340, endPoint y: 121, distance: 132.8
click at [286, 121] on div at bounding box center [284, 120] width 4 height 21
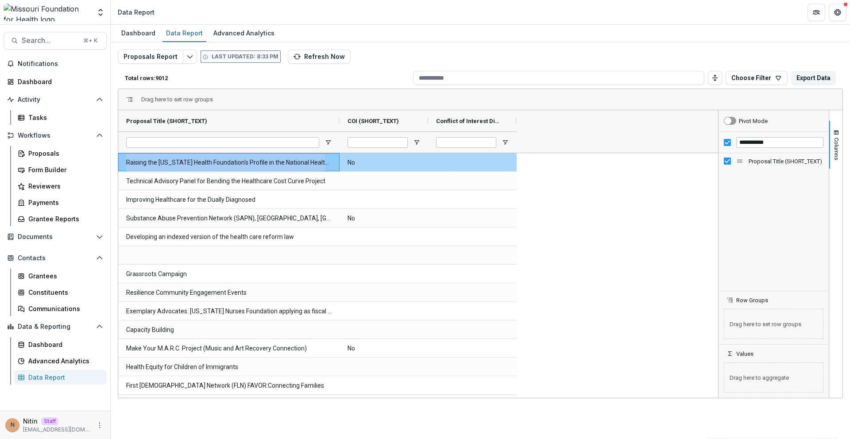
click at [255, 162] on \(SHORT_TEXT\)-522 "Raising the Missouri Health Foundation's Profile in the National Health Policy …" at bounding box center [228, 163] width 205 height 18
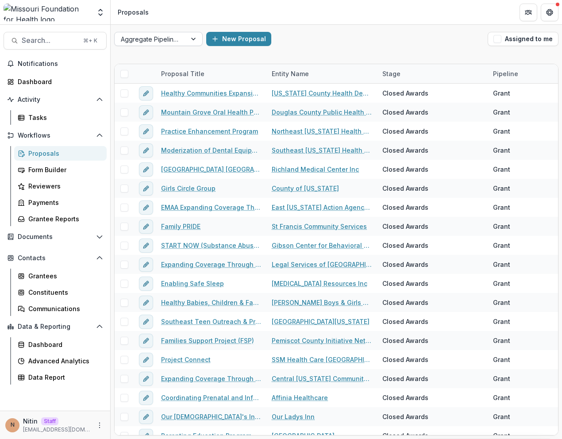
click at [189, 35] on div at bounding box center [194, 38] width 16 height 13
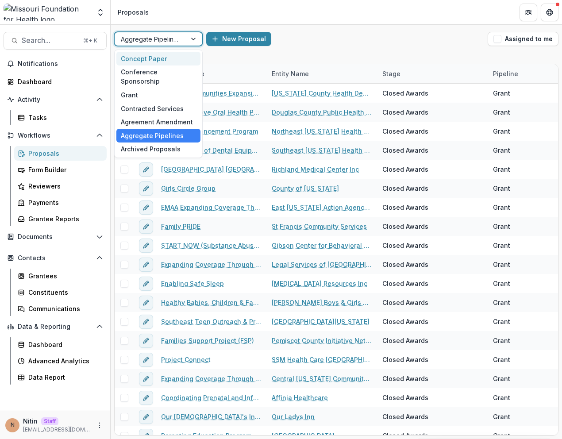
click at [174, 50] on div "Concept Paper Conference Sponsorship Grant Contracted Services Agreement Amendm…" at bounding box center [158, 104] width 89 height 108
click at [166, 56] on div "Concept Paper" at bounding box center [158, 59] width 84 height 14
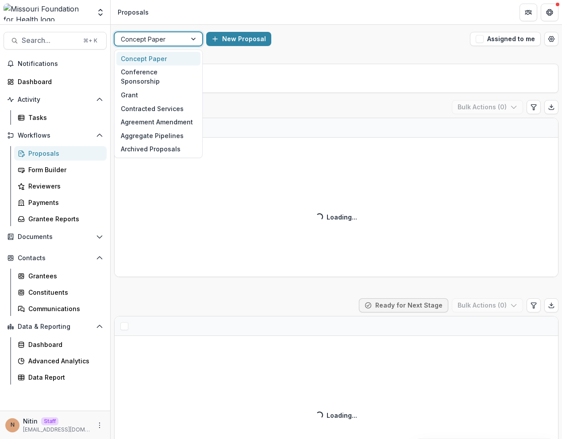
click at [168, 40] on div at bounding box center [150, 39] width 59 height 11
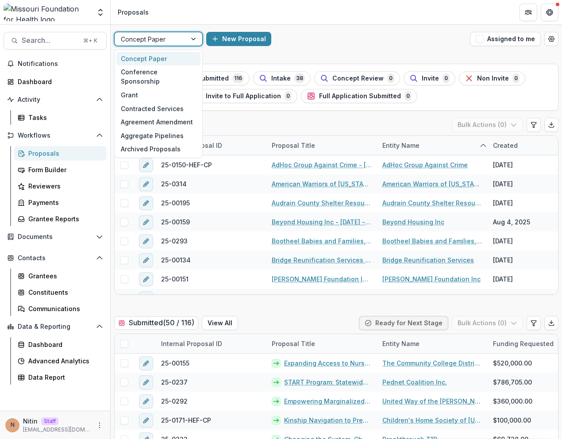
click at [172, 38] on div at bounding box center [150, 39] width 59 height 11
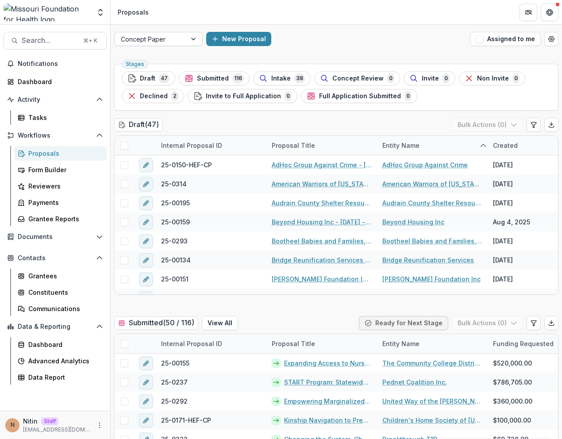
click at [139, 40] on div at bounding box center [150, 39] width 59 height 11
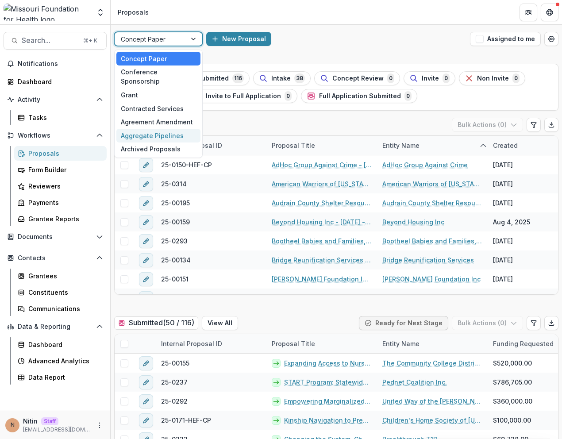
click at [149, 129] on div "Aggregate Pipelines" at bounding box center [158, 136] width 84 height 14
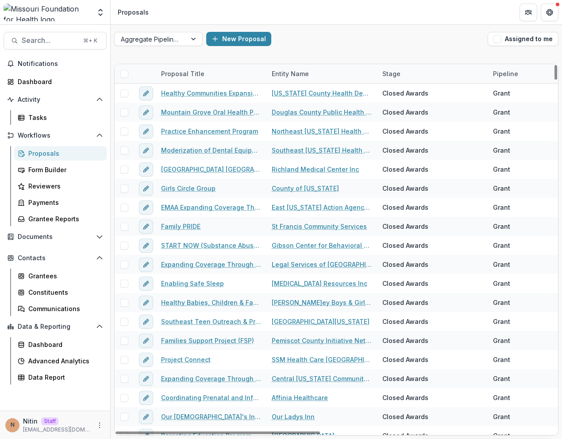
click at [125, 74] on span at bounding box center [124, 74] width 8 height 8
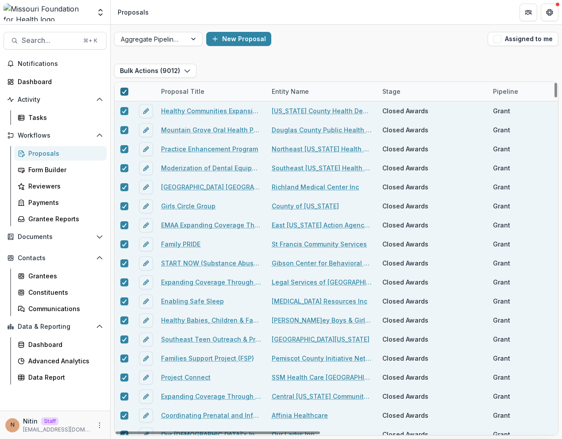
click at [123, 93] on icon at bounding box center [124, 91] width 5 height 4
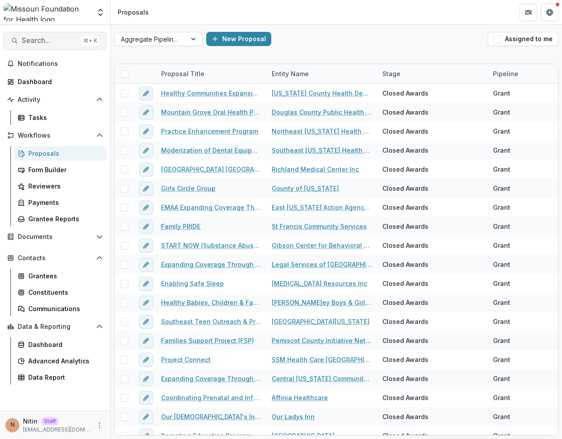
click at [70, 38] on span "Search..." at bounding box center [50, 40] width 56 height 8
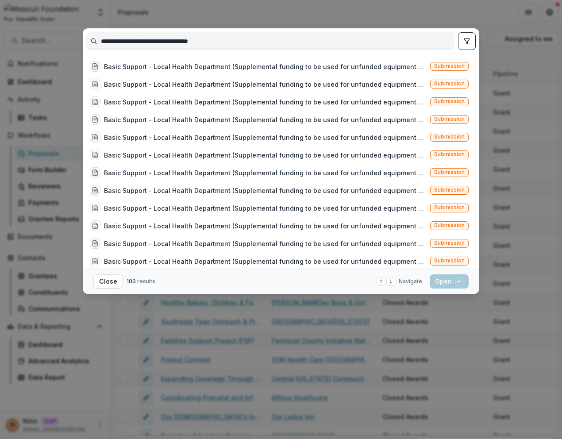
type input "**********"
click at [361, 74] on div "Basic Support - Local Health Department (Supplemental funding to be used for un…" at bounding box center [279, 67] width 386 height 18
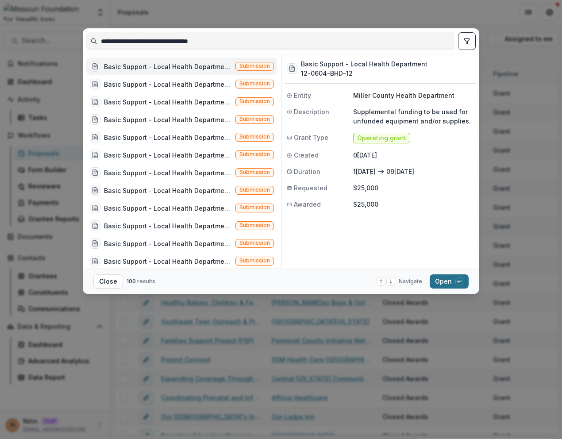
click at [461, 282] on icon "button" at bounding box center [460, 281] width 4 height 2
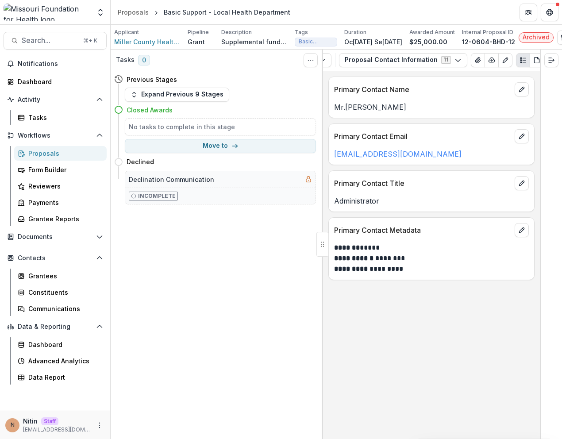
scroll to position [0, 44]
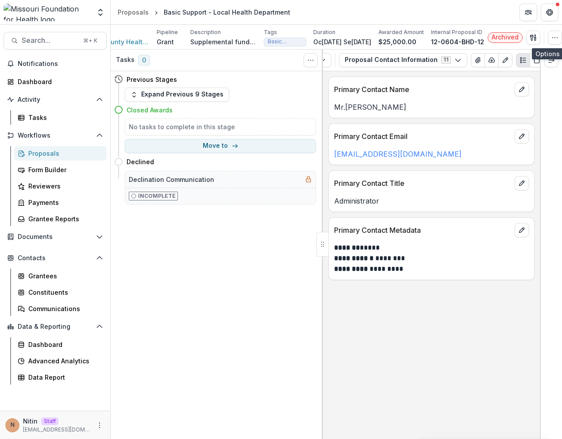
click at [548, 36] on button "button" at bounding box center [555, 38] width 14 height 14
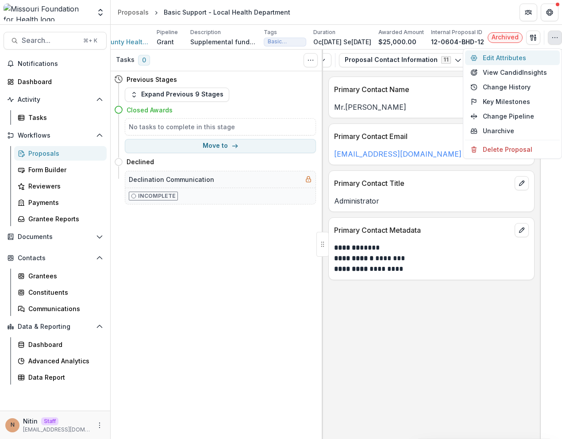
click at [526, 58] on button "Edit Attributes" at bounding box center [512, 57] width 95 height 15
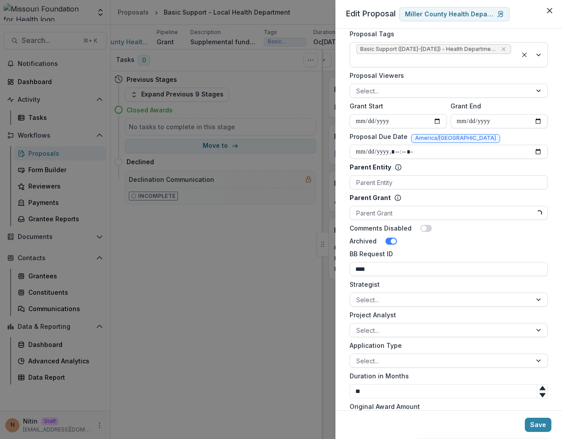
scroll to position [356, 0]
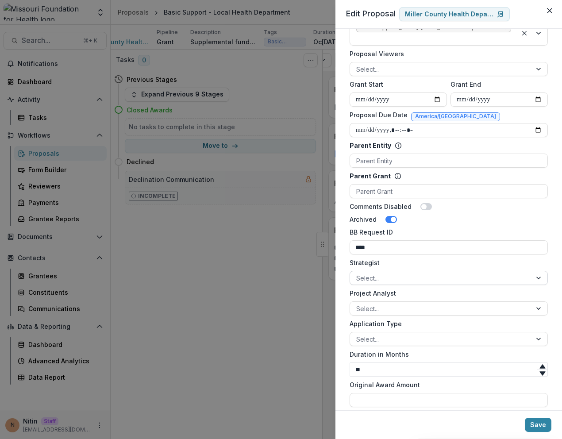
click at [415, 273] on div at bounding box center [440, 278] width 169 height 11
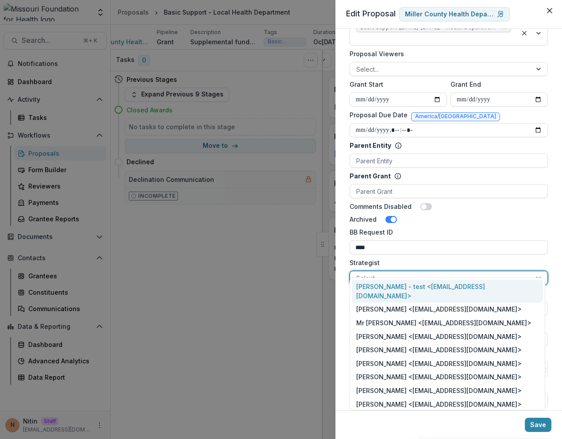
click at [415, 273] on div at bounding box center [440, 278] width 169 height 11
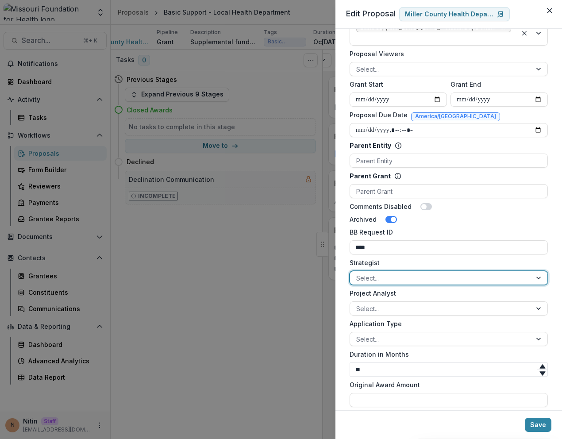
click at [316, 111] on div "**********" at bounding box center [281, 219] width 562 height 439
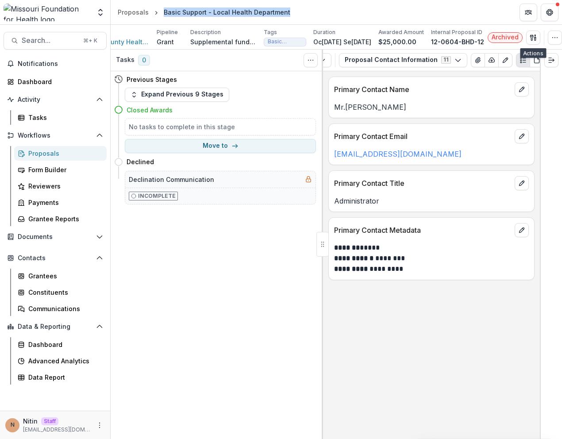
drag, startPoint x: 162, startPoint y: 12, endPoint x: 339, endPoint y: 12, distance: 176.6
click at [339, 12] on header "Proposals Basic Support - Local Health Department" at bounding box center [337, 12] width 452 height 24
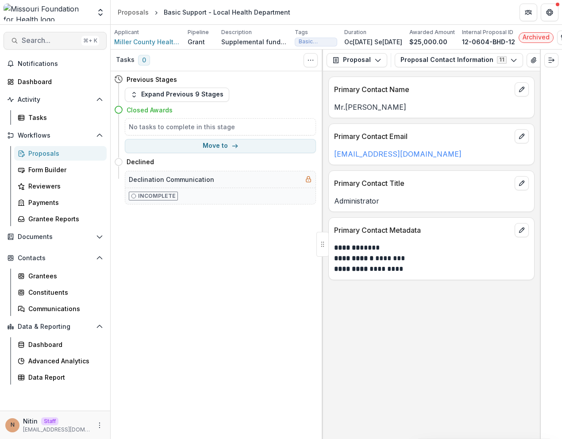
click at [66, 42] on span "Search..." at bounding box center [50, 40] width 56 height 8
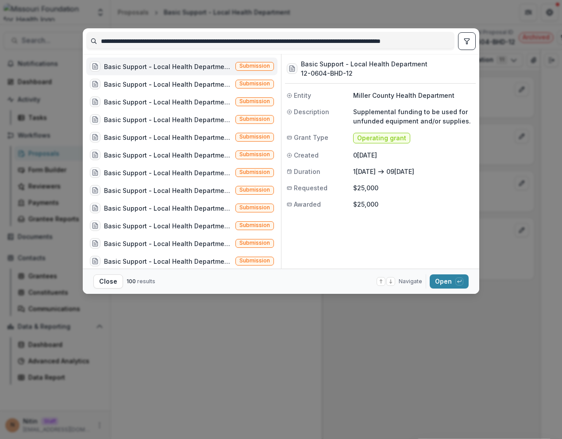
scroll to position [0, 57]
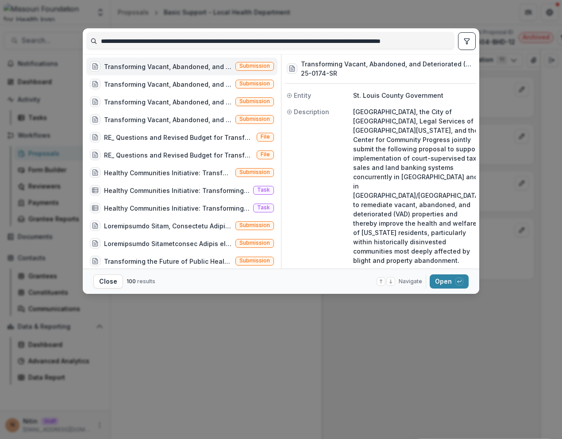
type input "**********"
click at [216, 69] on div "Transforming Vacant, Abandoned, and Deteriorated (VAD) Properties through Court…" at bounding box center [168, 66] width 128 height 9
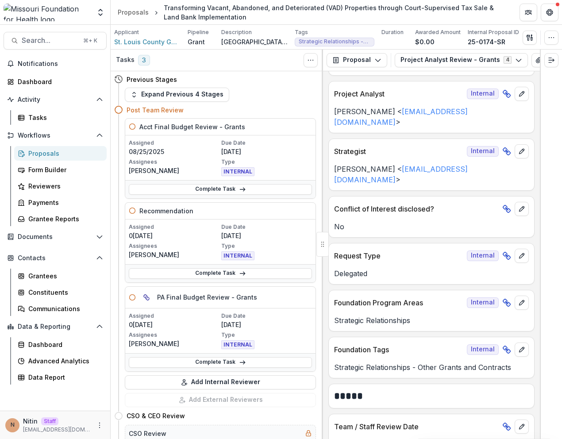
scroll to position [125, 0]
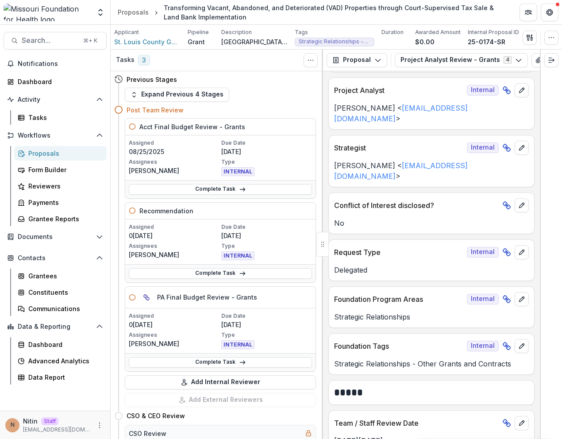
click at [458, 161] on p "Ivory Clarke < iclarke@mffh.org >" at bounding box center [431, 170] width 195 height 21
click at [518, 144] on icon "edit" at bounding box center [521, 147] width 7 height 7
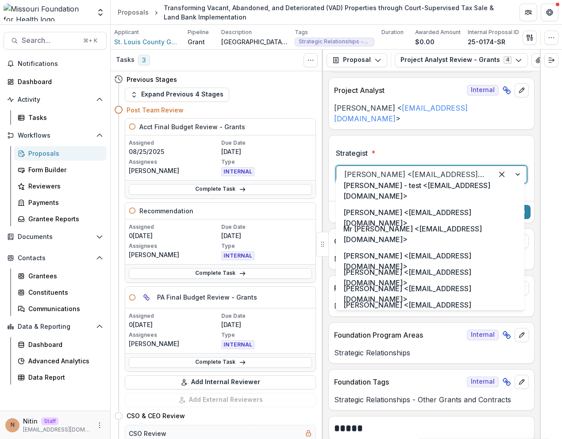
click at [475, 169] on div at bounding box center [414, 174] width 141 height 12
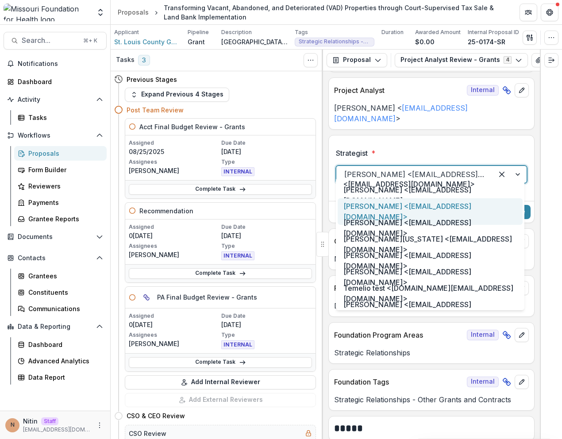
scroll to position [462, 0]
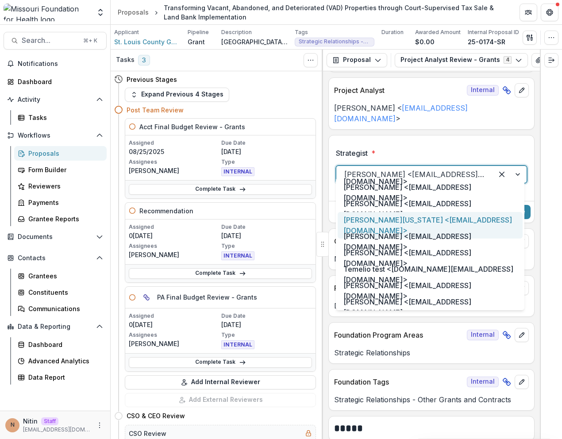
click at [546, 218] on div at bounding box center [551, 245] width 22 height 390
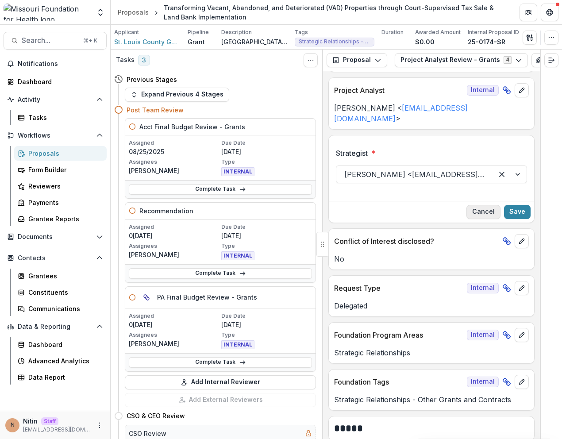
click at [485, 207] on button "Cancel" at bounding box center [484, 212] width 34 height 14
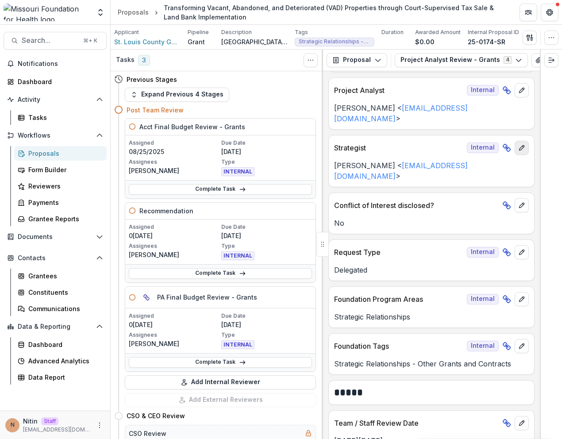
click at [518, 144] on icon "edit" at bounding box center [521, 147] width 7 height 7
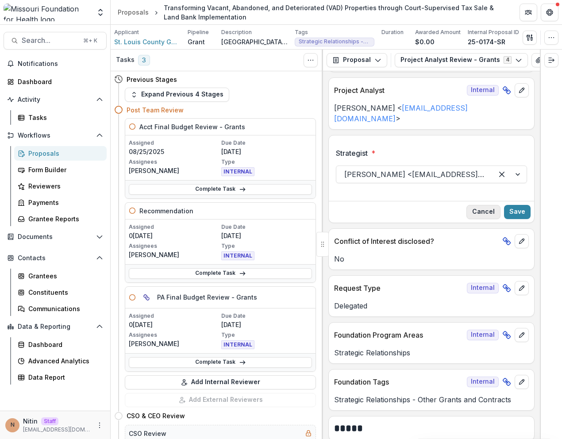
click at [482, 205] on button "Cancel" at bounding box center [484, 212] width 34 height 14
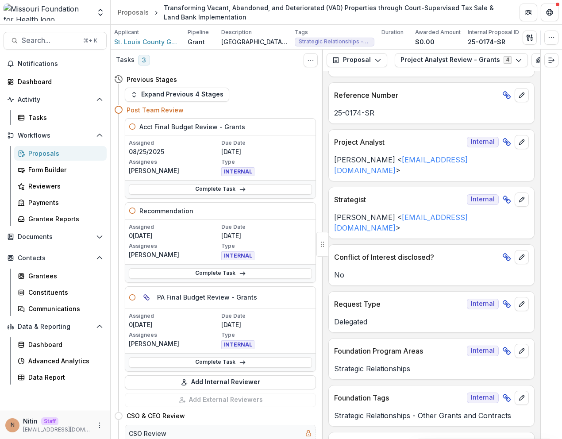
scroll to position [41, 0]
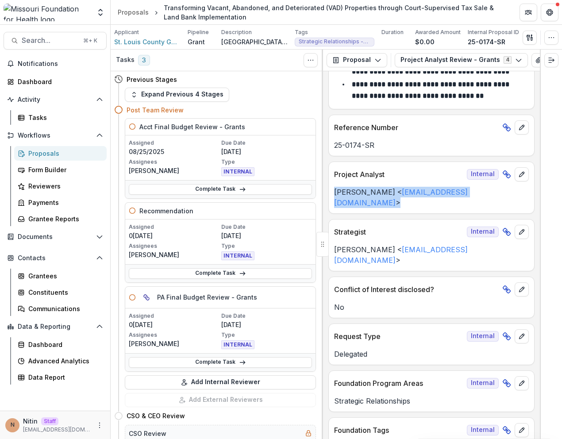
drag, startPoint x: 472, startPoint y: 195, endPoint x: 333, endPoint y: 196, distance: 139.4
click at [333, 196] on div "Deena Scotti < dlauverscotti@mffh.org >" at bounding box center [431, 197] width 205 height 21
click at [351, 98] on li "**********" at bounding box center [437, 90] width 184 height 23
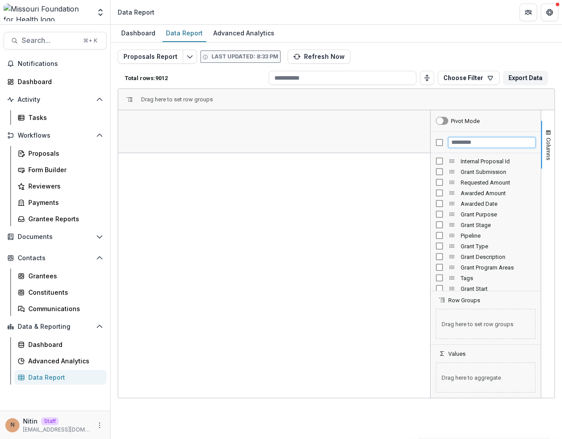
click at [467, 142] on input "Filter Columns Input" at bounding box center [491, 142] width 87 height 11
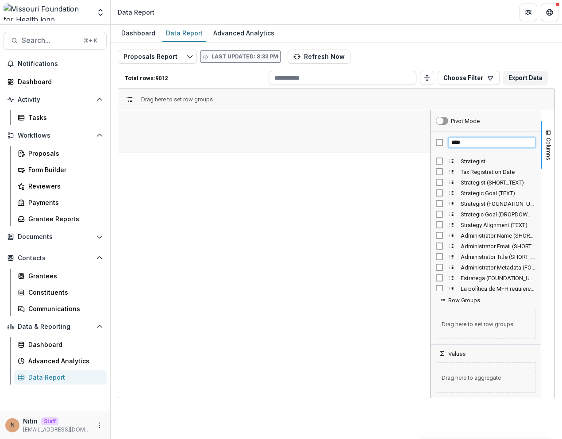
type input "****"
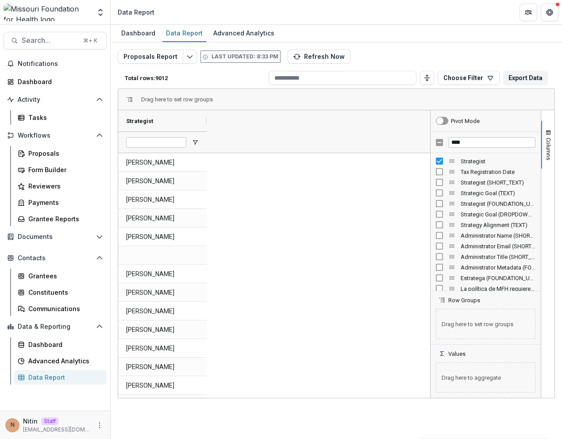
drag, startPoint x: 492, startPoint y: 162, endPoint x: 459, endPoint y: 161, distance: 32.8
click at [459, 161] on div "Strategist" at bounding box center [486, 161] width 100 height 11
click at [463, 163] on span "Strategist" at bounding box center [498, 161] width 75 height 7
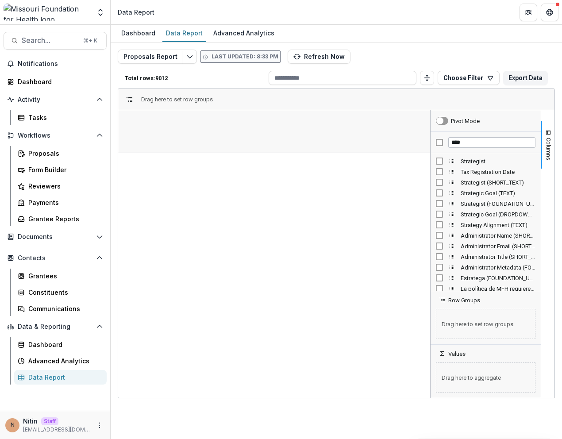
click at [466, 163] on span "Strategist" at bounding box center [498, 161] width 75 height 7
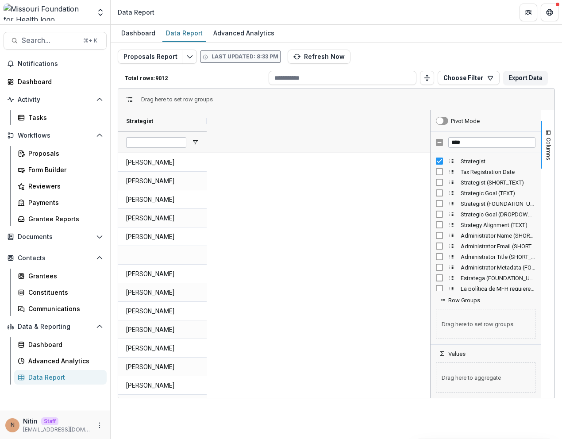
click at [466, 163] on span "Strategist" at bounding box center [498, 161] width 75 height 7
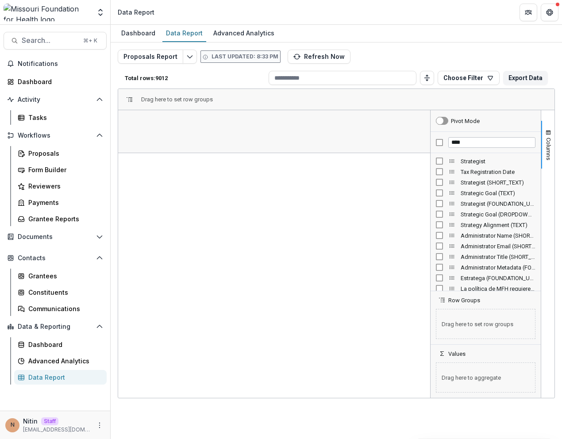
click at [469, 163] on span "Strategist" at bounding box center [498, 161] width 75 height 7
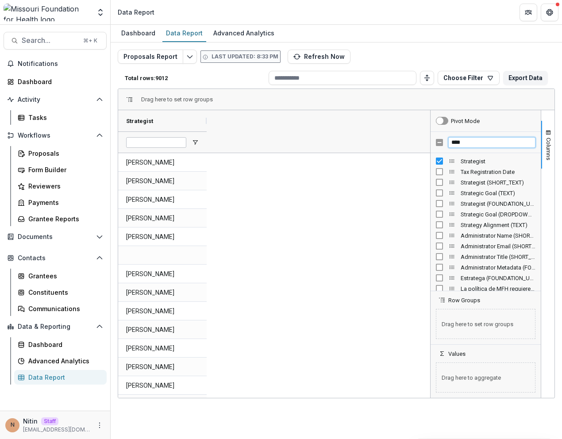
click at [468, 144] on input "****" at bounding box center [491, 142] width 87 height 11
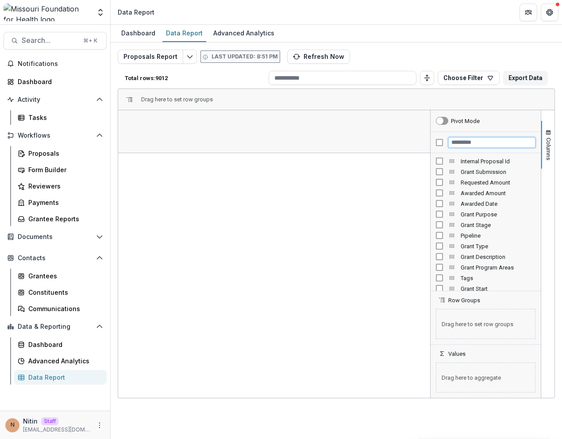
click at [475, 144] on input "Filter Columns Input" at bounding box center [491, 142] width 87 height 11
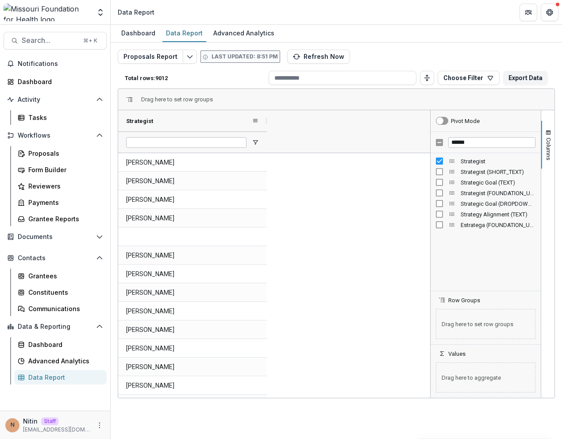
drag, startPoint x: 207, startPoint y: 123, endPoint x: 267, endPoint y: 123, distance: 60.2
click at [267, 123] on div at bounding box center [267, 120] width 4 height 21
click at [234, 124] on div "Strategist" at bounding box center [189, 120] width 126 height 17
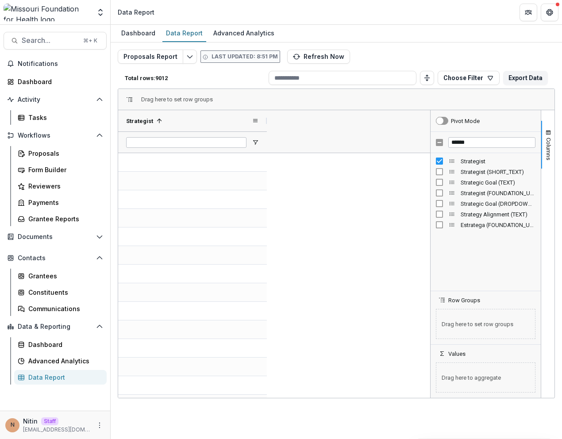
click at [234, 124] on div "Strategist 1" at bounding box center [189, 120] width 126 height 17
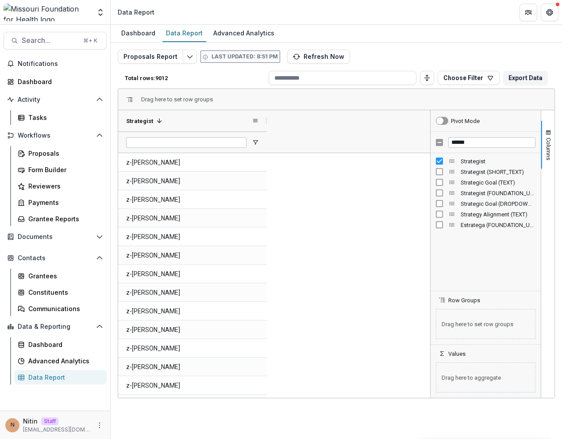
click at [234, 124] on div "Strategist 1" at bounding box center [189, 120] width 126 height 17
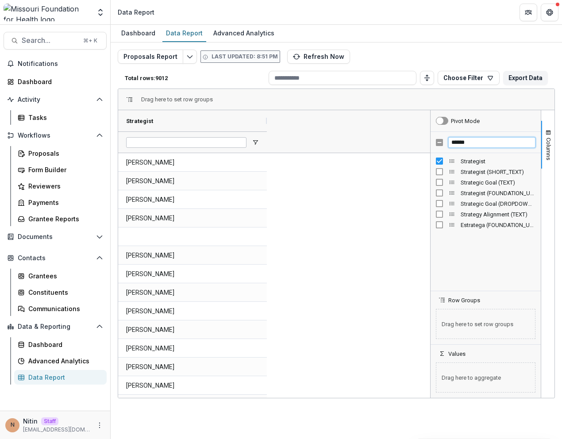
click at [472, 141] on input "******" at bounding box center [491, 142] width 87 height 11
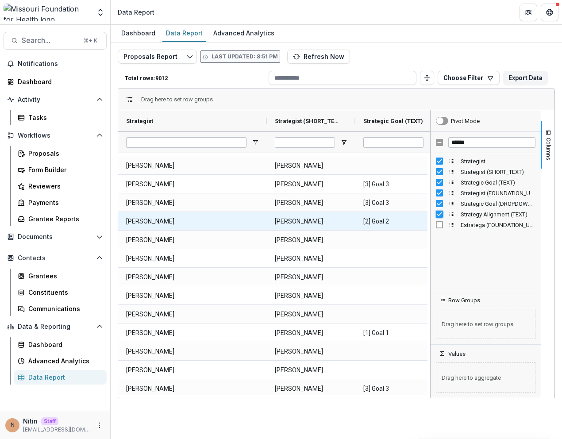
scroll to position [1011, 0]
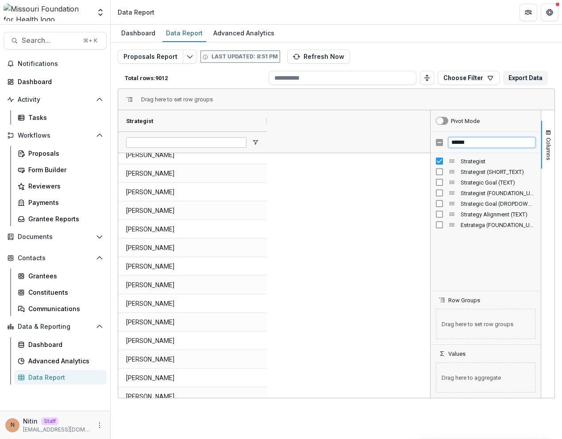
click at [466, 141] on input "******" at bounding box center [491, 142] width 87 height 11
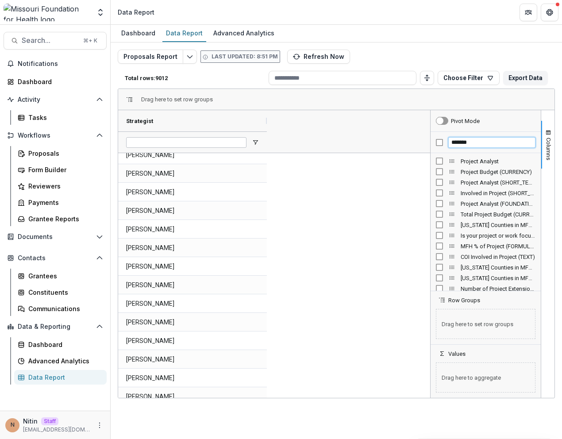
type input "*******"
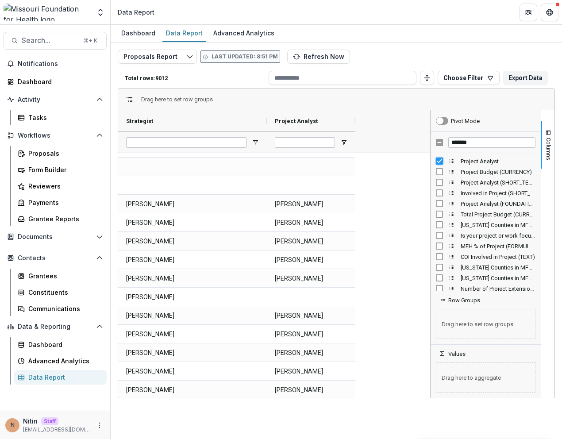
scroll to position [1978, 0]
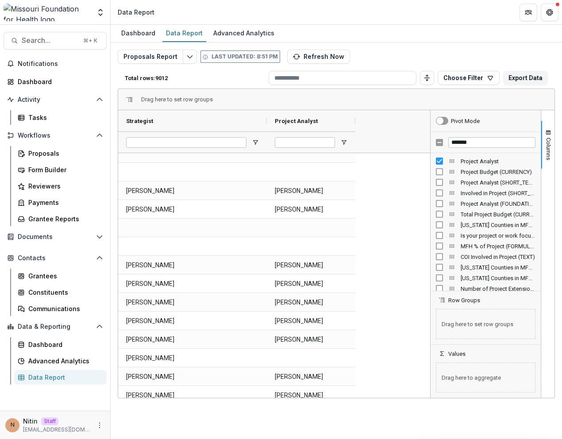
click at [345, 146] on div at bounding box center [311, 141] width 89 height 21
click at [345, 141] on span "Open Filter Menu" at bounding box center [343, 142] width 7 height 7
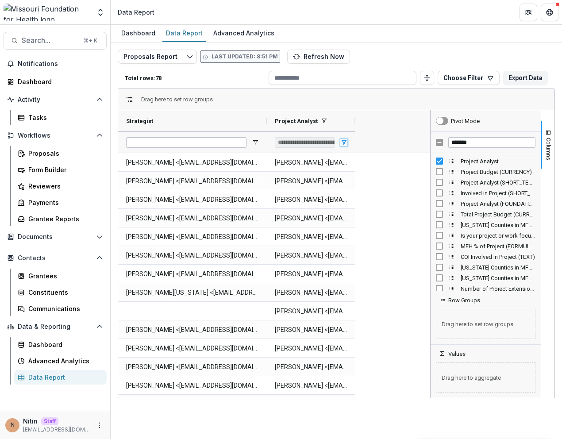
click at [342, 140] on span "Open Filter Menu" at bounding box center [343, 142] width 7 height 7
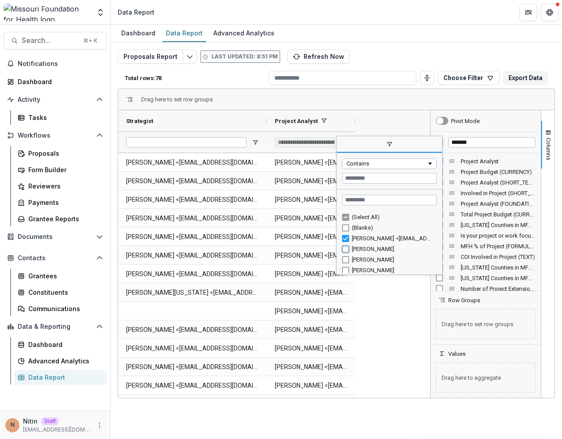
type input "**********"
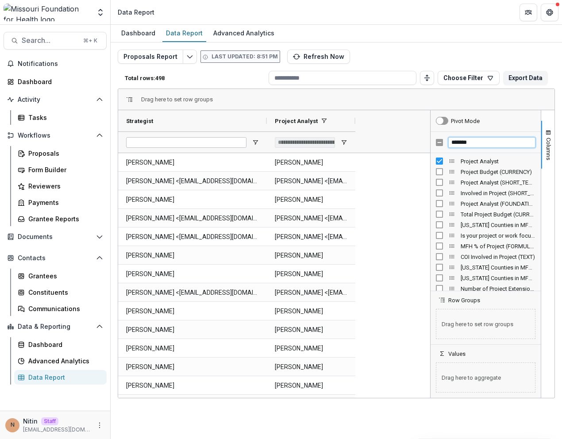
click at [461, 143] on input "*******" at bounding box center [491, 142] width 87 height 11
click at [479, 143] on input "*******" at bounding box center [491, 142] width 87 height 11
type input "********"
click at [486, 176] on div "Proposal Title (SHORT_TEXT)" at bounding box center [486, 171] width 100 height 11
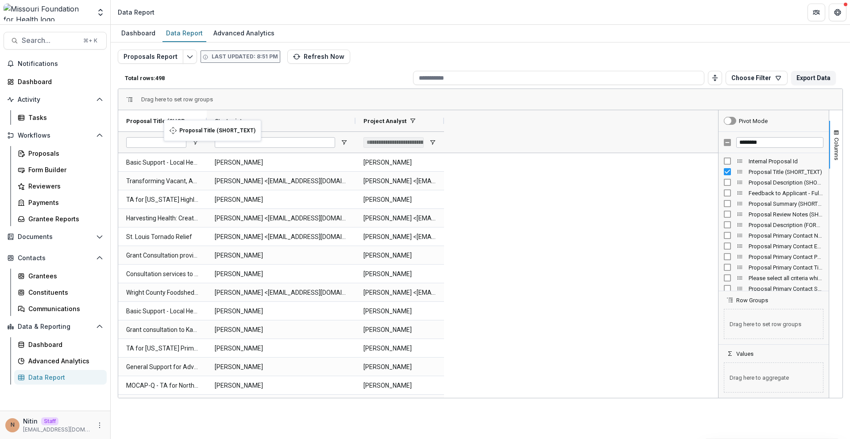
drag, startPoint x: 396, startPoint y: 125, endPoint x: 131, endPoint y: 125, distance: 264.7
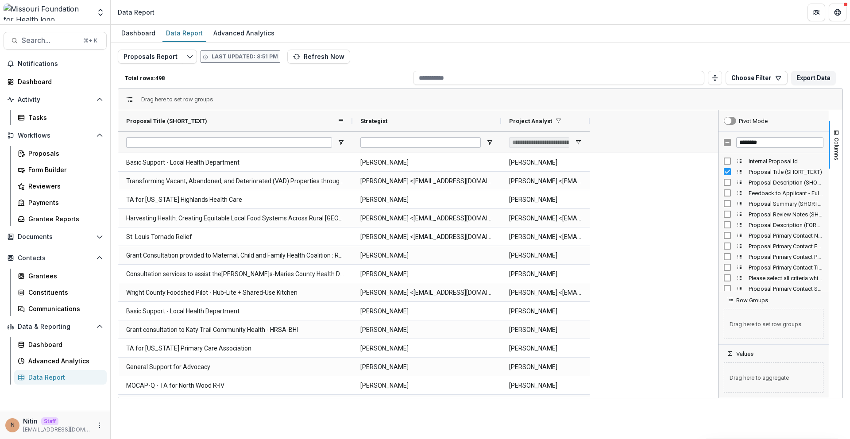
drag, startPoint x: 207, startPoint y: 121, endPoint x: 354, endPoint y: 120, distance: 147.4
click at [354, 120] on div at bounding box center [353, 120] width 4 height 21
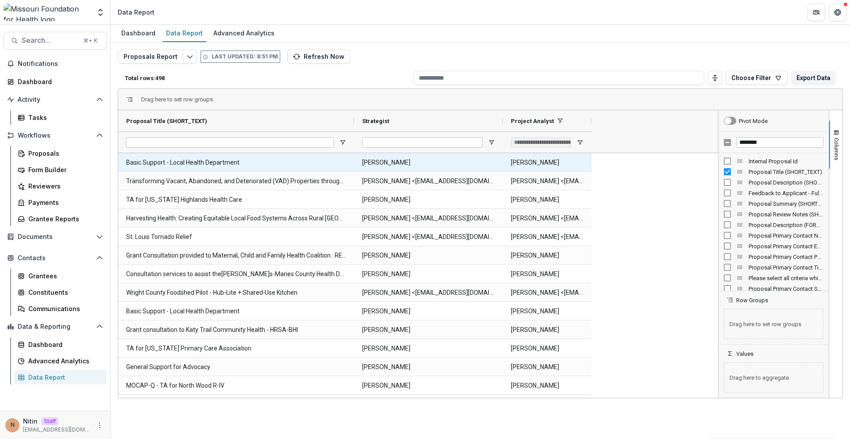
click at [219, 166] on \(SHORT_TEXT\)-1225 "Basic Support - Local Health Department" at bounding box center [236, 163] width 220 height 18
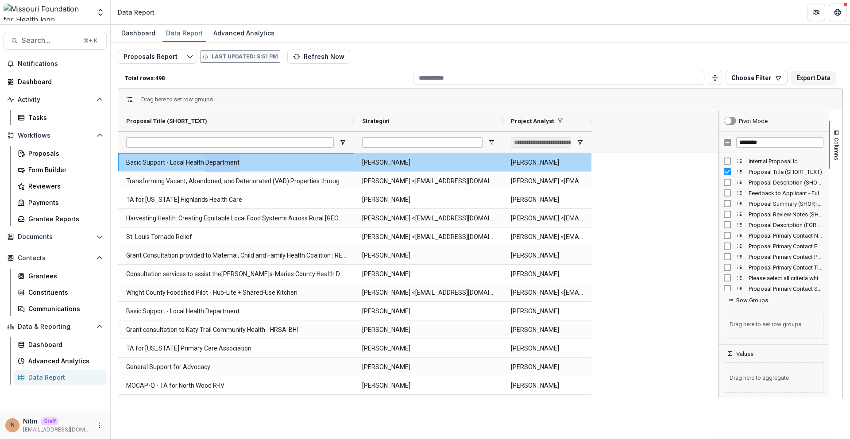
click at [219, 166] on \(SHORT_TEXT\)-1225 "Basic Support - Local Health Department" at bounding box center [236, 163] width 220 height 18
copy \(SHORT_TEXT\)-1225 "Basic Support - Local Health Department"
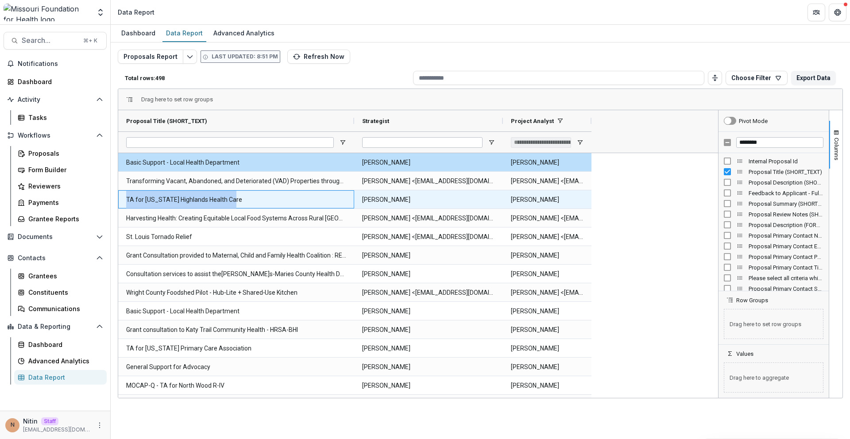
drag, startPoint x: 248, startPoint y: 195, endPoint x: 125, endPoint y: 200, distance: 123.2
click at [125, 200] on div "TA for Missouri Highlands Health Care" at bounding box center [236, 199] width 236 height 18
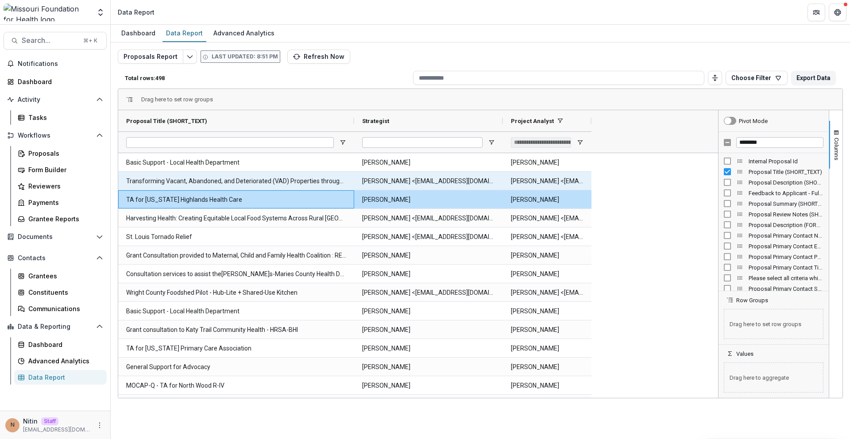
click at [144, 180] on \(SHORT_TEXT\)-1219 "Transforming Vacant, Abandoned, and Deteriorated (VAD) Properties through Court…" at bounding box center [236, 181] width 220 height 18
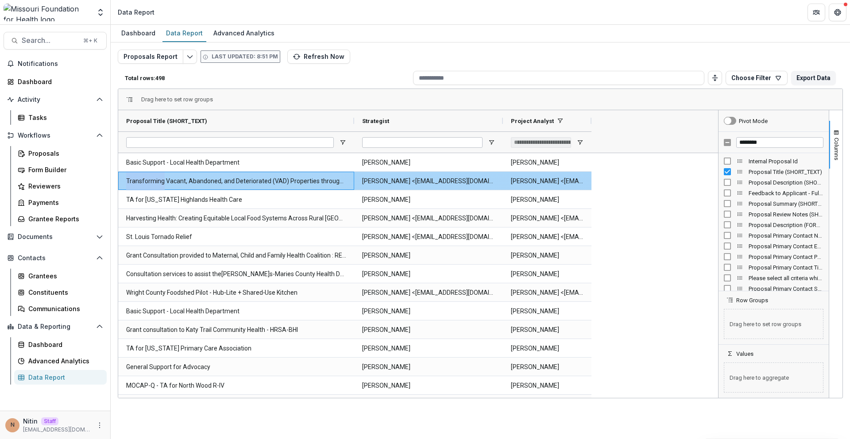
click at [144, 180] on \(SHORT_TEXT\)-1219 "Transforming Vacant, Abandoned, and Deteriorated (VAD) Properties through Court…" at bounding box center [236, 181] width 220 height 18
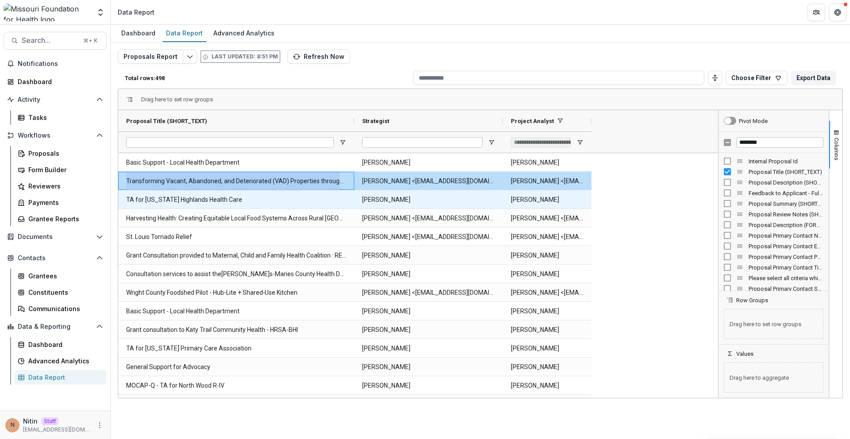
copy \(SHORT_TEXT\)-1219 "Transforming Vacant, Abandoned, and Deteriorated (VAD) Properties through Court…"
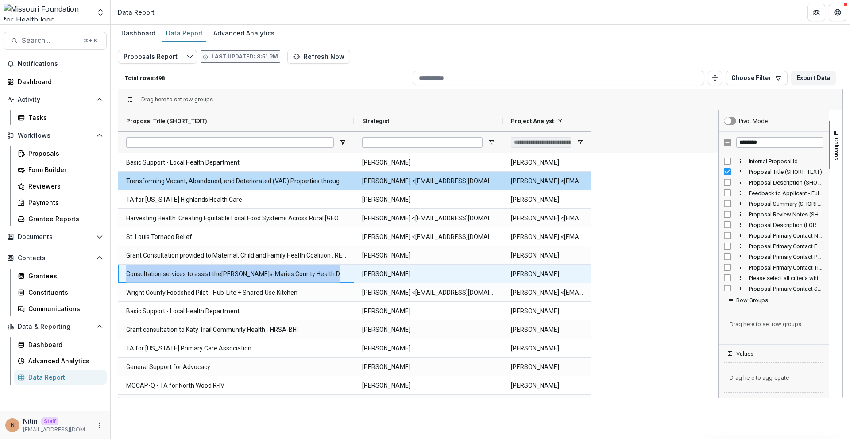
drag, startPoint x: 341, startPoint y: 274, endPoint x: 127, endPoint y: 274, distance: 214.2
click at [127, 274] on \(SHORT_TEXT\)-1228 "Consultation services to assist the Phelps-Maries County Health Department in s…" at bounding box center [236, 274] width 220 height 18
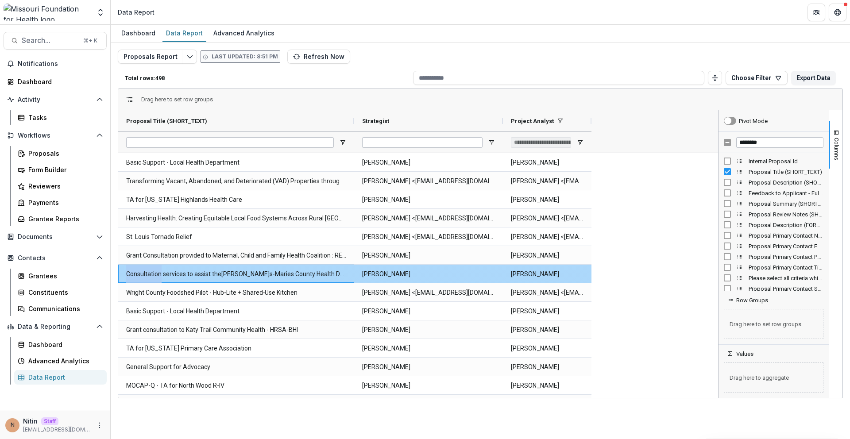
click at [127, 274] on \(SHORT_TEXT\)-1228 "Consultation services to assist the Phelps-Maries County Health Department in s…" at bounding box center [236, 274] width 220 height 18
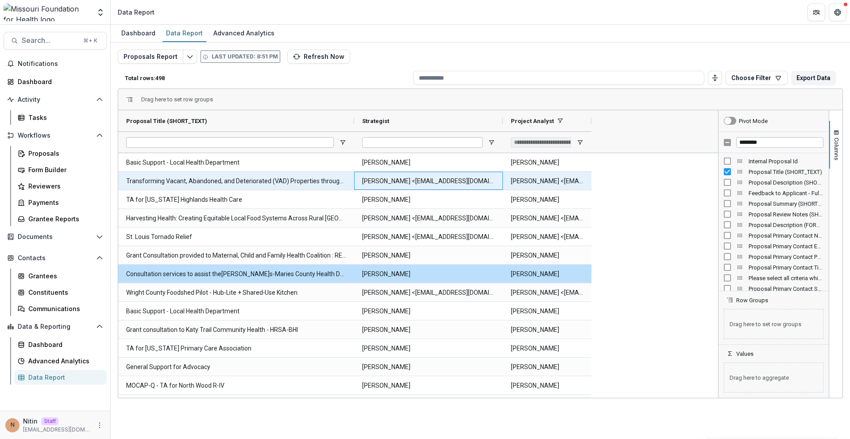
click at [425, 181] on Strategist-1097 "Ivory Clarke <iclarke@mffh.org>" at bounding box center [428, 181] width 133 height 18
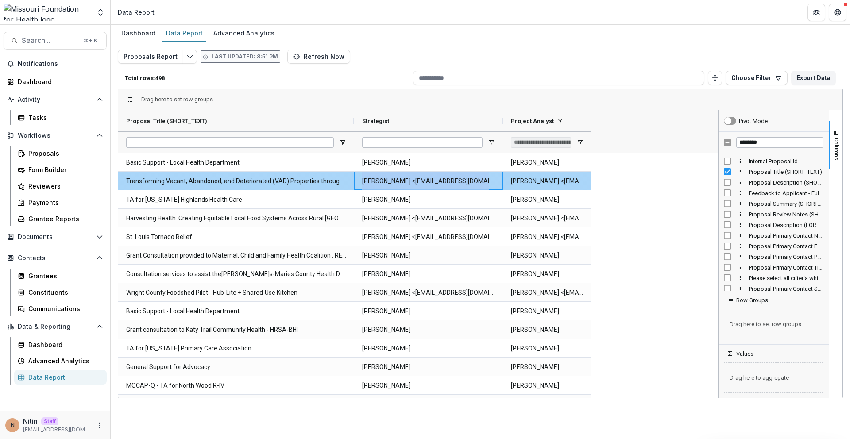
click at [425, 181] on Strategist-1097 "Ivory Clarke <iclarke@mffh.org>" at bounding box center [428, 181] width 133 height 18
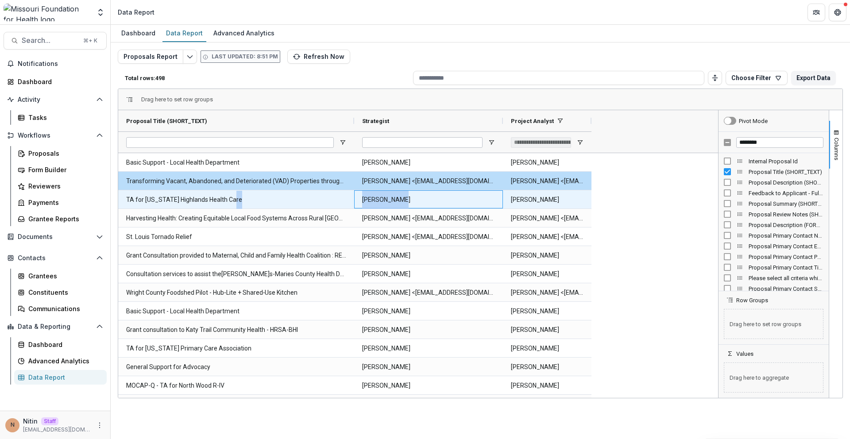
drag, startPoint x: 405, startPoint y: 201, endPoint x: 345, endPoint y: 201, distance: 59.8
click at [345, 201] on div "TA for Missouri Highlands Health Care Jessi LaRose Betsy Schilling" at bounding box center [354, 199] width 473 height 19
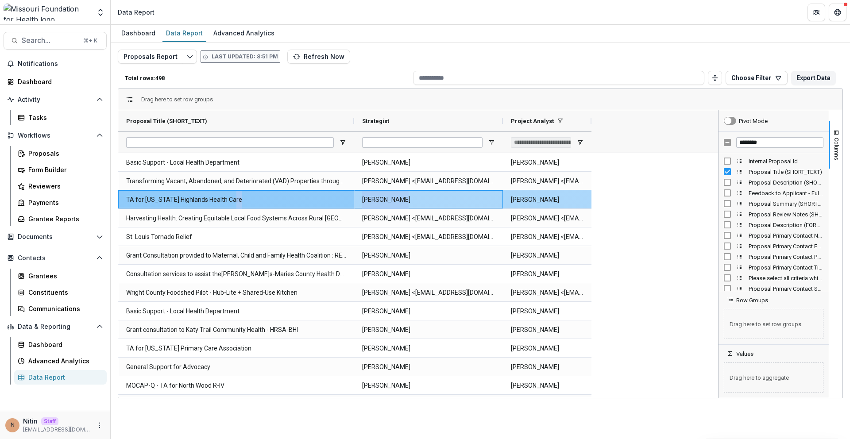
click at [367, 203] on Strategist-1185 "[PERSON_NAME]" at bounding box center [428, 200] width 133 height 18
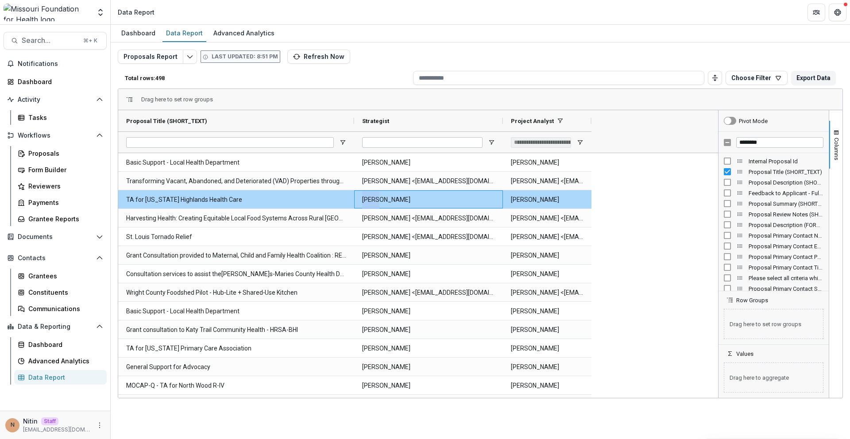
click at [367, 203] on Strategist-1185 "[PERSON_NAME]" at bounding box center [428, 200] width 133 height 18
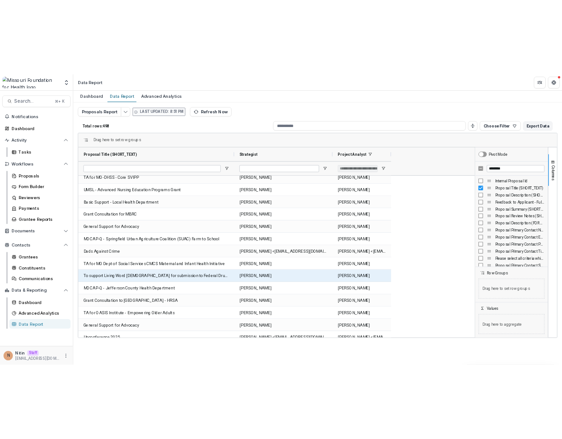
scroll to position [0, 0]
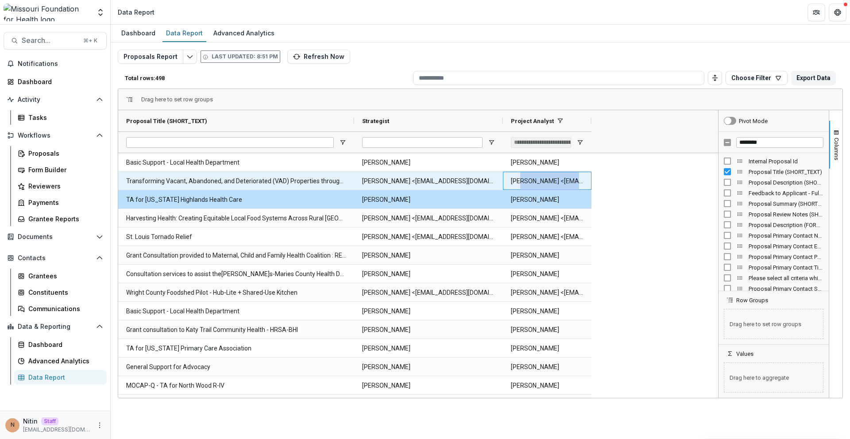
drag, startPoint x: 576, startPoint y: 185, endPoint x: 521, endPoint y: 185, distance: 54.9
click at [521, 185] on Analyst-1296 "Deena Scotti <dlauverscotti@mffh.org>" at bounding box center [547, 181] width 73 height 18
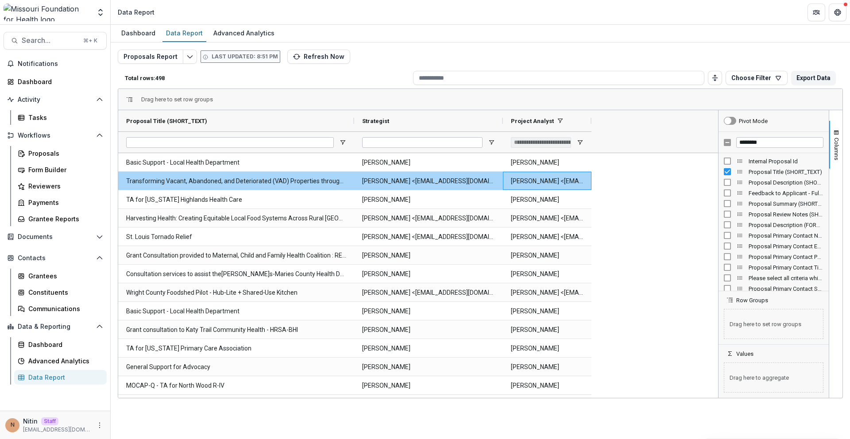
click at [443, 185] on Strategist-1295 "Ivory Clarke <iclarke@mffh.org>" at bounding box center [428, 181] width 133 height 18
click at [443, 185] on Strategist-1295 "[PERSON_NAME] <[EMAIL_ADDRESS][DOMAIN_NAME]>" at bounding box center [428, 181] width 133 height 18
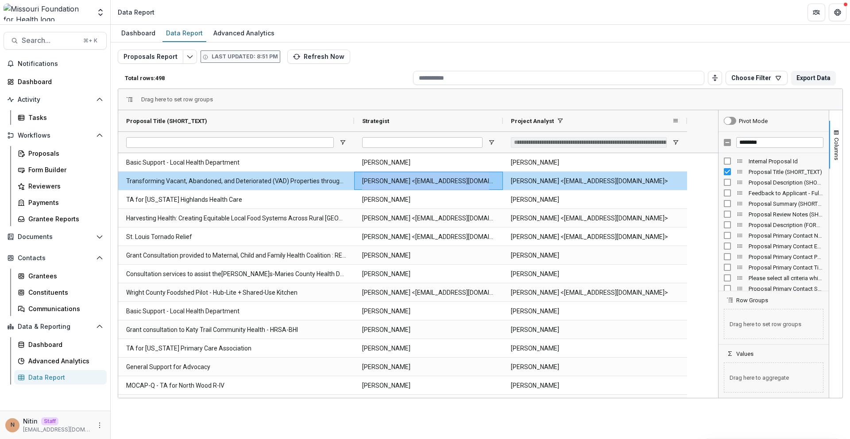
drag, startPoint x: 590, startPoint y: 120, endPoint x: 668, endPoint y: 127, distance: 77.4
click at [562, 127] on div at bounding box center [687, 120] width 4 height 21
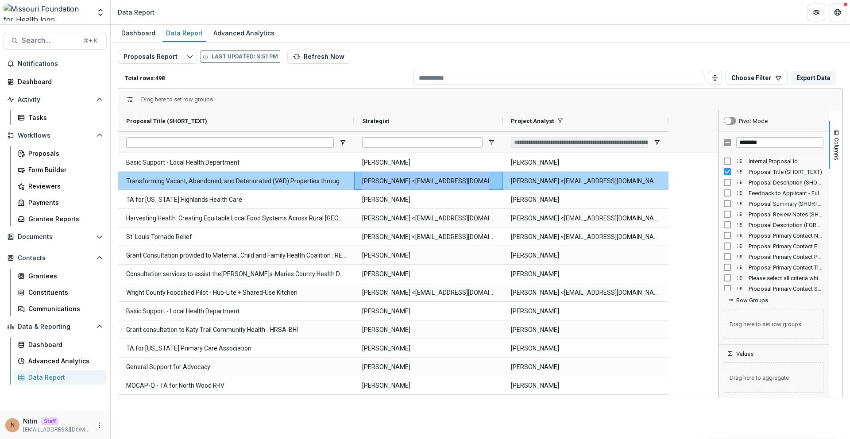
click at [407, 182] on Strategist-1295 "[PERSON_NAME] <[EMAIL_ADDRESS][DOMAIN_NAME]>" at bounding box center [428, 181] width 133 height 18
click at [407, 182] on Strategist-1295 "Ivory Clarke <iclarke@mffh.org>" at bounding box center [428, 181] width 133 height 18
click at [395, 185] on Strategist-1295 "Ivory Clarke <iclarke@mffh.org>" at bounding box center [428, 181] width 133 height 18
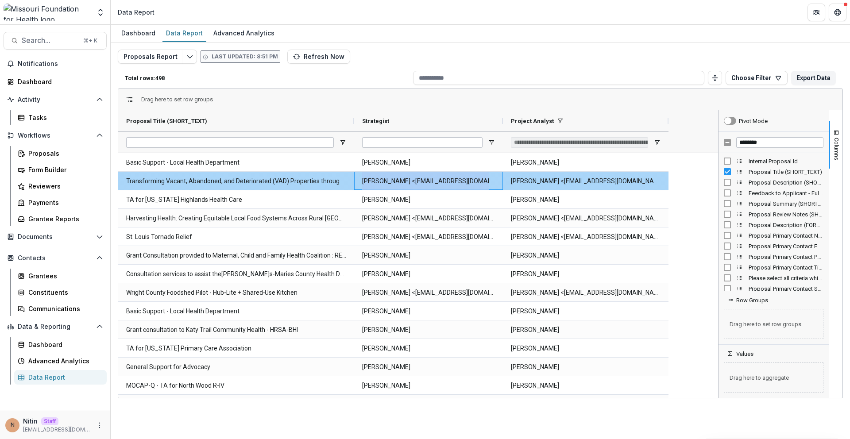
click at [395, 185] on Strategist-1295 "Ivory Clarke <iclarke@mffh.org>" at bounding box center [428, 181] width 133 height 18
copy Strategist-1295 "Ivory Clarke <iclarke@mffh.org>"
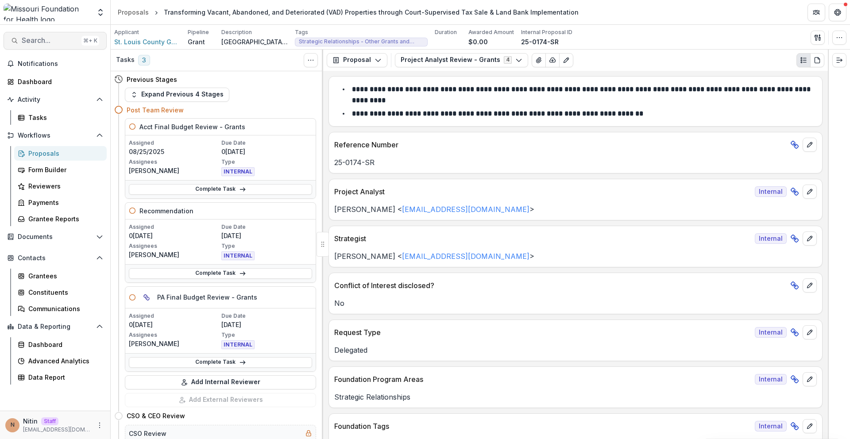
click at [34, 40] on span "Search..." at bounding box center [50, 40] width 56 height 8
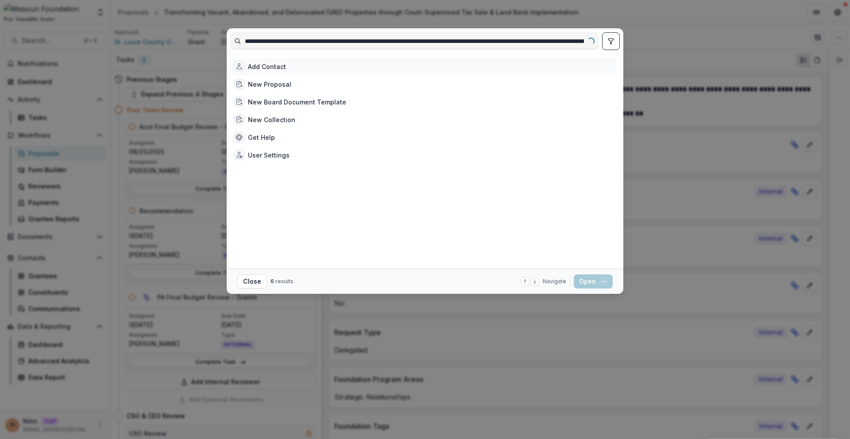
scroll to position [0, 336]
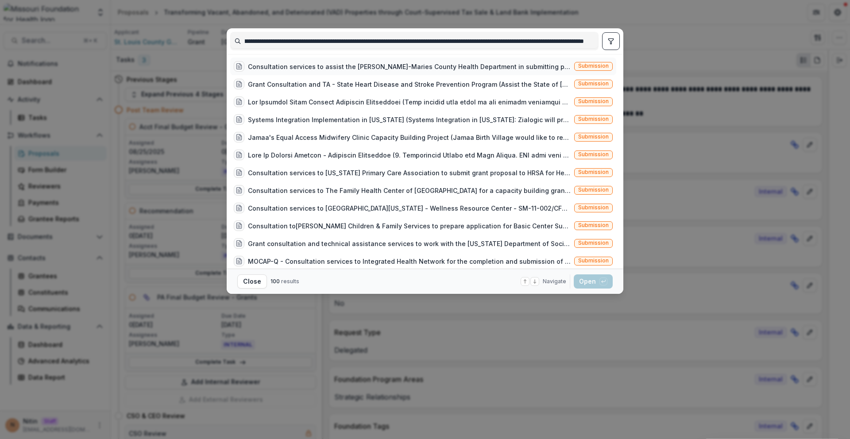
type input "**********"
click at [520, 64] on div "Consultation services to assist the [PERSON_NAME]-Maries County Health Departme…" at bounding box center [409, 66] width 323 height 9
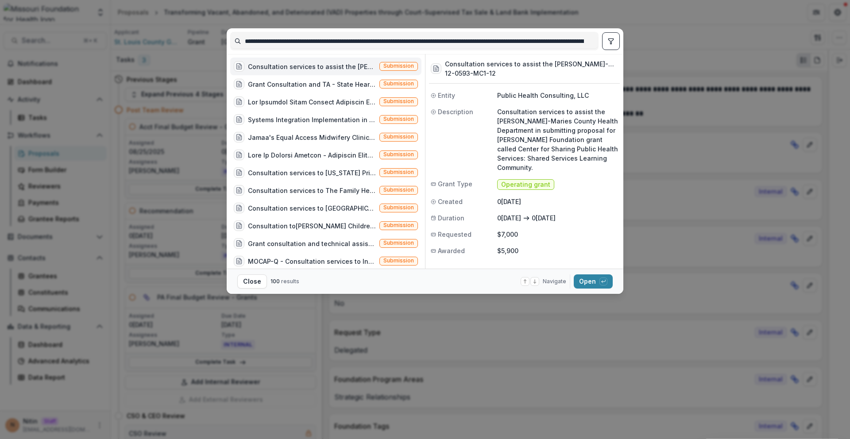
click at [401, 67] on span "Submission" at bounding box center [398, 66] width 31 height 6
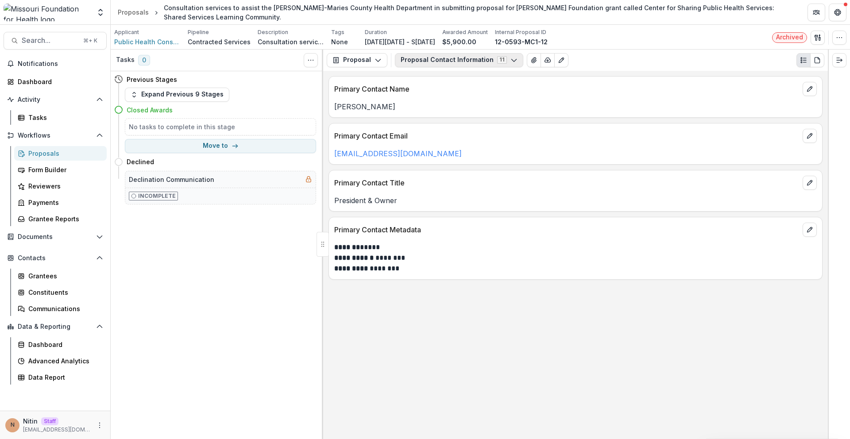
click at [419, 55] on button "Proposal Contact Information 11" at bounding box center [459, 60] width 128 height 14
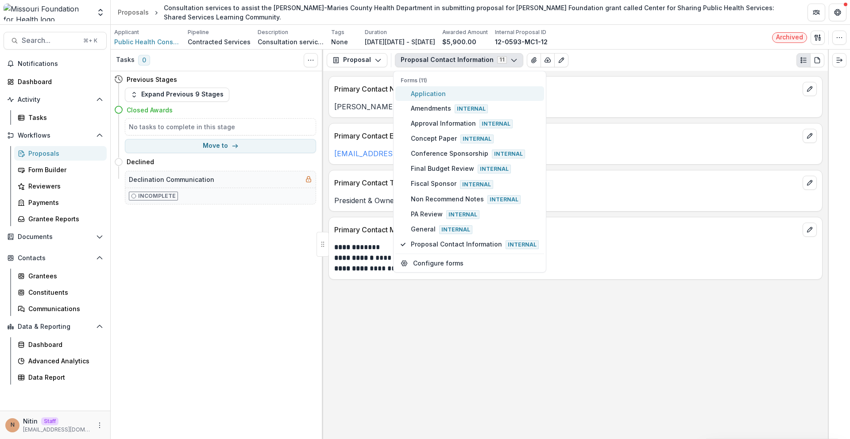
click at [422, 90] on span "Application" at bounding box center [475, 93] width 128 height 9
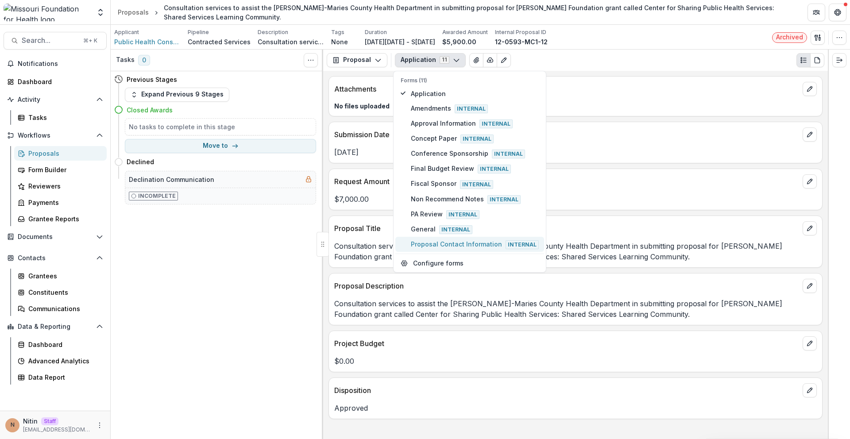
click at [423, 248] on span "Proposal Contact Information Internal" at bounding box center [475, 244] width 128 height 10
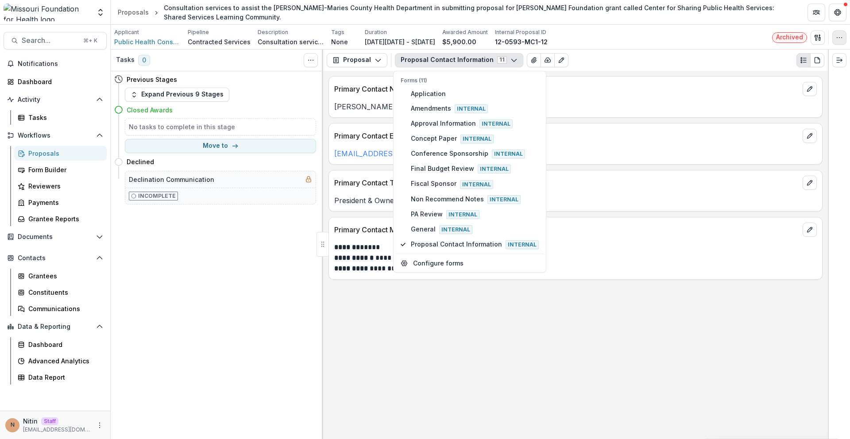
click at [838, 38] on icon "button" at bounding box center [839, 37] width 7 height 7
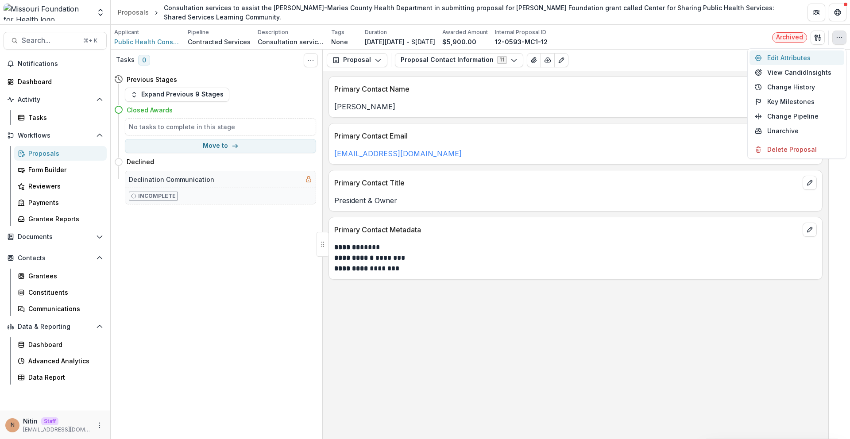
click at [791, 61] on button "Edit Attributes" at bounding box center [796, 57] width 95 height 15
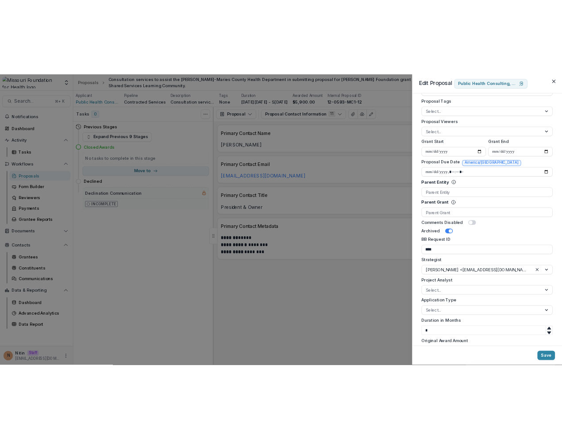
scroll to position [356, 0]
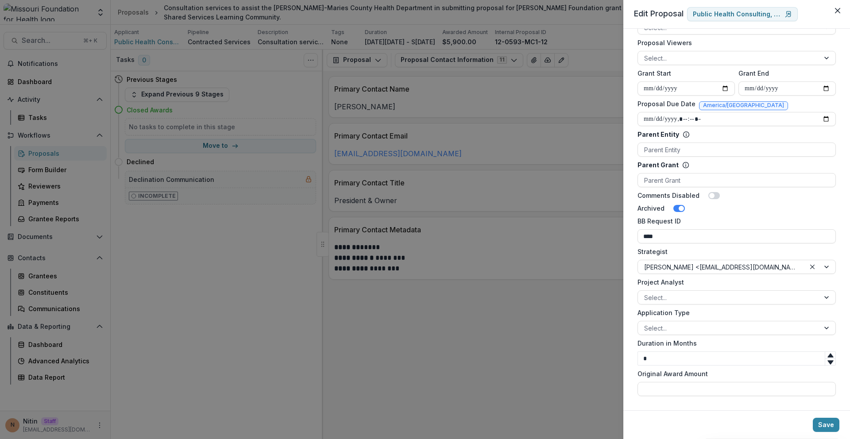
click at [554, 259] on div "**********" at bounding box center [425, 219] width 850 height 439
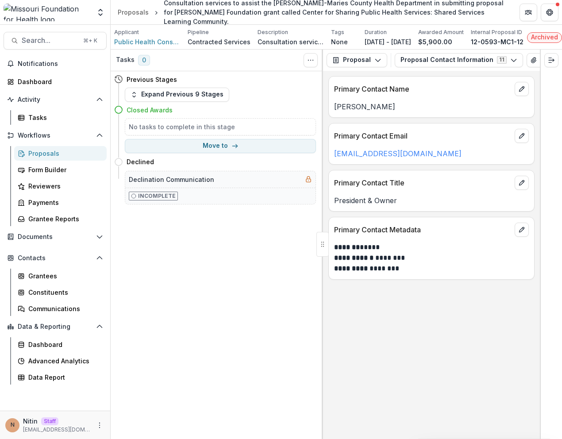
click at [445, 305] on div "**********" at bounding box center [431, 255] width 217 height 368
click at [416, 67] on button "Proposal Contact Information 11" at bounding box center [459, 60] width 128 height 14
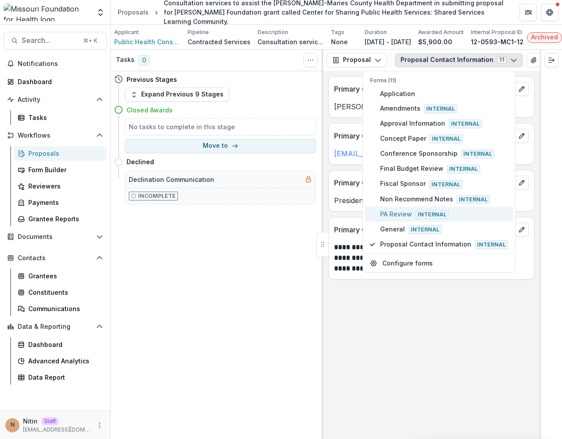
click at [405, 219] on span "PA Review Internal" at bounding box center [444, 214] width 128 height 10
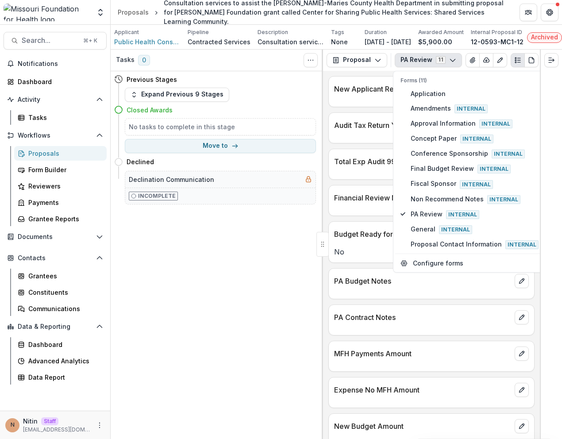
click at [332, 267] on div "New Applicant Review Audit Tax Return Year Date Total Exp Audit 990 Amount Fina…" at bounding box center [431, 255] width 217 height 368
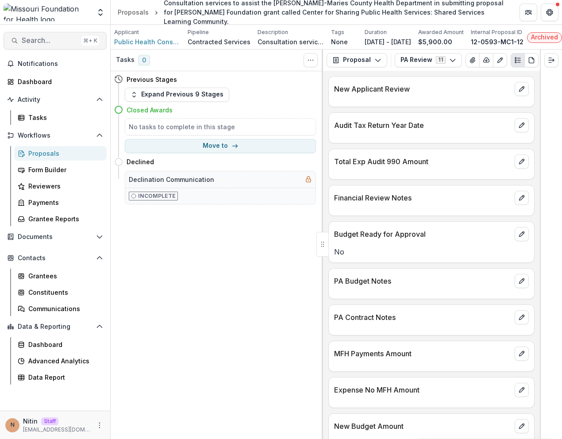
click at [61, 35] on button "Search... ⌘ + K" at bounding box center [55, 41] width 103 height 18
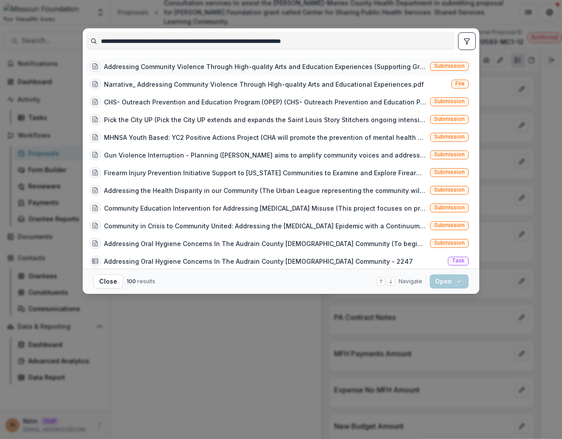
type input "**********"
click at [442, 65] on span "Submission" at bounding box center [449, 66] width 31 height 6
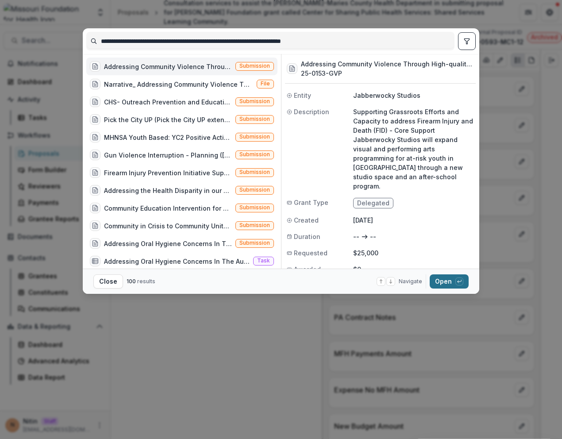
click at [445, 282] on button "Open with enter key" at bounding box center [449, 281] width 39 height 14
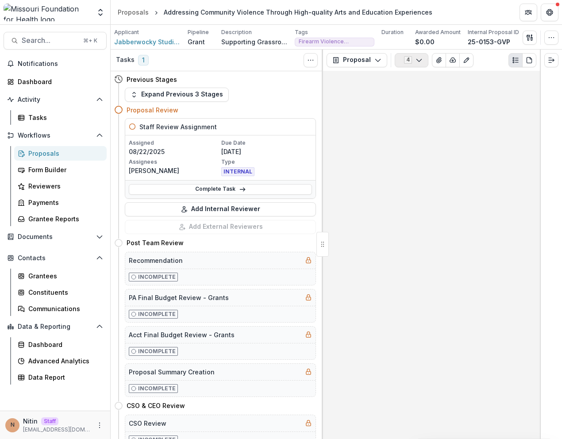
click at [413, 58] on button "4" at bounding box center [412, 60] width 34 height 14
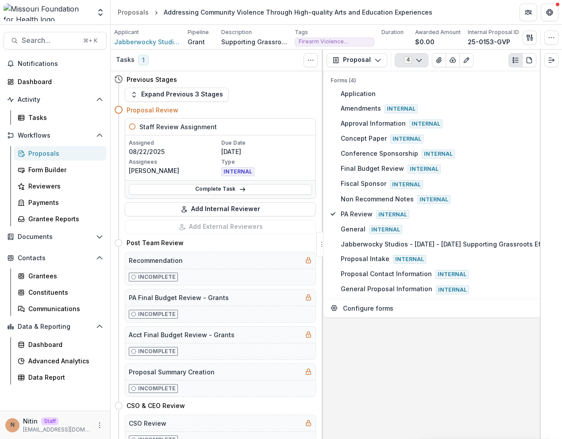
click at [413, 58] on button "4" at bounding box center [412, 60] width 34 height 14
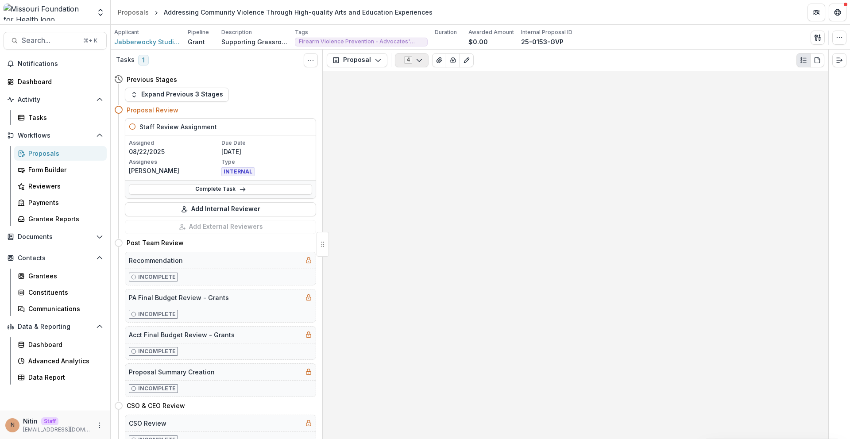
click at [413, 57] on button "4" at bounding box center [412, 60] width 34 height 14
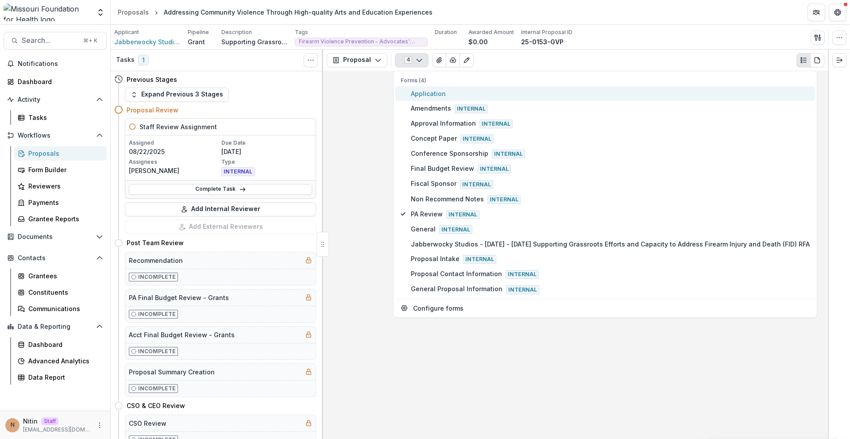
click at [419, 93] on span "Application" at bounding box center [610, 93] width 399 height 9
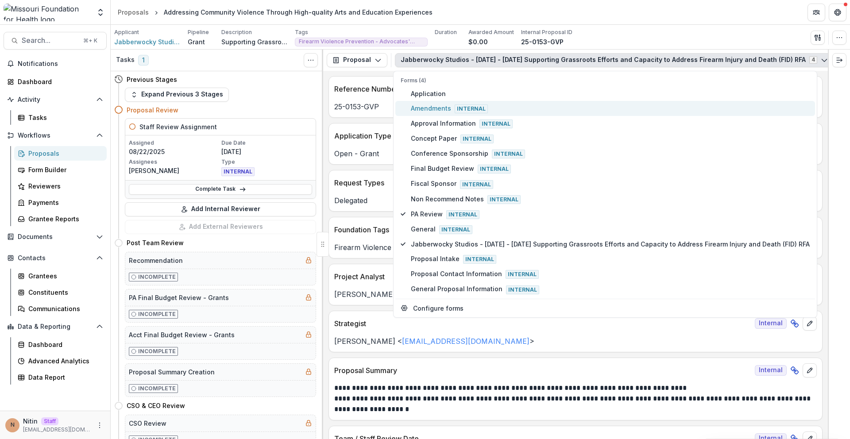
click at [411, 107] on span "Amendments Internal" at bounding box center [610, 109] width 399 height 10
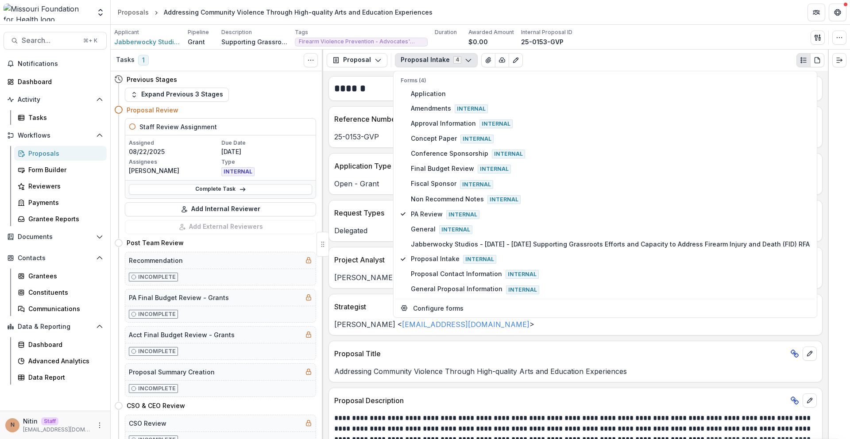
click at [349, 330] on div "Strategist Internal Jessi LaRose < jlarose@mffh.org >" at bounding box center [575, 315] width 494 height 42
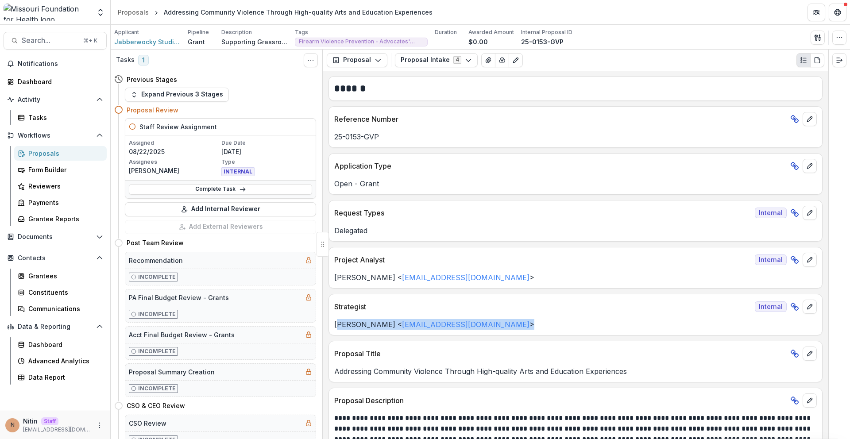
drag, startPoint x: 337, startPoint y: 326, endPoint x: 496, endPoint y: 326, distance: 158.9
click at [496, 326] on p "Jessi LaRose < jlarose@mffh.org >" at bounding box center [575, 324] width 482 height 11
drag, startPoint x: 378, startPoint y: 326, endPoint x: 332, endPoint y: 326, distance: 45.6
click at [332, 326] on div "Jessi LaRose < jlarose@mffh.org >" at bounding box center [575, 324] width 493 height 11
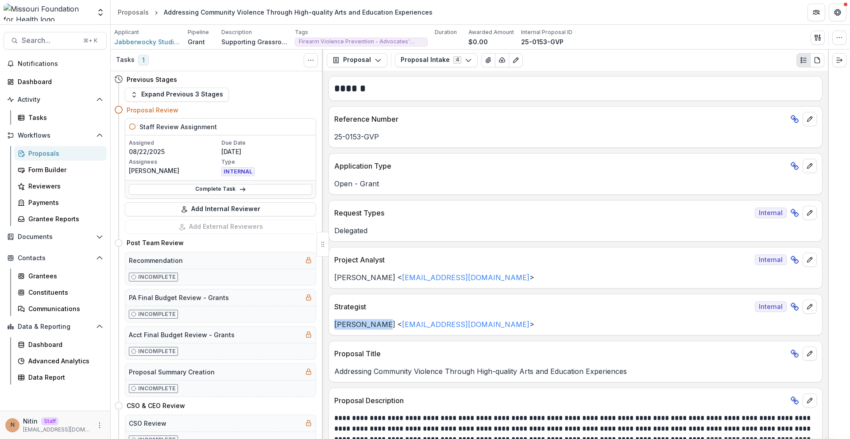
copy p "[PERSON_NAME]"
click at [424, 58] on button "Proposal Intake 4" at bounding box center [436, 60] width 83 height 14
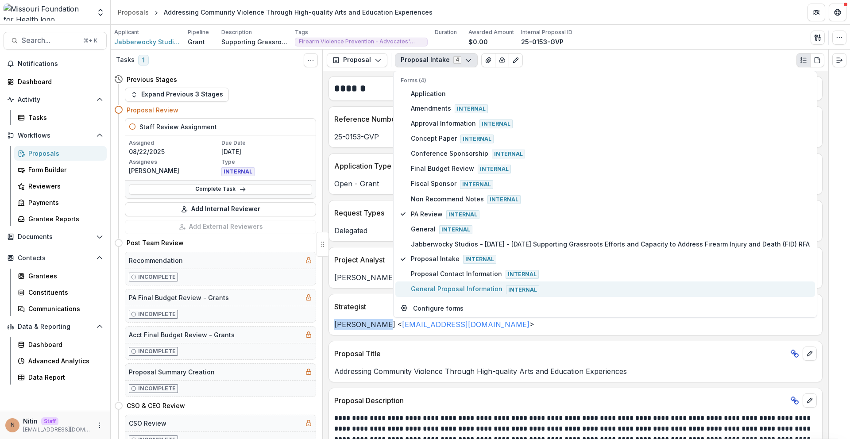
click at [429, 283] on button "General Proposal Information Internal" at bounding box center [605, 289] width 420 height 15
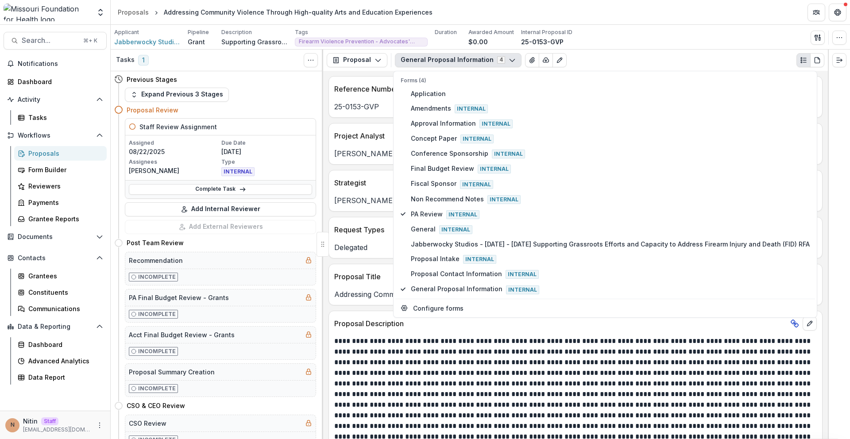
click at [382, 310] on div "**********" at bounding box center [575, 255] width 505 height 368
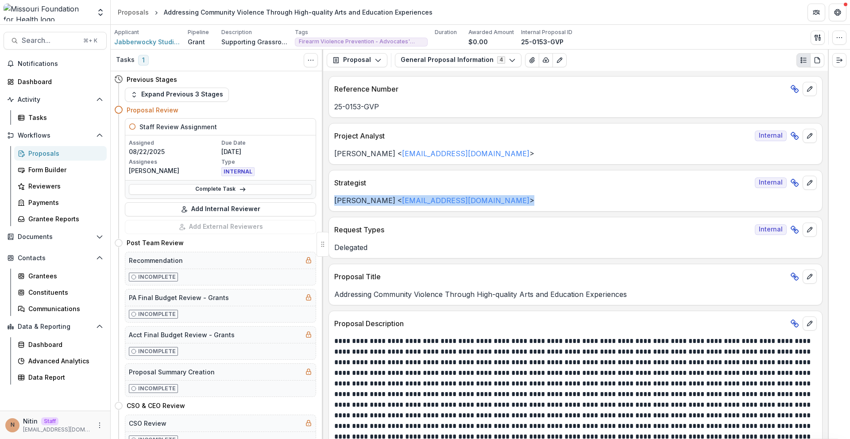
drag, startPoint x: 396, startPoint y: 203, endPoint x: 506, endPoint y: 203, distance: 110.2
click at [506, 203] on p "Jessi LaRose < jlarose@mffh.org >" at bounding box center [575, 200] width 482 height 11
click at [479, 63] on button "General Proposal Information 4" at bounding box center [458, 60] width 127 height 14
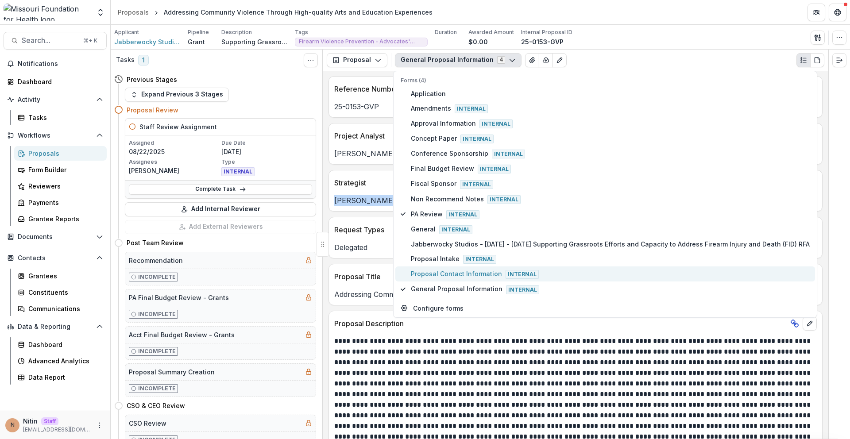
click at [421, 273] on span "Proposal Contact Information Internal" at bounding box center [610, 274] width 399 height 10
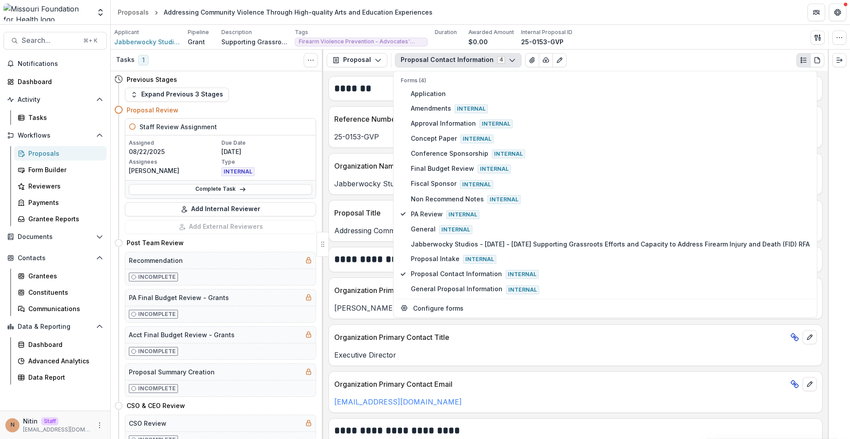
click at [474, 329] on div "Organization Primary Contact Title" at bounding box center [575, 334] width 493 height 19
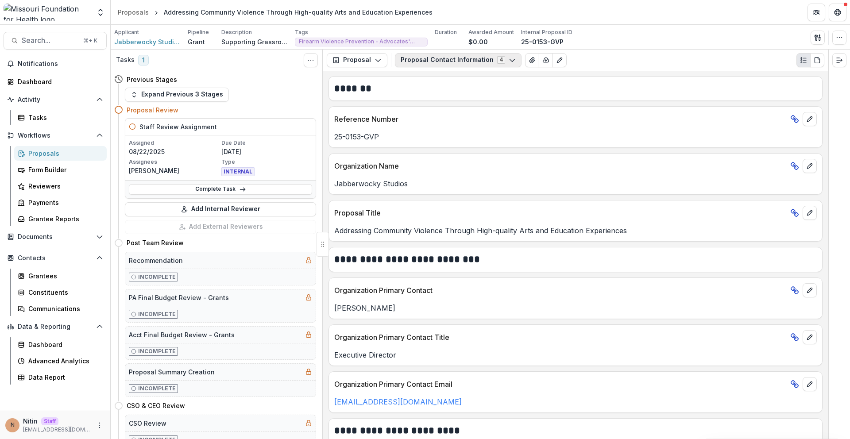
click at [455, 59] on button "Proposal Contact Information 4" at bounding box center [458, 60] width 127 height 14
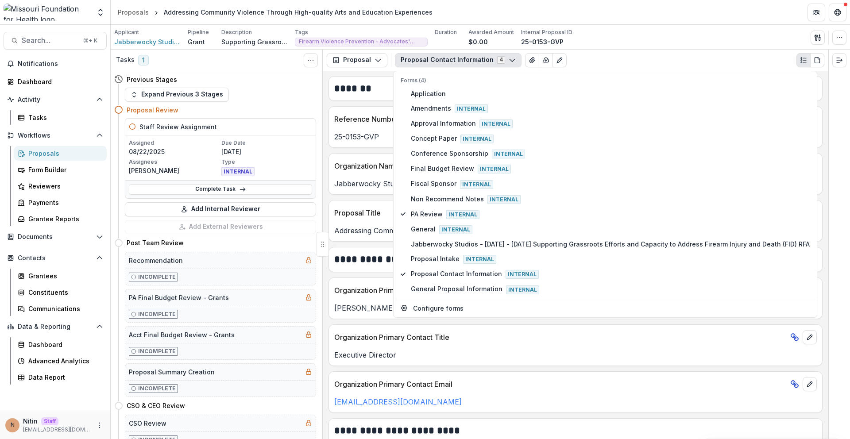
click at [486, 63] on button "Proposal Contact Information 4" at bounding box center [458, 60] width 127 height 14
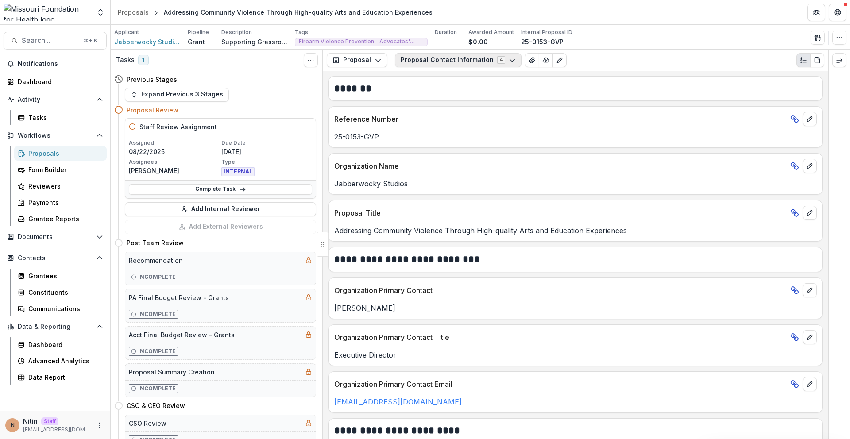
click at [486, 63] on button "Proposal Contact Information 4" at bounding box center [458, 60] width 127 height 14
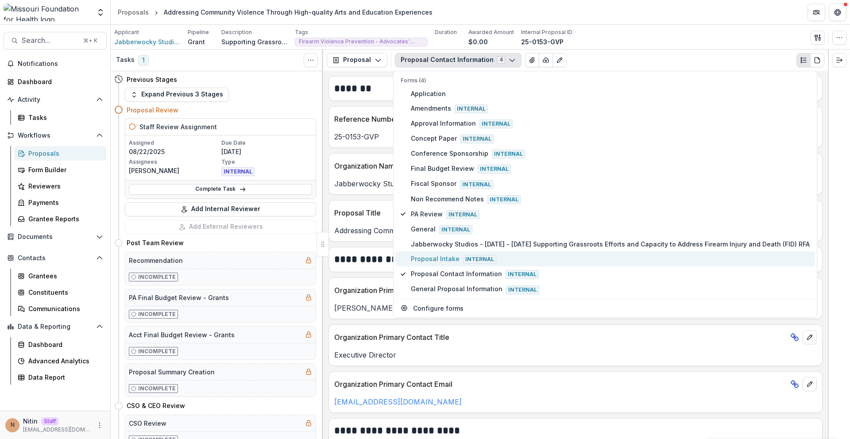
click at [440, 265] on button "Proposal Intake Internal" at bounding box center [605, 258] width 420 height 15
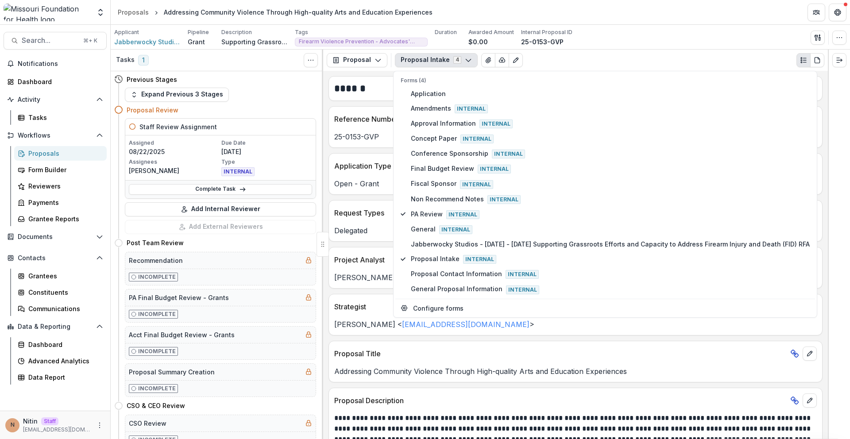
click at [350, 320] on p "[PERSON_NAME] < [EMAIL_ADDRESS][DOMAIN_NAME] >" at bounding box center [575, 324] width 482 height 11
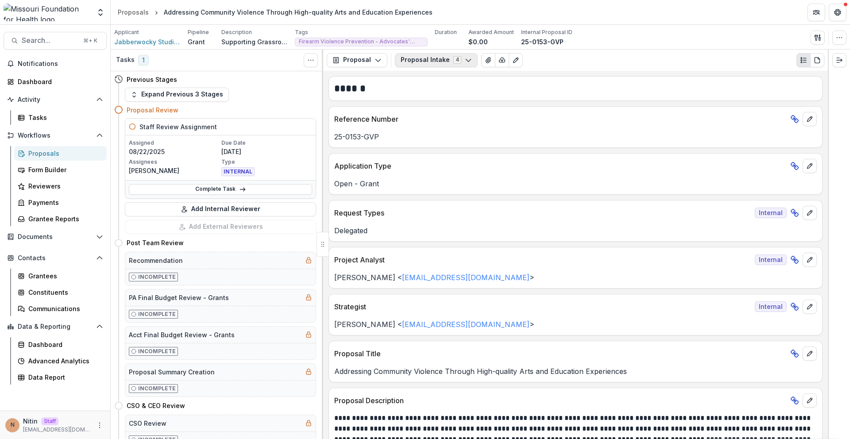
click at [442, 58] on button "Proposal Intake 4" at bounding box center [436, 60] width 83 height 14
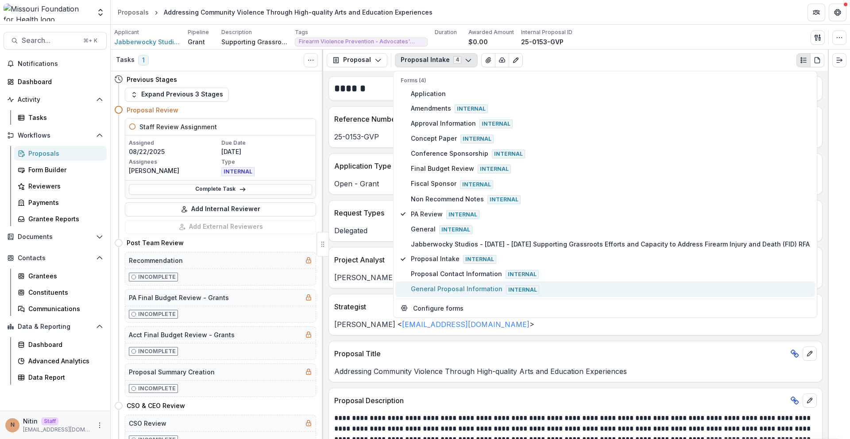
click at [430, 289] on span "General Proposal Information Internal" at bounding box center [610, 289] width 399 height 10
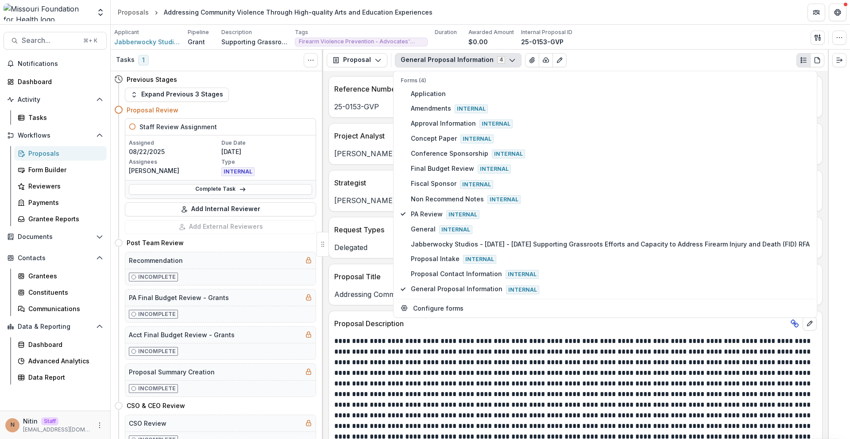
click at [346, 174] on div "Strategist Internal" at bounding box center [575, 179] width 493 height 19
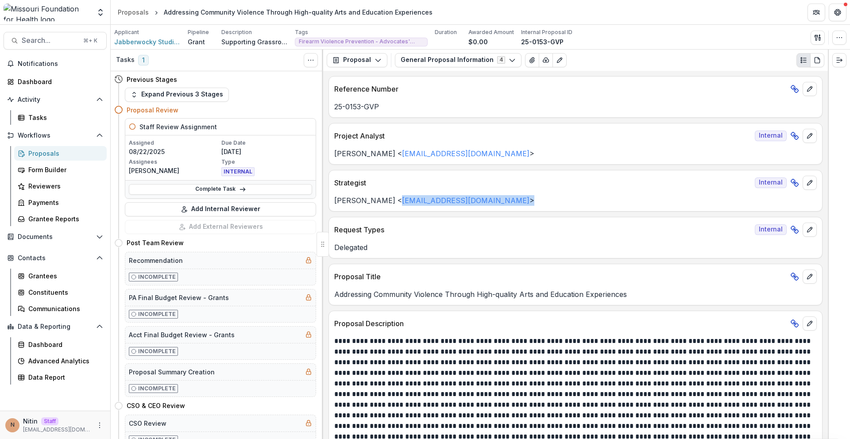
drag, startPoint x: 475, startPoint y: 202, endPoint x: 383, endPoint y: 204, distance: 91.6
click at [383, 204] on p "Jessi LaRose < jlarose@mffh.org >" at bounding box center [575, 200] width 482 height 11
copy p "jlarose@mffh.org >"
click at [457, 60] on button "General Proposal Information 4" at bounding box center [458, 60] width 127 height 14
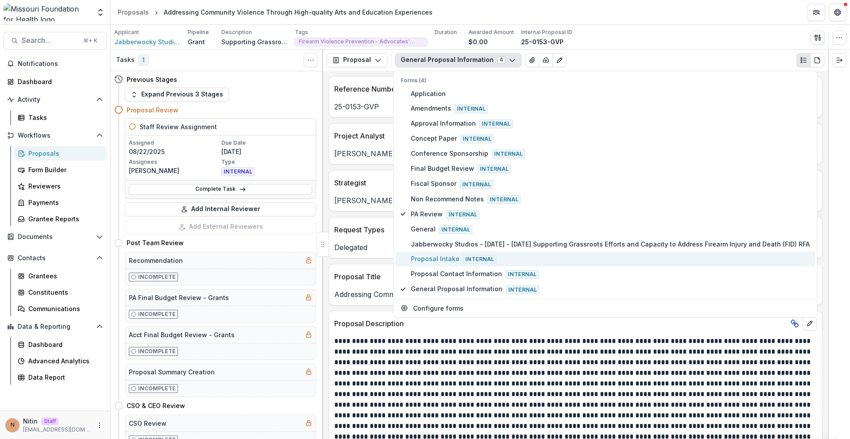
click at [422, 263] on span "Proposal Intake Internal" at bounding box center [610, 259] width 399 height 10
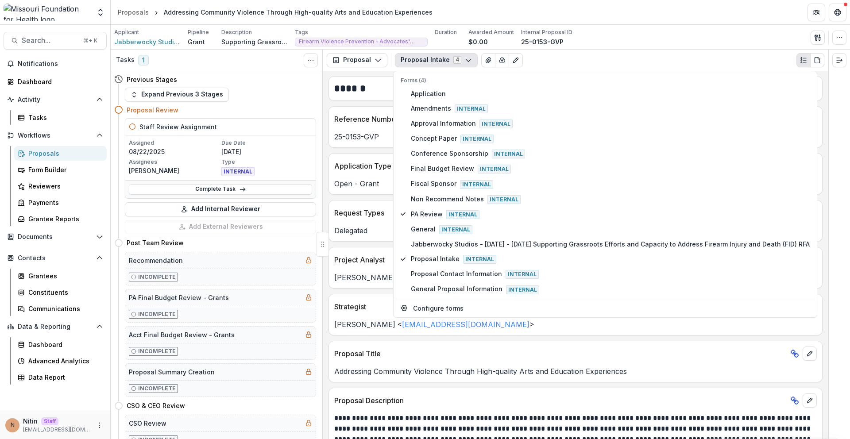
click at [427, 366] on div "Addressing Community Violence Through High-quality Arts and Education Experienc…" at bounding box center [575, 369] width 493 height 16
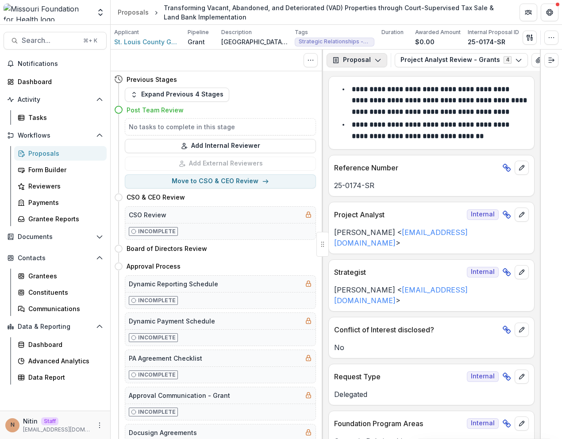
click at [369, 64] on button "Proposal" at bounding box center [357, 60] width 61 height 14
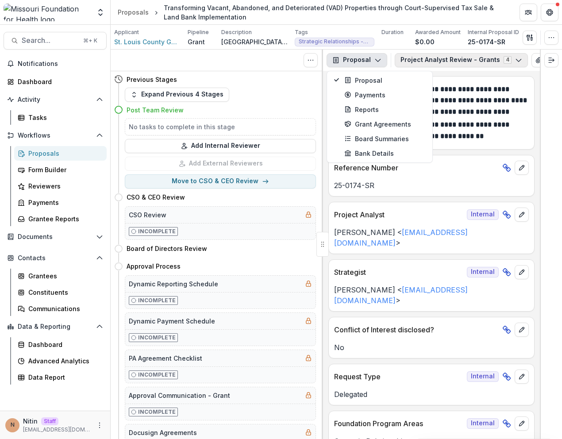
click at [423, 62] on button "Project Analyst Review - Grants 4" at bounding box center [461, 60] width 133 height 14
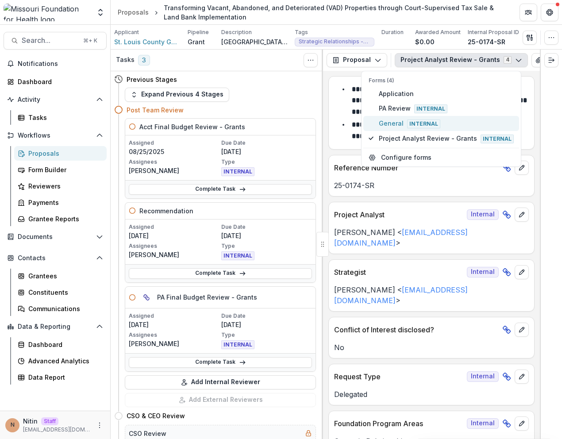
click at [403, 123] on span "General Internal" at bounding box center [446, 124] width 135 height 10
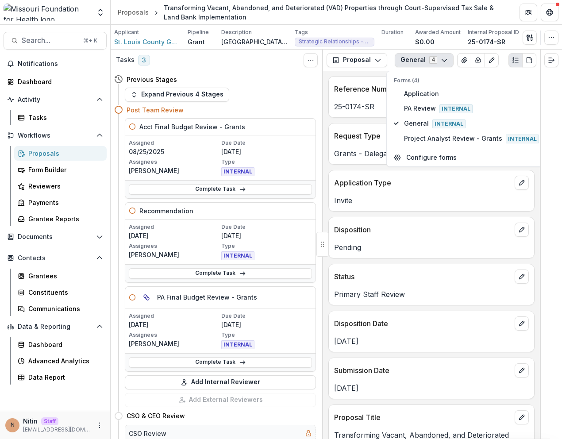
click at [419, 271] on div "Status" at bounding box center [431, 273] width 205 height 19
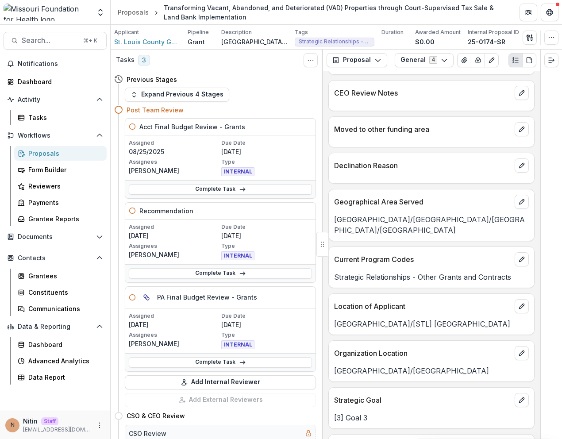
scroll to position [444, 0]
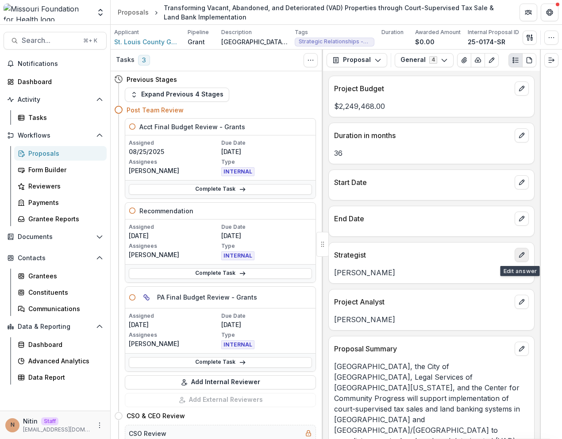
click at [522, 255] on icon "edit" at bounding box center [521, 254] width 7 height 7
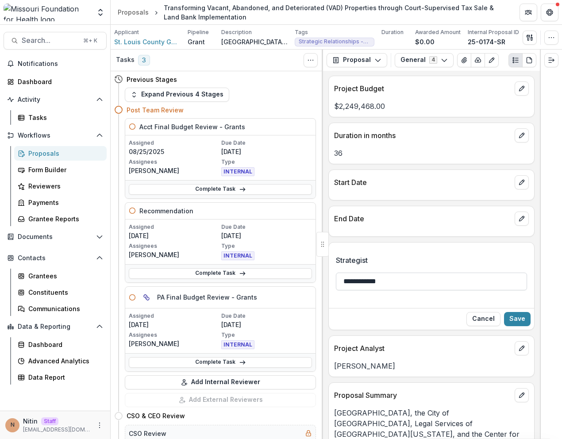
click at [412, 282] on input "**********" at bounding box center [431, 282] width 191 height 18
click at [486, 324] on button "Cancel" at bounding box center [484, 319] width 34 height 14
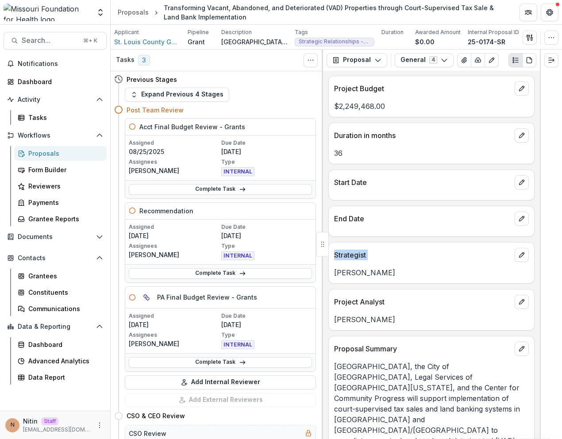
drag, startPoint x: 333, startPoint y: 256, endPoint x: 387, endPoint y: 268, distance: 55.3
click at [387, 265] on div "Strategist Ivory Clarke" at bounding box center [431, 263] width 206 height 42
drag, startPoint x: 387, startPoint y: 273, endPoint x: 334, endPoint y: 253, distance: 57.3
click at [334, 253] on div "Strategist Ivory Clarke" at bounding box center [431, 263] width 206 height 42
click at [334, 253] on p "Strategist" at bounding box center [422, 255] width 177 height 11
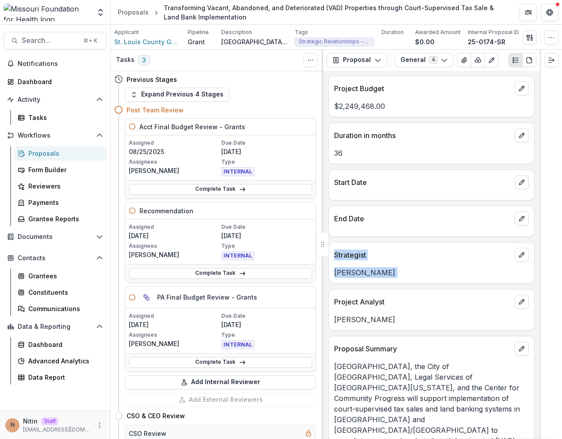
drag, startPoint x: 334, startPoint y: 253, endPoint x: 381, endPoint y: 272, distance: 51.2
click at [381, 272] on div "Strategist Ivory Clarke" at bounding box center [431, 263] width 206 height 42
click at [381, 272] on p "Ivory Clarke" at bounding box center [431, 272] width 195 height 11
click at [436, 62] on button "General 4" at bounding box center [424, 60] width 59 height 14
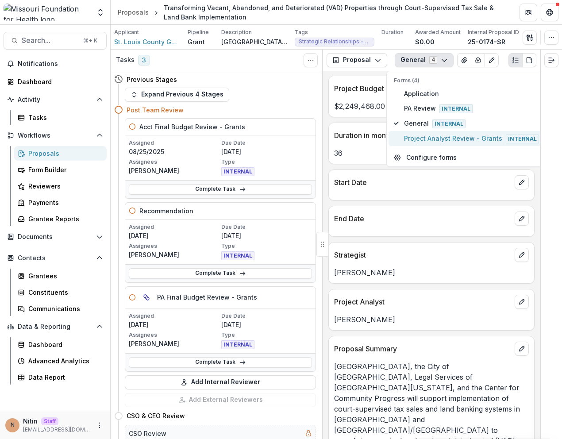
click at [431, 140] on span "Project Analyst Review - Grants Internal" at bounding box center [471, 139] width 135 height 10
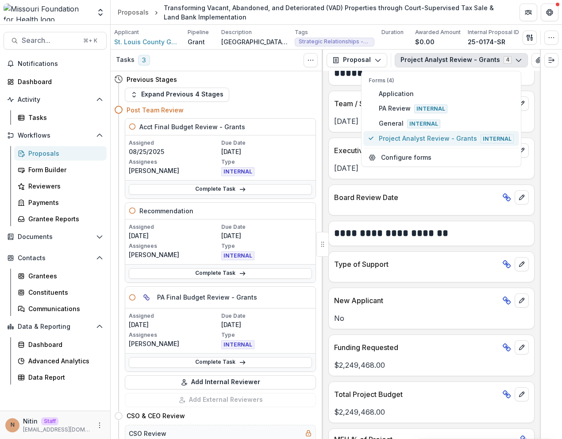
scroll to position [520, 0]
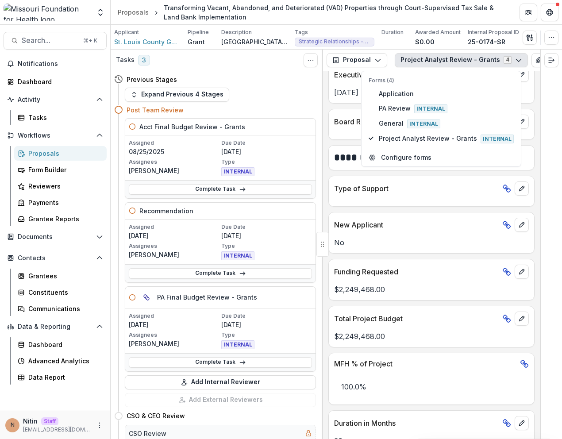
click at [409, 306] on div "Total Project Budget" at bounding box center [431, 315] width 205 height 19
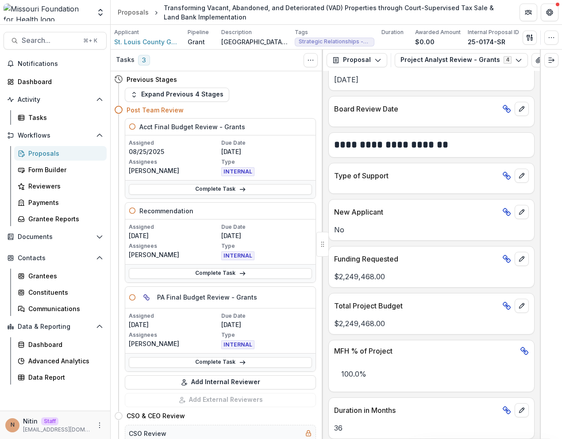
scroll to position [8, 0]
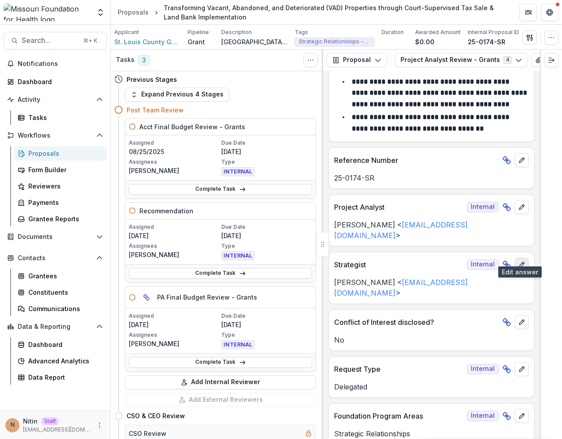
click at [519, 262] on icon "edit" at bounding box center [521, 264] width 5 height 5
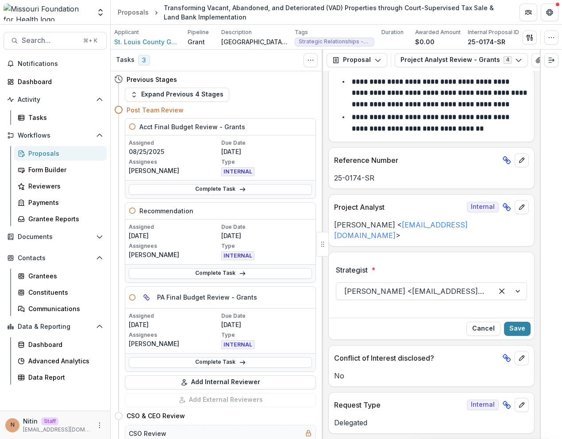
click at [452, 285] on div at bounding box center [414, 291] width 141 height 12
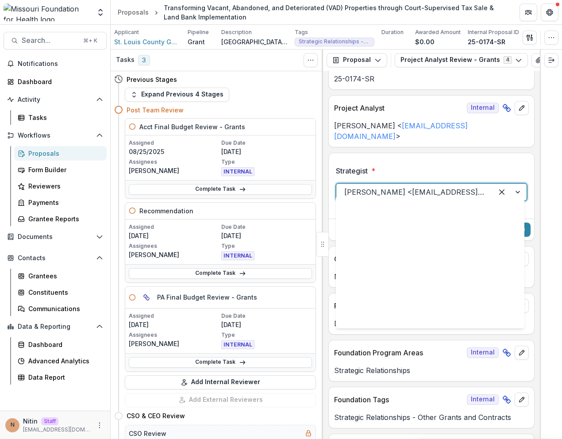
scroll to position [789, 0]
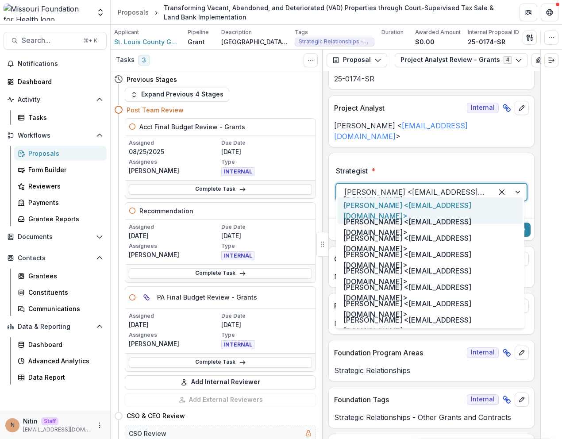
click at [438, 180] on div at bounding box center [431, 182] width 191 height 4
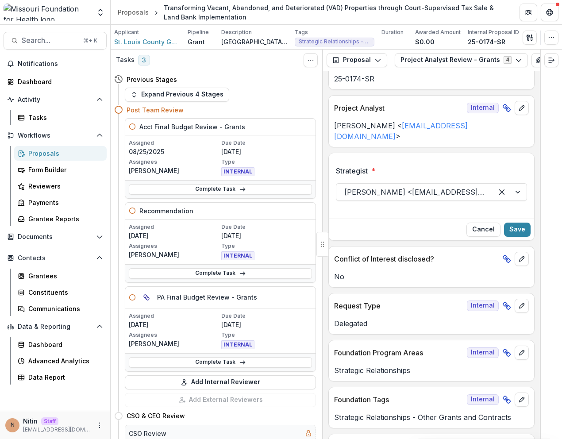
scroll to position [107, 0]
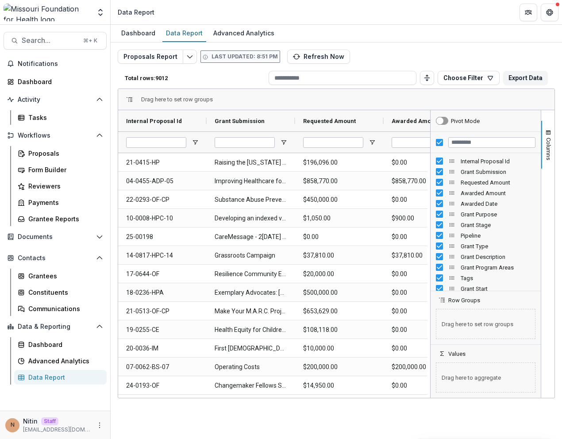
click at [479, 101] on div "Drag here to set row groups" at bounding box center [336, 99] width 436 height 21
click at [425, 102] on div "Drag here to set row groups" at bounding box center [336, 99] width 436 height 21
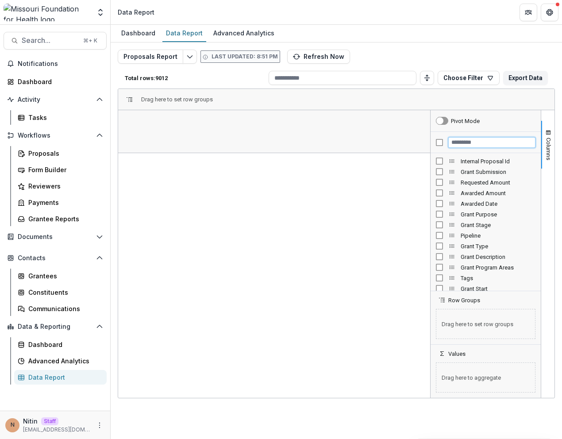
click at [459, 143] on input "Filter Columns Input" at bounding box center [491, 142] width 87 height 11
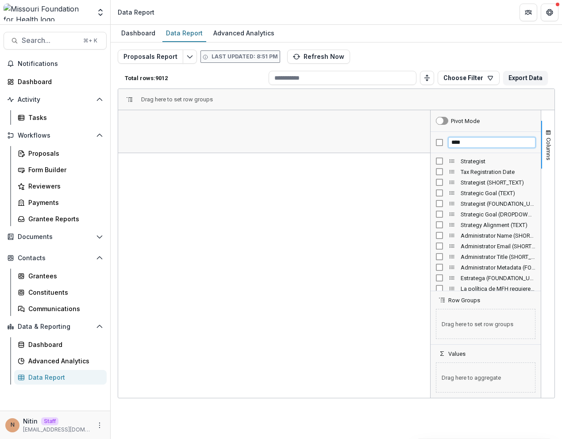
type input "****"
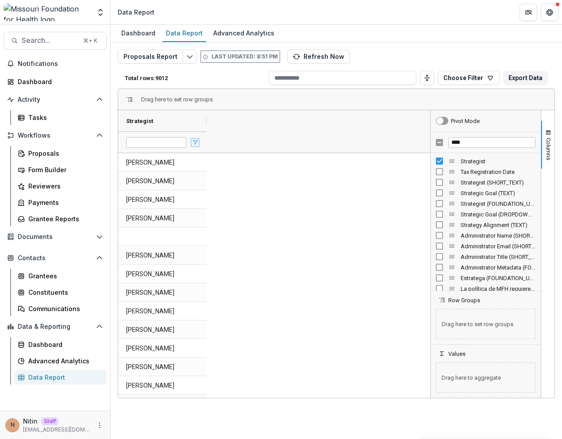
click at [193, 145] on span "Open Filter Menu" at bounding box center [195, 142] width 7 height 7
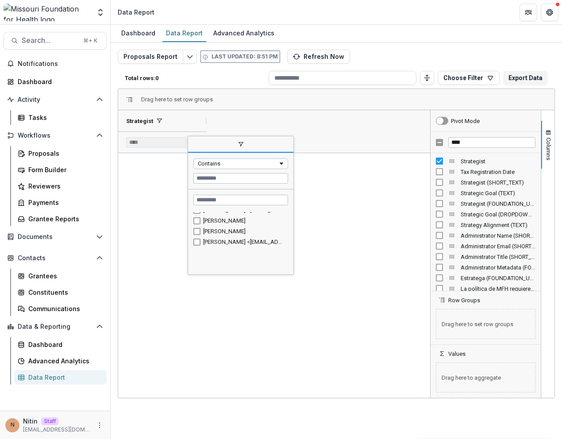
scroll to position [486, 0]
type input "**********"
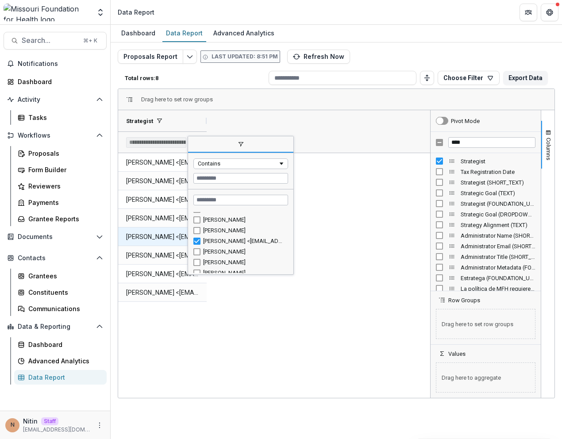
click at [168, 233] on Strategist-550 "[PERSON_NAME] <[EMAIL_ADDRESS][DOMAIN_NAME]>" at bounding box center [162, 237] width 73 height 18
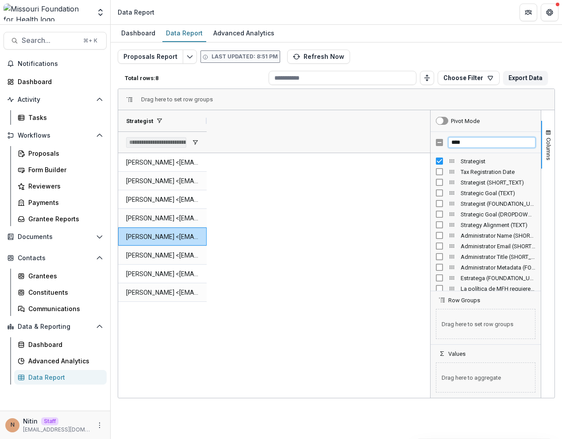
click at [461, 147] on input "****" at bounding box center [491, 142] width 87 height 11
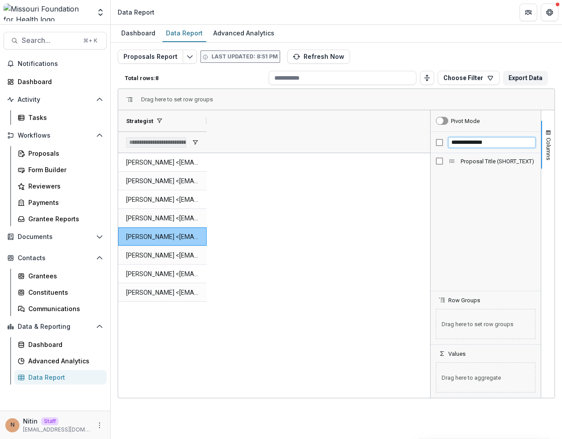
type input "**********"
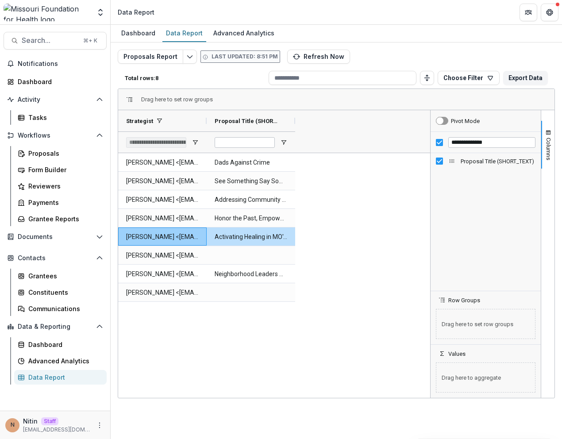
click at [336, 199] on div "[PERSON_NAME] <[EMAIL_ADDRESS][DOMAIN_NAME]> Dads Against Crime [PERSON_NAME] <…" at bounding box center [274, 275] width 312 height 245
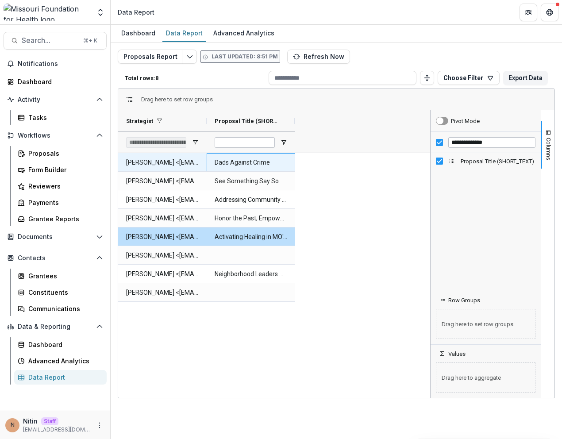
click at [249, 166] on \(SHORT_TEXT\)-554 "Dads Against Crime" at bounding box center [251, 163] width 73 height 18
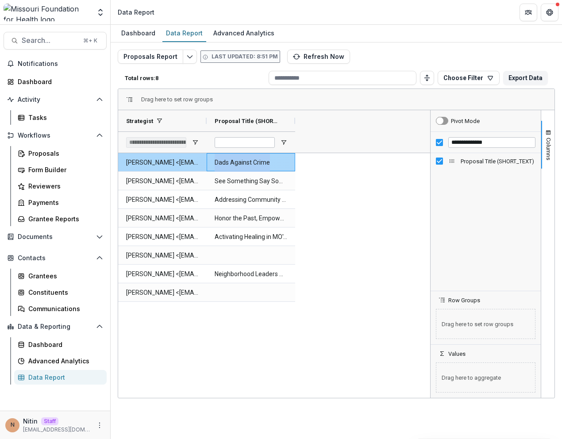
click at [249, 166] on \(SHORT_TEXT\)-554 "Dads Against Crime" at bounding box center [251, 163] width 73 height 18
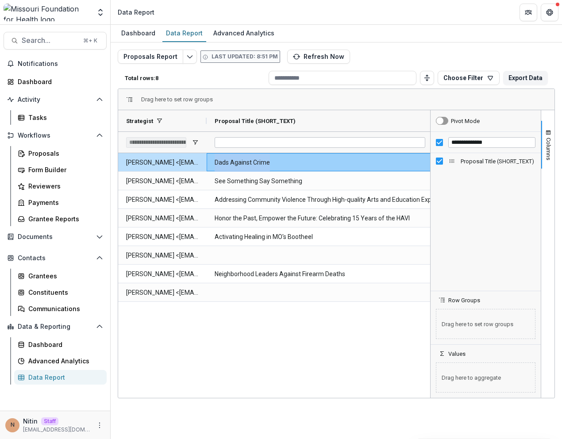
drag, startPoint x: 295, startPoint y: 121, endPoint x: 431, endPoint y: 135, distance: 137.1
click at [448, 123] on div "**********" at bounding box center [336, 254] width 436 height 288
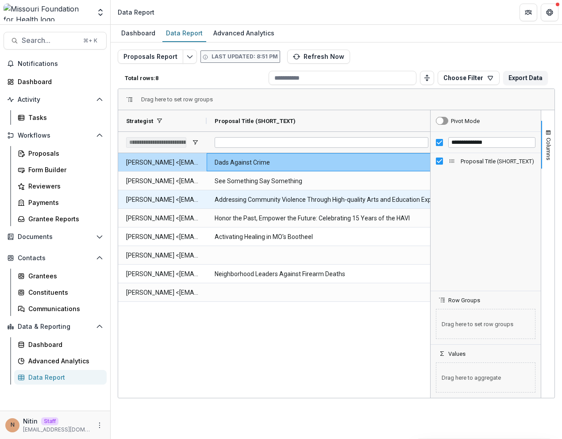
click at [331, 204] on \(SHORT_TEXT\)-556 "Addressing Community Violence Through High-quality Arts and Education Experienc…" at bounding box center [328, 200] width 226 height 18
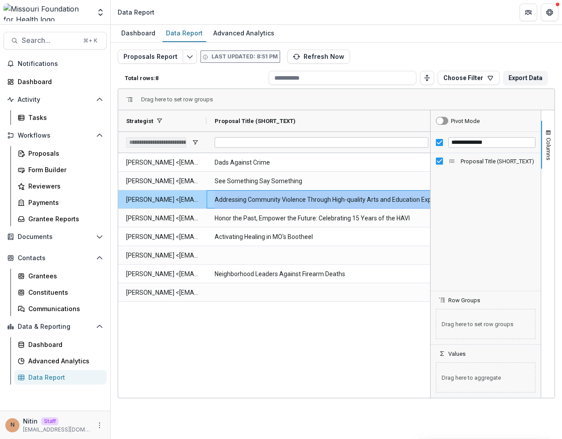
click at [331, 204] on \(SHORT_TEXT\)-556 "Addressing Community Violence Through High-quality Arts and Education Experienc…" at bounding box center [328, 200] width 226 height 18
copy \(SHORT_TEXT\)-556 "Addressing Community Violence Through High-quality Arts and Education Experienc…"
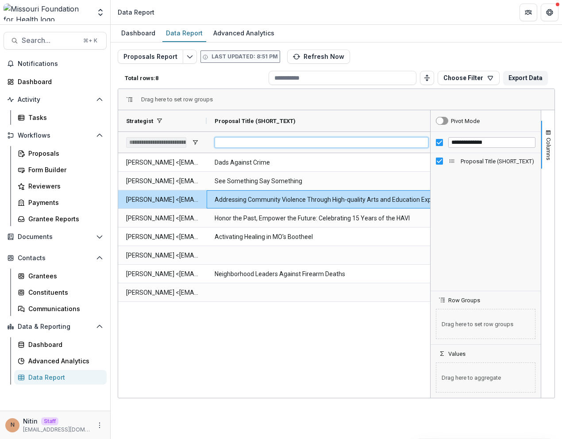
click at [239, 143] on input "Proposal Title (SHORT_TEXT) Filter Input" at bounding box center [322, 142] width 214 height 11
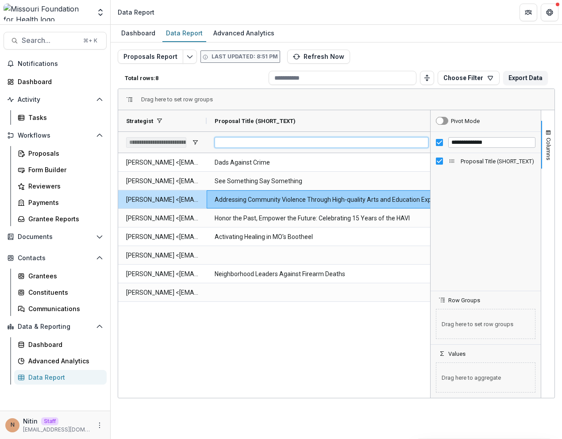
paste input "**********"
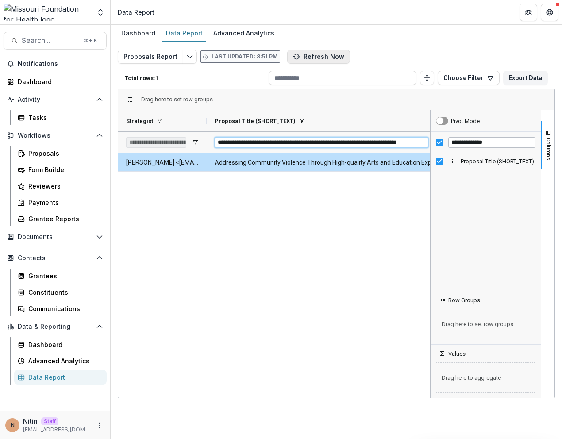
type input "**********"
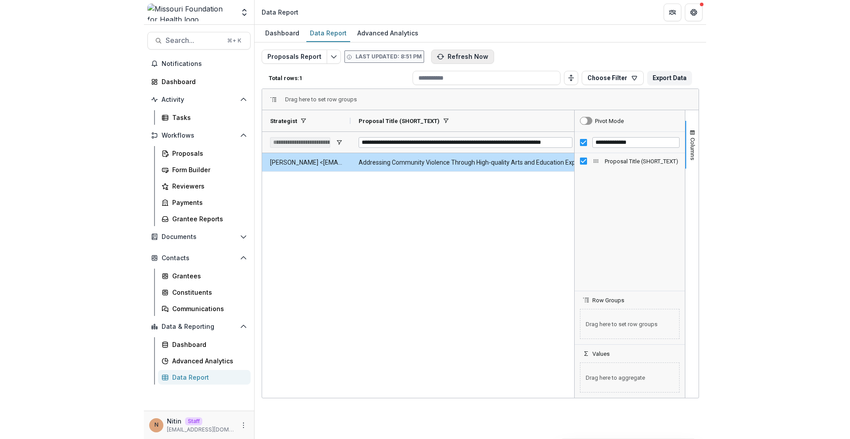
scroll to position [0, 0]
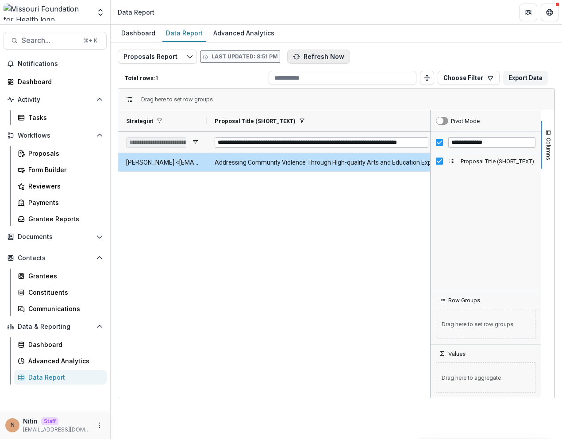
click at [300, 57] on button "Refresh Now" at bounding box center [318, 57] width 63 height 14
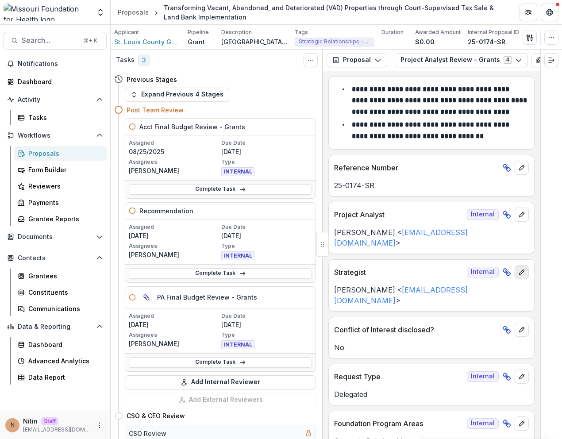
click at [519, 270] on icon "edit" at bounding box center [521, 272] width 5 height 5
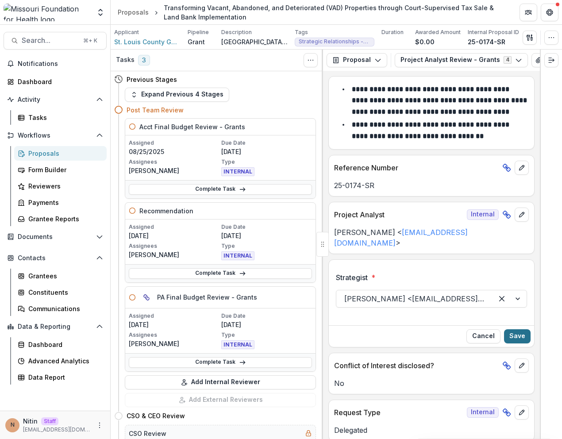
click at [511, 329] on button "Save" at bounding box center [517, 336] width 27 height 14
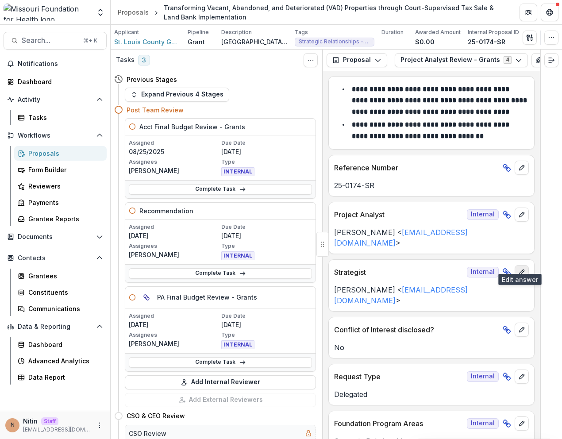
click at [521, 269] on icon "edit" at bounding box center [521, 272] width 7 height 7
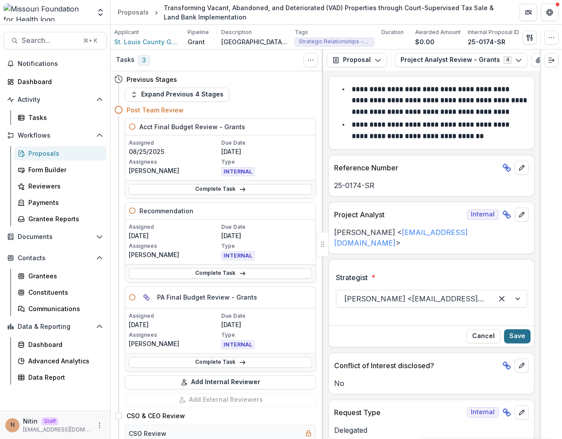
click at [515, 329] on button "Save" at bounding box center [517, 336] width 27 height 14
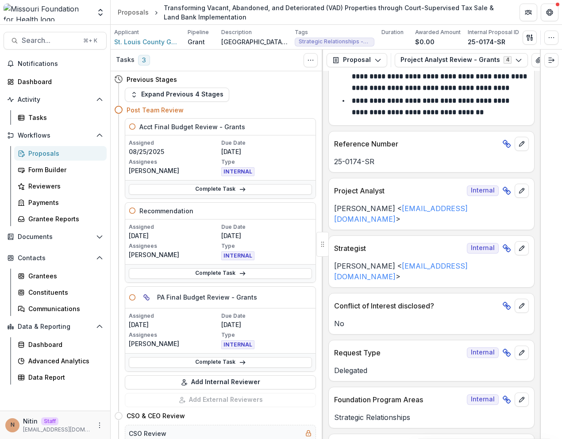
scroll to position [25, 0]
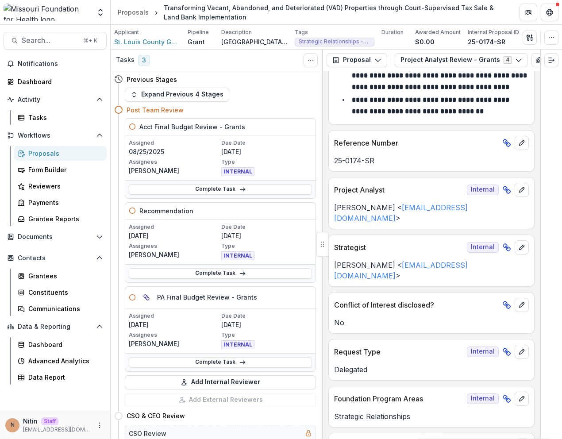
click at [479, 242] on span "Internal" at bounding box center [483, 247] width 32 height 11
click at [505, 243] on icon at bounding box center [506, 247] width 9 height 9
click at [82, 16] on div at bounding box center [47, 13] width 87 height 18
click at [97, 16] on icon "Open entity switcher" at bounding box center [100, 12] width 9 height 9
click at [58, 35] on link "Admin Settings" at bounding box center [55, 34] width 106 height 15
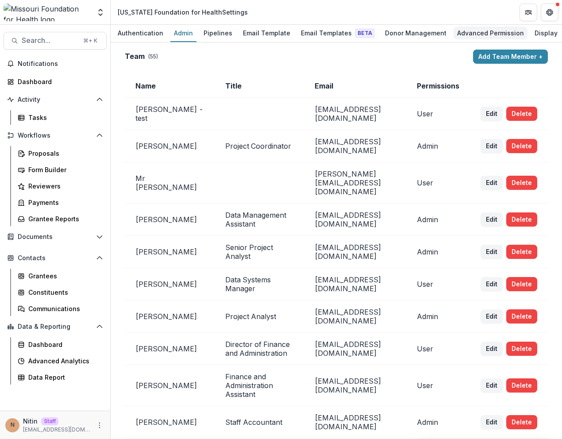
scroll to position [0, 42]
click at [521, 33] on div "Display" at bounding box center [532, 33] width 30 height 13
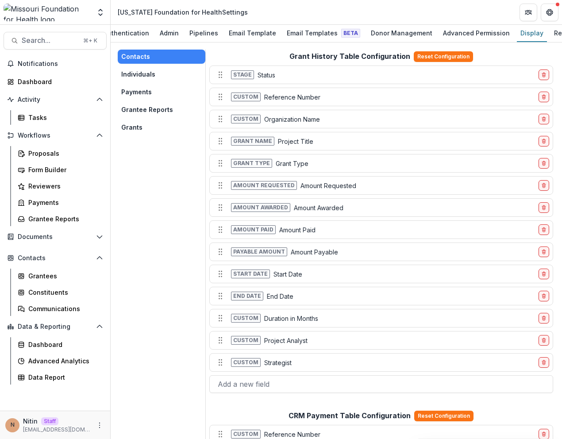
click at [283, 365] on p "Strategist" at bounding box center [277, 362] width 27 height 9
copy p "Strategist"
click at [151, 128] on button "Grants" at bounding box center [162, 127] width 88 height 14
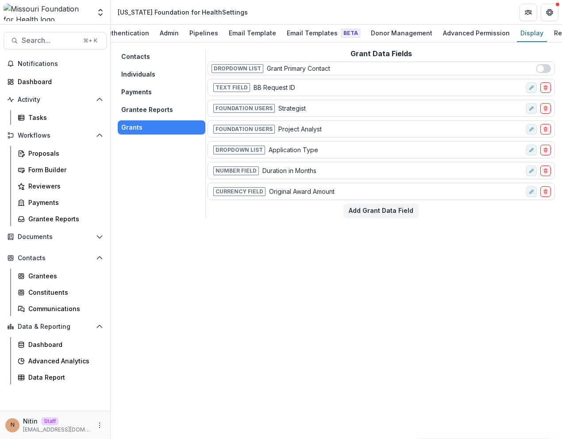
click at [167, 104] on button "Grantee Reports" at bounding box center [162, 110] width 88 height 14
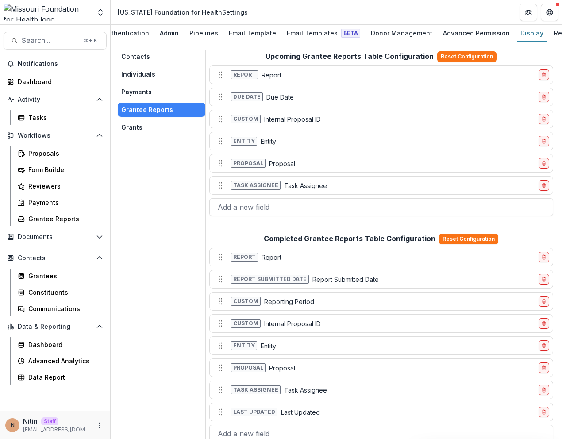
click at [154, 89] on button "Payments" at bounding box center [162, 92] width 88 height 14
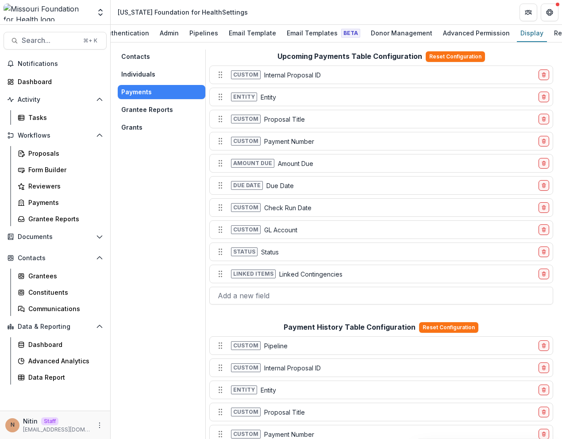
click at [119, 79] on button "Individuals" at bounding box center [162, 74] width 88 height 14
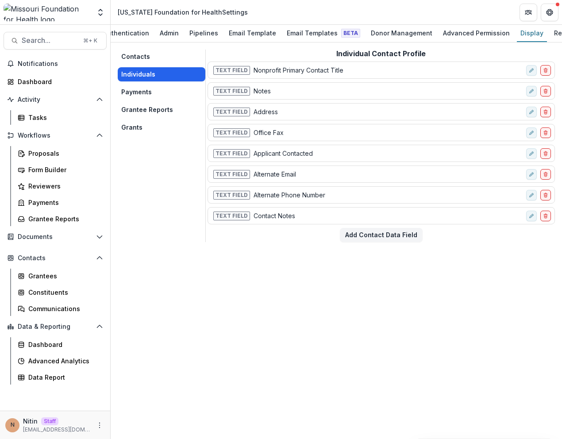
click at [139, 78] on button "Individuals" at bounding box center [162, 74] width 88 height 14
click at [139, 52] on button "Contacts" at bounding box center [162, 57] width 88 height 14
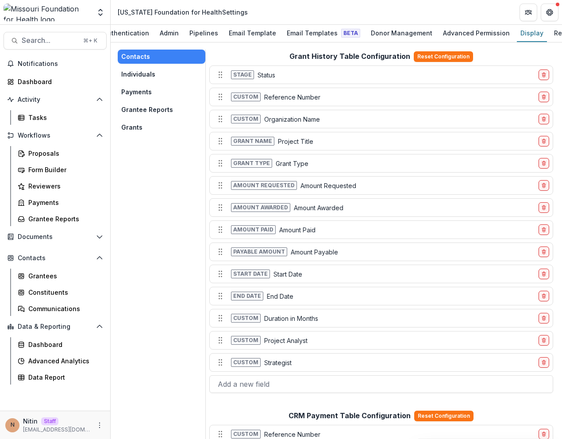
scroll to position [205, 0]
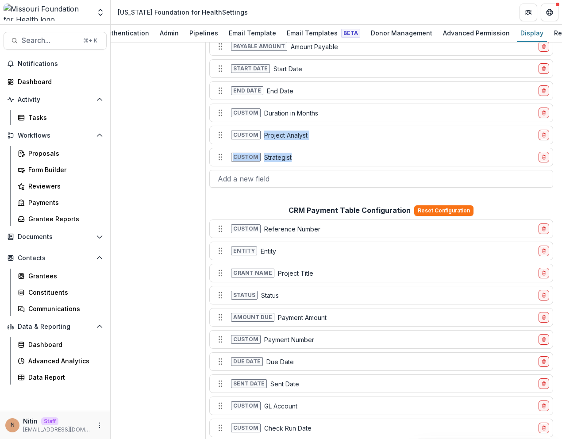
drag, startPoint x: 262, startPoint y: 132, endPoint x: 309, endPoint y: 161, distance: 55.6
click at [309, 160] on div "Stage Status Custom Reference Number Custom Organization Name Grant name Projec…" at bounding box center [381, 24] width 344 height 328
click at [309, 161] on div "Custom Strategist" at bounding box center [374, 157] width 322 height 14
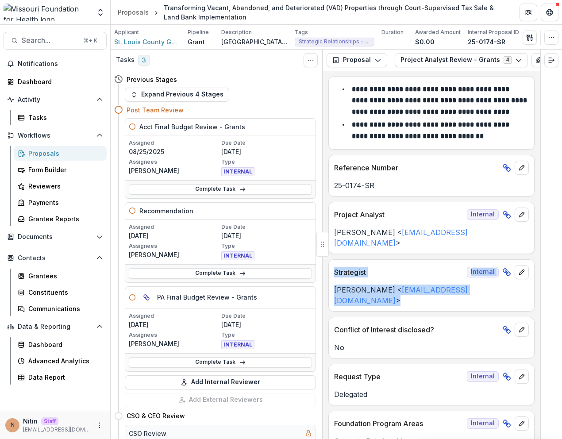
drag, startPoint x: 460, startPoint y: 283, endPoint x: 336, endPoint y: 262, distance: 125.7
click at [336, 262] on div "Strategist Internal Ivory Clarke < iclarke@mffh.org >" at bounding box center [431, 285] width 206 height 52
click at [336, 267] on p "Strategist" at bounding box center [398, 272] width 129 height 11
drag, startPoint x: 335, startPoint y: 262, endPoint x: 462, endPoint y: 286, distance: 129.2
click at [462, 286] on div "Strategist Internal Ivory Clarke < iclarke@mffh.org >" at bounding box center [431, 285] width 206 height 52
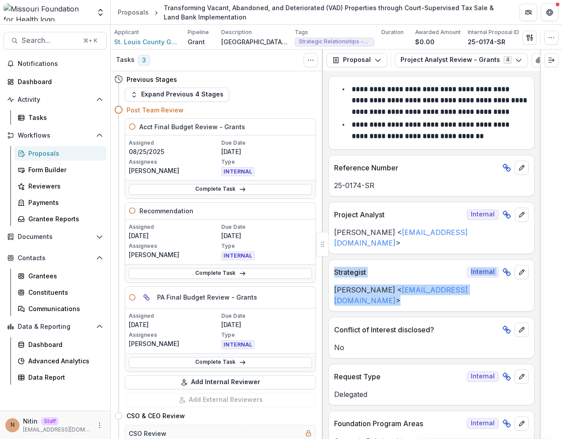
click at [462, 286] on div "Strategist Internal Ivory Clarke < iclarke@mffh.org >" at bounding box center [431, 285] width 206 height 52
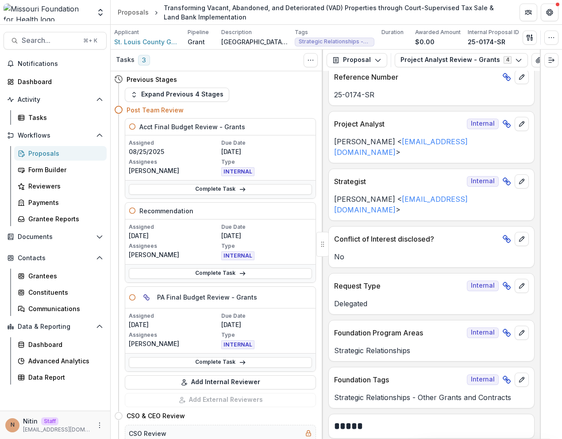
scroll to position [113, 0]
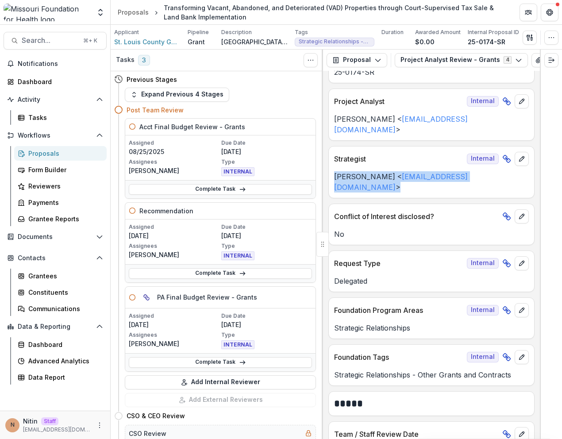
drag, startPoint x: 329, startPoint y: 169, endPoint x: 480, endPoint y: 168, distance: 150.5
click at [480, 171] on div "[PERSON_NAME] < [EMAIL_ADDRESS][DOMAIN_NAME] >" at bounding box center [431, 181] width 205 height 21
click at [470, 174] on div "Strategist Internal [PERSON_NAME] < [EMAIL_ADDRESS][DOMAIN_NAME] >" at bounding box center [431, 172] width 206 height 52
drag, startPoint x: 470, startPoint y: 174, endPoint x: 330, endPoint y: 170, distance: 139.9
click at [329, 170] on div "Strategist Internal [PERSON_NAME] < [EMAIL_ADDRESS][DOMAIN_NAME] >" at bounding box center [431, 172] width 206 height 52
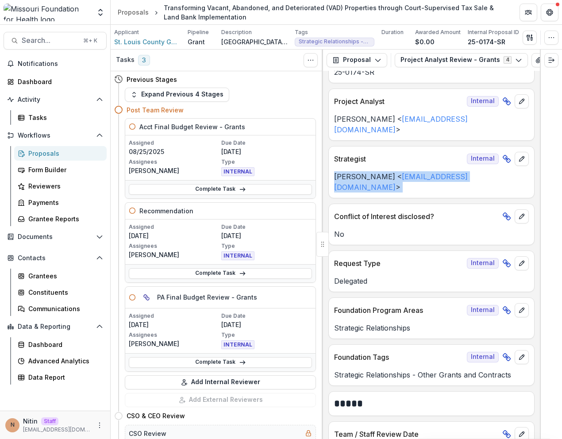
click at [330, 171] on div "[PERSON_NAME] < [EMAIL_ADDRESS][DOMAIN_NAME] >" at bounding box center [431, 181] width 205 height 21
drag, startPoint x: 331, startPoint y: 170, endPoint x: 454, endPoint y: 175, distance: 123.2
click at [454, 175] on div "Strategist Internal Ivory Clarke < iclarke@mffh.org >" at bounding box center [431, 172] width 206 height 52
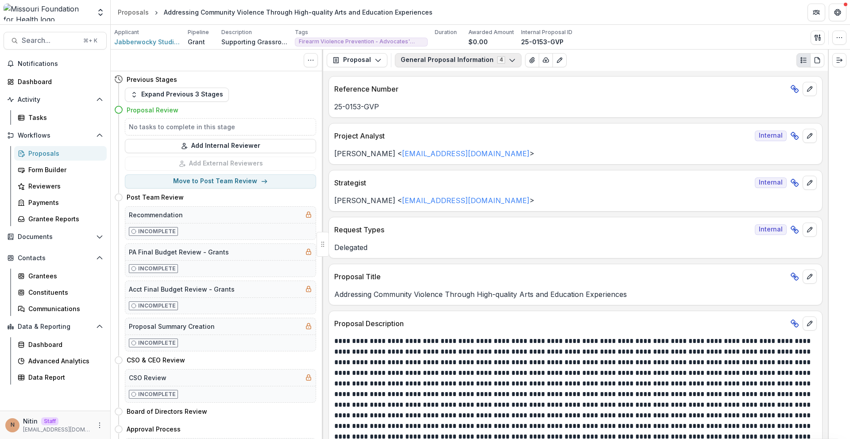
click at [469, 58] on button "General Proposal Information 4" at bounding box center [458, 60] width 127 height 14
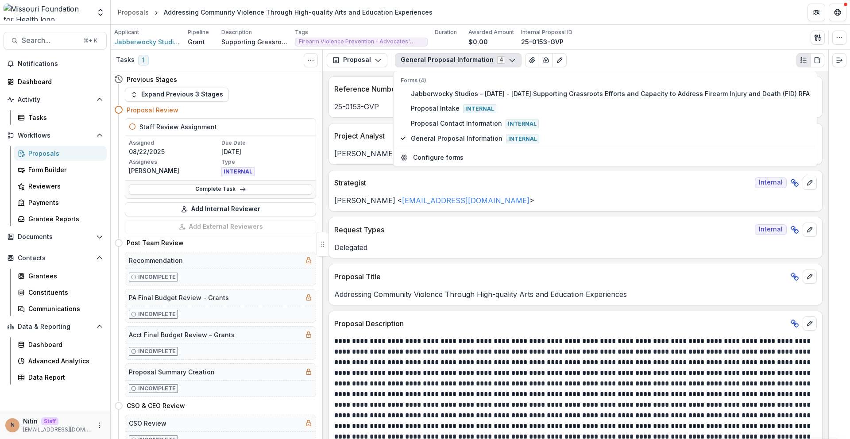
click at [469, 58] on button "General Proposal Information 4" at bounding box center [458, 60] width 127 height 14
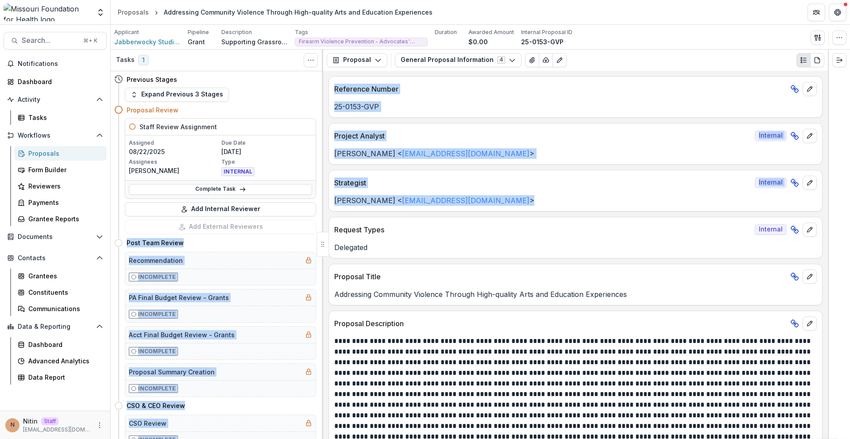
drag, startPoint x: 479, startPoint y: 201, endPoint x: 296, endPoint y: 201, distance: 182.8
click at [296, 201] on div "Tasks 1 Show Cancelled Tasks Previous Stages Expand Previous 3 Stages Proposal …" at bounding box center [480, 245] width 739 height 390
click at [538, 194] on div "Jessi LaRose < jlarose@mffh.org >" at bounding box center [575, 198] width 493 height 16
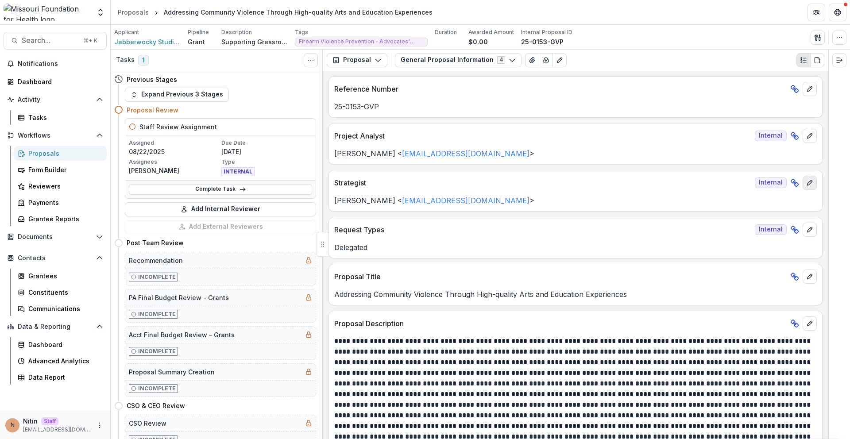
click at [812, 184] on button "edit" at bounding box center [810, 183] width 14 height 14
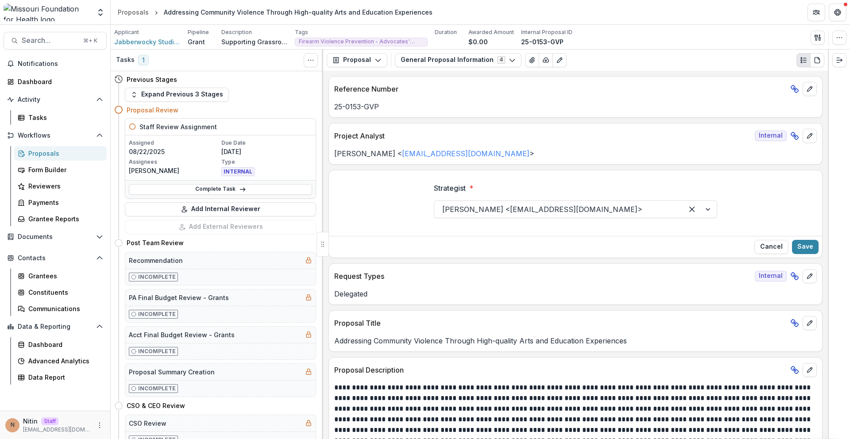
click at [660, 207] on div at bounding box center [558, 209] width 233 height 12
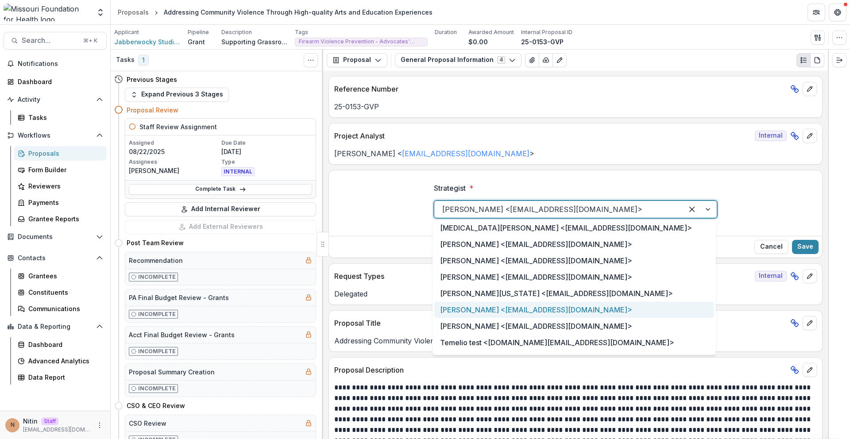
scroll to position [446, 0]
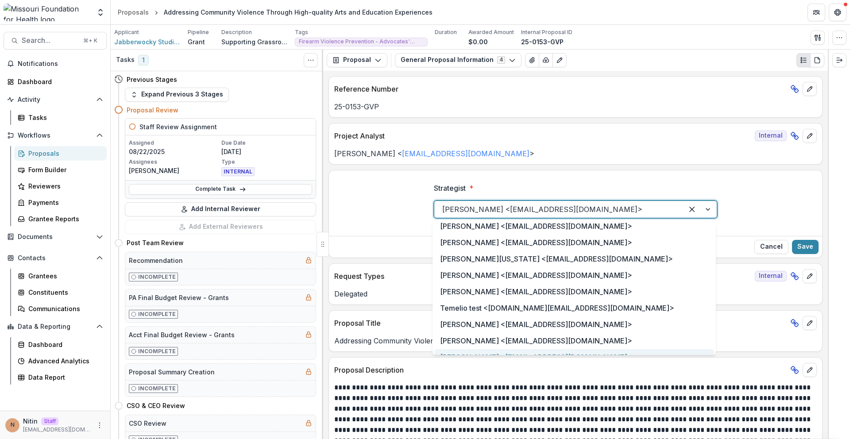
click at [537, 376] on div "Proposal Description" at bounding box center [575, 367] width 493 height 19
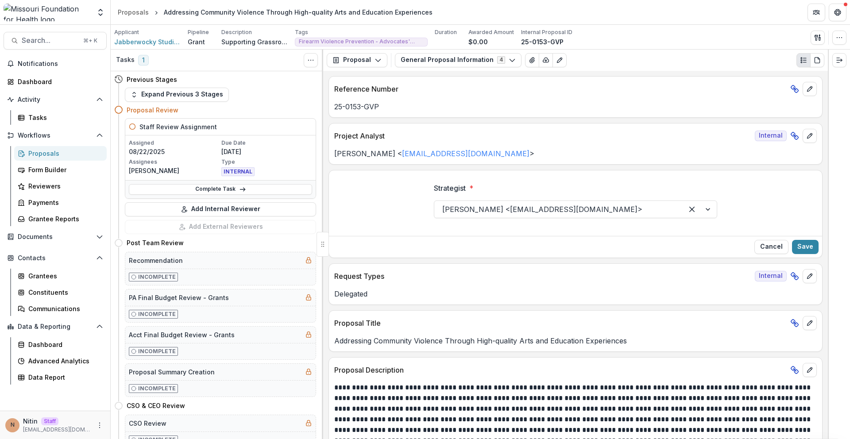
click at [314, 13] on div "Addressing Community Violence Through High-quality Arts and Education Experienc…" at bounding box center [298, 12] width 269 height 9
copy header "Addressing Community Violence Through High-quality Arts and Education Experienc…"
click at [763, 249] on button "Cancel" at bounding box center [771, 247] width 34 height 14
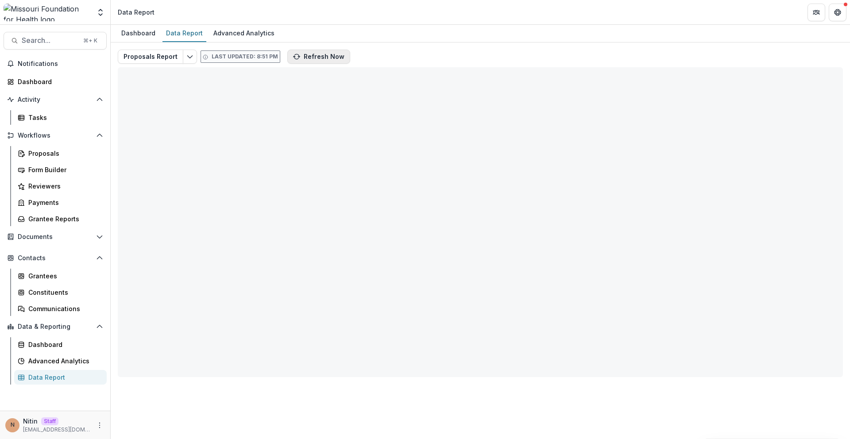
click at [303, 60] on button "Refresh Now" at bounding box center [318, 57] width 63 height 14
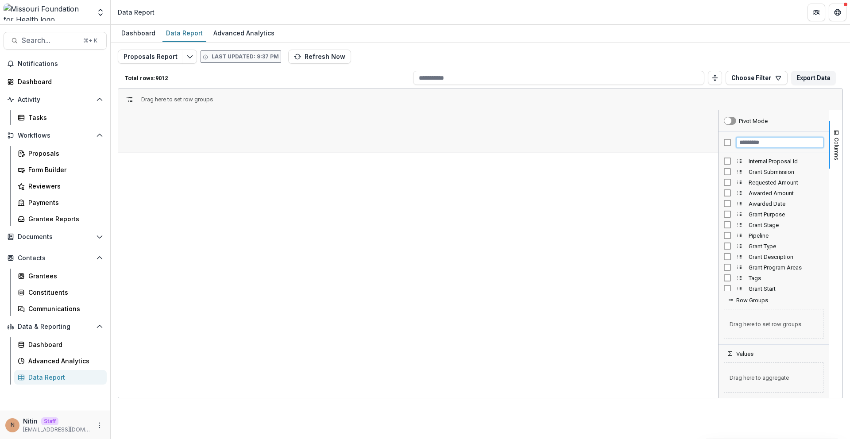
click at [756, 140] on input "Filter Columns Input" at bounding box center [779, 142] width 87 height 11
click at [734, 171] on div "Proposal Title (SHORT_TEXT)" at bounding box center [774, 171] width 100 height 11
click at [731, 171] on div "Proposal Title (SHORT_TEXT)" at bounding box center [774, 171] width 100 height 11
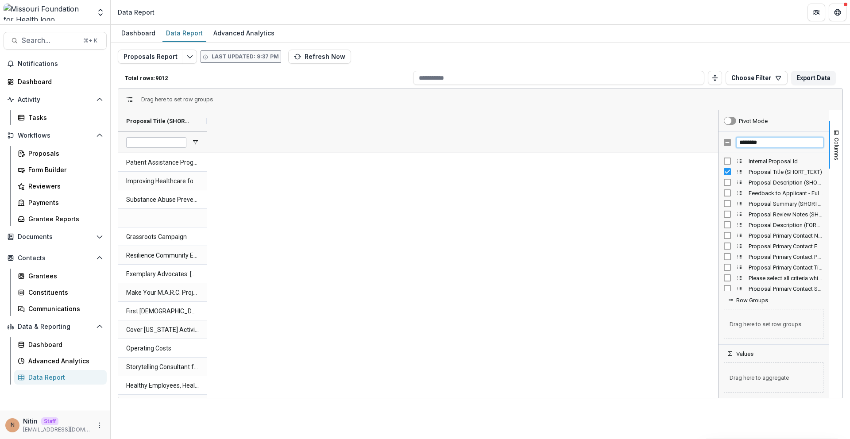
click at [761, 143] on input "********" at bounding box center [779, 142] width 87 height 11
type input "****"
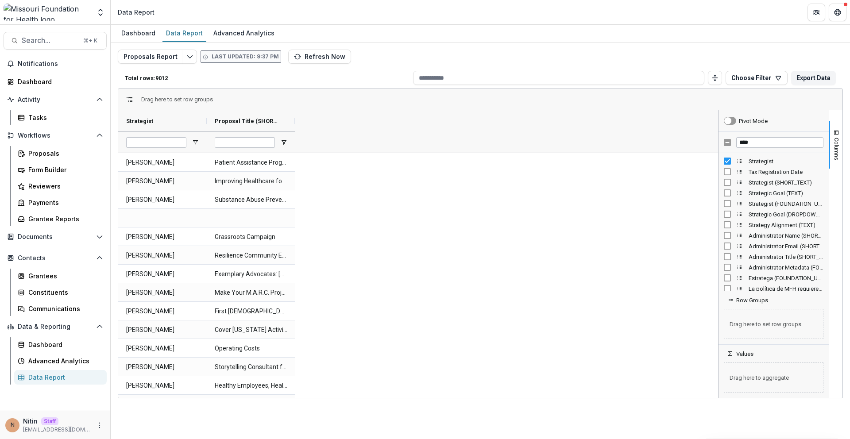
drag, startPoint x: 293, startPoint y: 120, endPoint x: 445, endPoint y: 120, distance: 151.4
click at [297, 120] on div at bounding box center [295, 120] width 4 height 21
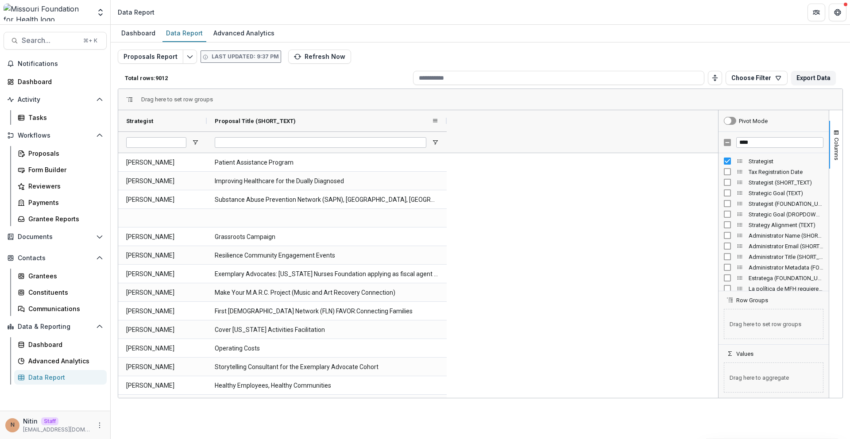
drag, startPoint x: 445, startPoint y: 120, endPoint x: 501, endPoint y: 120, distance: 56.2
click at [448, 120] on div at bounding box center [447, 120] width 4 height 21
drag, startPoint x: 206, startPoint y: 120, endPoint x: 274, endPoint y: 122, distance: 67.7
click at [208, 121] on div at bounding box center [207, 120] width 4 height 21
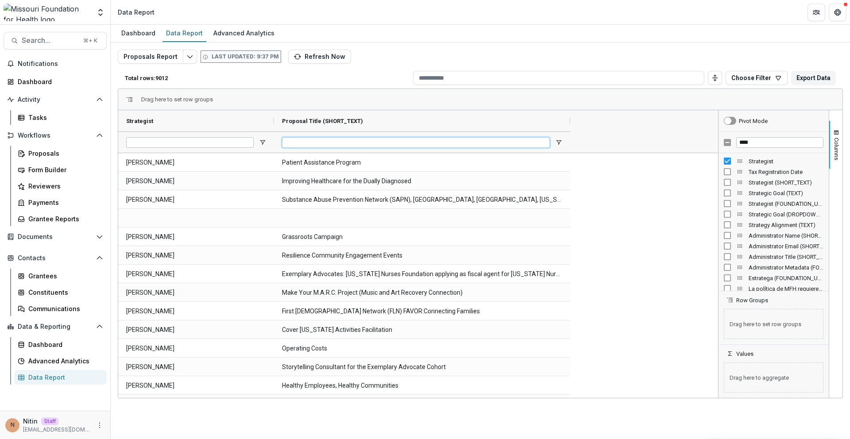
click at [289, 137] on input "Proposal Title (SHORT_TEXT) Filter Input" at bounding box center [416, 142] width 268 height 11
paste input "**********"
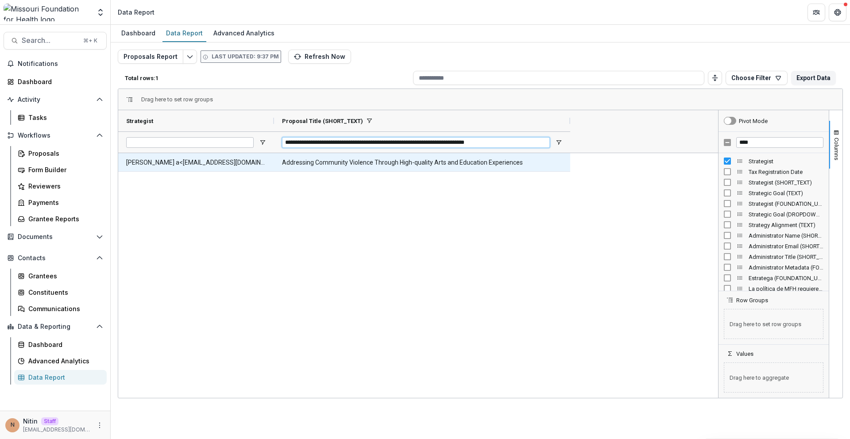
type input "**********"
drag, startPoint x: 236, startPoint y: 165, endPoint x: 123, endPoint y: 165, distance: 112.4
click at [123, 165] on div "[PERSON_NAME] a<[EMAIL_ADDRESS][DOMAIN_NAME]>" at bounding box center [196, 162] width 156 height 18
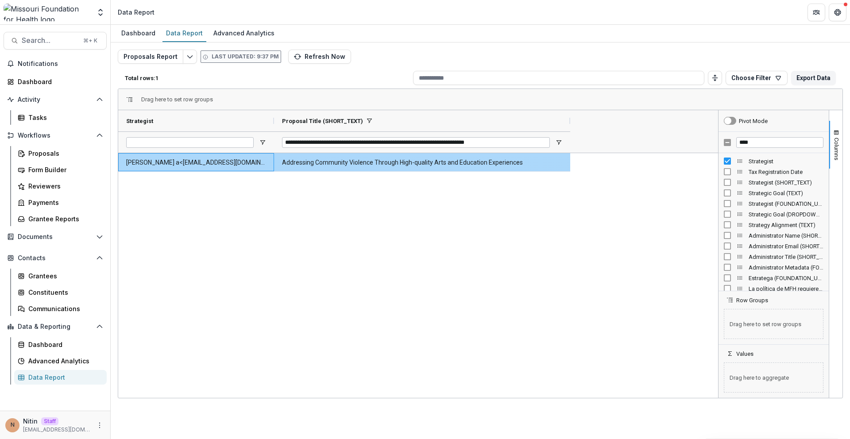
click at [316, 166] on \(SHORT_TEXT\)-703 "Addressing Community Violence Through High-quality Arts and Education Experienc…" at bounding box center [422, 163] width 280 height 18
copy div "Addressing Community Violence Through High-quality Arts and Education Experienc…"
